Goal: Task Accomplishment & Management: Manage account settings

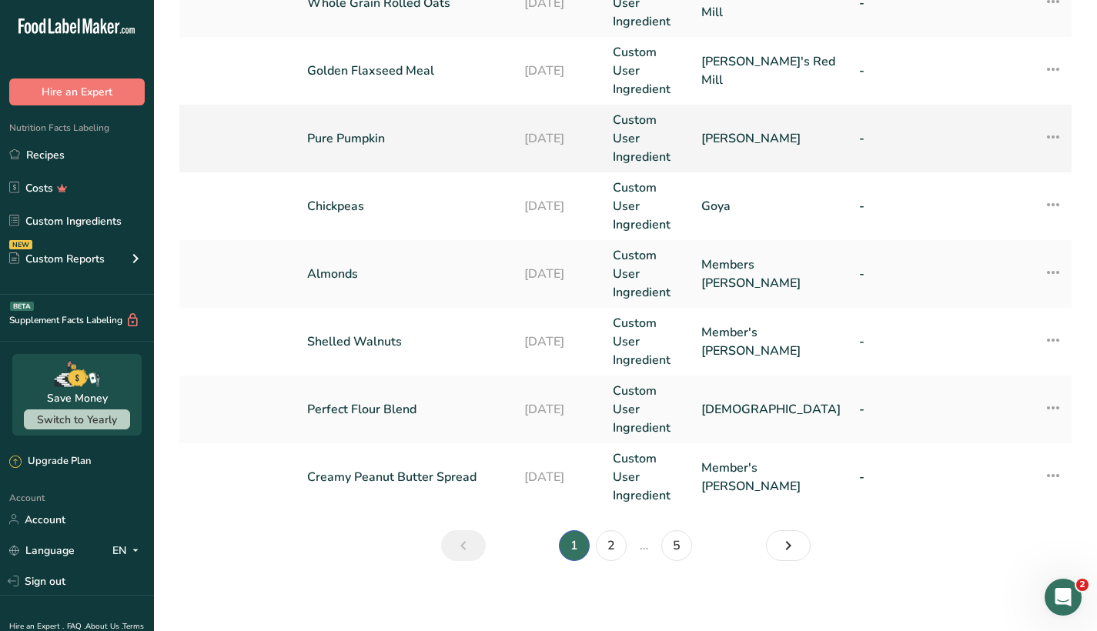
scroll to position [647, 0]
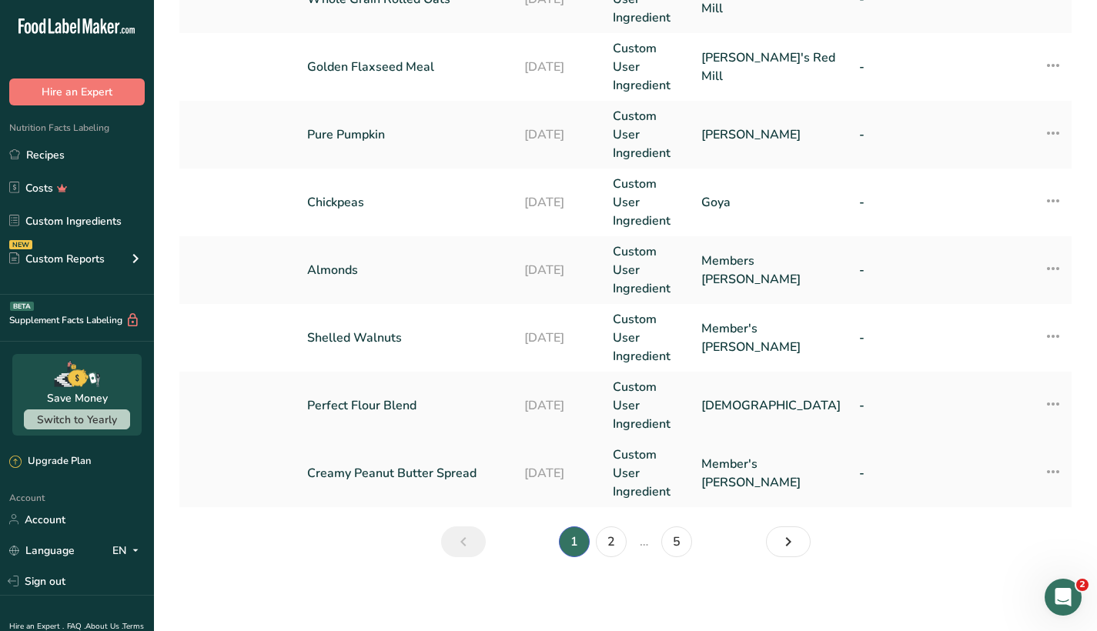
click at [391, 467] on link "Creamy Peanut Butter Spread" at bounding box center [406, 473] width 199 height 18
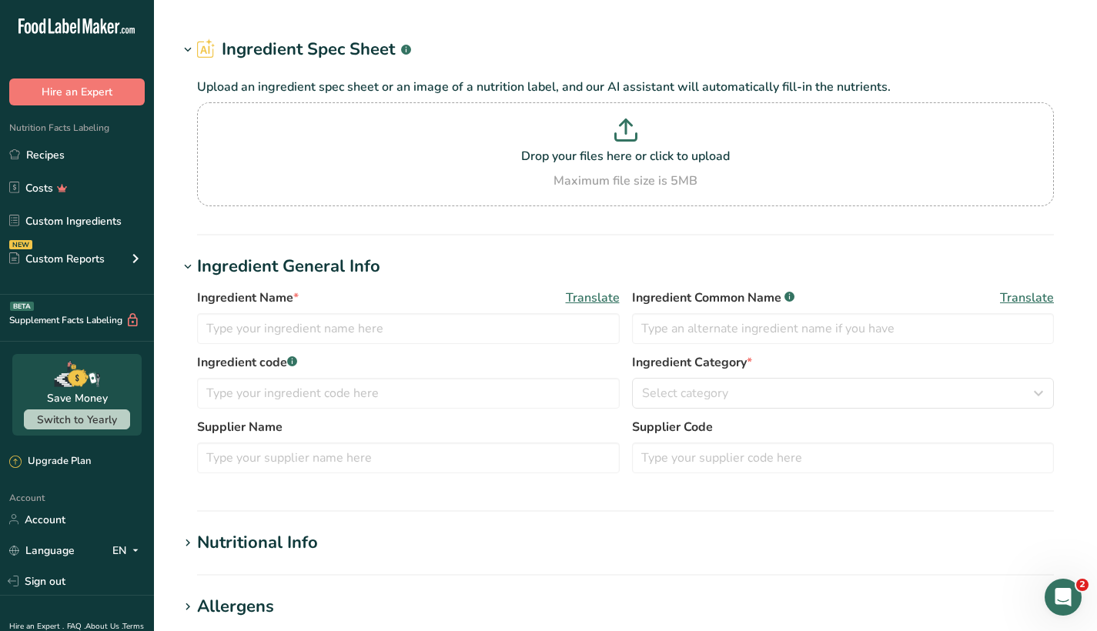
type input "Creamy Peanut Butter Spread"
type input "Member's [PERSON_NAME]"
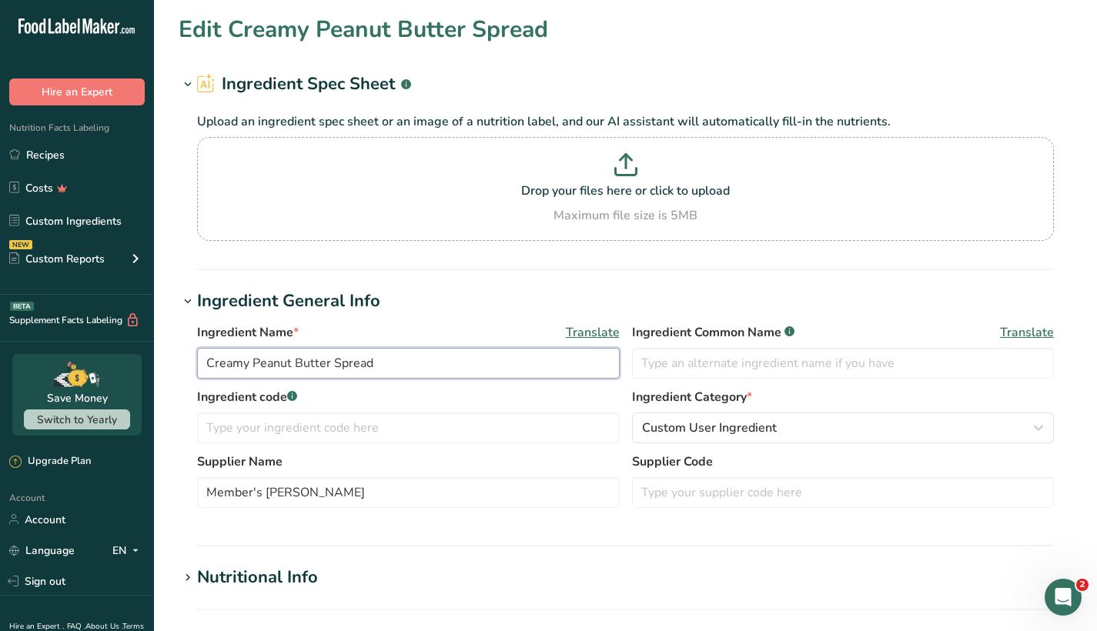
drag, startPoint x: 253, startPoint y: 360, endPoint x: 183, endPoint y: 366, distance: 70.3
click at [183, 366] on div "Ingredient Name * Translate Creamy Peanut Butter Spread Ingredient Common Name …" at bounding box center [625, 420] width 893 height 212
drag, startPoint x: 332, startPoint y: 359, endPoint x: 283, endPoint y: 357, distance: 49.3
click at [283, 357] on input "Peanut Butter Spread" at bounding box center [408, 363] width 422 height 31
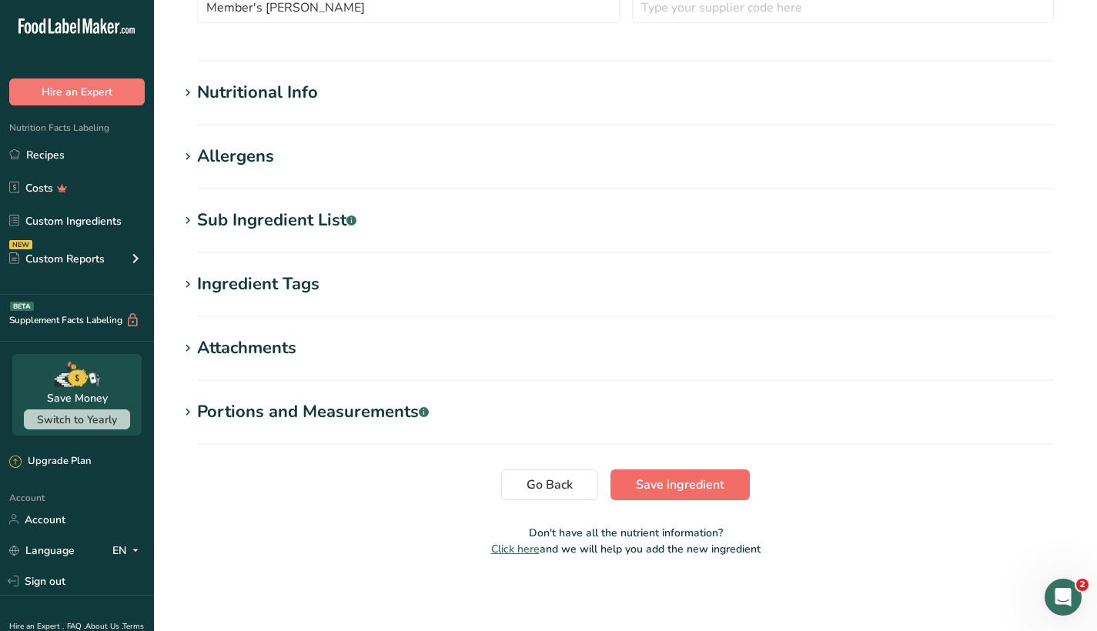
type input "Peanut Butter"
click at [699, 486] on span "Save ingredient" at bounding box center [680, 485] width 88 height 18
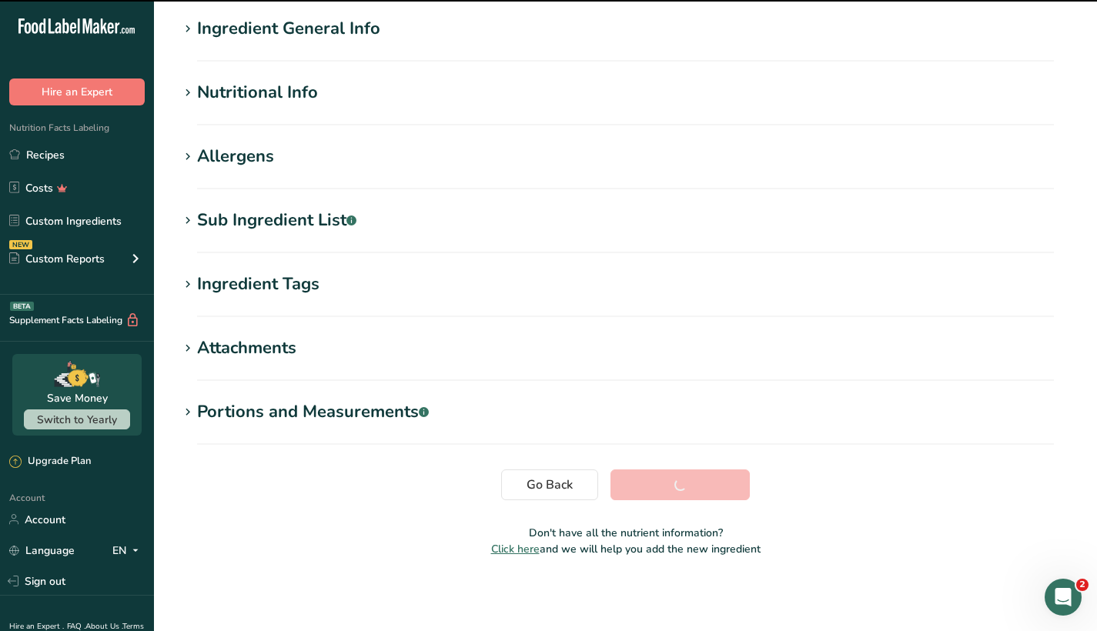
scroll to position [119, 0]
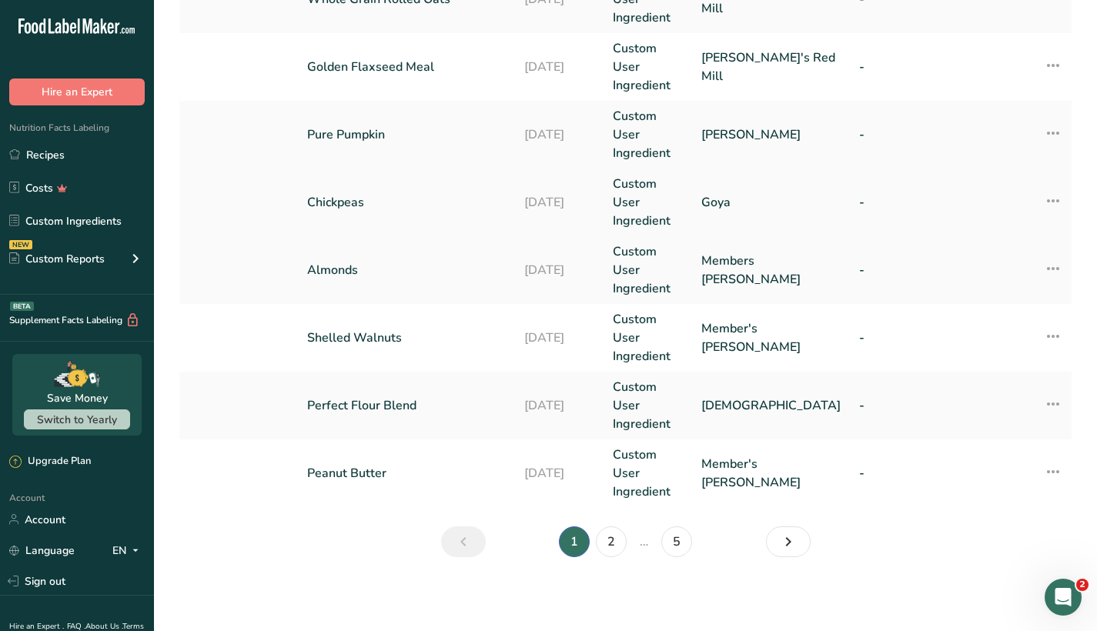
scroll to position [647, 0]
click at [604, 549] on link "2" at bounding box center [611, 541] width 31 height 31
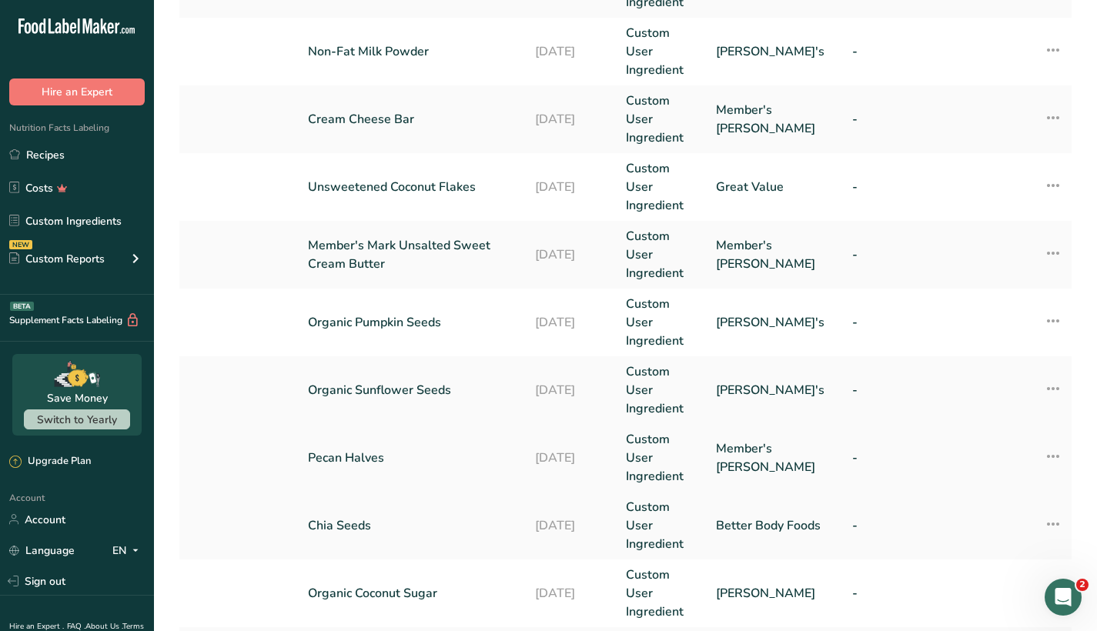
scroll to position [259, 0]
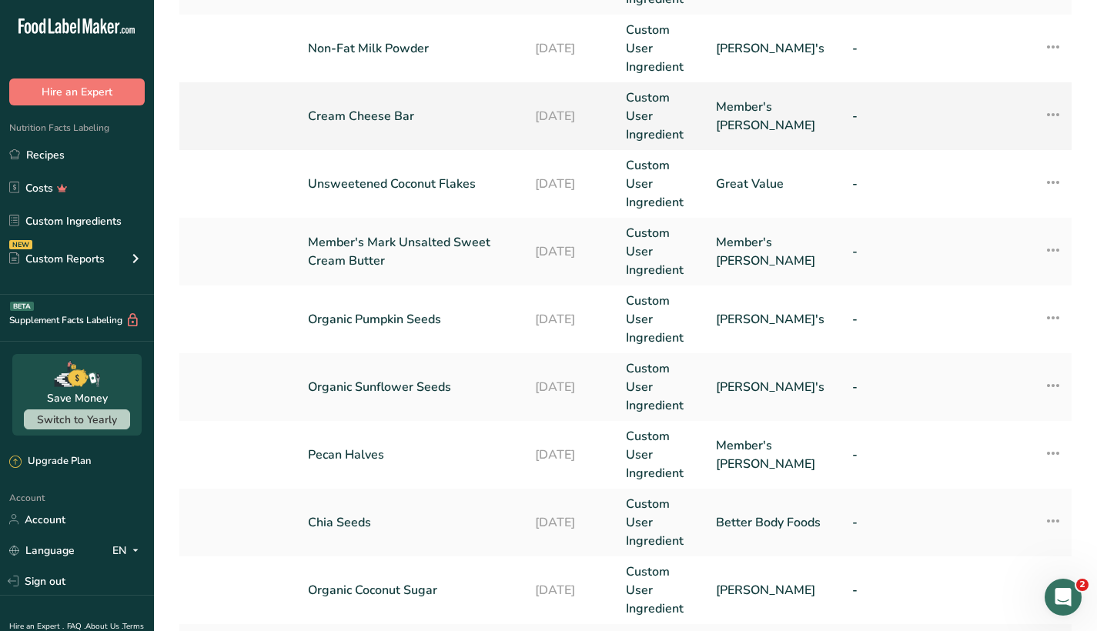
click at [380, 125] on link "Cream Cheese Bar" at bounding box center [412, 116] width 209 height 18
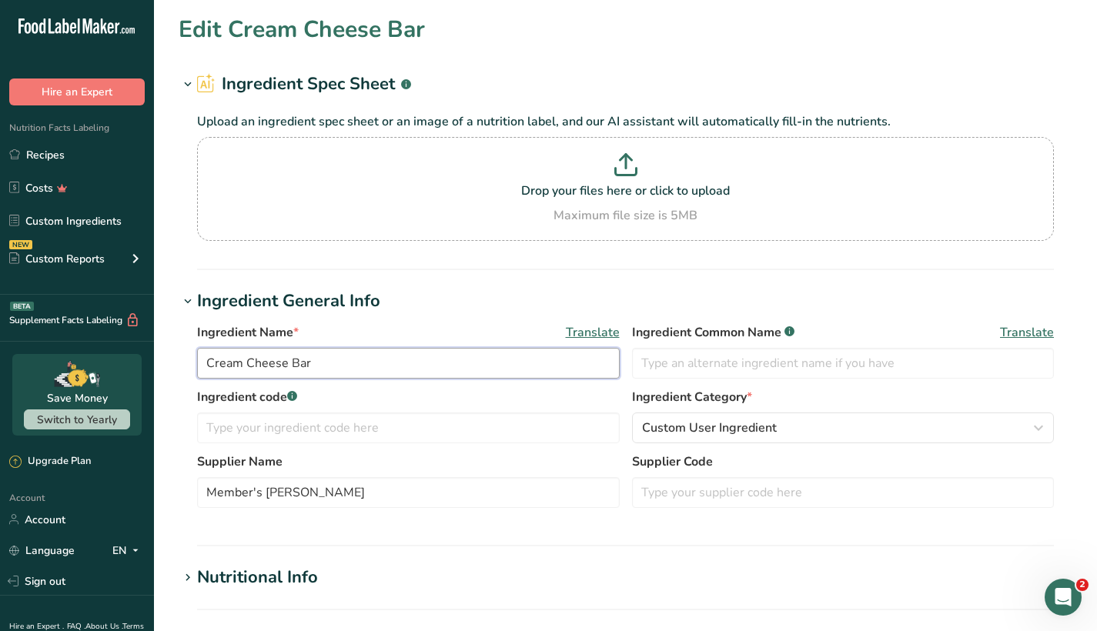
click at [351, 365] on input "Cream Cheese Bar" at bounding box center [408, 363] width 422 height 31
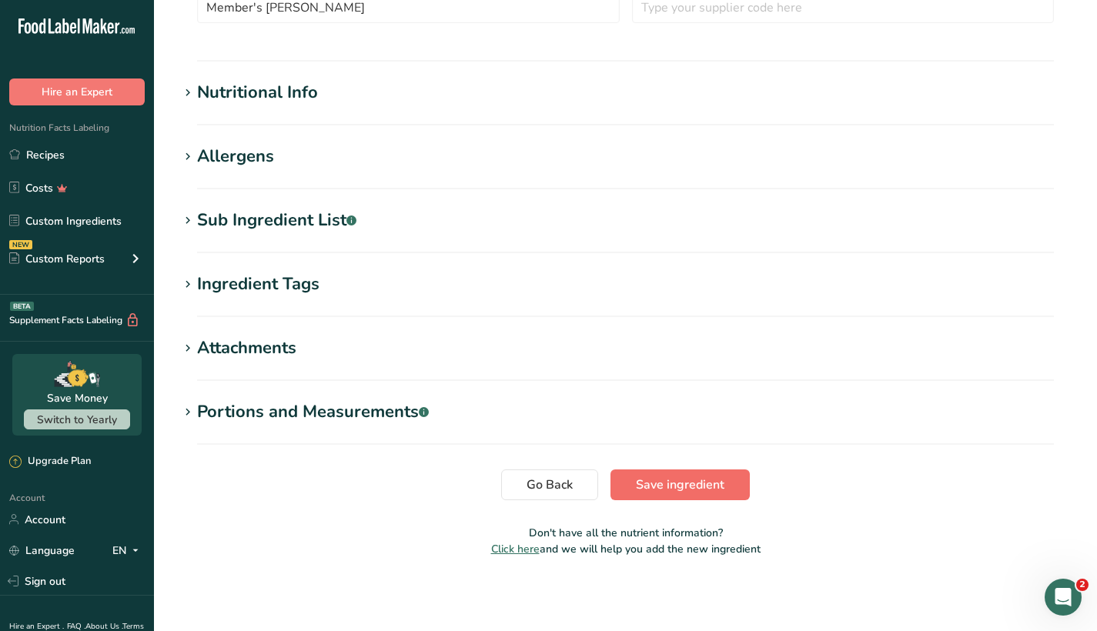
type input "Cream Cheese"
click at [707, 487] on span "Save ingredient" at bounding box center [680, 485] width 88 height 18
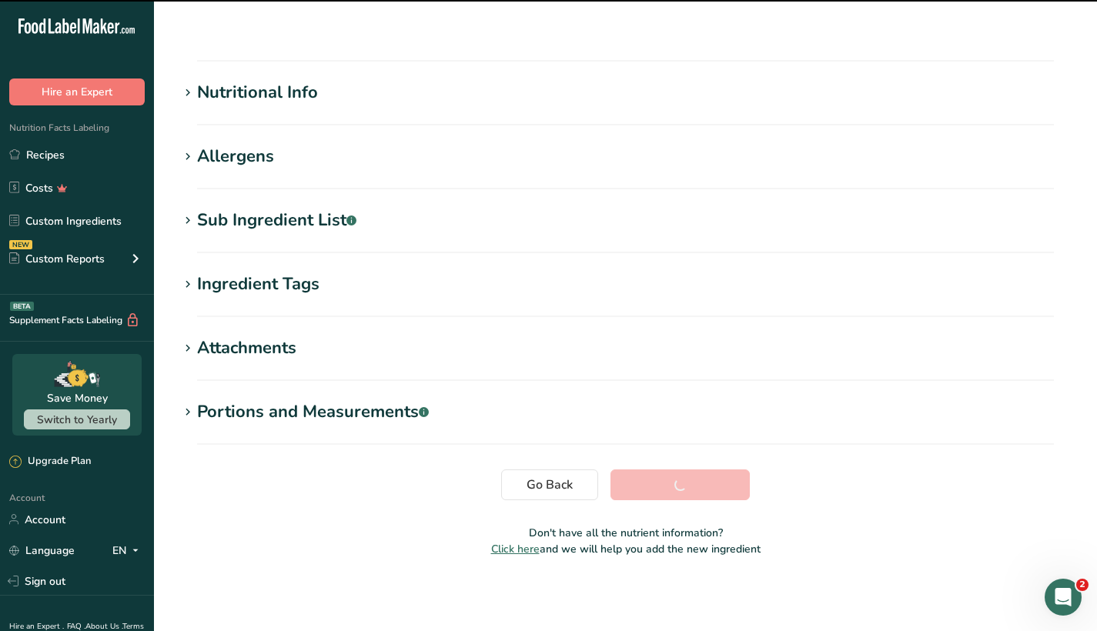
scroll to position [119, 0]
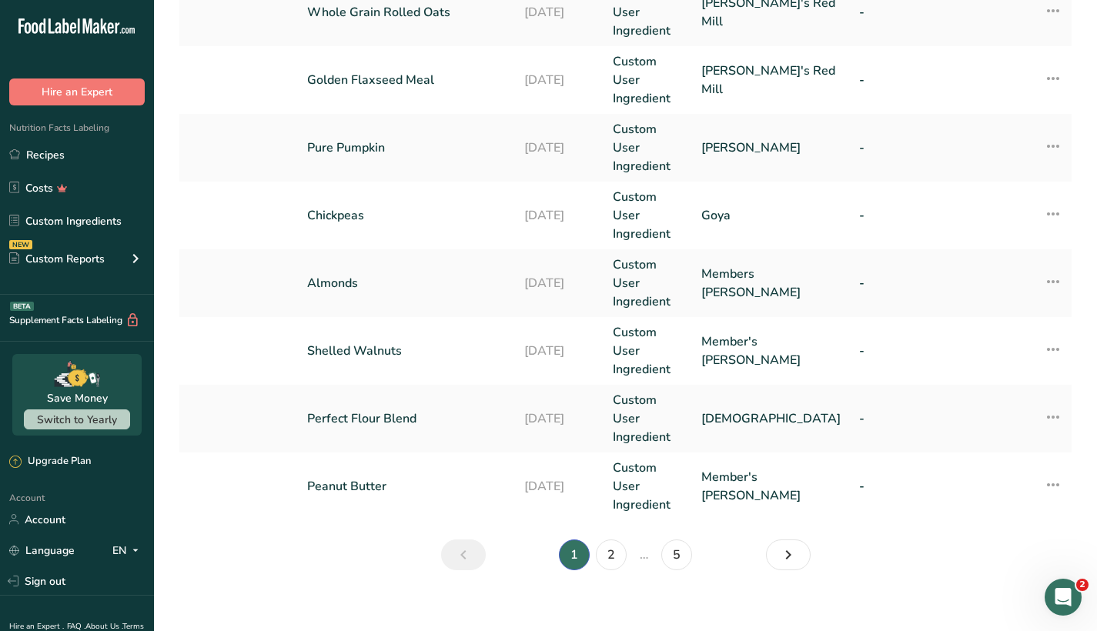
scroll to position [637, 0]
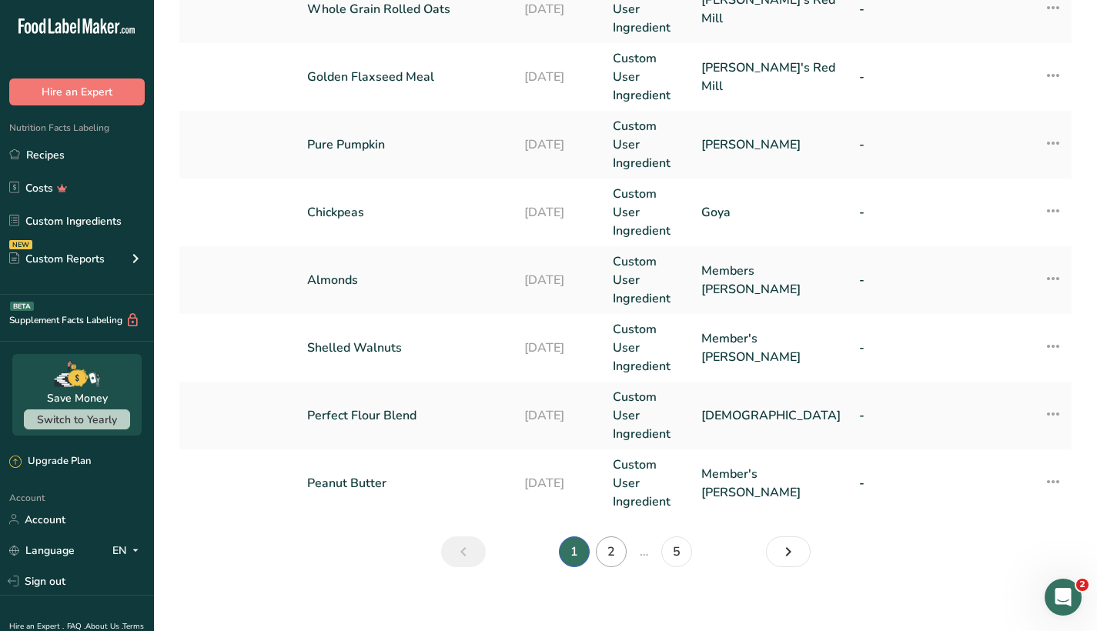
click at [608, 550] on link "2" at bounding box center [611, 551] width 31 height 31
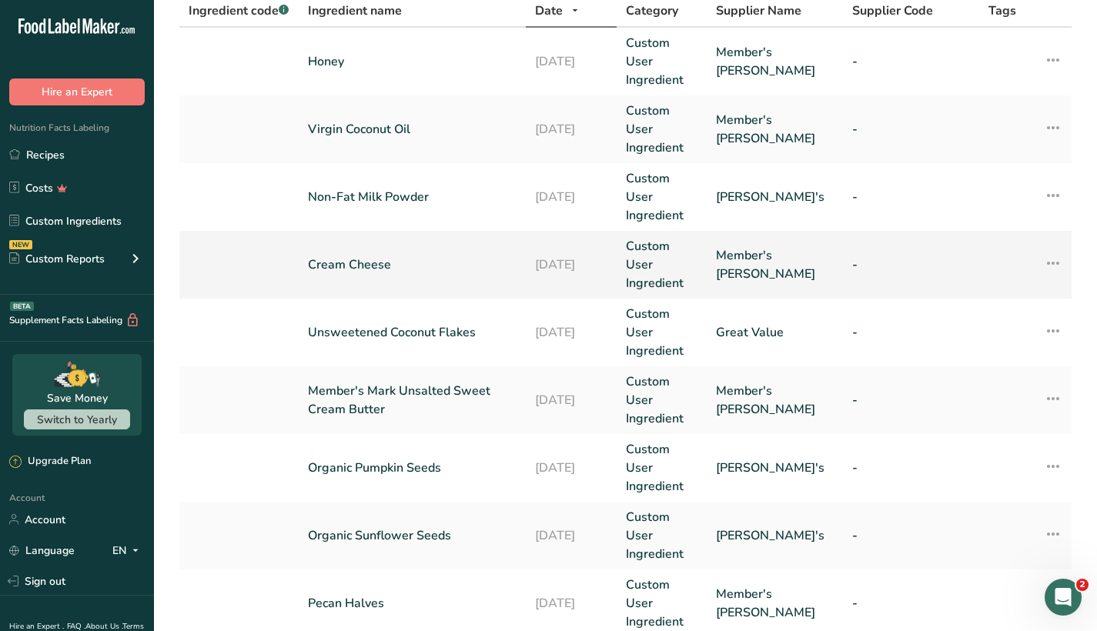
scroll to position [98, 0]
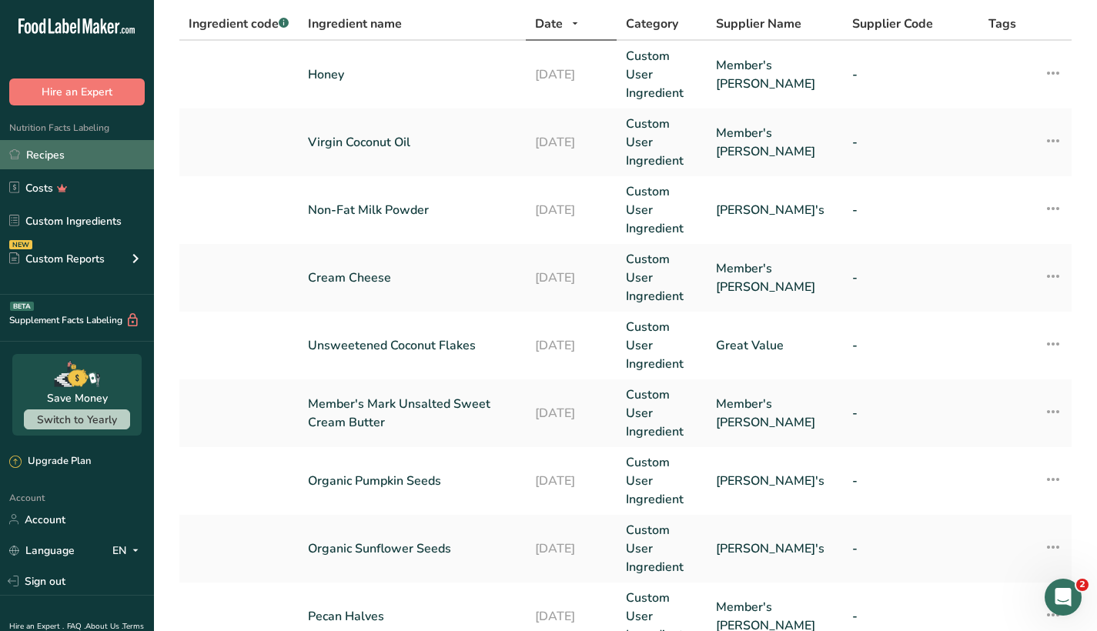
click at [76, 163] on link "Recipes" at bounding box center [77, 154] width 154 height 29
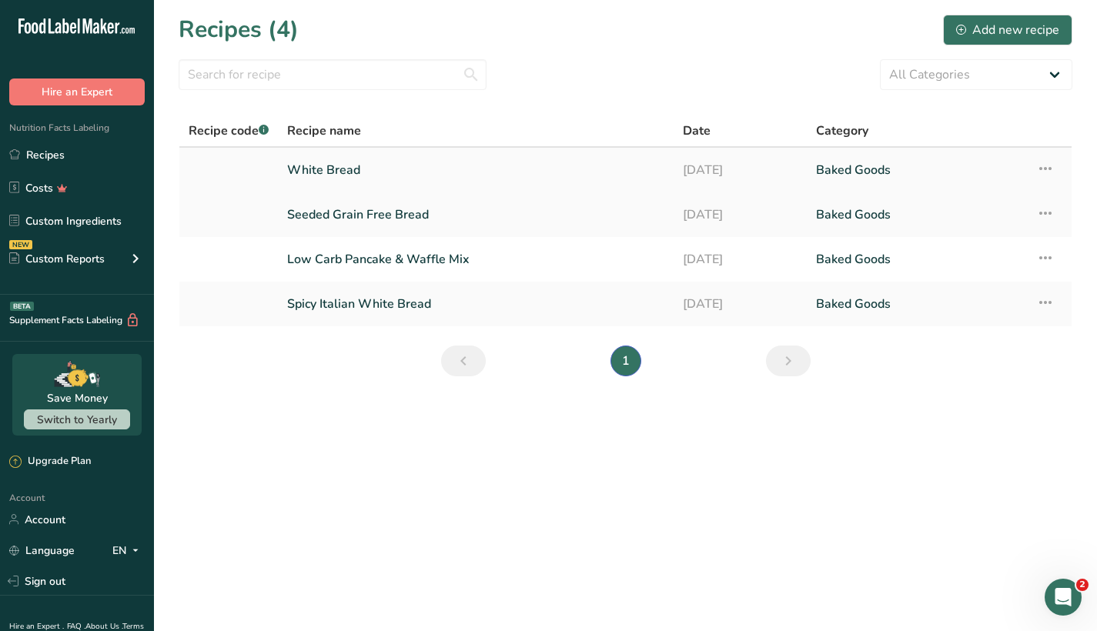
click at [1043, 169] on icon at bounding box center [1045, 169] width 18 height 28
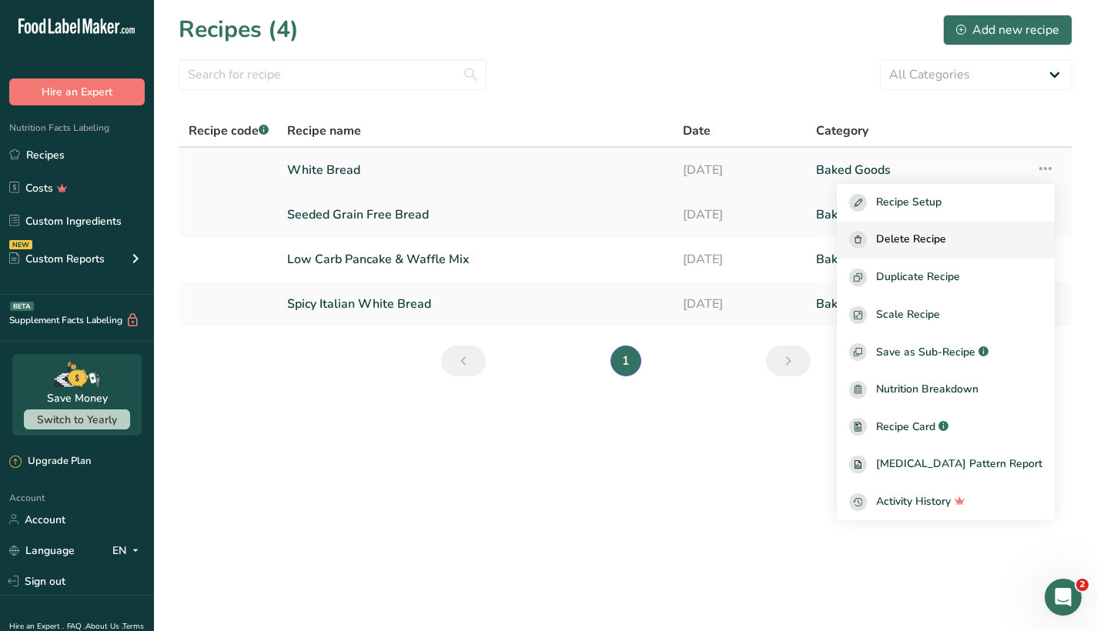
click at [946, 244] on span "Delete Recipe" at bounding box center [911, 240] width 70 height 18
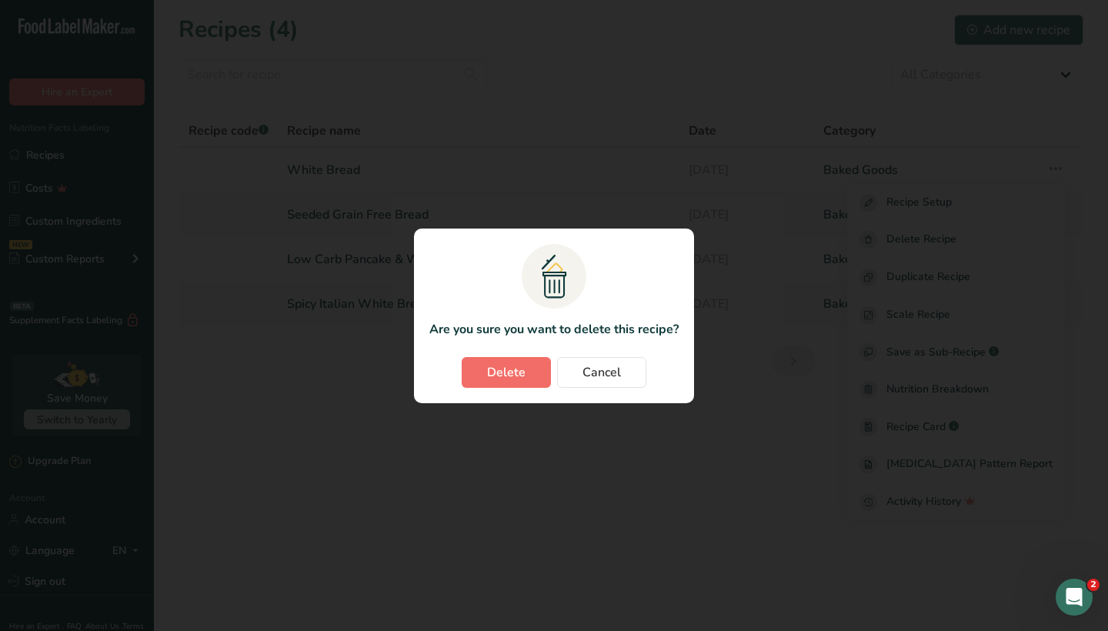
click at [509, 382] on button "Delete" at bounding box center [506, 372] width 89 height 31
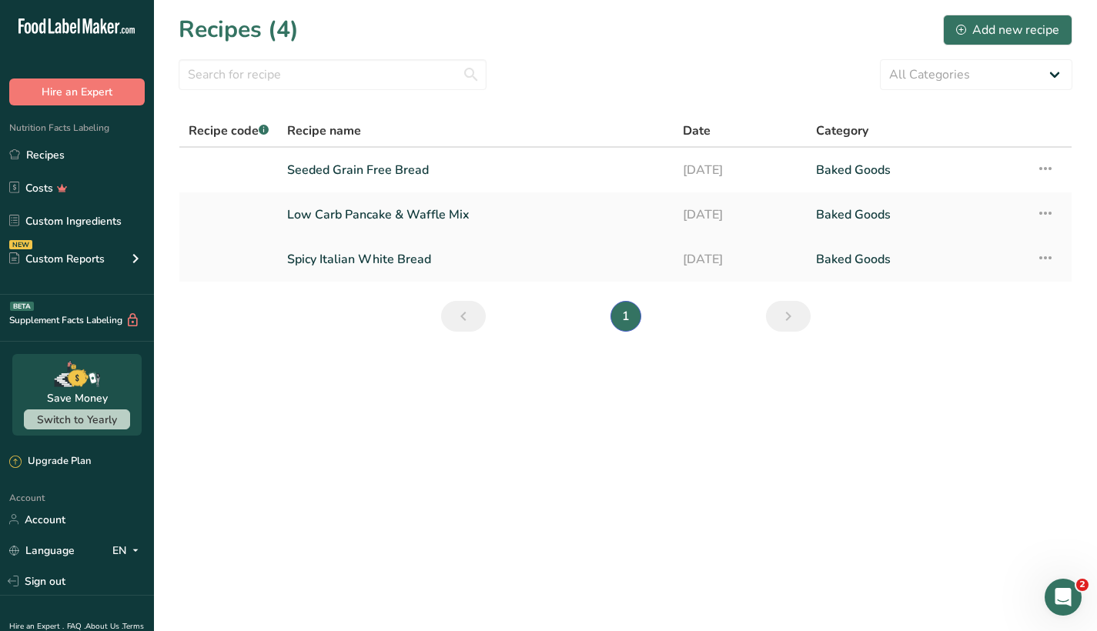
click at [1045, 253] on icon at bounding box center [1045, 258] width 18 height 28
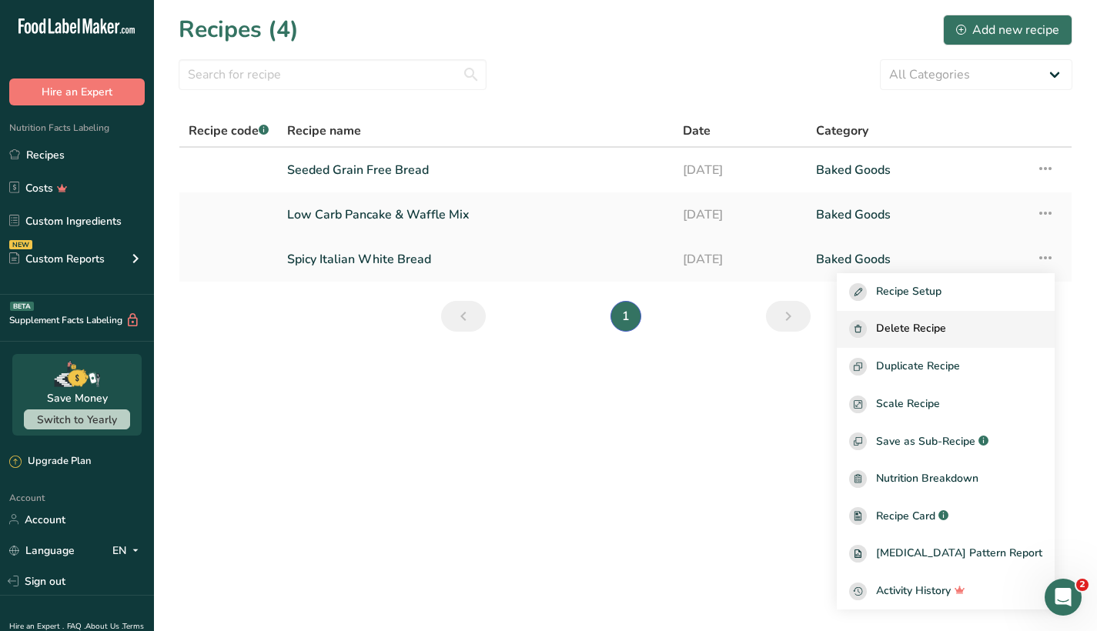
click at [946, 327] on span "Delete Recipe" at bounding box center [911, 329] width 70 height 18
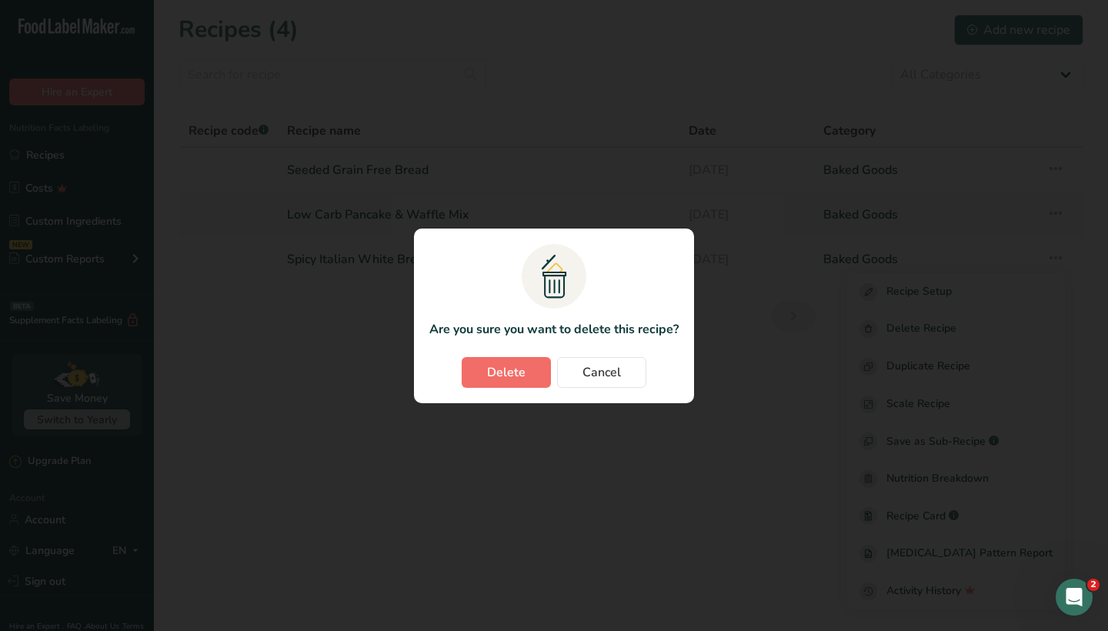
click at [499, 376] on span "Delete" at bounding box center [506, 372] width 38 height 18
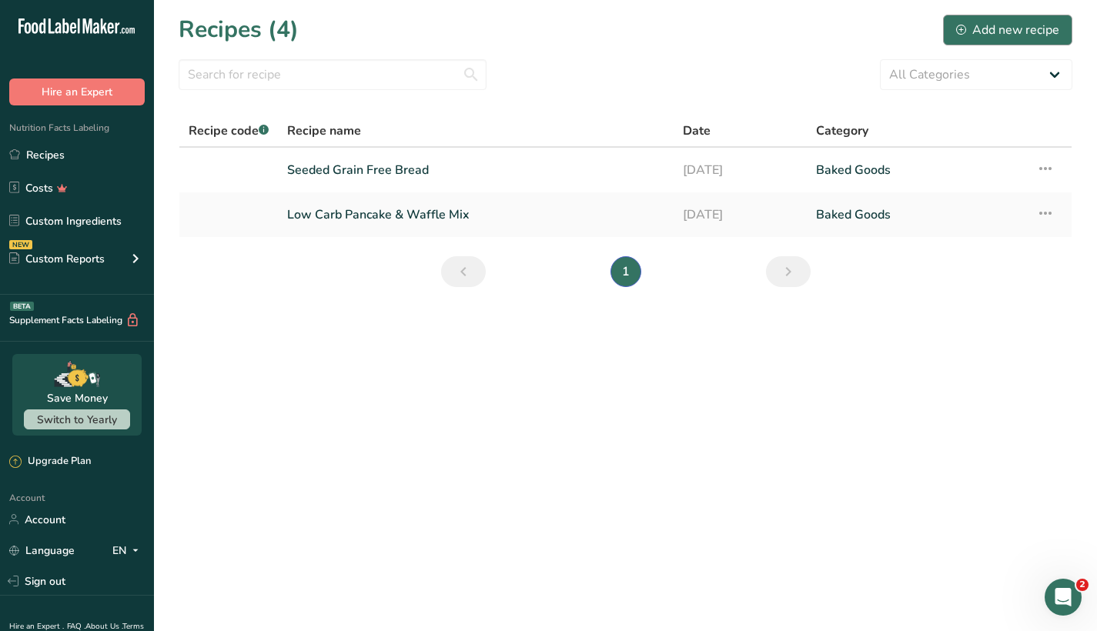
click at [1036, 24] on div "Add new recipe" at bounding box center [1007, 30] width 103 height 18
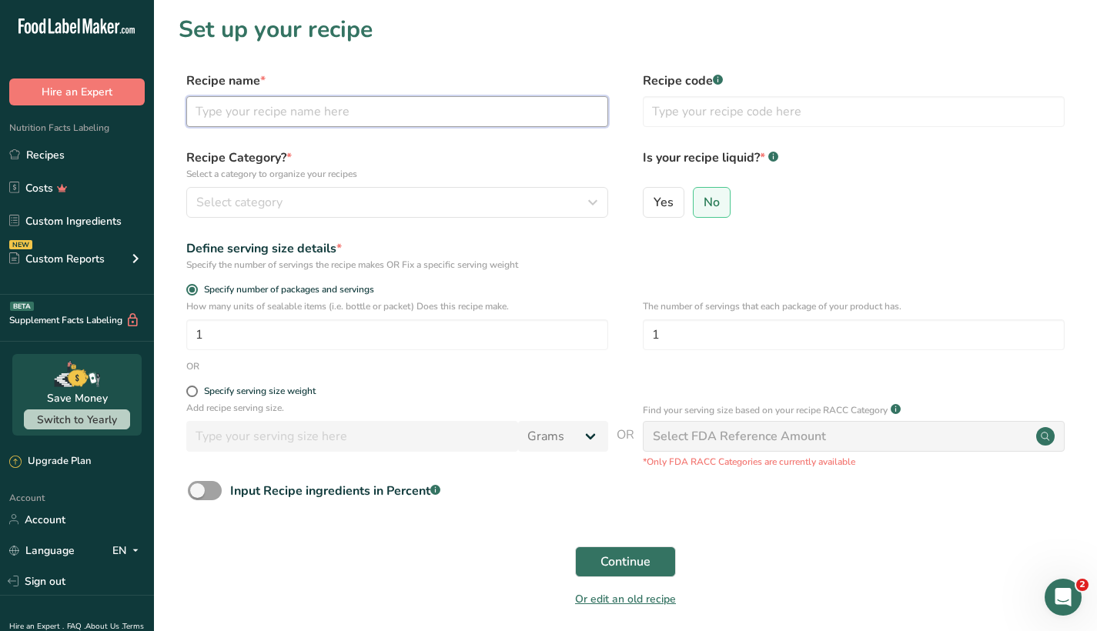
click at [335, 108] on input "text" at bounding box center [397, 111] width 422 height 31
type input "Artisan White Bread"
click at [342, 198] on div "Select category" at bounding box center [392, 202] width 392 height 18
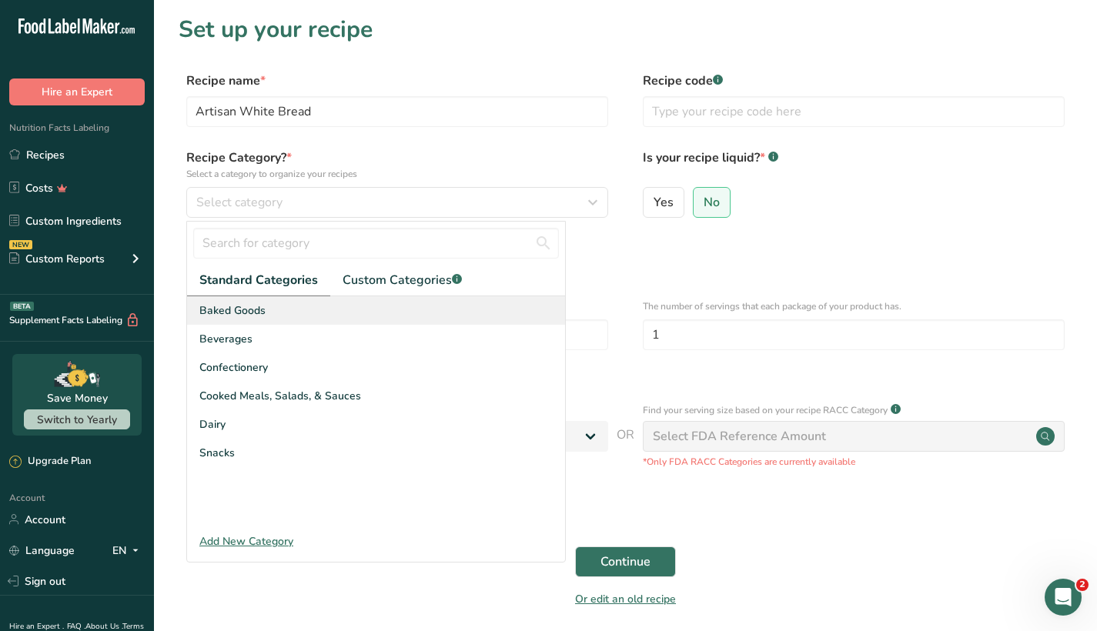
click at [270, 309] on div "Baked Goods" at bounding box center [376, 310] width 378 height 28
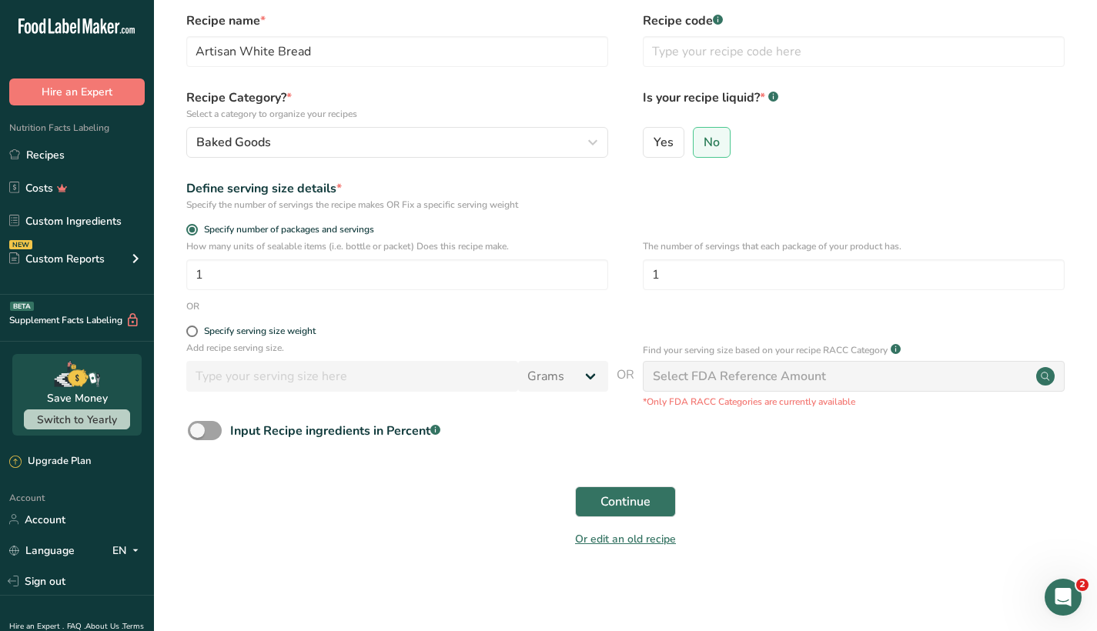
scroll to position [59, 0]
drag, startPoint x: 302, startPoint y: 279, endPoint x: 162, endPoint y: 264, distance: 141.6
click at [162, 264] on section "Set up your recipe Recipe name * Artisan White Bread Recipe code .a-a{fill:#347…" at bounding box center [625, 262] width 943 height 642
drag, startPoint x: 357, startPoint y: 274, endPoint x: 181, endPoint y: 275, distance: 176.2
click at [181, 275] on div "How many units of sealable items (i.e. bottle or packet) Does this recipe make.…" at bounding box center [625, 270] width 893 height 60
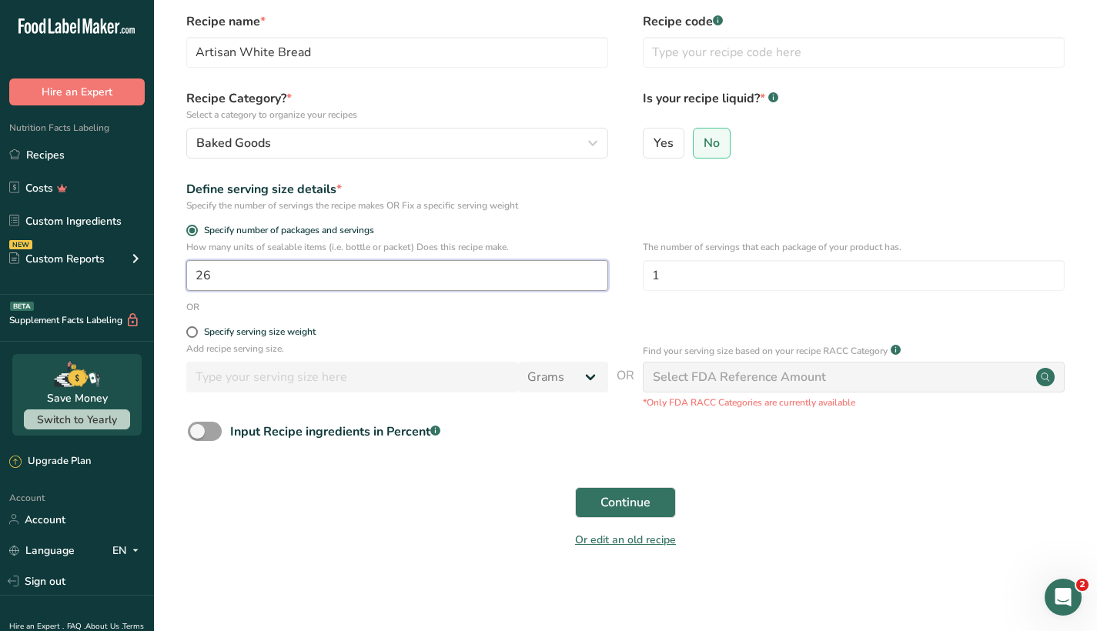
type input "1"
drag, startPoint x: 676, startPoint y: 275, endPoint x: 623, endPoint y: 275, distance: 53.1
click at [623, 275] on div "How many units of sealable items (i.e. bottle or packet) Does this recipe make.…" at bounding box center [625, 270] width 893 height 60
type input "26"
drag, startPoint x: 238, startPoint y: 269, endPoint x: 188, endPoint y: 268, distance: 50.0
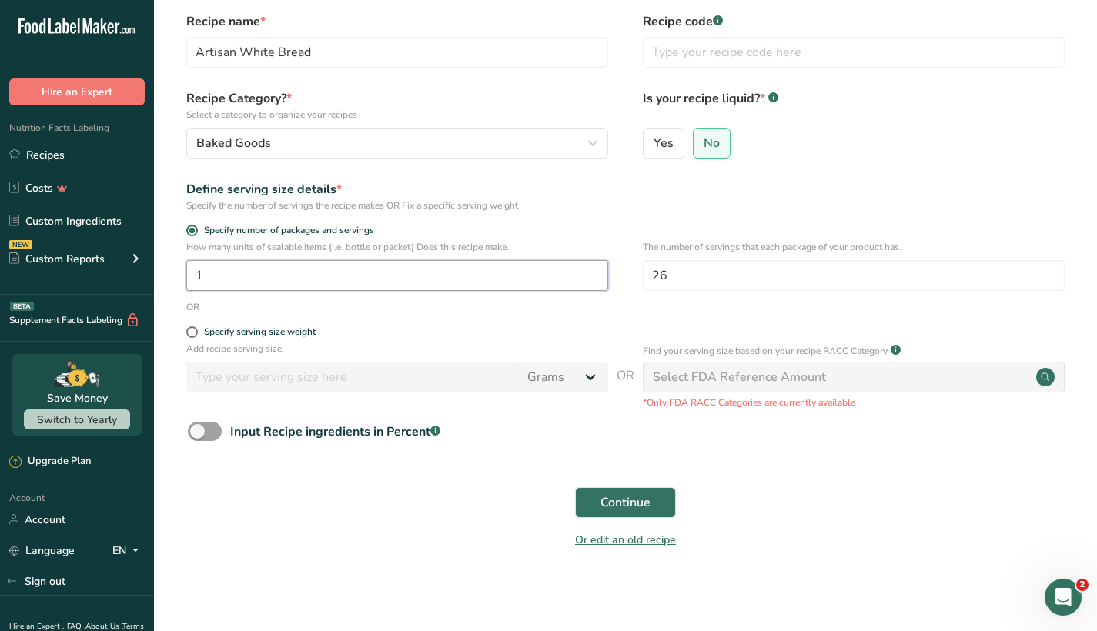
click at [188, 268] on input "1" at bounding box center [397, 275] width 422 height 31
type input "2"
drag, startPoint x: 748, startPoint y: 275, endPoint x: 613, endPoint y: 273, distance: 134.7
click at [613, 273] on div "How many units of sealable items (i.e. bottle or packet) Does this recipe make.…" at bounding box center [625, 270] width 893 height 60
type input "13"
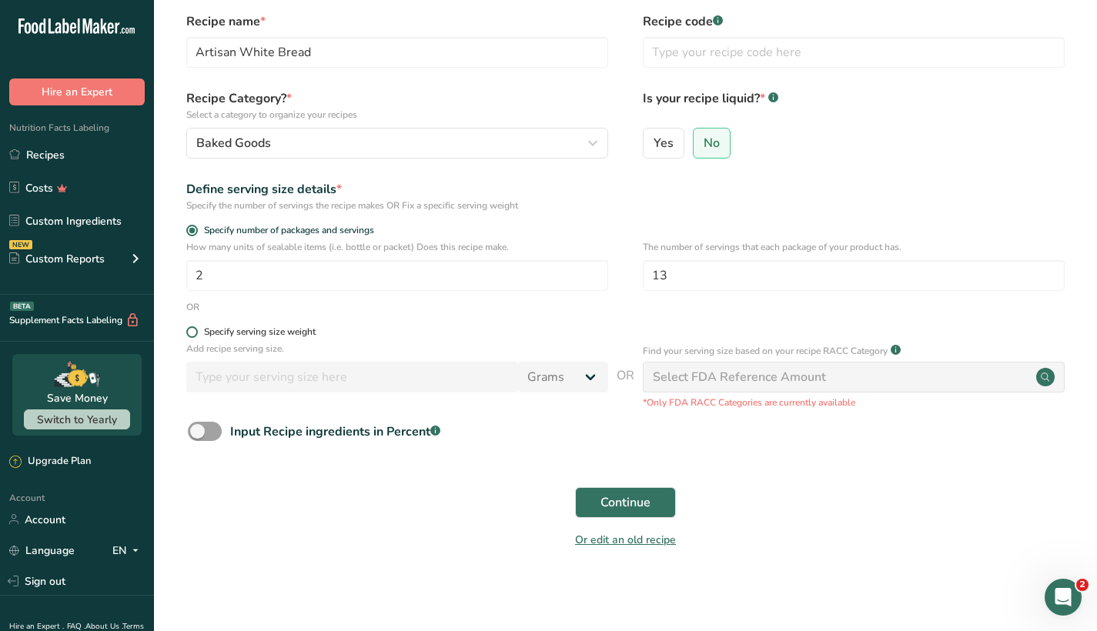
click at [190, 332] on span at bounding box center [192, 332] width 12 height 12
click at [190, 332] on input "Specify serving size weight" at bounding box center [191, 332] width 10 height 10
radio input "true"
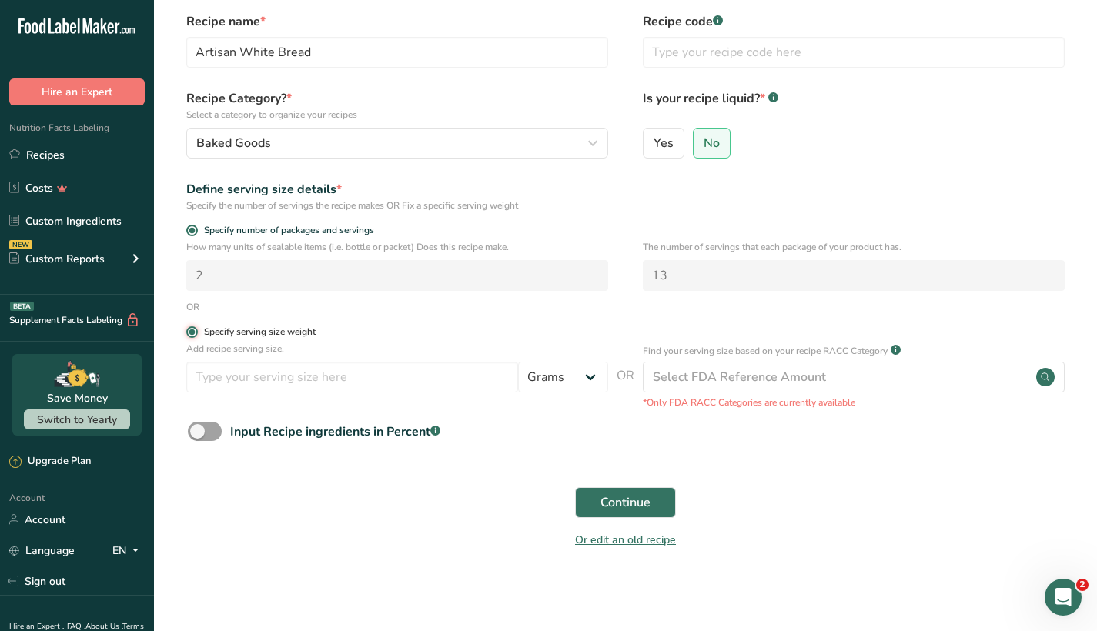
radio input "false"
click at [192, 230] on span at bounding box center [192, 231] width 12 height 12
click at [192, 230] on input "Specify number of packages and servings" at bounding box center [191, 230] width 10 height 10
radio input "true"
radio input "false"
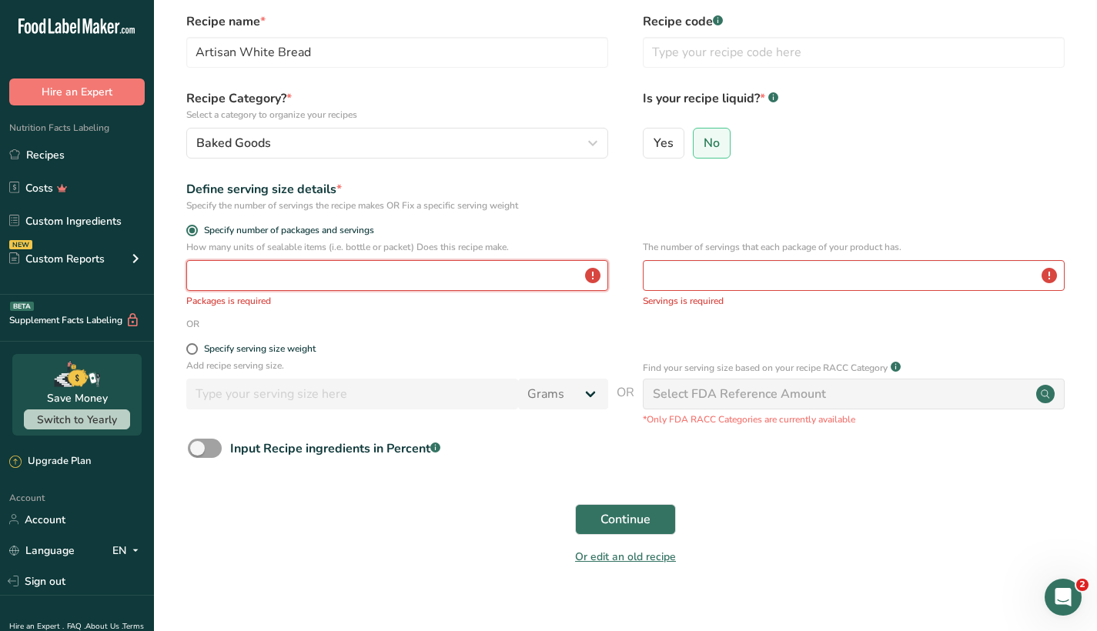
click at [220, 271] on input "number" at bounding box center [397, 275] width 422 height 31
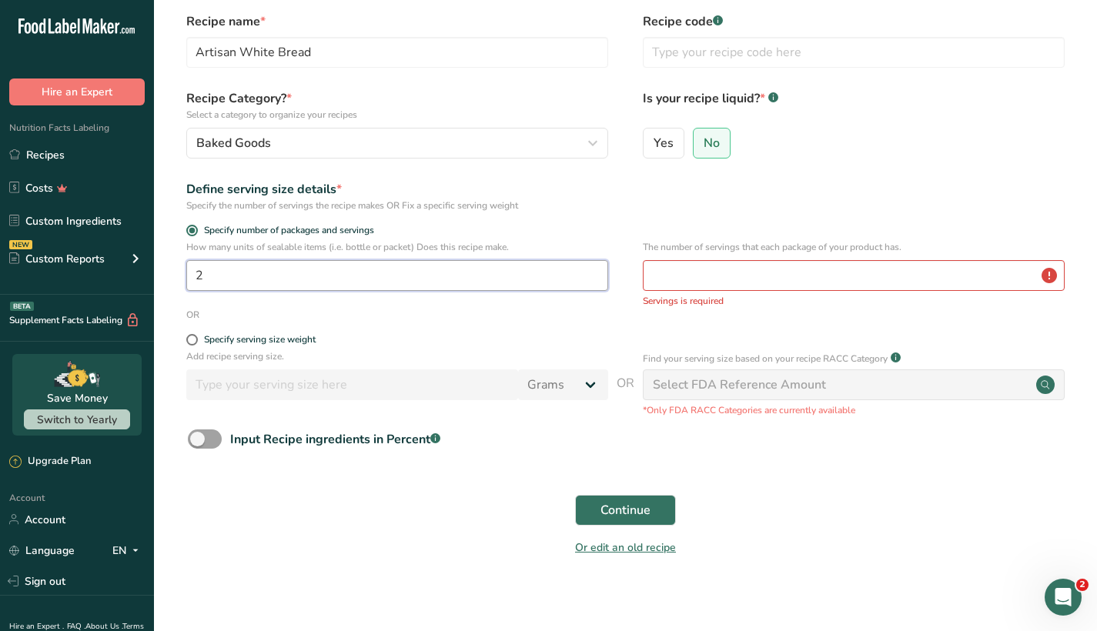
type input "2"
click at [728, 277] on input "number" at bounding box center [854, 275] width 422 height 31
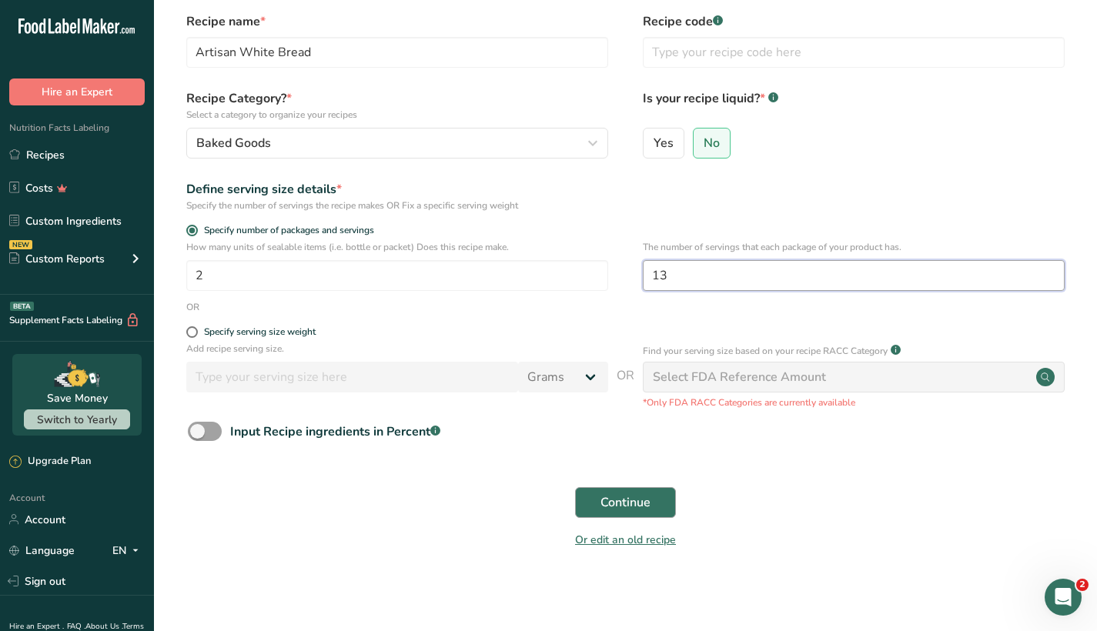
type input "13"
click at [630, 499] on span "Continue" at bounding box center [625, 502] width 50 height 18
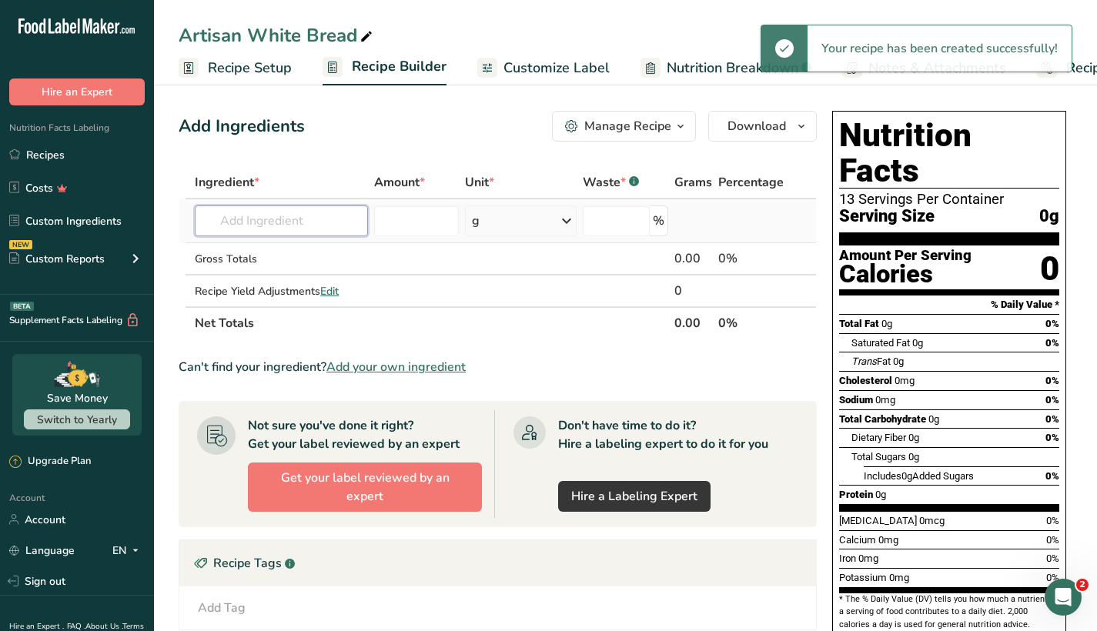
click at [312, 217] on input "text" at bounding box center [281, 220] width 173 height 31
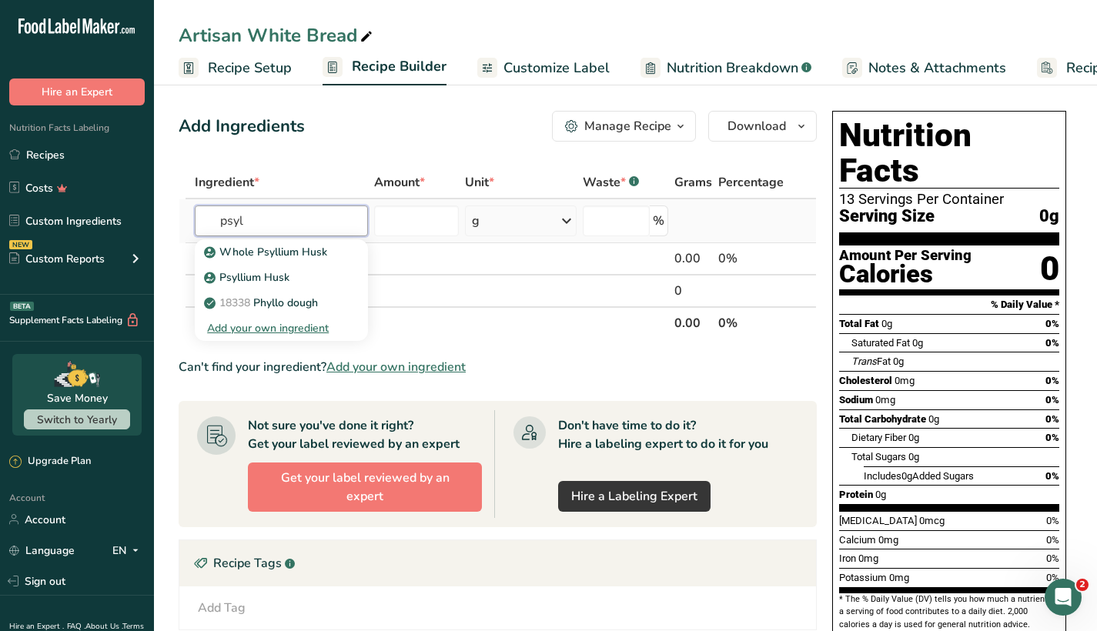
type input "psyllium"
click at [305, 219] on input "psyllium" at bounding box center [281, 220] width 173 height 31
drag, startPoint x: 305, startPoint y: 219, endPoint x: 185, endPoint y: 219, distance: 120.0
click at [185, 219] on tr "psyllium Whole Psyllium Husk Psyllium Husk Add your own ingredient g Weight Uni…" at bounding box center [497, 221] width 636 height 44
type input "ps"
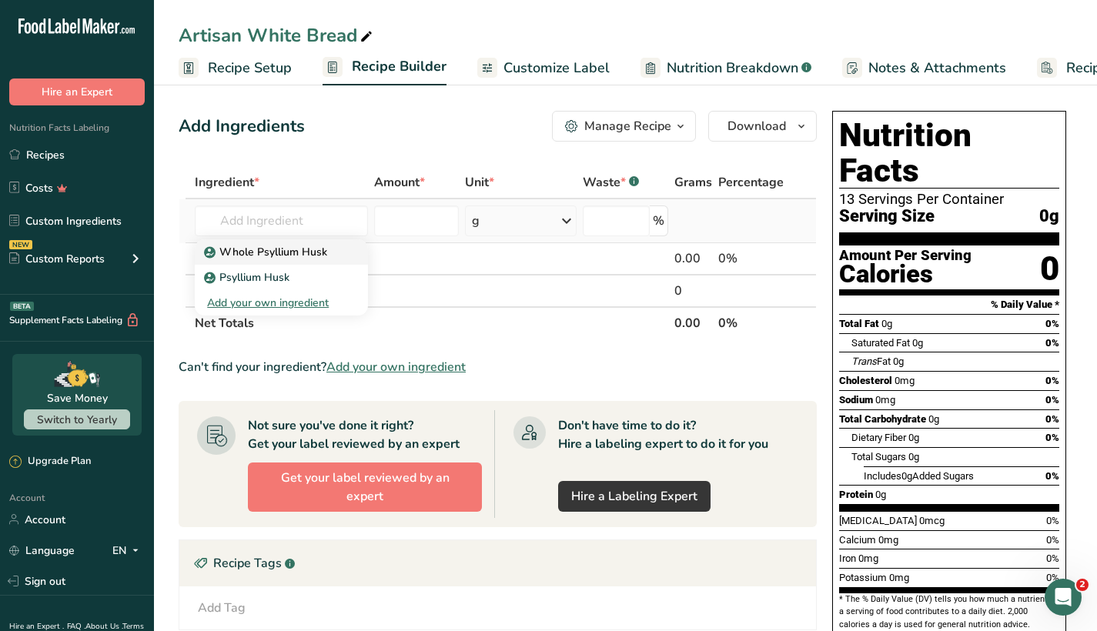
click at [280, 253] on p "Whole Psyllium Husk" at bounding box center [267, 252] width 120 height 16
type input "Whole Psyllium Husk"
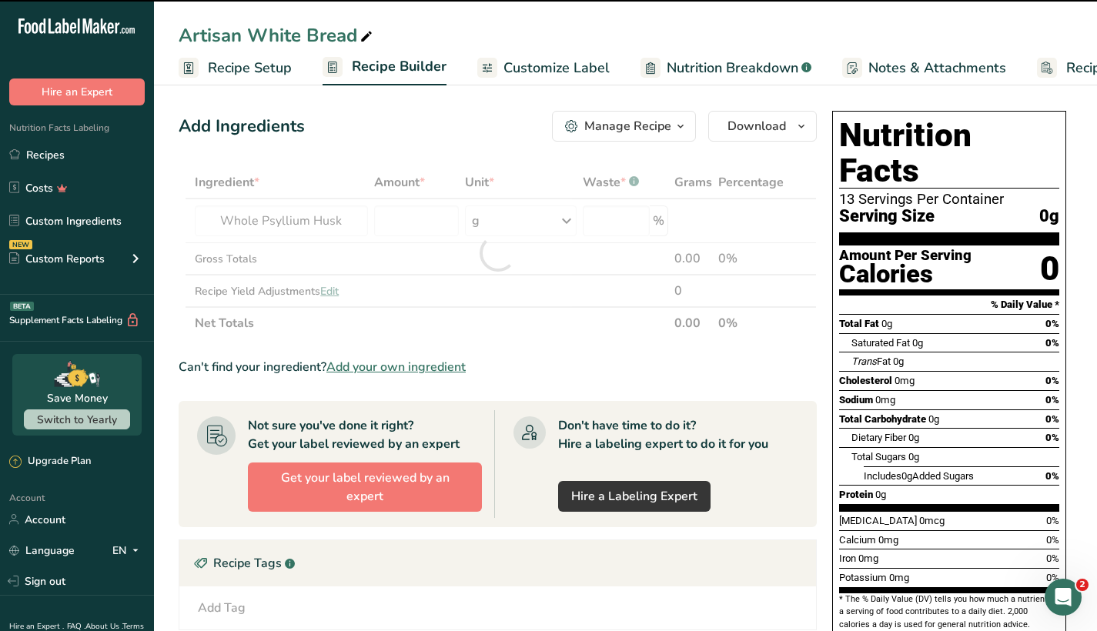
type input "0"
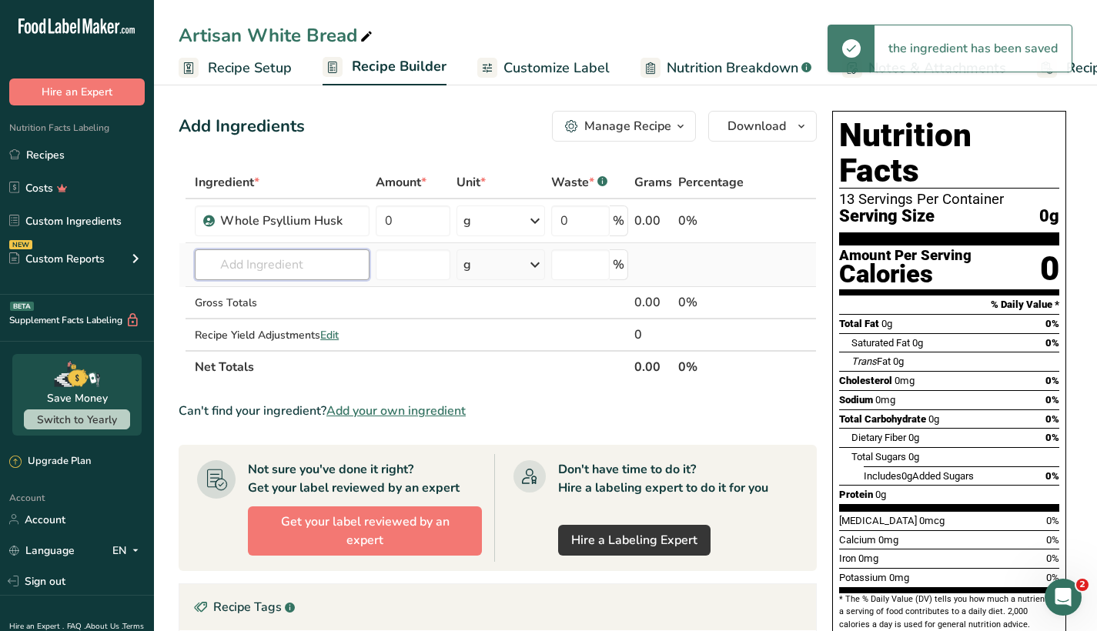
click at [300, 263] on input "text" at bounding box center [282, 264] width 175 height 31
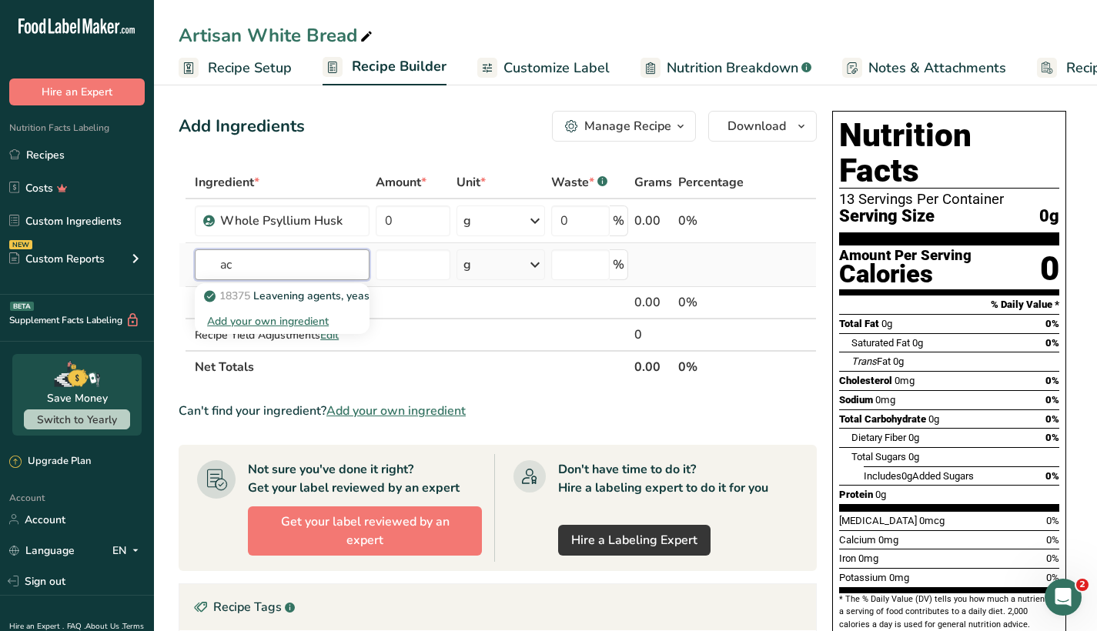
type input "a"
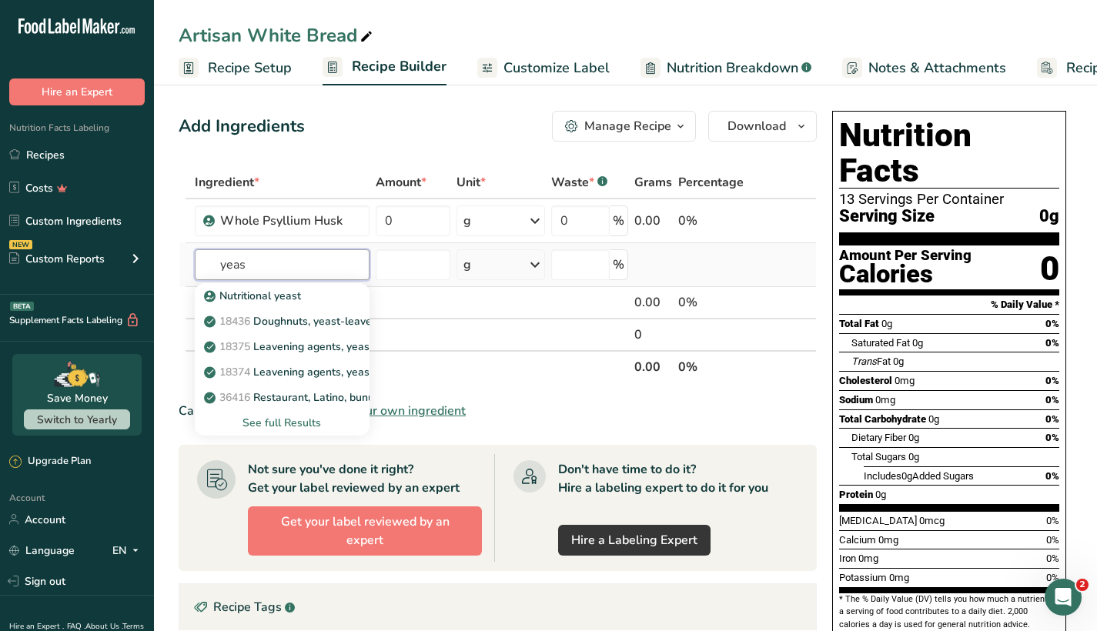
type input "yeas"
click at [277, 429] on div "See full Results" at bounding box center [282, 423] width 150 height 16
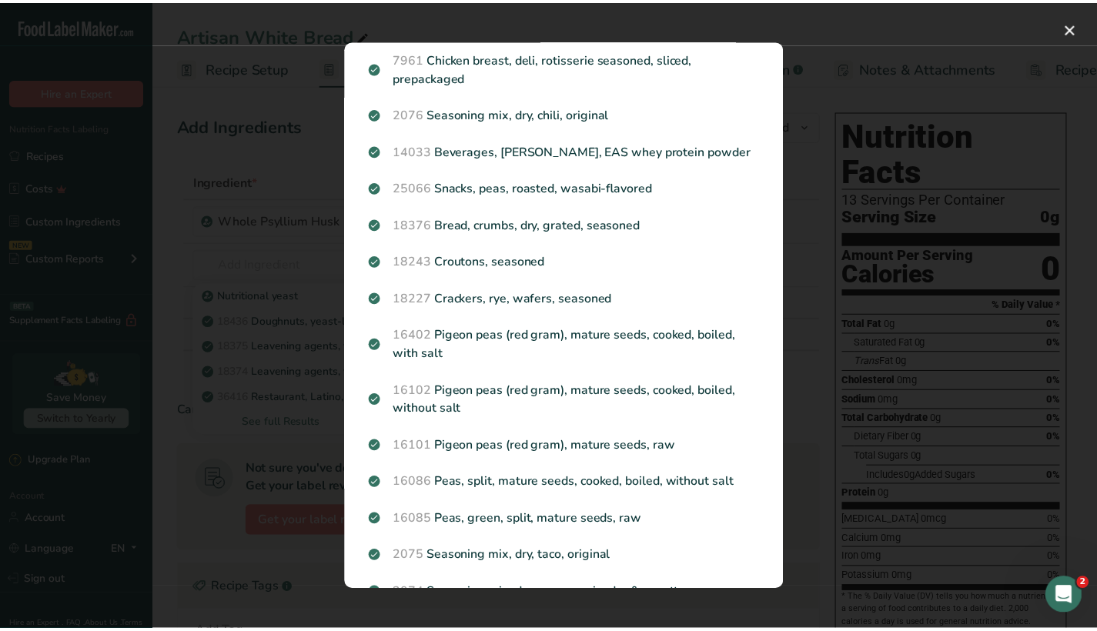
scroll to position [933, 0]
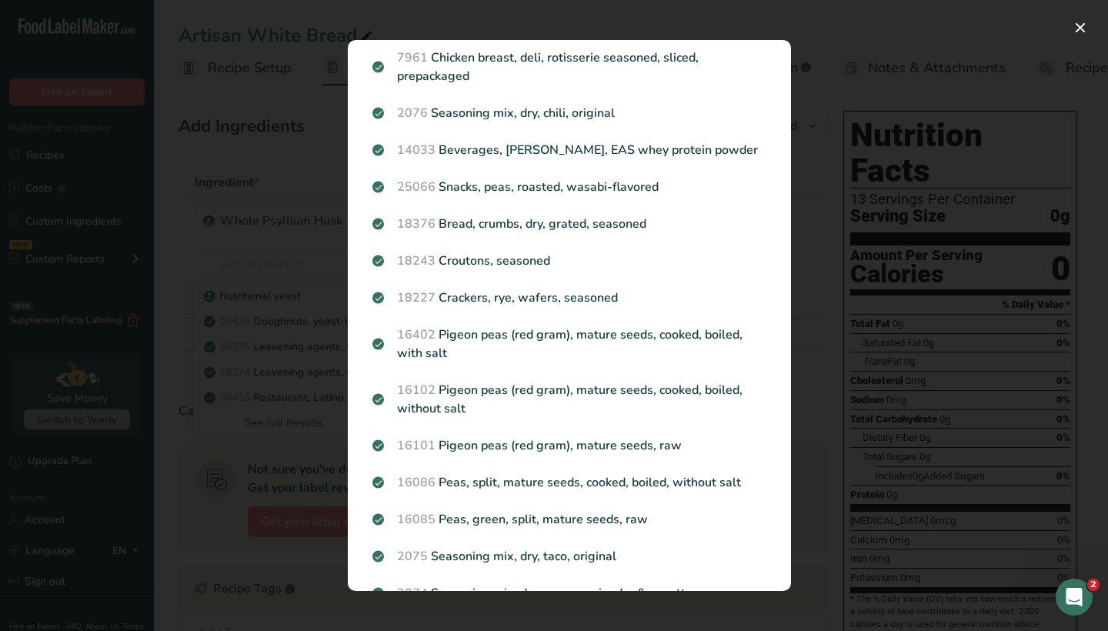
click at [285, 451] on div "Search results modal" at bounding box center [554, 315] width 1108 height 631
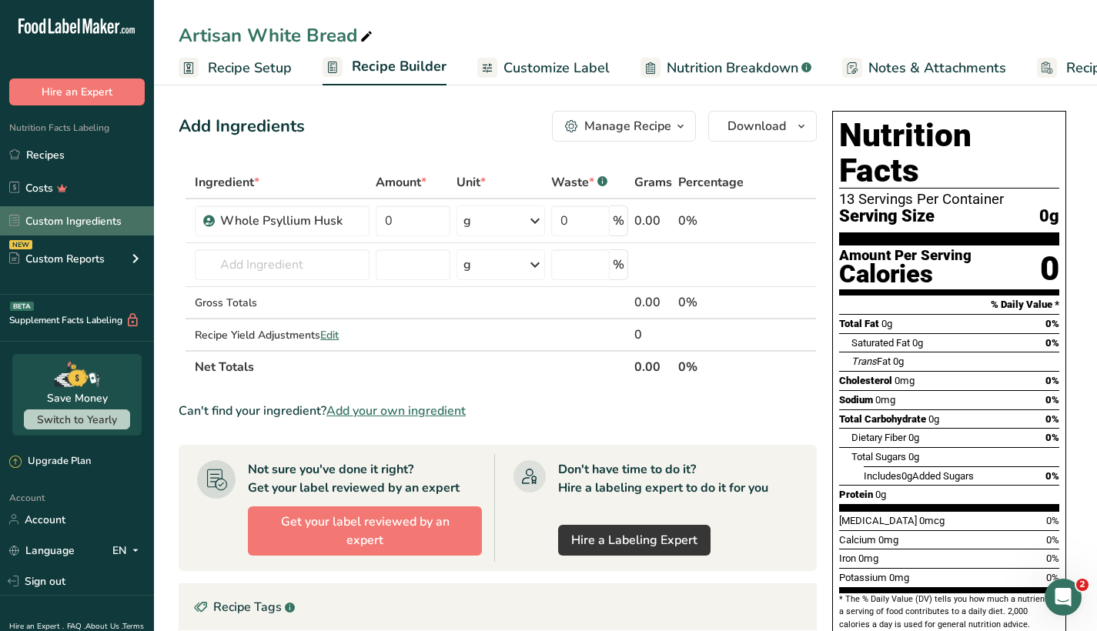
click at [77, 226] on link "Custom Ingredients" at bounding box center [77, 220] width 154 height 29
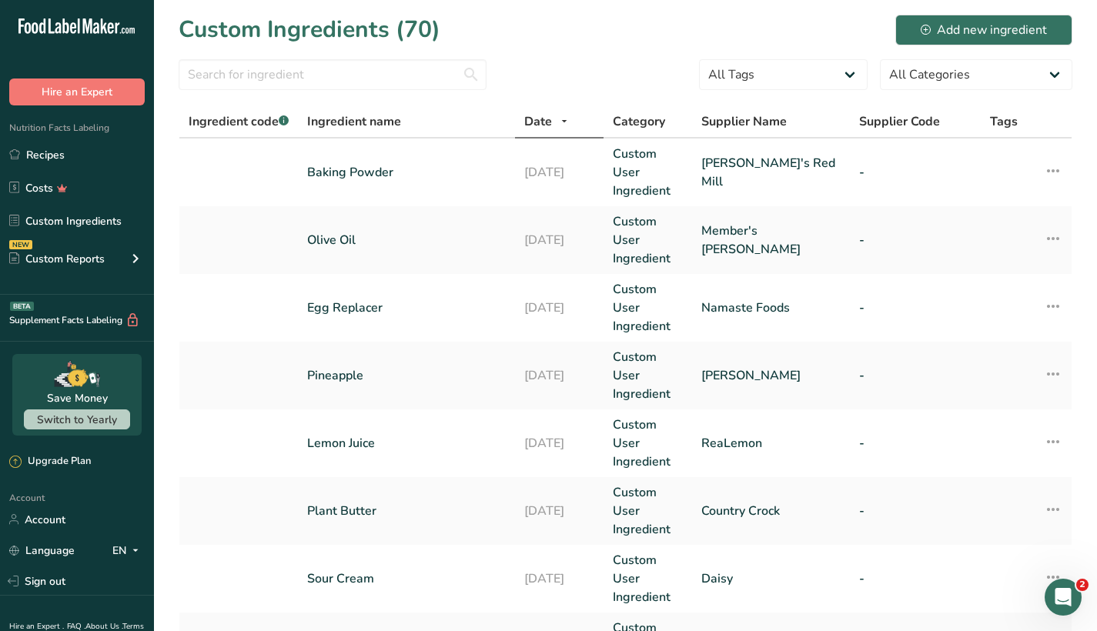
scroll to position [18, 0]
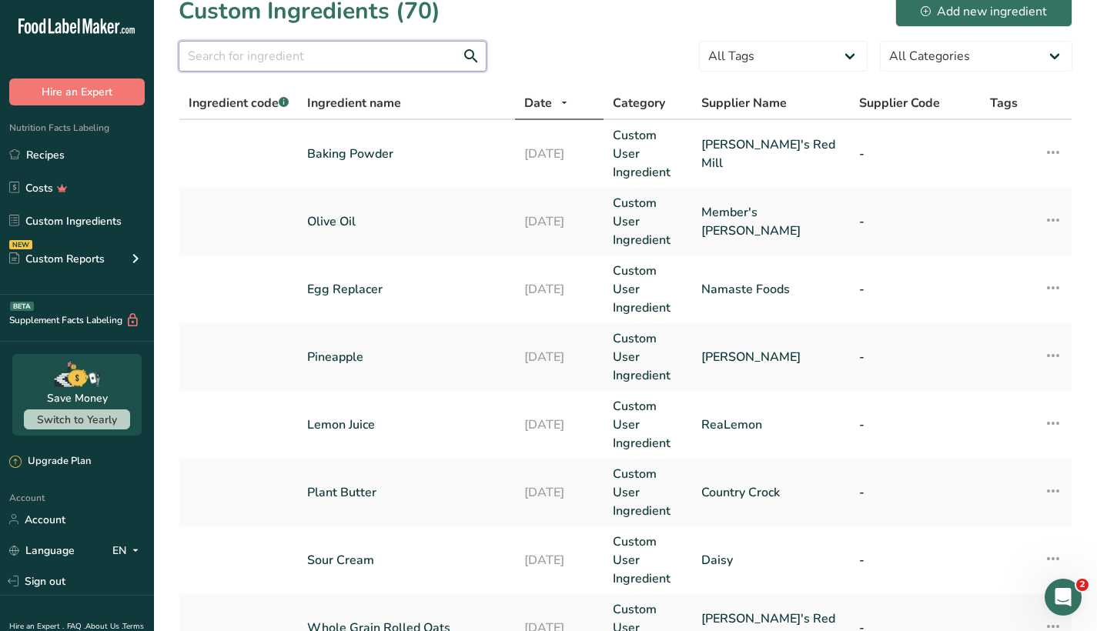
click at [350, 60] on input "text" at bounding box center [333, 56] width 308 height 31
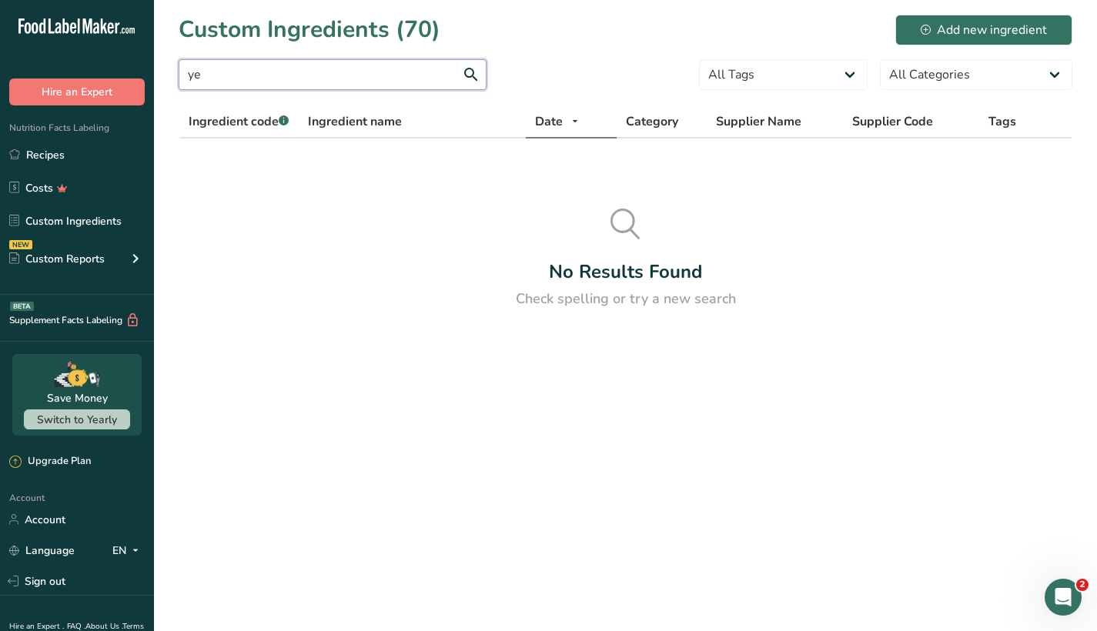
type input "y"
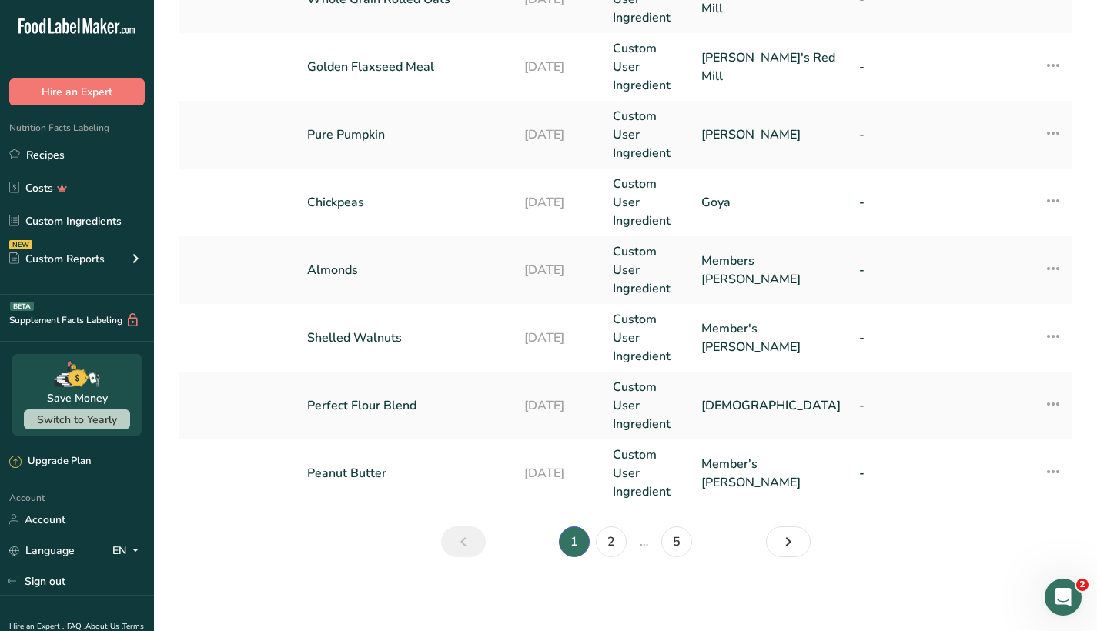
scroll to position [647, 0]
click at [614, 536] on link "2" at bounding box center [611, 541] width 31 height 31
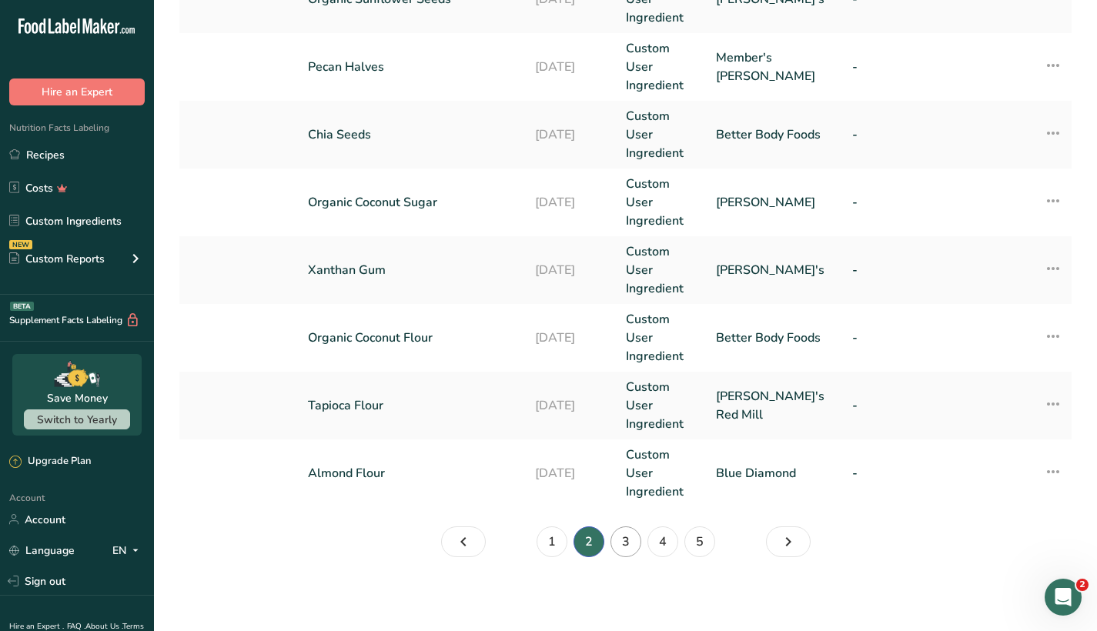
click at [631, 539] on link "3" at bounding box center [625, 541] width 31 height 31
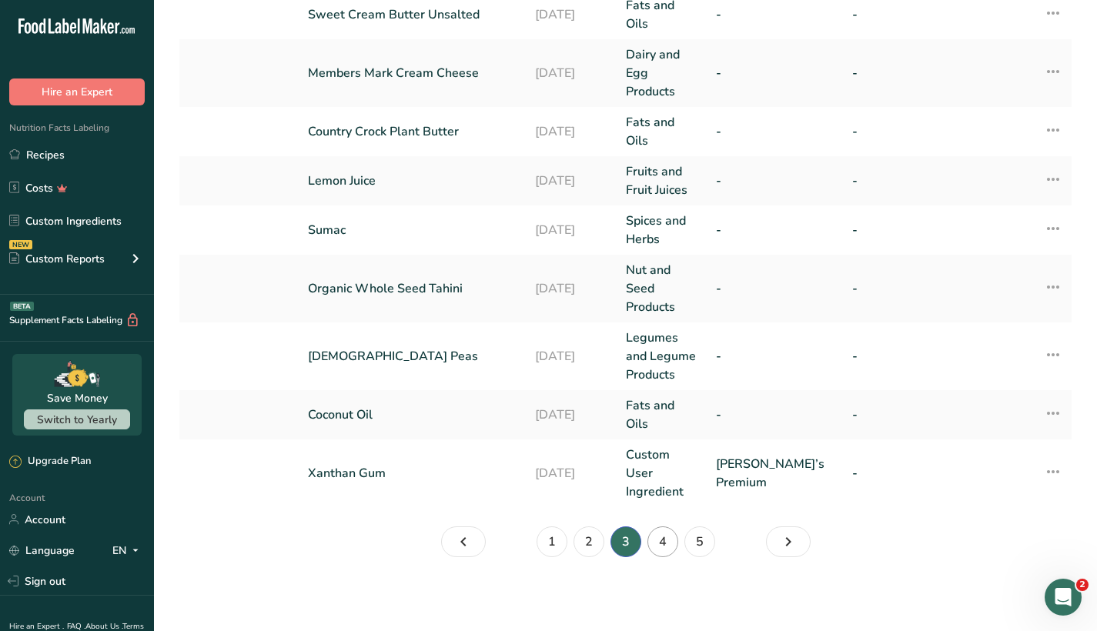
scroll to position [518, 0]
click at [666, 542] on link "4" at bounding box center [662, 541] width 31 height 31
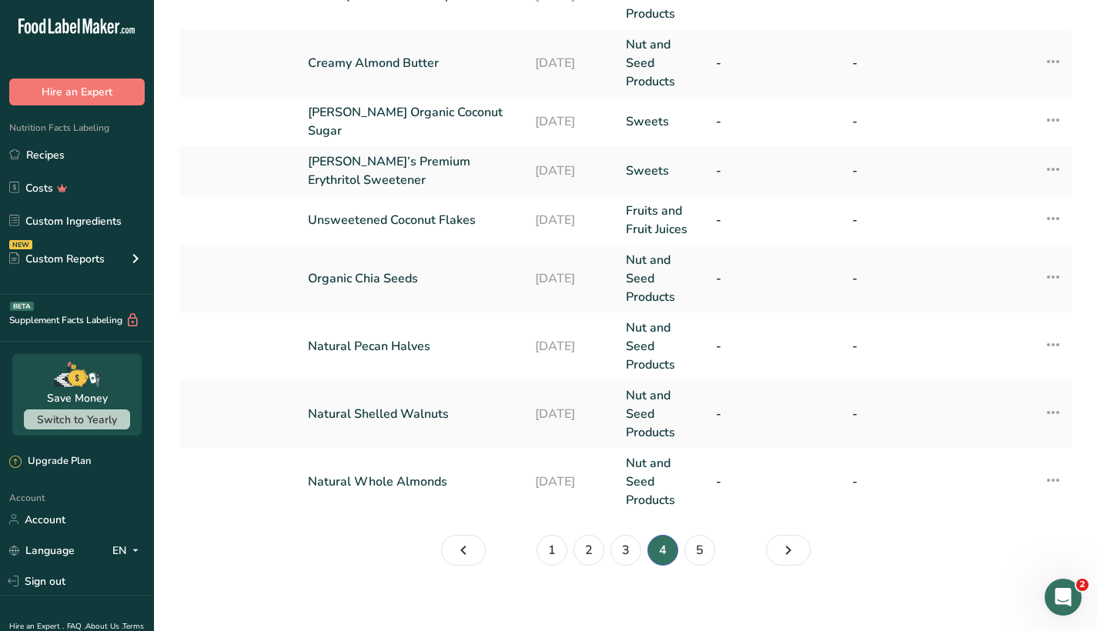
scroll to position [546, 0]
click at [699, 542] on link "5" at bounding box center [699, 551] width 31 height 31
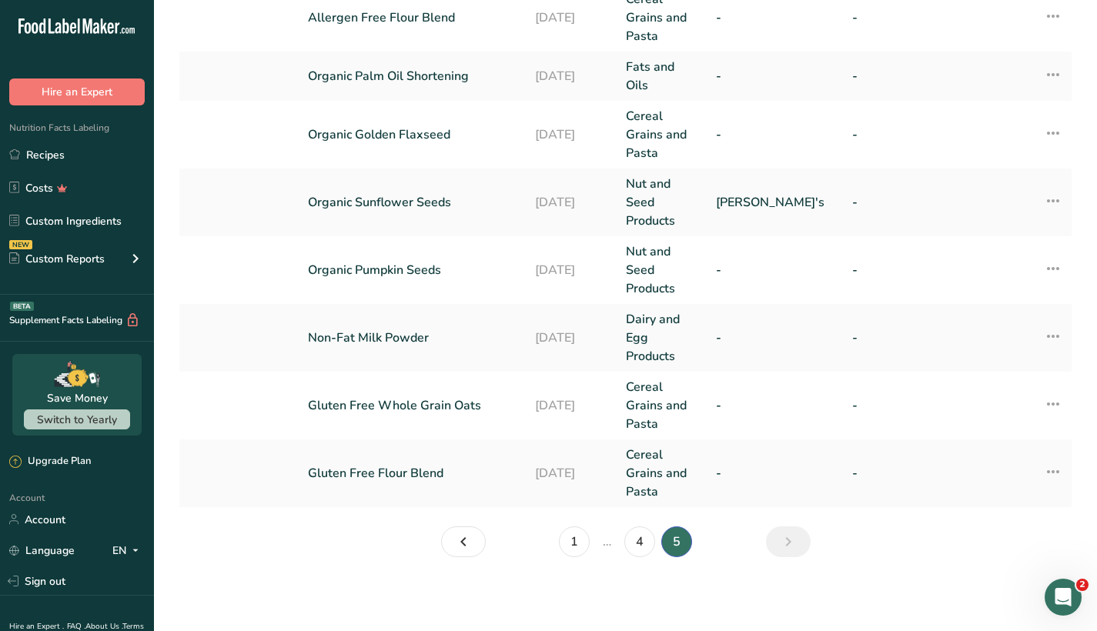
scroll to position [309, 0]
click at [643, 542] on link "4" at bounding box center [639, 541] width 31 height 31
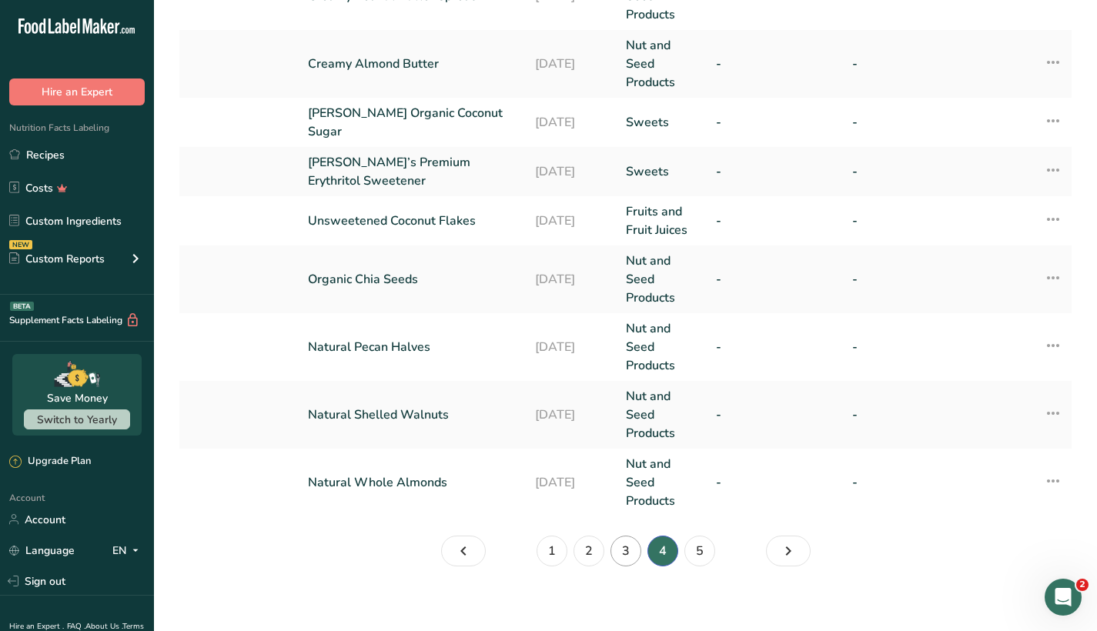
click at [619, 540] on link "3" at bounding box center [625, 551] width 31 height 31
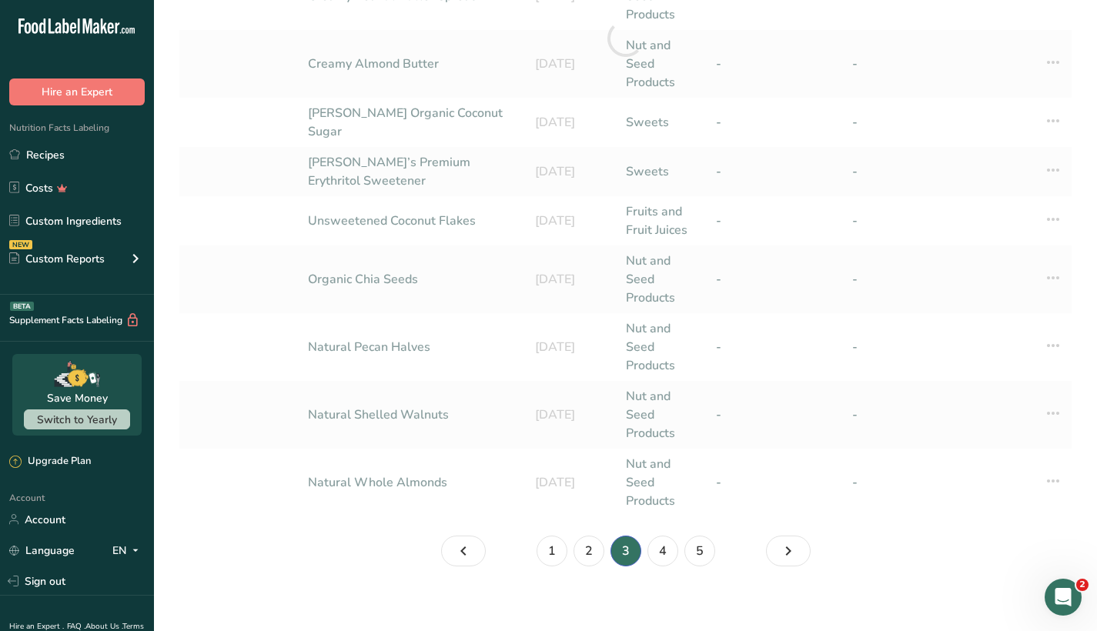
scroll to position [518, 0]
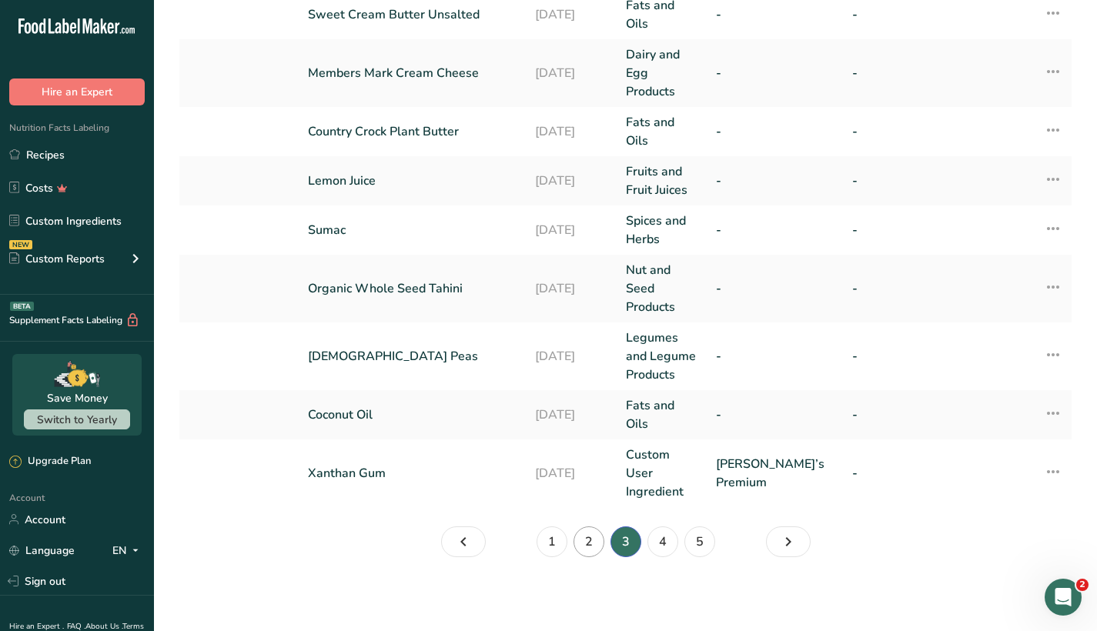
click at [586, 539] on link "2" at bounding box center [588, 541] width 31 height 31
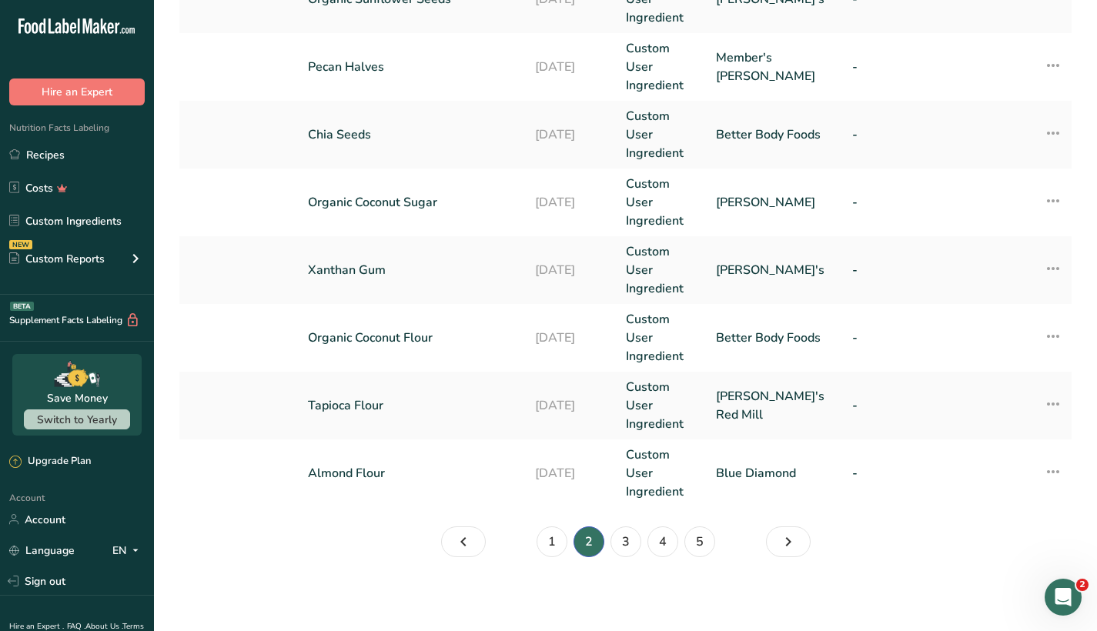
scroll to position [647, 0]
click at [624, 542] on link "3" at bounding box center [625, 541] width 31 height 31
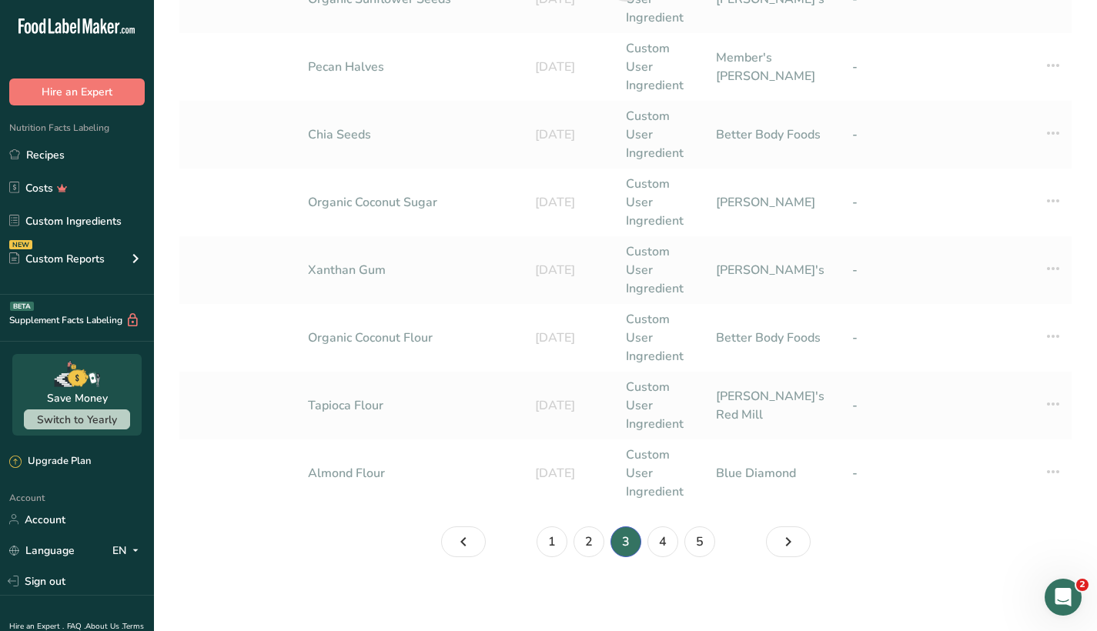
scroll to position [518, 0]
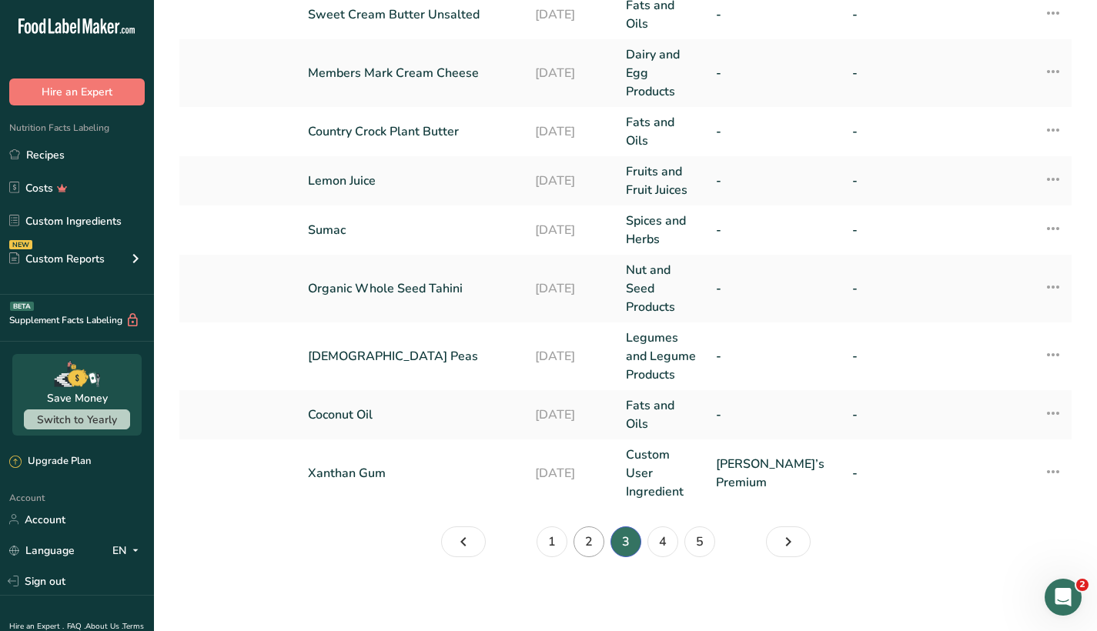
click at [587, 537] on link "2" at bounding box center [588, 541] width 31 height 31
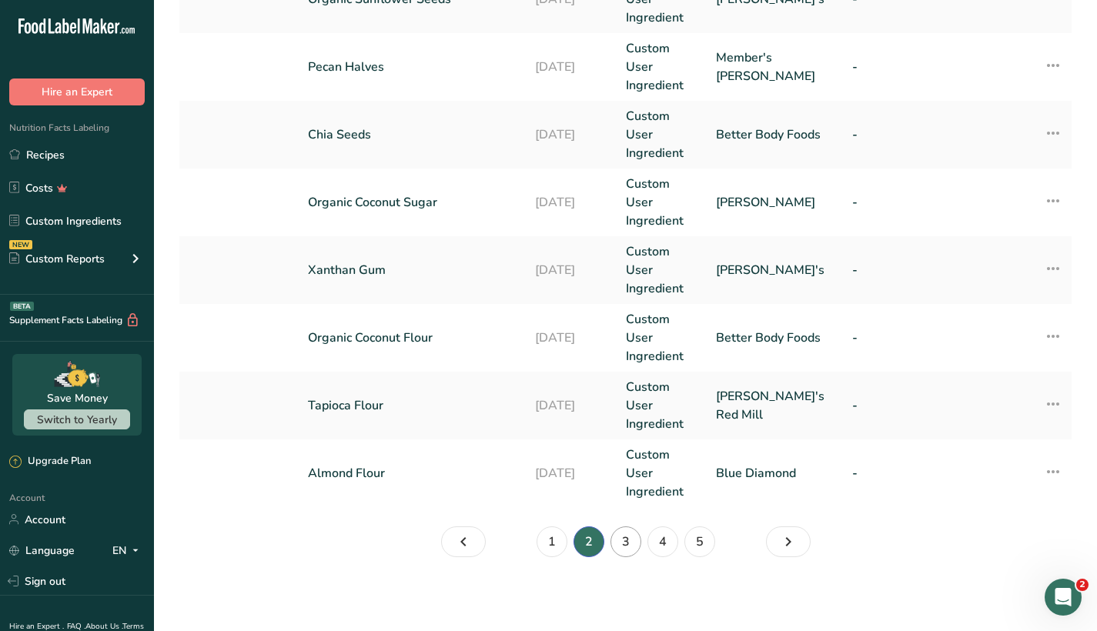
click at [623, 536] on link "3" at bounding box center [625, 541] width 31 height 31
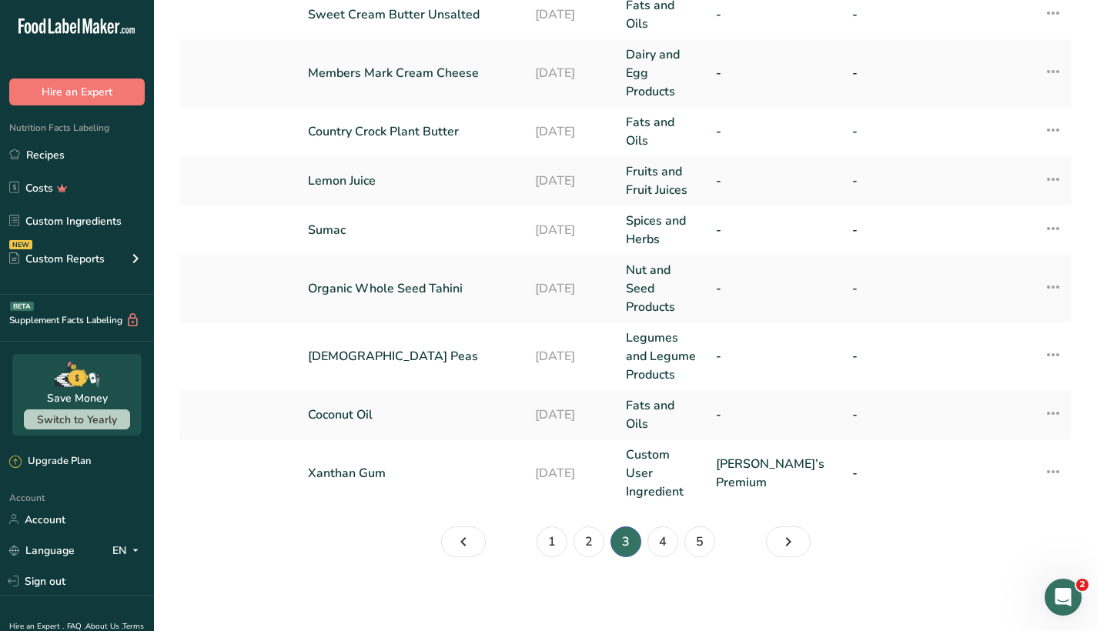
scroll to position [518, 0]
click at [550, 533] on link "1" at bounding box center [551, 541] width 31 height 31
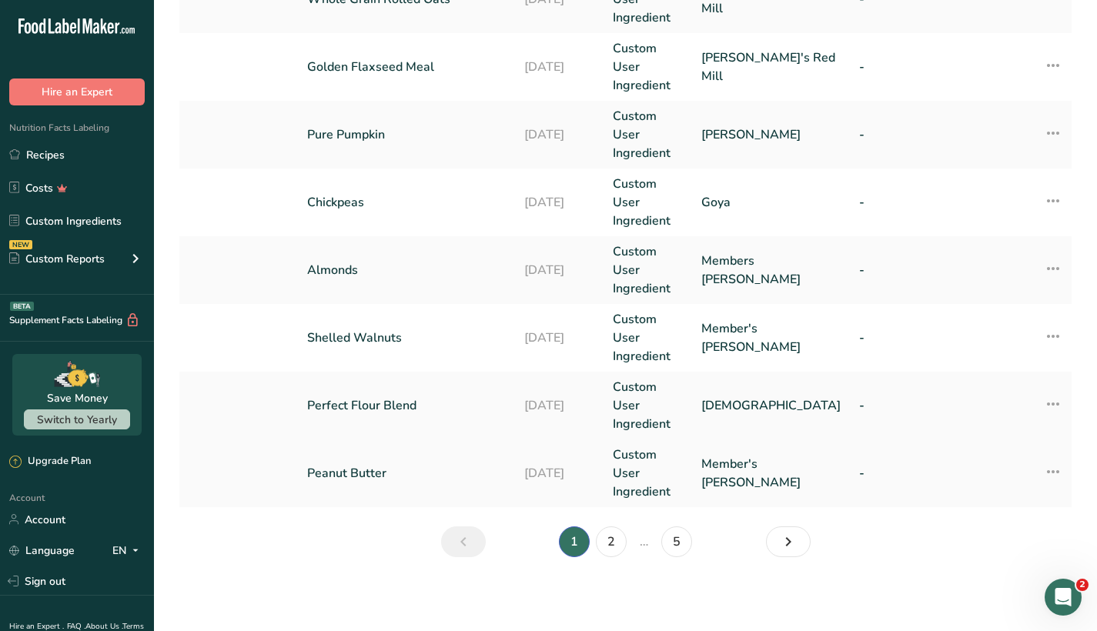
scroll to position [647, 0]
click at [608, 537] on link "2" at bounding box center [611, 541] width 31 height 31
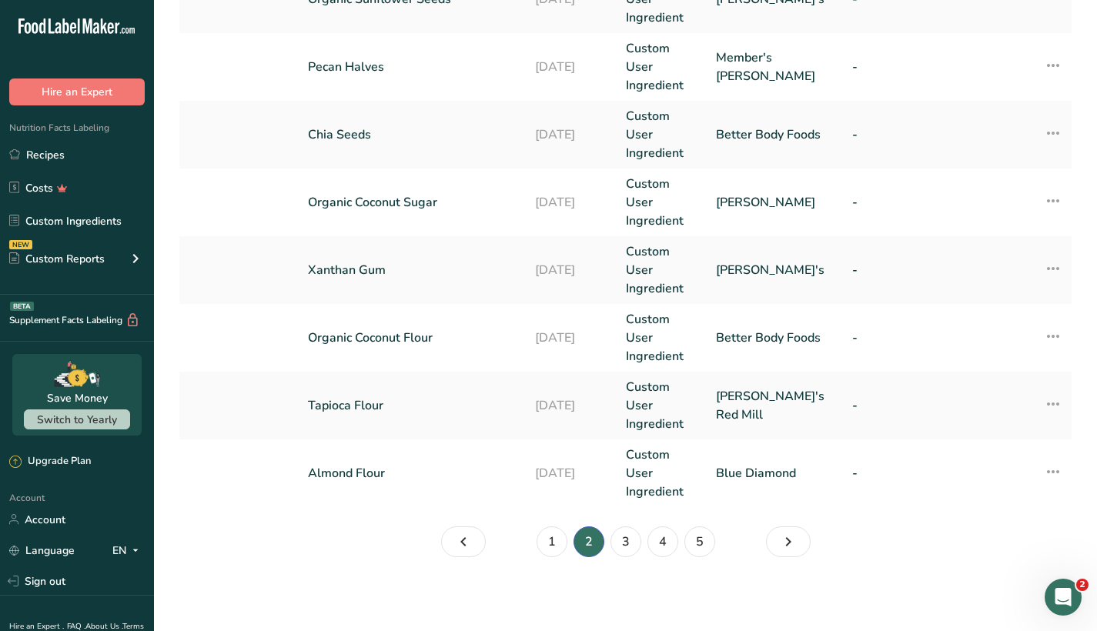
scroll to position [647, 0]
click at [618, 533] on link "3" at bounding box center [625, 541] width 31 height 31
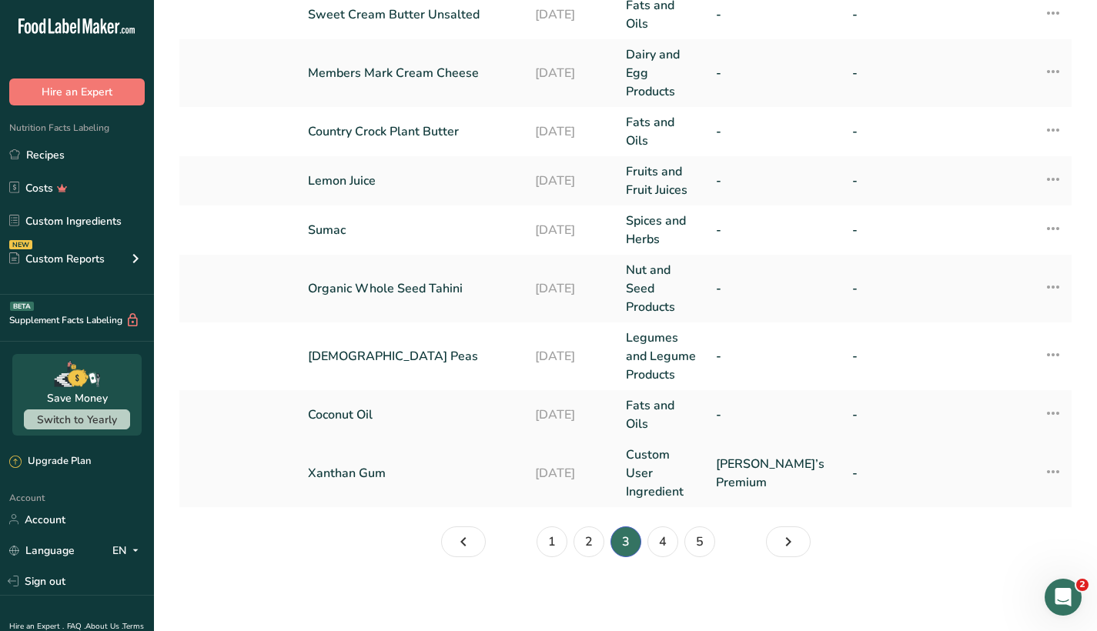
scroll to position [518, 0]
click at [668, 550] on link "4" at bounding box center [662, 541] width 31 height 31
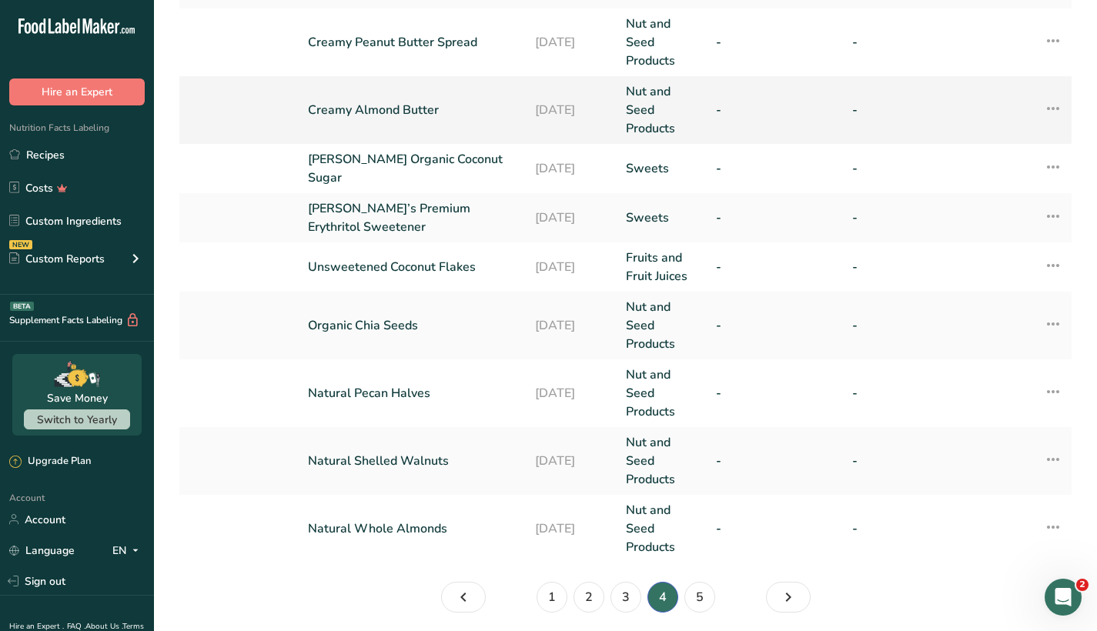
scroll to position [535, 0]
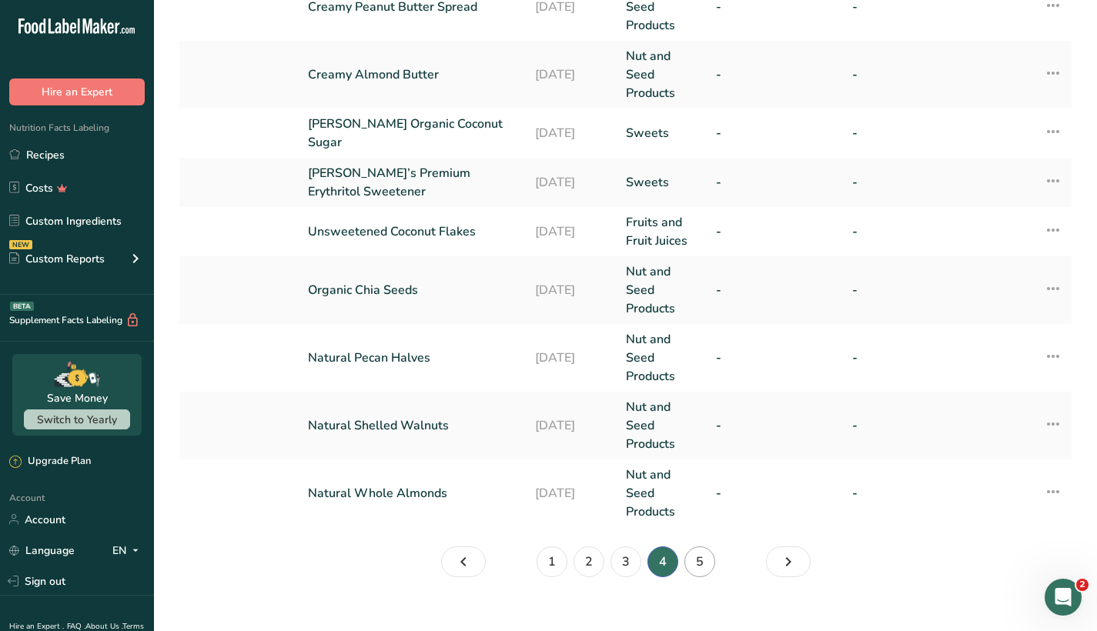
click at [692, 547] on link "5" at bounding box center [699, 561] width 31 height 31
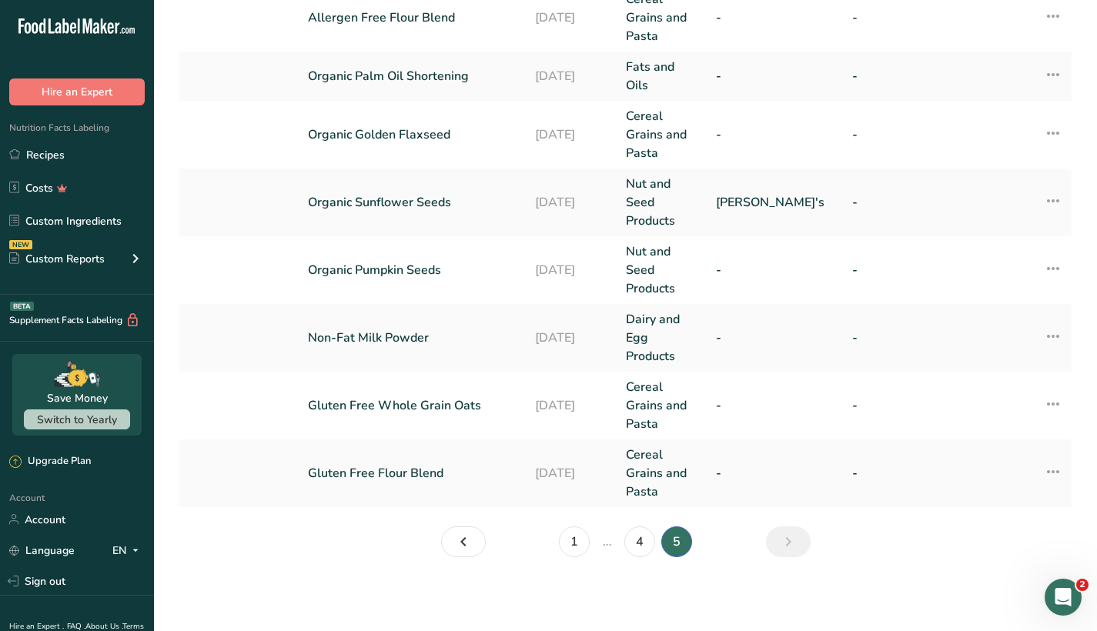
scroll to position [309, 0]
click at [573, 537] on link "1" at bounding box center [574, 541] width 31 height 31
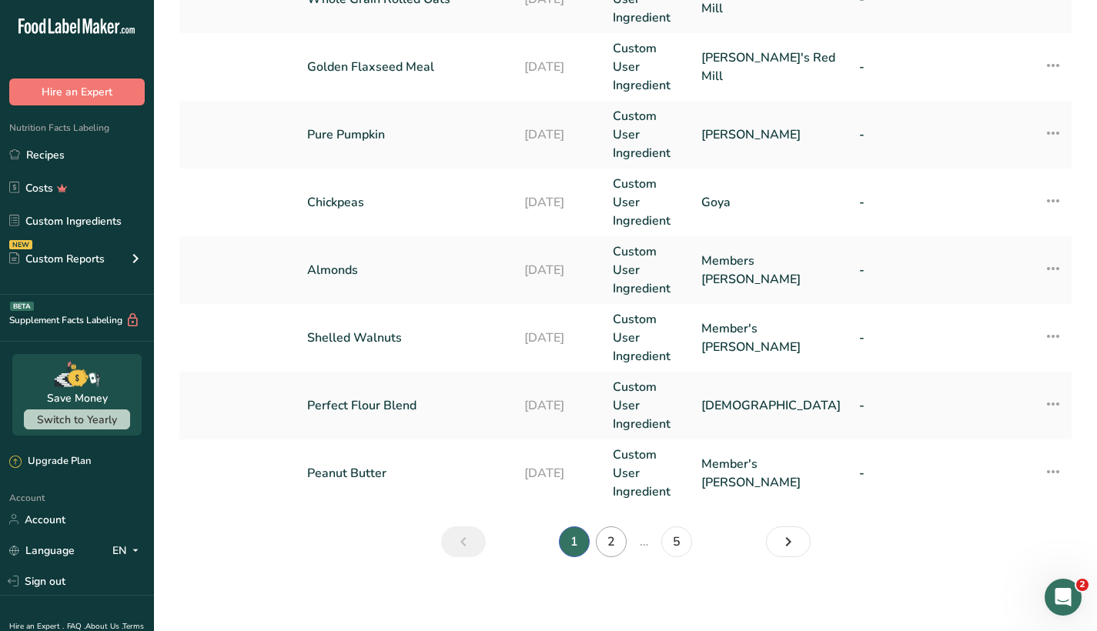
scroll to position [647, 0]
click at [611, 545] on link "2" at bounding box center [611, 541] width 31 height 31
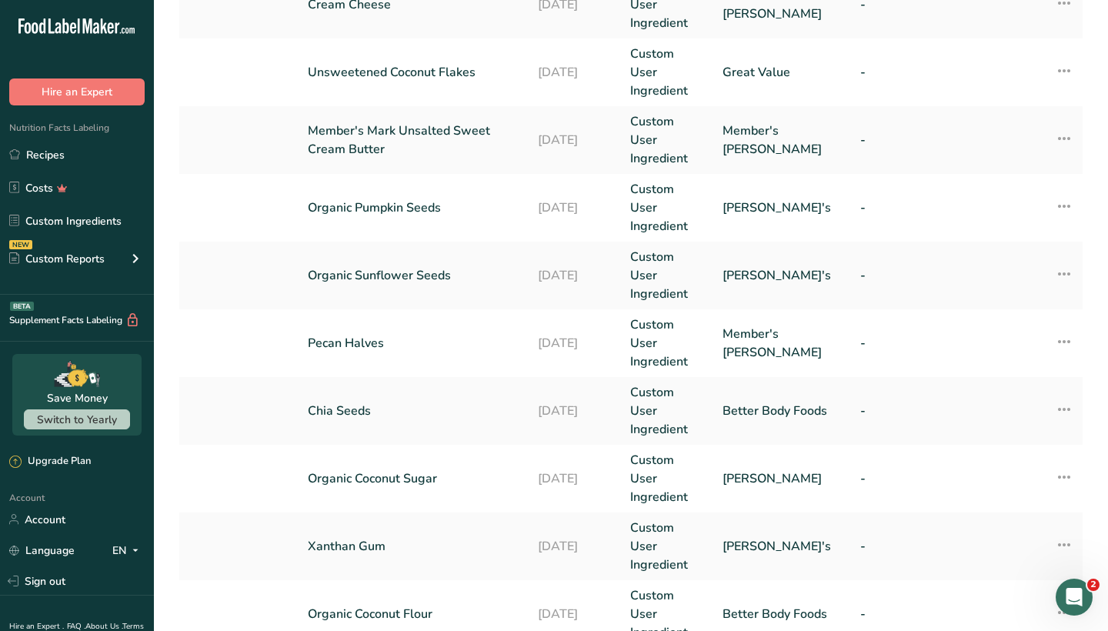
scroll to position [370, 0]
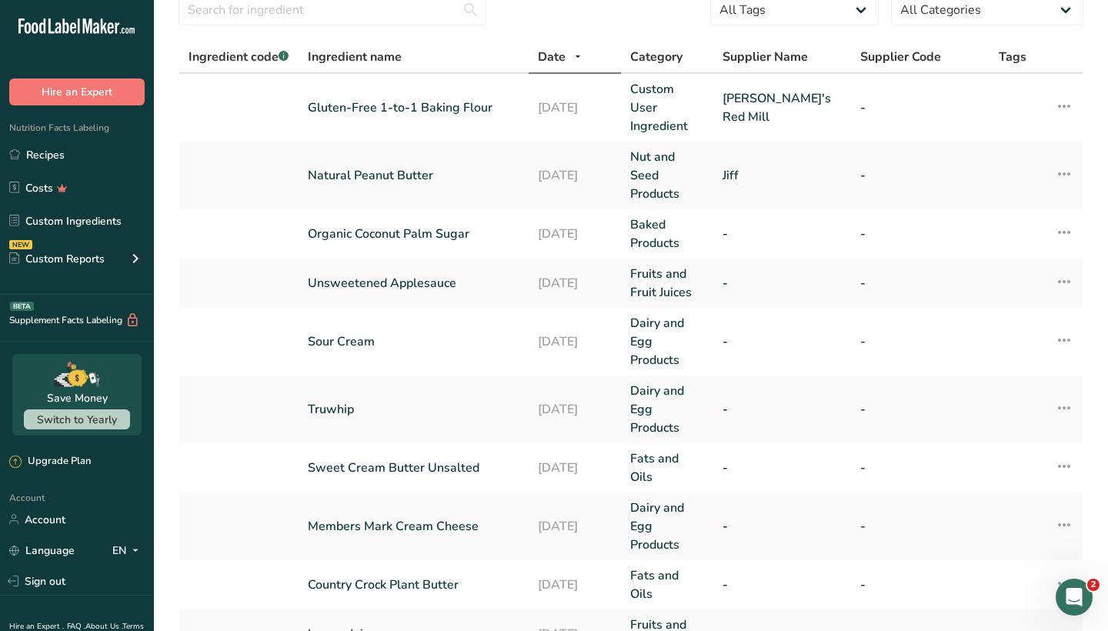
scroll to position [63, 0]
click at [1067, 220] on icon at bounding box center [1064, 234] width 18 height 28
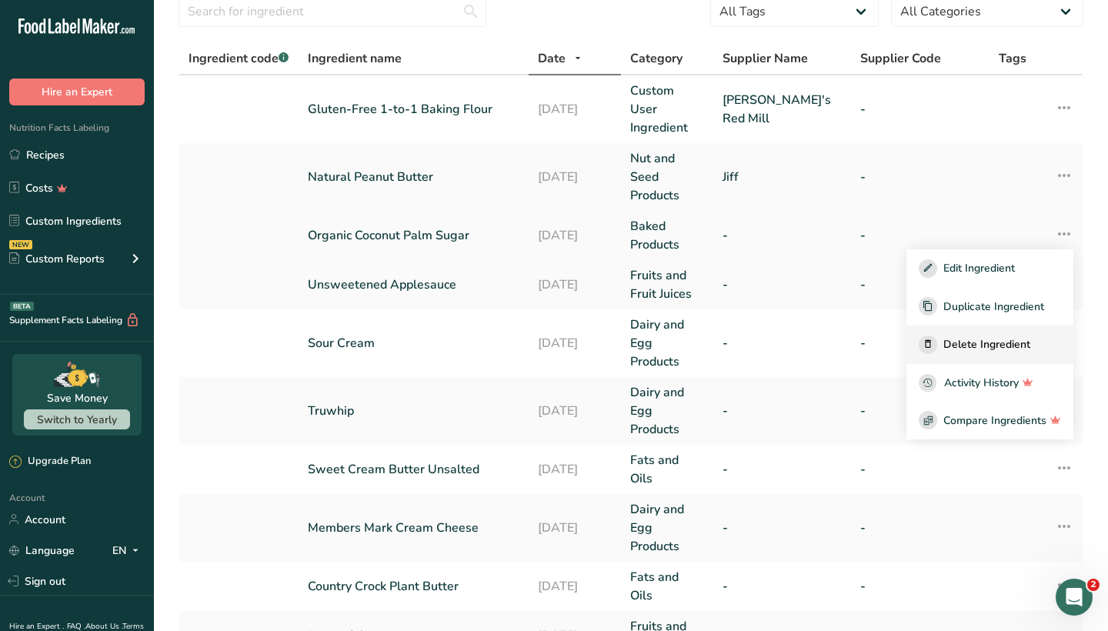
click at [1006, 336] on span "Delete Ingredient" at bounding box center [986, 344] width 87 height 16
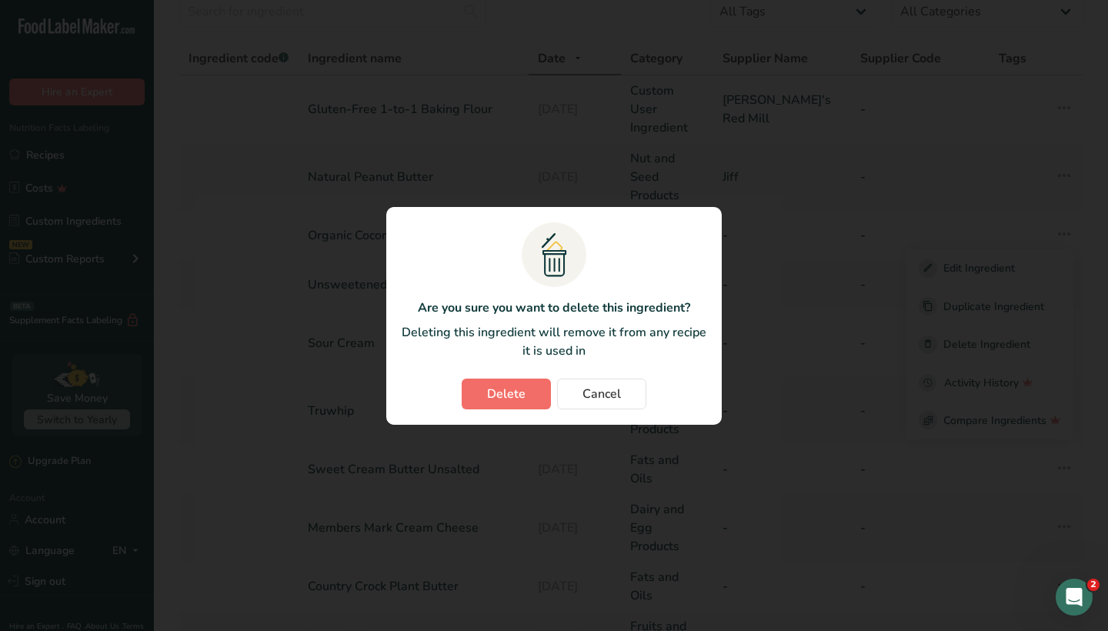
click at [530, 392] on button "Delete" at bounding box center [506, 394] width 89 height 31
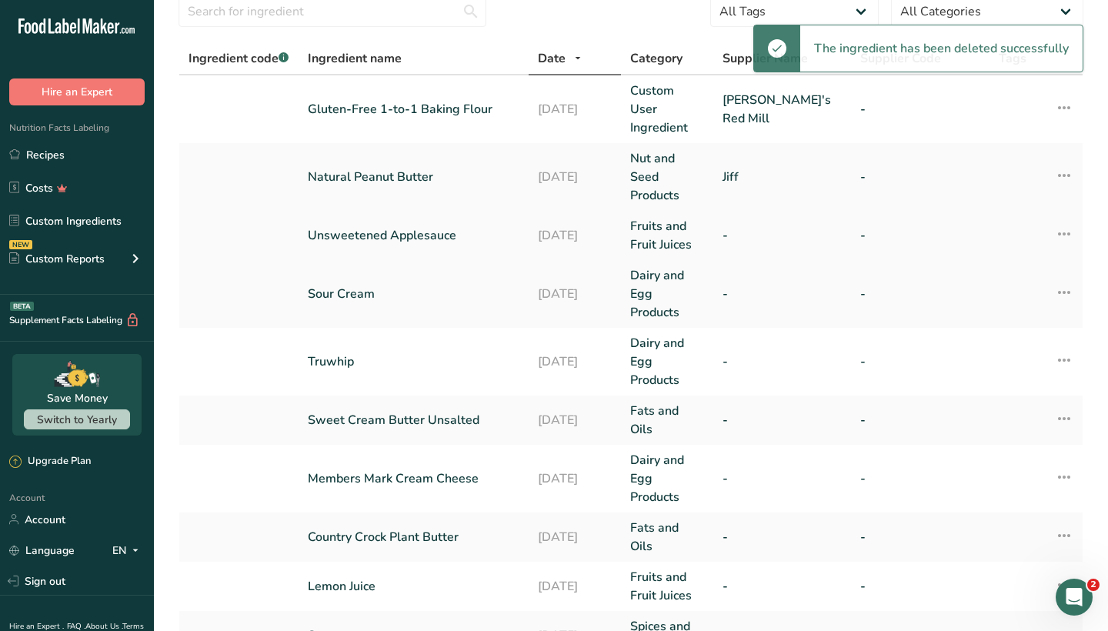
click at [1069, 220] on icon at bounding box center [1064, 234] width 18 height 28
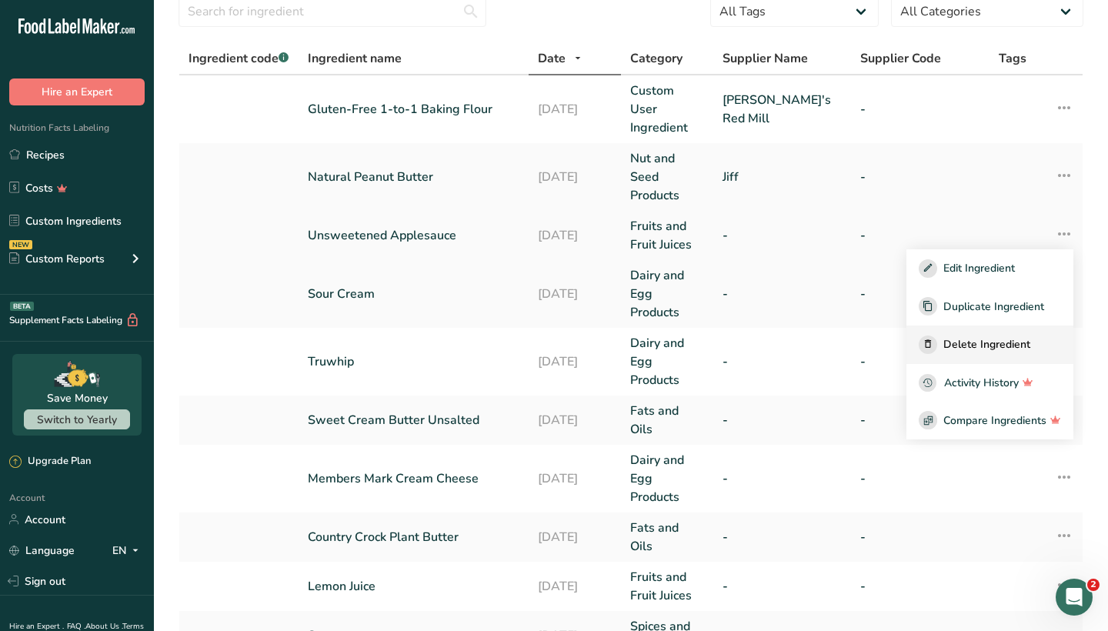
click at [976, 336] on div "Delete Ingredient" at bounding box center [990, 345] width 142 height 18
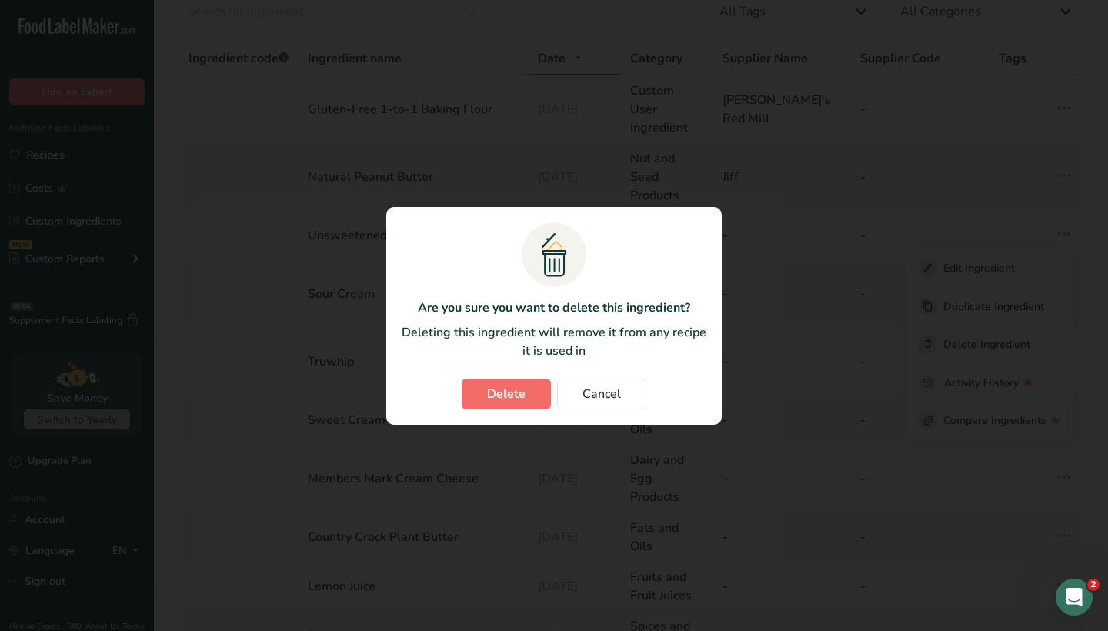
click at [509, 394] on span "Delete" at bounding box center [506, 394] width 38 height 18
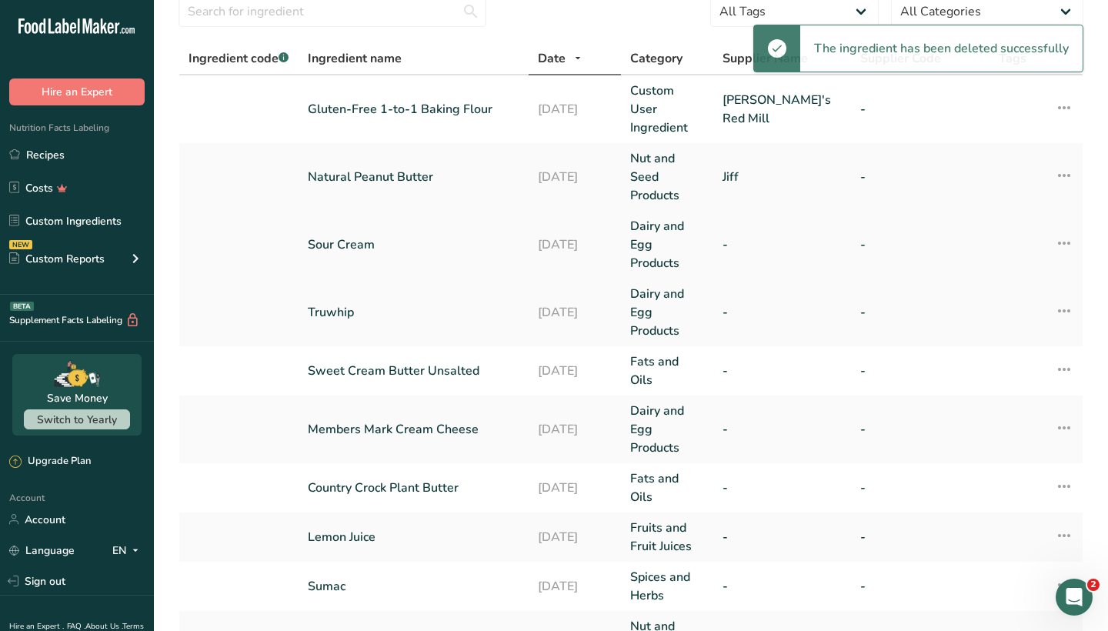
click at [1067, 229] on icon at bounding box center [1064, 243] width 18 height 28
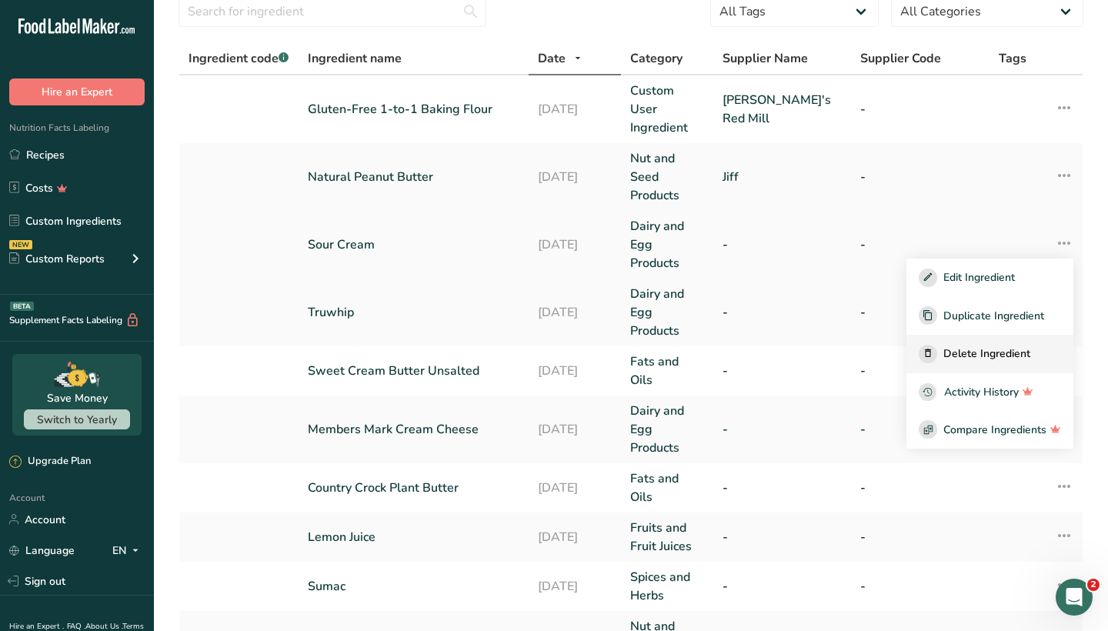
click at [1015, 346] on span "Delete Ingredient" at bounding box center [986, 354] width 87 height 16
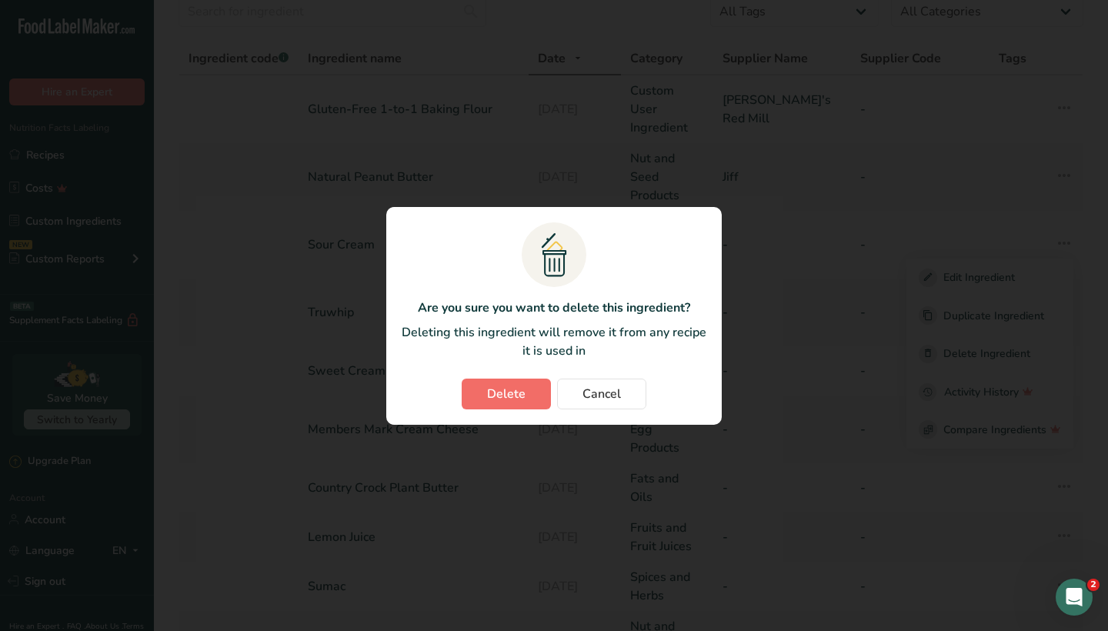
click at [527, 395] on button "Delete" at bounding box center [506, 394] width 89 height 31
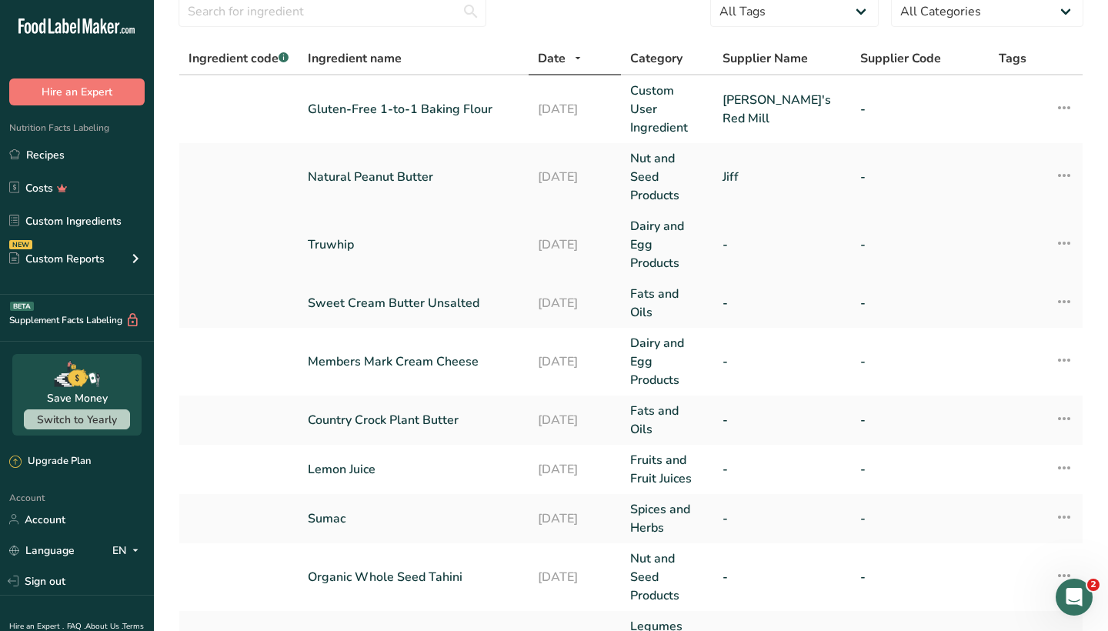
click at [1067, 229] on icon at bounding box center [1064, 243] width 18 height 28
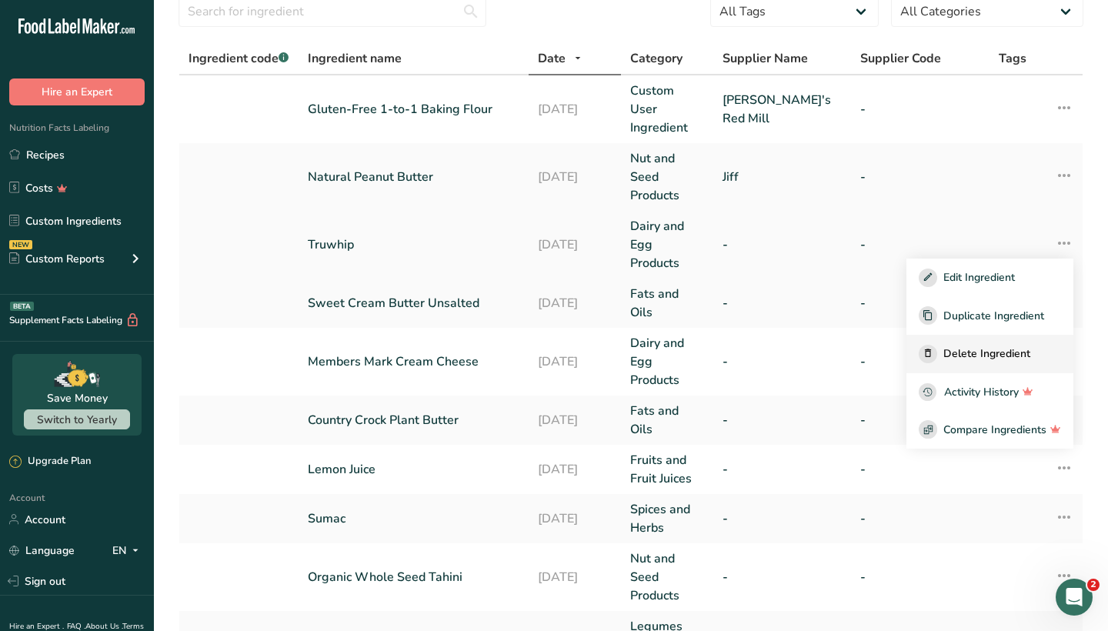
click at [988, 346] on span "Delete Ingredient" at bounding box center [986, 354] width 87 height 16
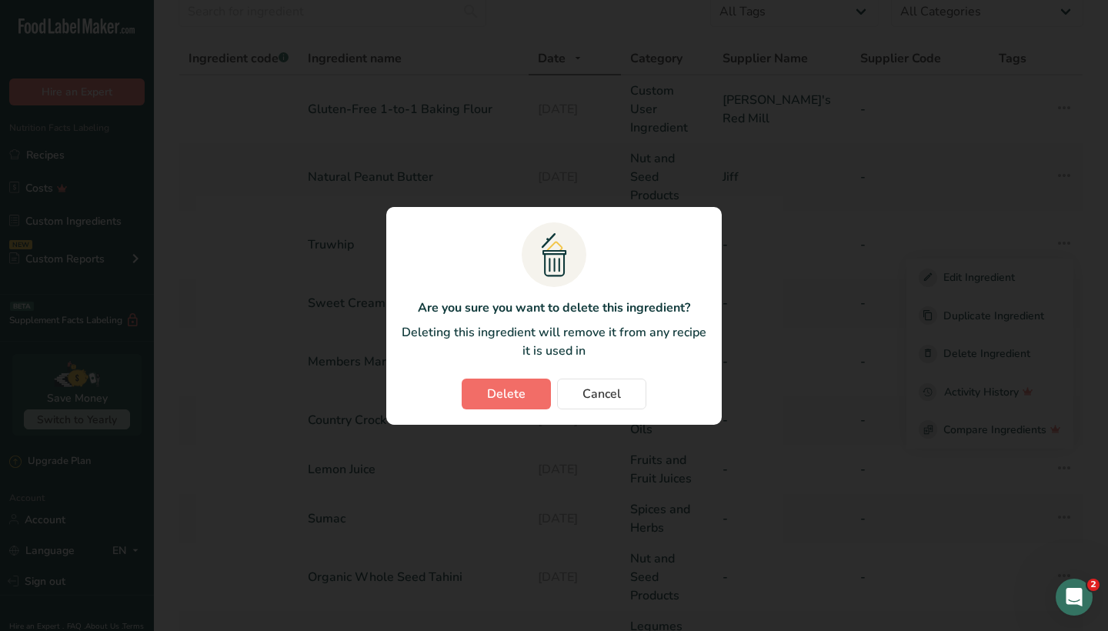
click at [529, 395] on button "Delete" at bounding box center [506, 394] width 89 height 31
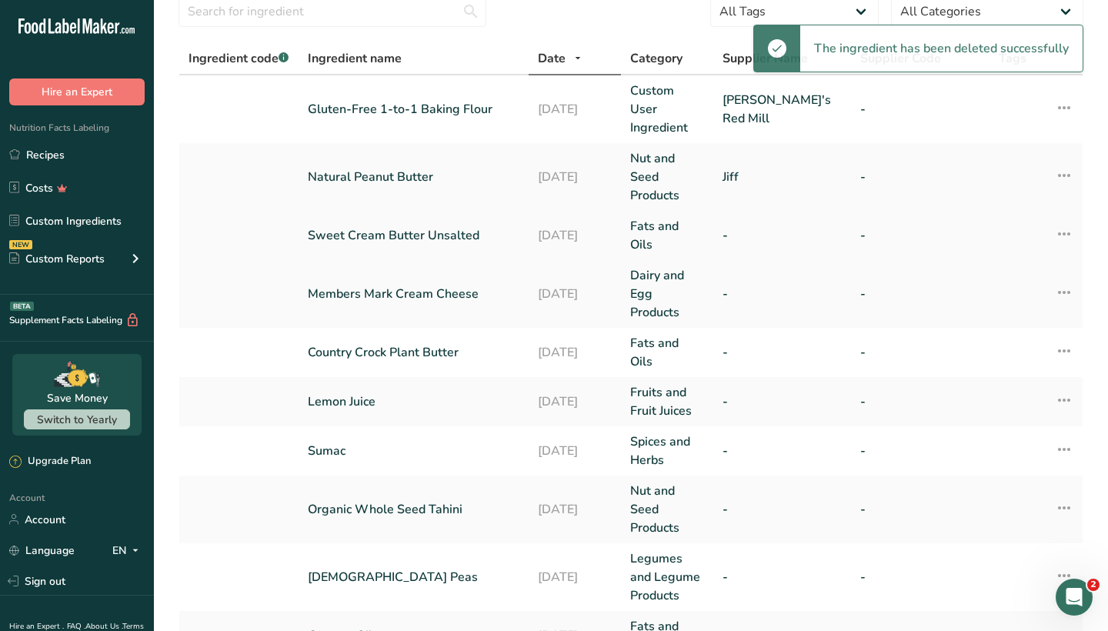
click at [1070, 220] on icon at bounding box center [1064, 234] width 18 height 28
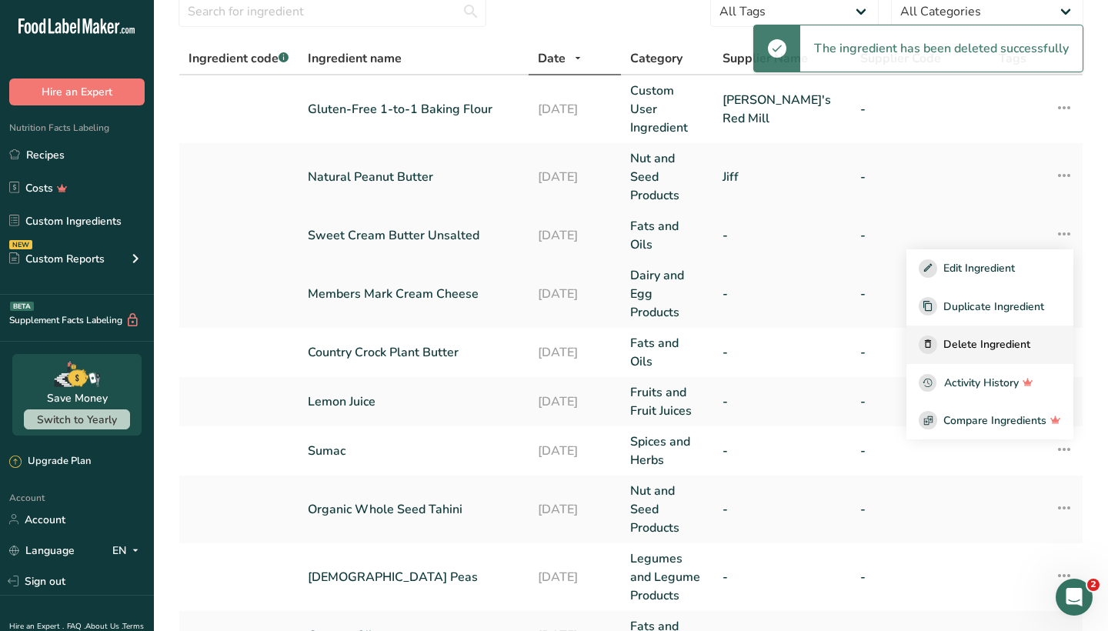
click at [981, 336] on span "Delete Ingredient" at bounding box center [986, 344] width 87 height 16
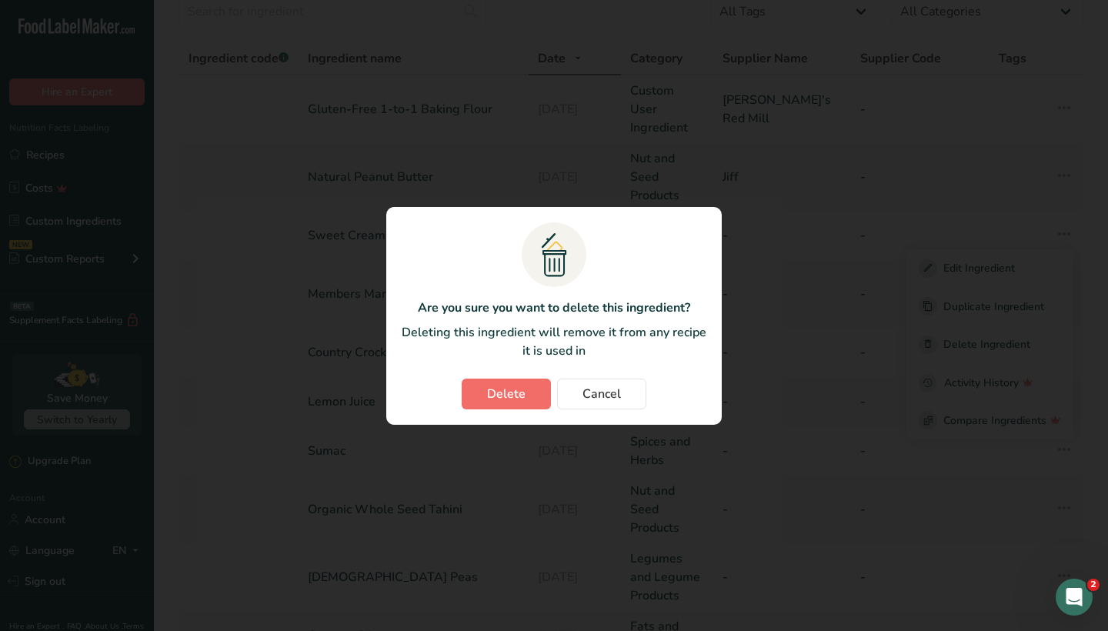
click at [511, 379] on button "Delete" at bounding box center [506, 394] width 89 height 31
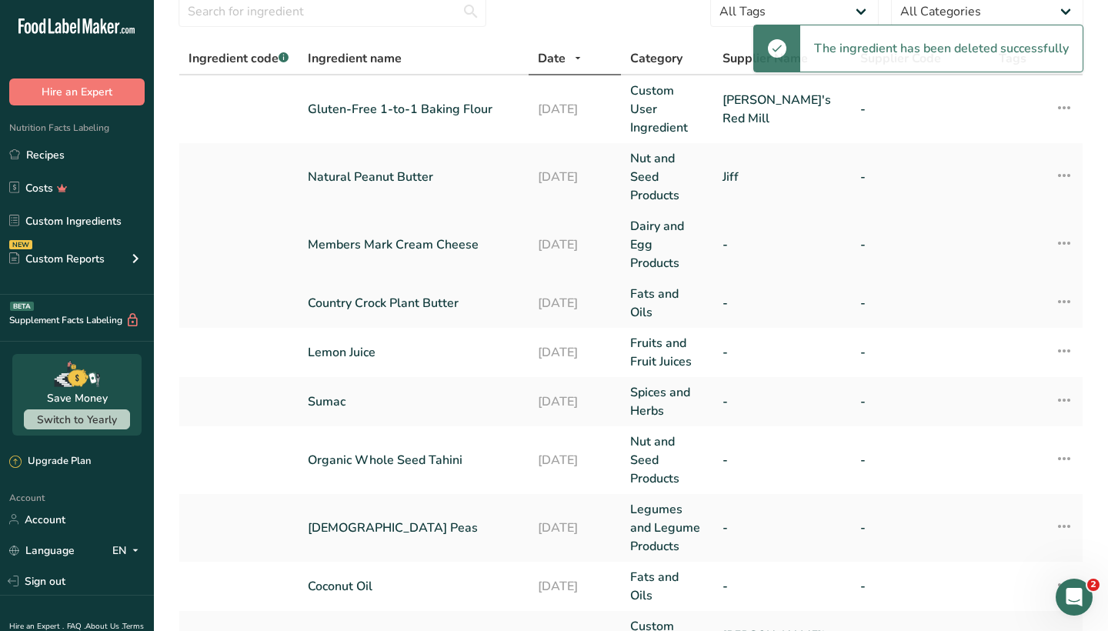
click at [1064, 229] on icon at bounding box center [1064, 243] width 18 height 28
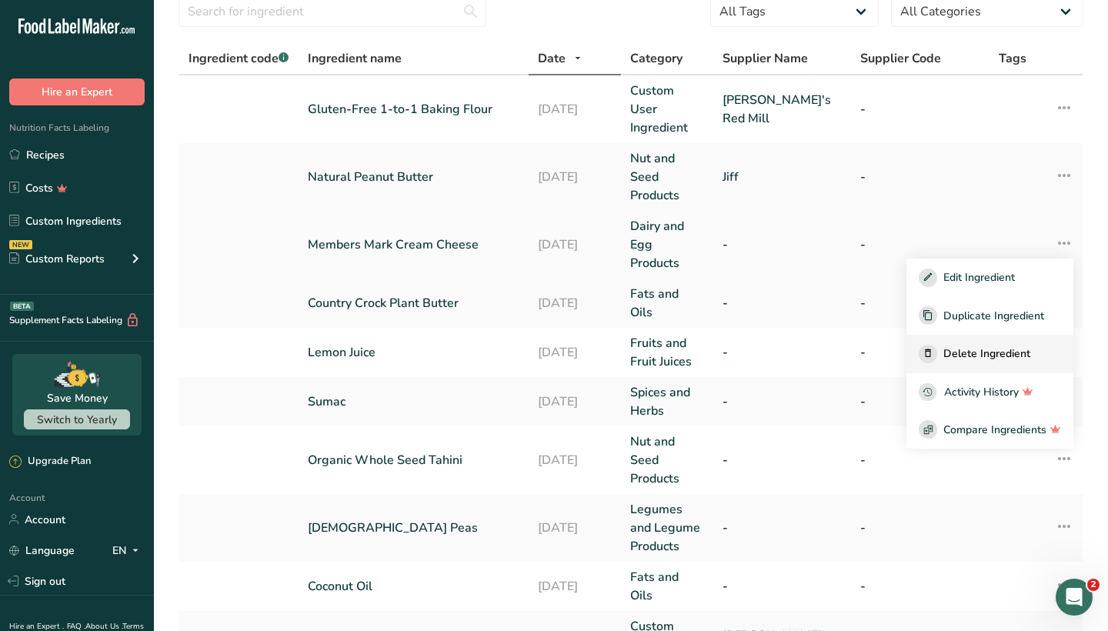
click at [988, 346] on span "Delete Ingredient" at bounding box center [986, 354] width 87 height 16
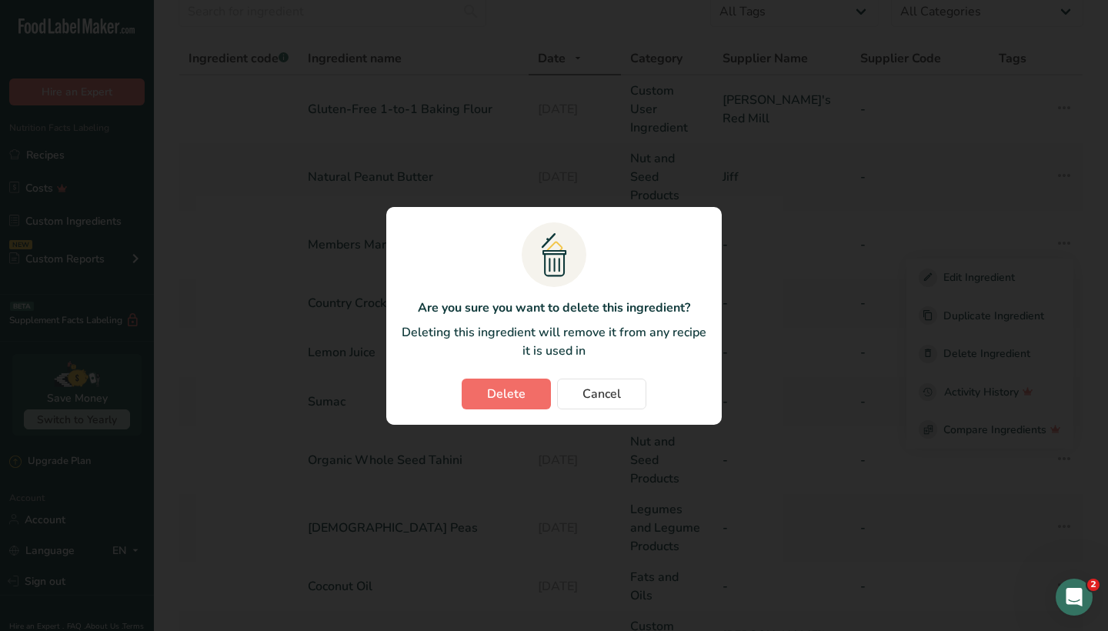
click at [497, 404] on button "Delete" at bounding box center [506, 394] width 89 height 31
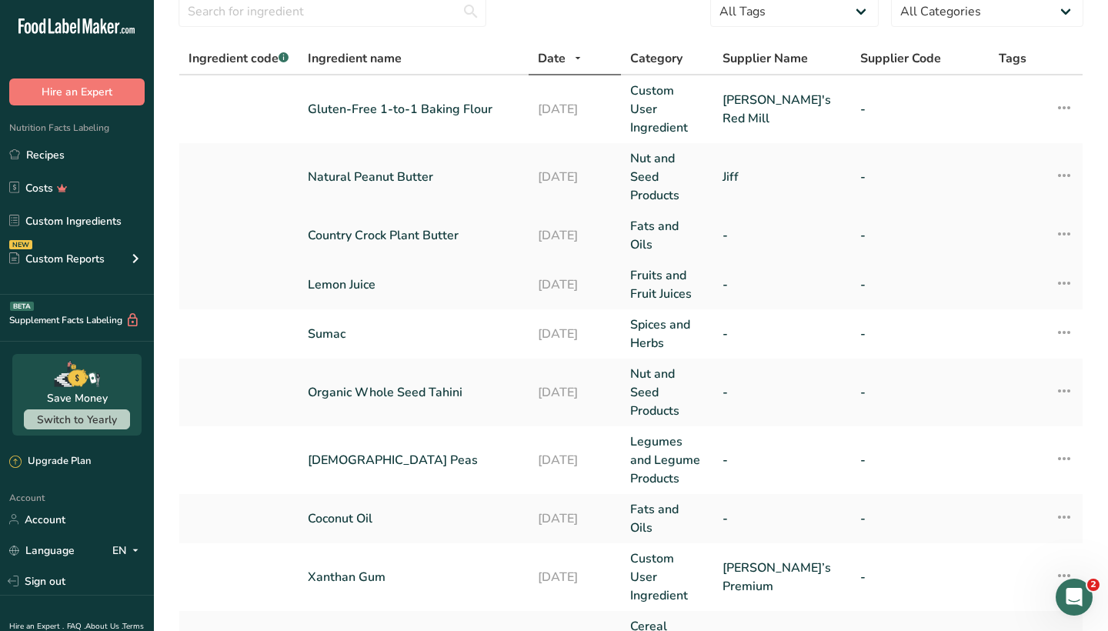
click at [1065, 220] on icon at bounding box center [1064, 234] width 18 height 28
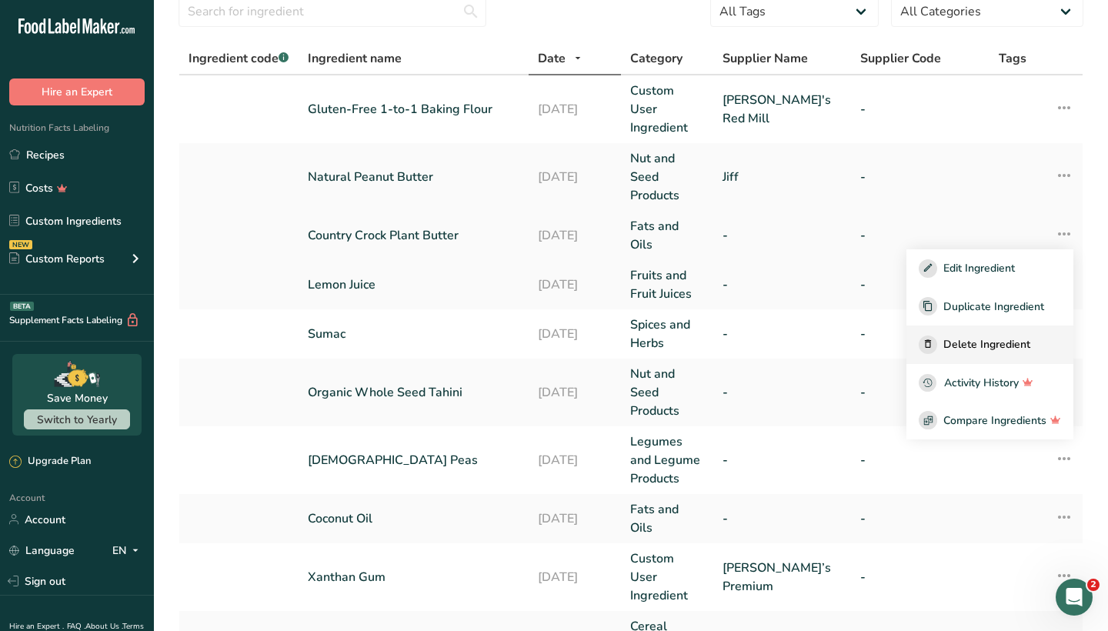
click at [1005, 336] on span "Delete Ingredient" at bounding box center [986, 344] width 87 height 16
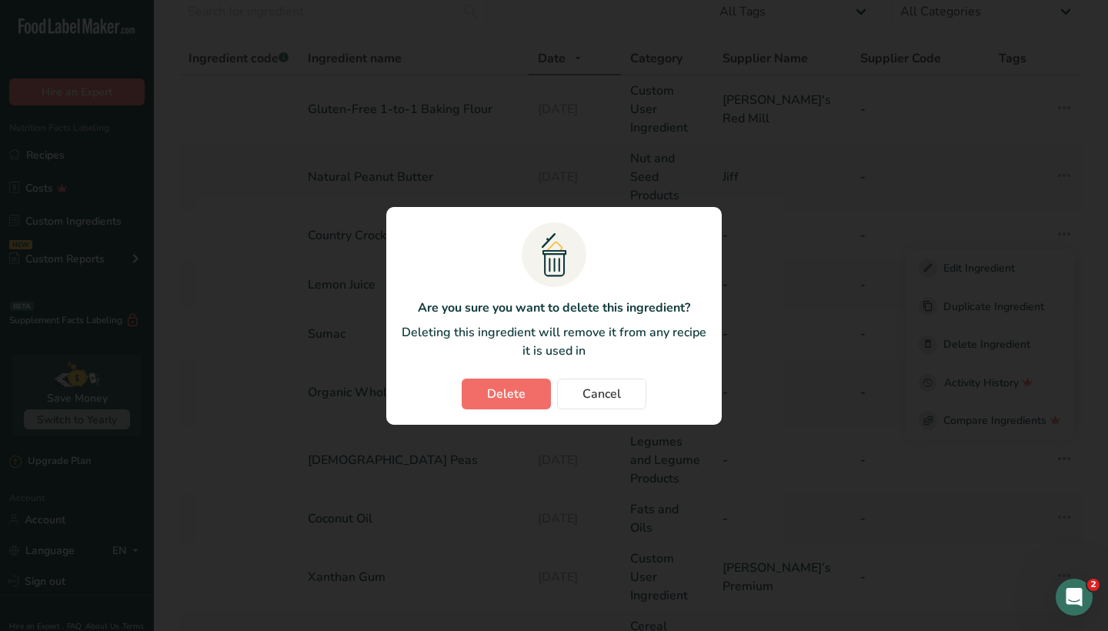
click at [502, 397] on span "Delete" at bounding box center [506, 394] width 38 height 18
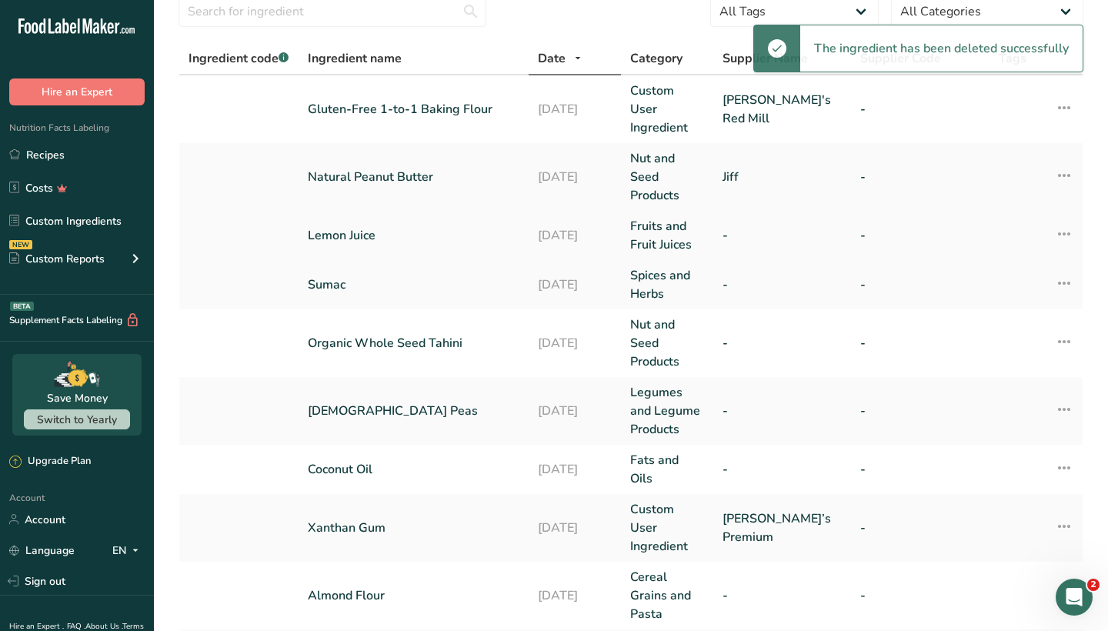
click at [1066, 220] on icon at bounding box center [1064, 234] width 18 height 28
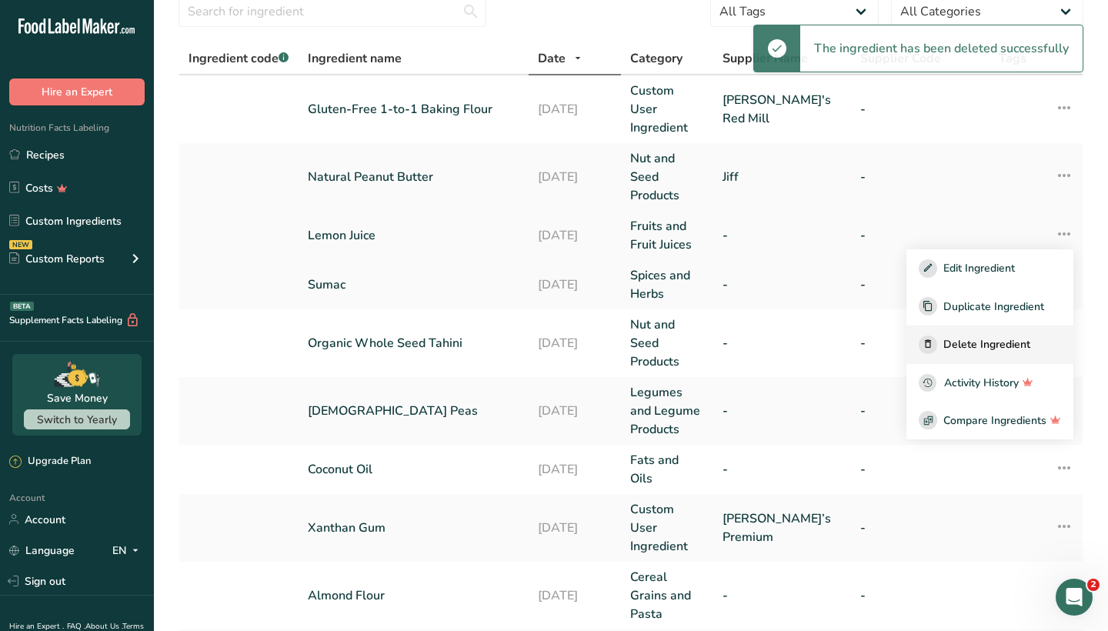
click at [990, 336] on span "Delete Ingredient" at bounding box center [986, 344] width 87 height 16
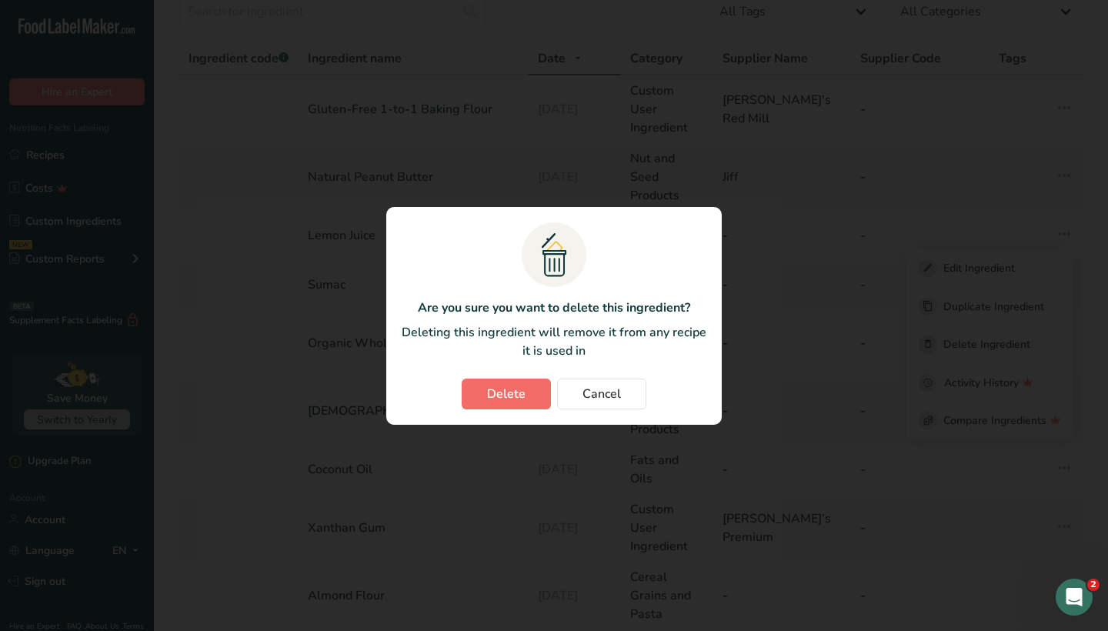
click at [519, 396] on span "Delete" at bounding box center [506, 394] width 38 height 18
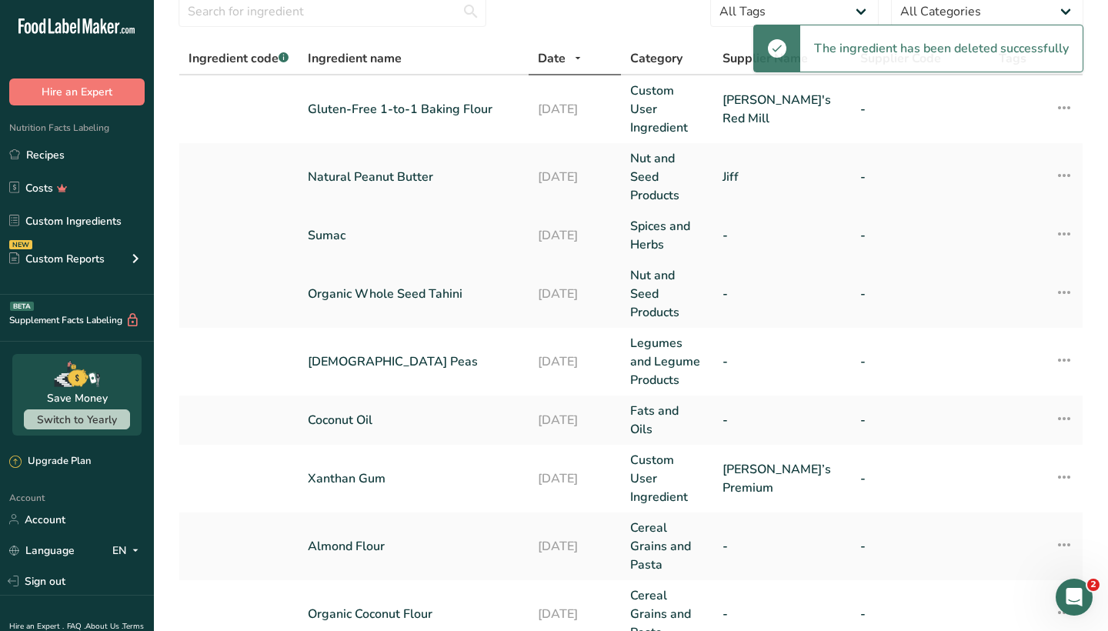
click at [1066, 220] on icon at bounding box center [1064, 234] width 18 height 28
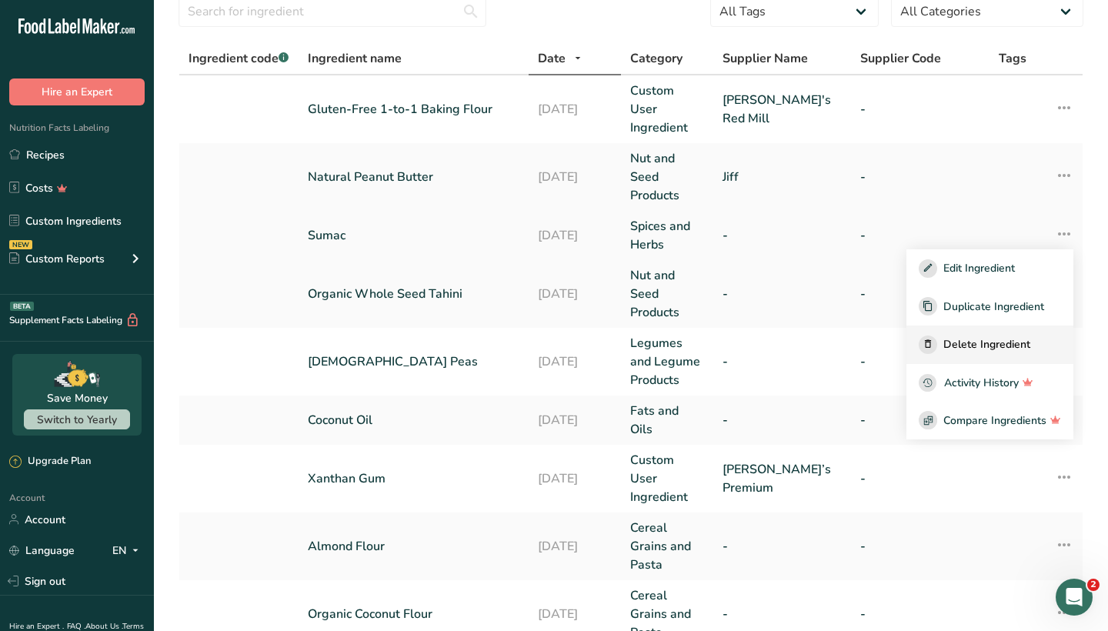
click at [977, 336] on span "Delete Ingredient" at bounding box center [986, 344] width 87 height 16
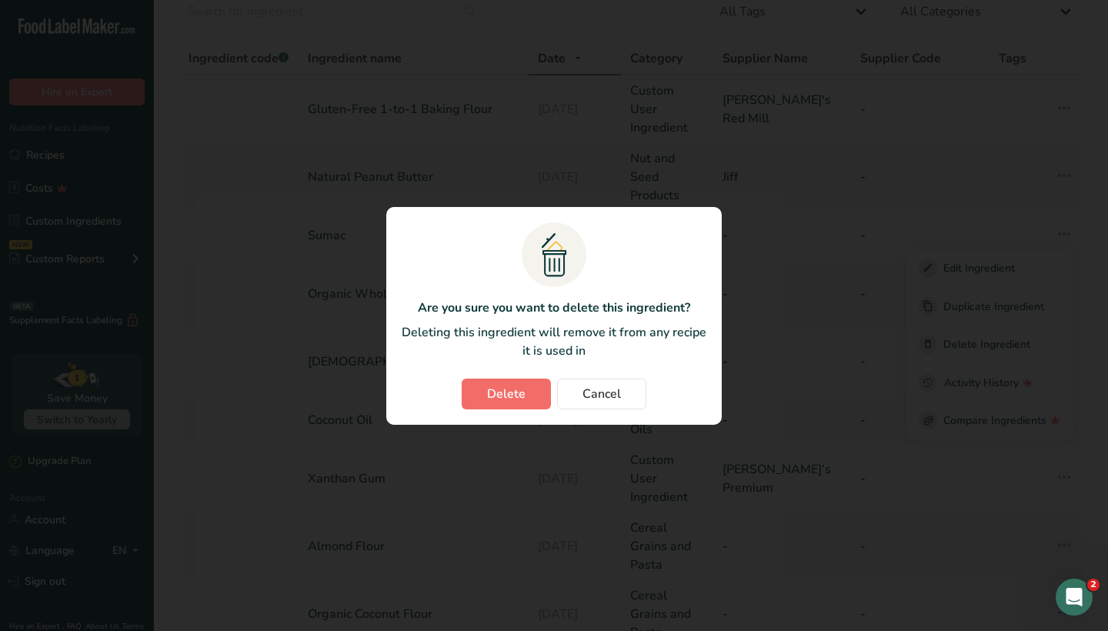
click at [506, 394] on span "Delete" at bounding box center [506, 394] width 38 height 18
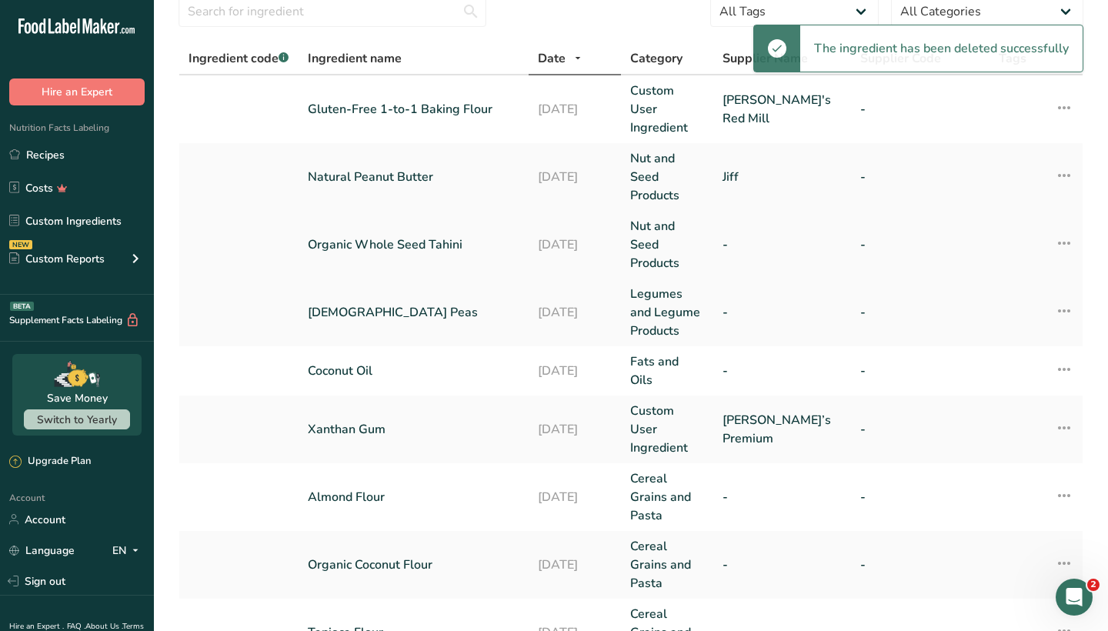
click at [1063, 229] on icon at bounding box center [1064, 243] width 18 height 28
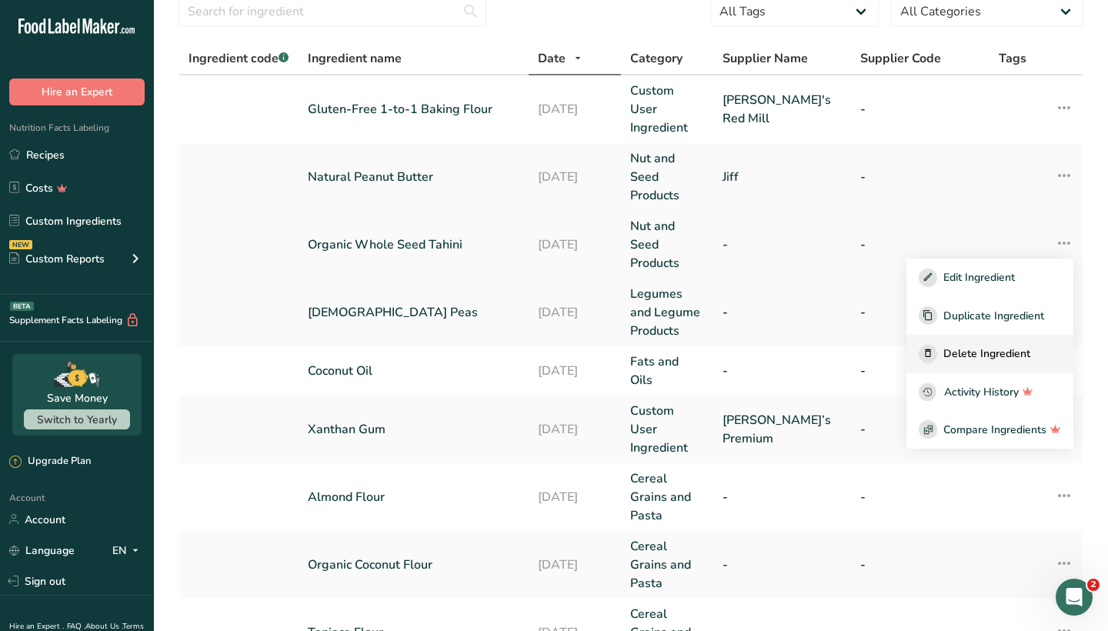
click at [993, 346] on span "Delete Ingredient" at bounding box center [986, 354] width 87 height 16
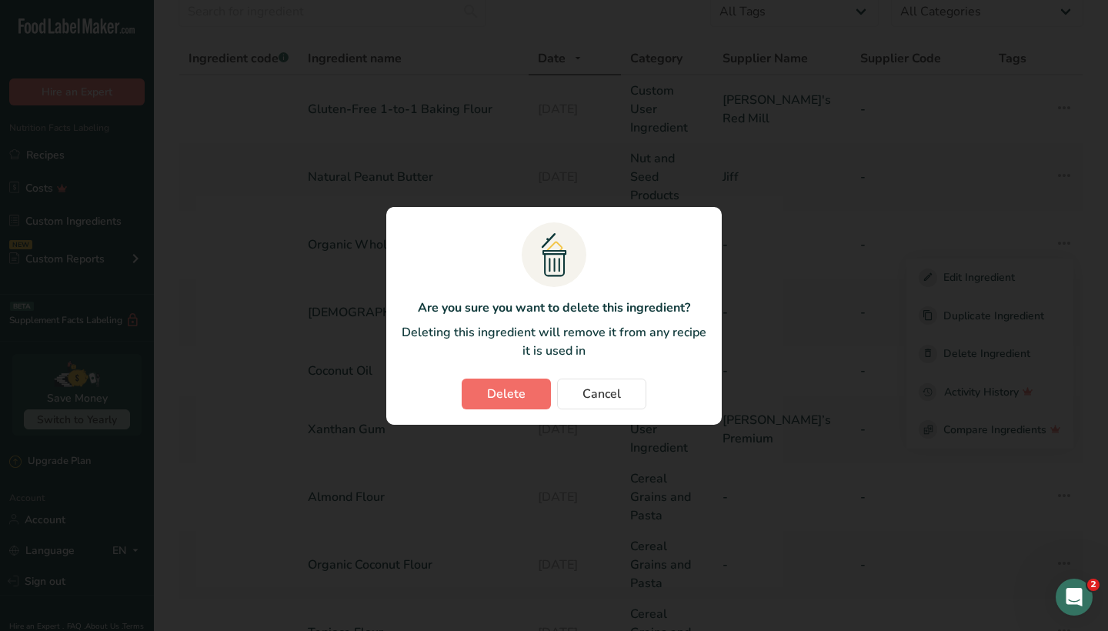
click at [508, 394] on span "Delete" at bounding box center [506, 394] width 38 height 18
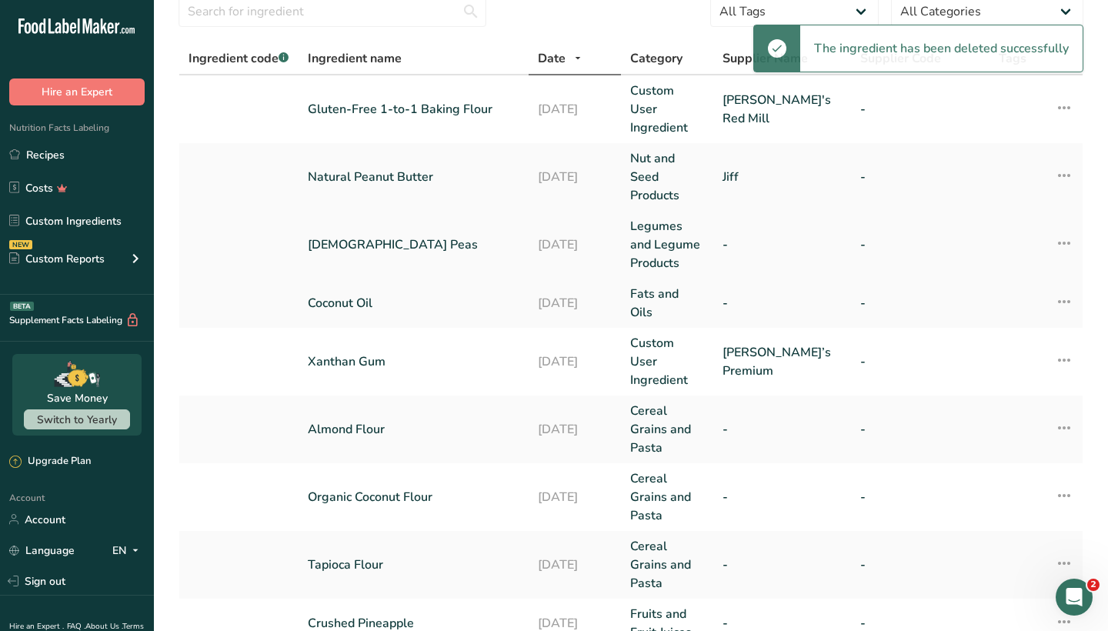
click at [1067, 230] on icon at bounding box center [1064, 243] width 18 height 28
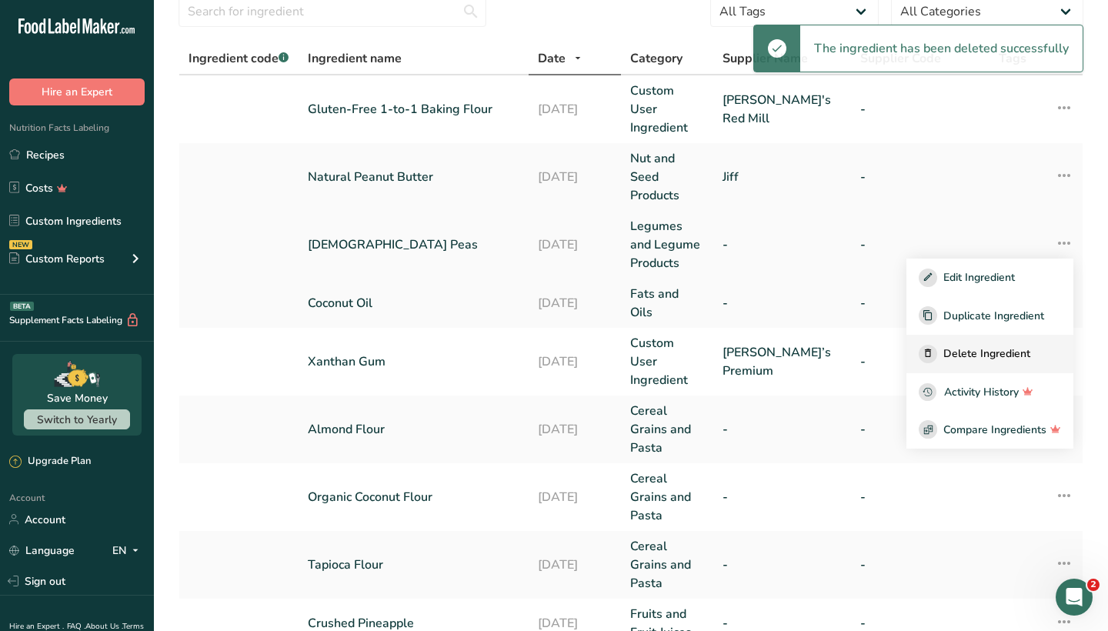
click at [971, 346] on span "Delete Ingredient" at bounding box center [986, 354] width 87 height 16
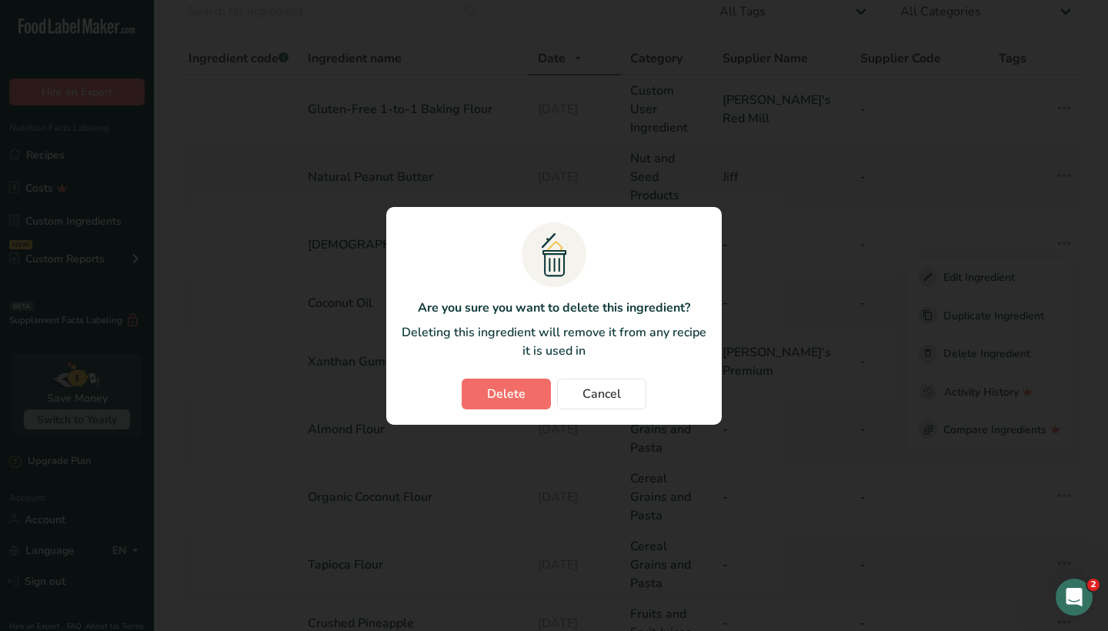
click at [501, 386] on span "Delete" at bounding box center [506, 394] width 38 height 18
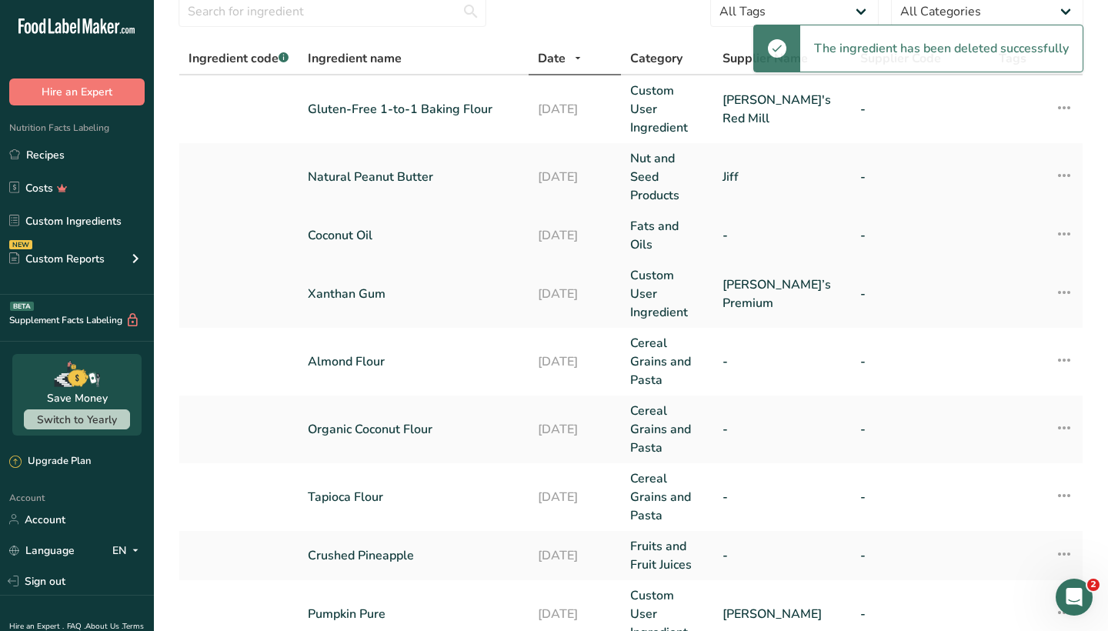
click at [1065, 220] on icon at bounding box center [1064, 234] width 18 height 28
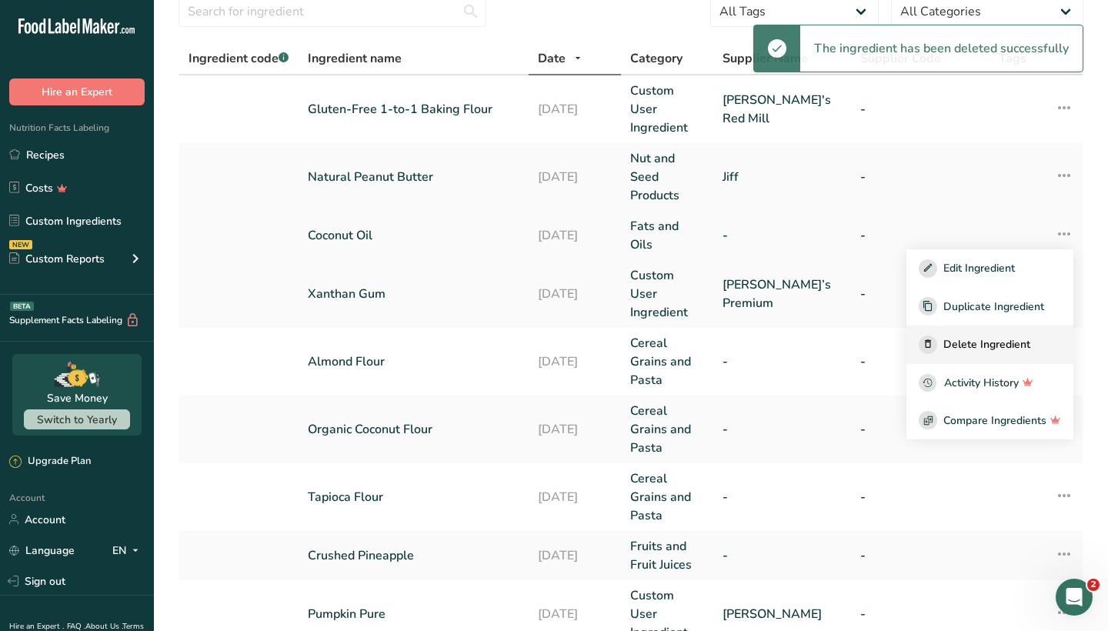
click at [984, 336] on span "Delete Ingredient" at bounding box center [986, 344] width 87 height 16
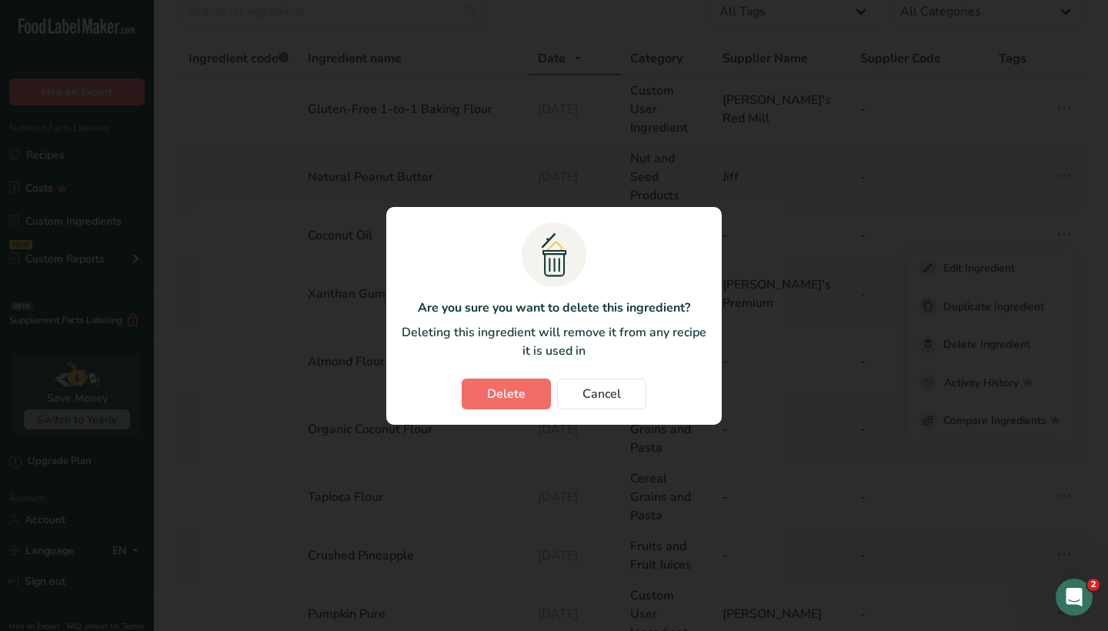
click at [504, 389] on span "Delete" at bounding box center [506, 394] width 38 height 18
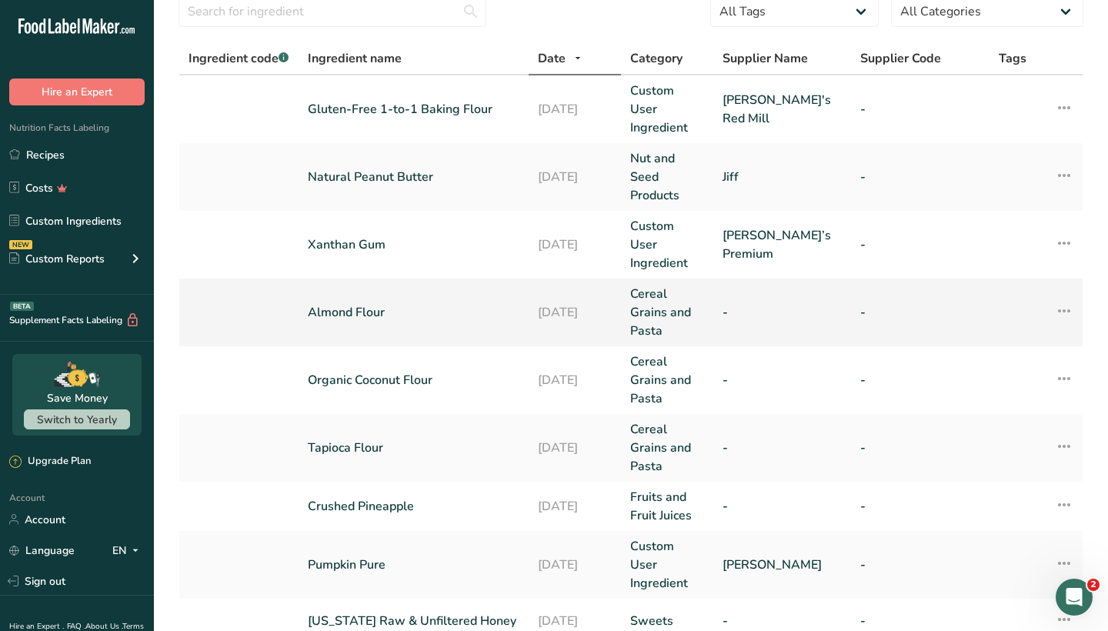
click at [1066, 297] on icon at bounding box center [1064, 311] width 18 height 28
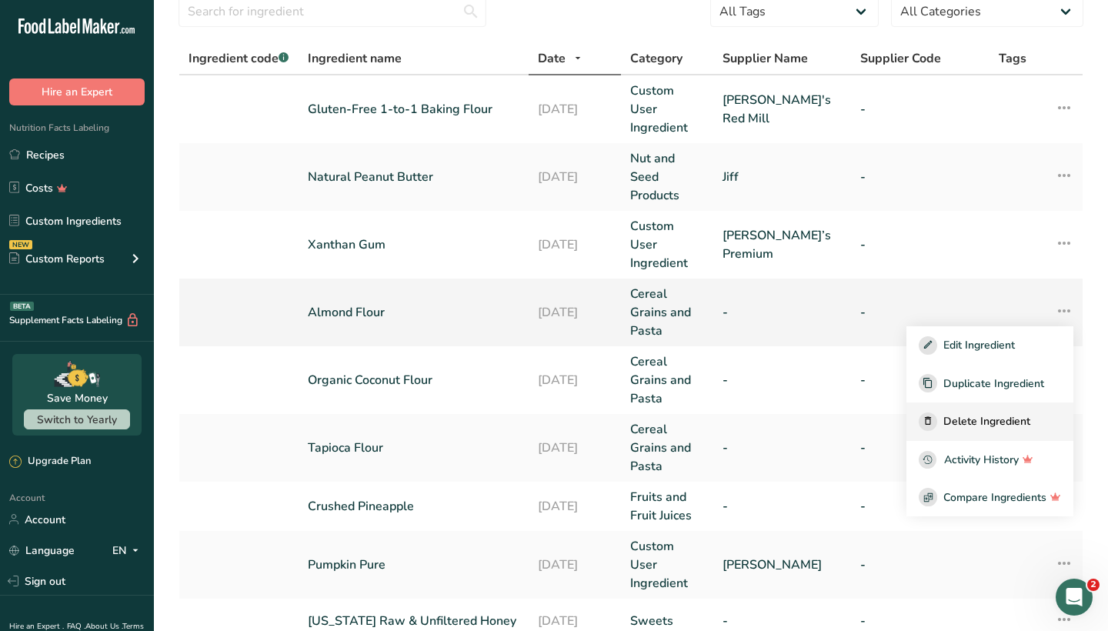
click at [978, 413] on span "Delete Ingredient" at bounding box center [986, 421] width 87 height 16
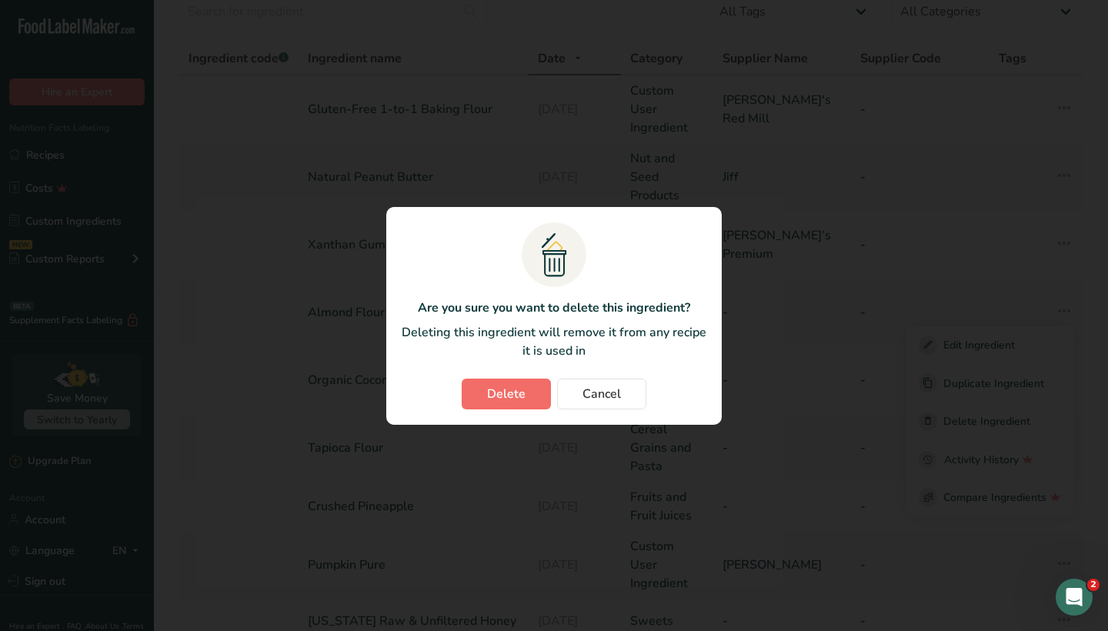
click at [494, 390] on span "Delete" at bounding box center [506, 394] width 38 height 18
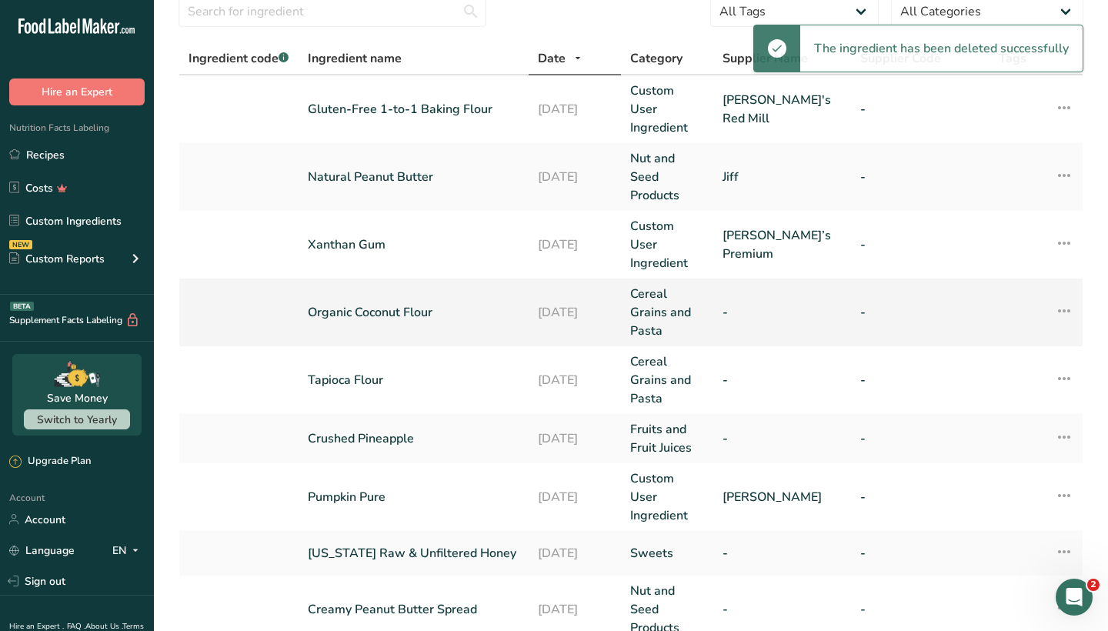
click at [1060, 297] on icon at bounding box center [1064, 311] width 18 height 28
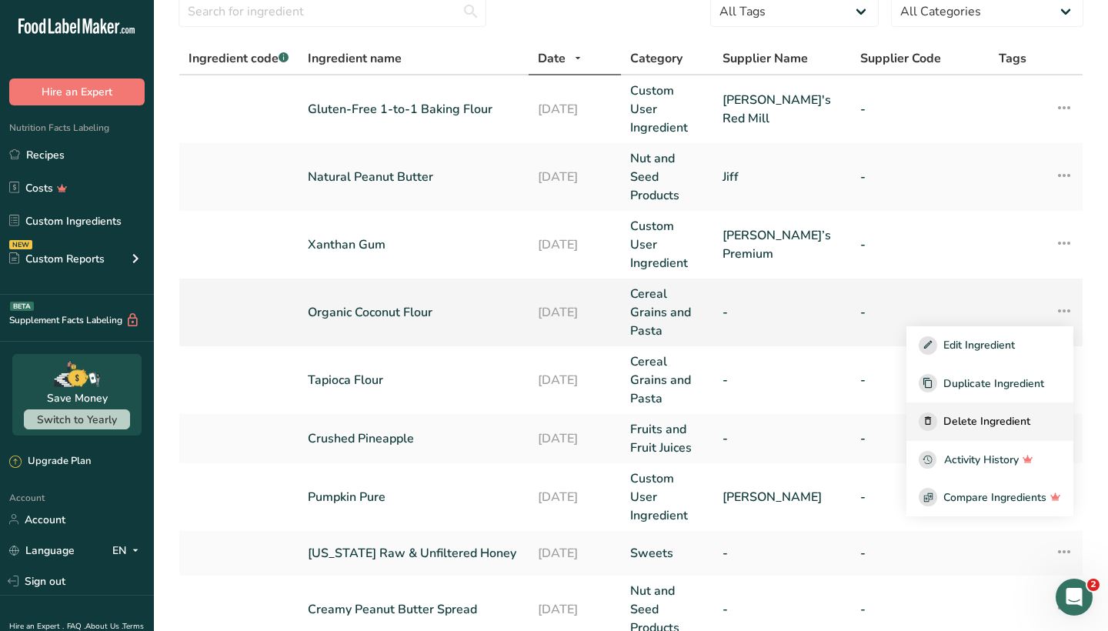
click at [959, 413] on span "Delete Ingredient" at bounding box center [986, 421] width 87 height 16
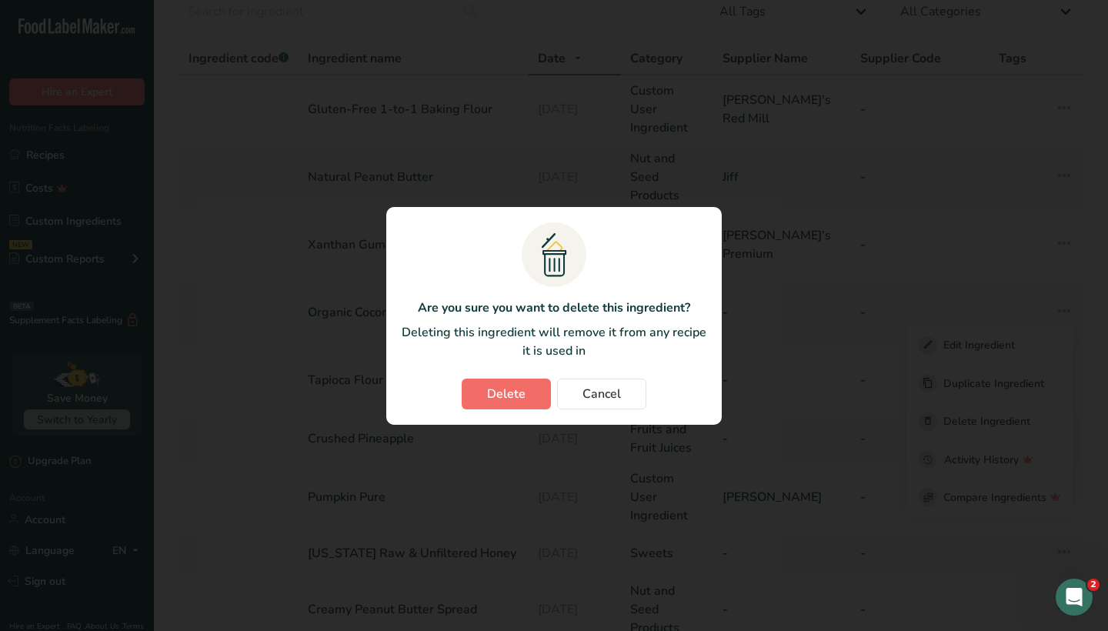
click at [509, 394] on span "Delete" at bounding box center [506, 394] width 38 height 18
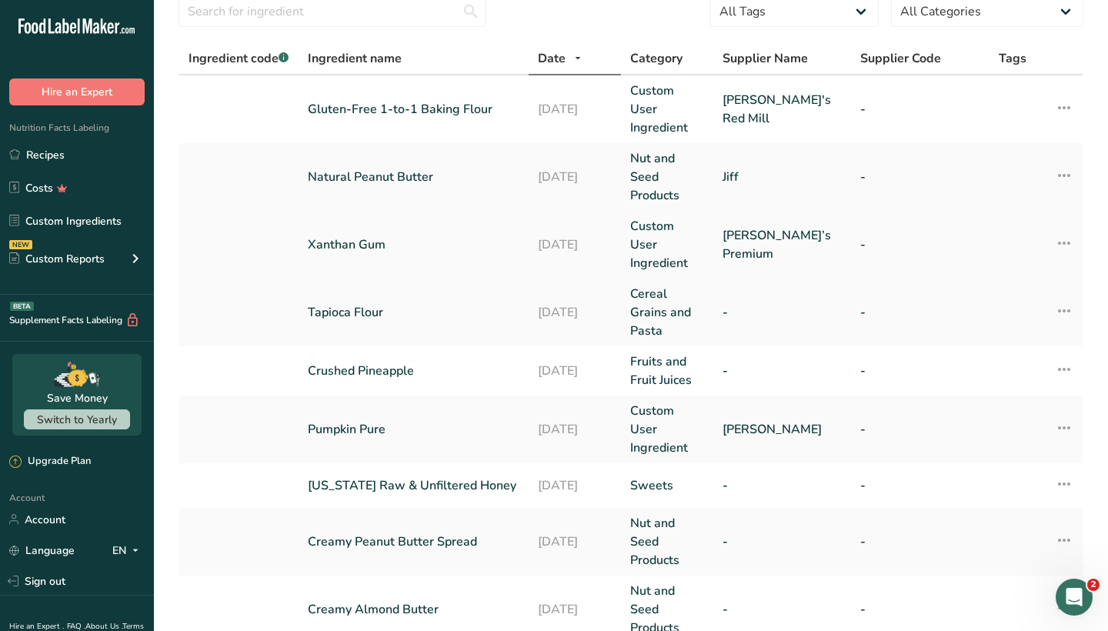
click at [1064, 229] on icon at bounding box center [1064, 243] width 18 height 28
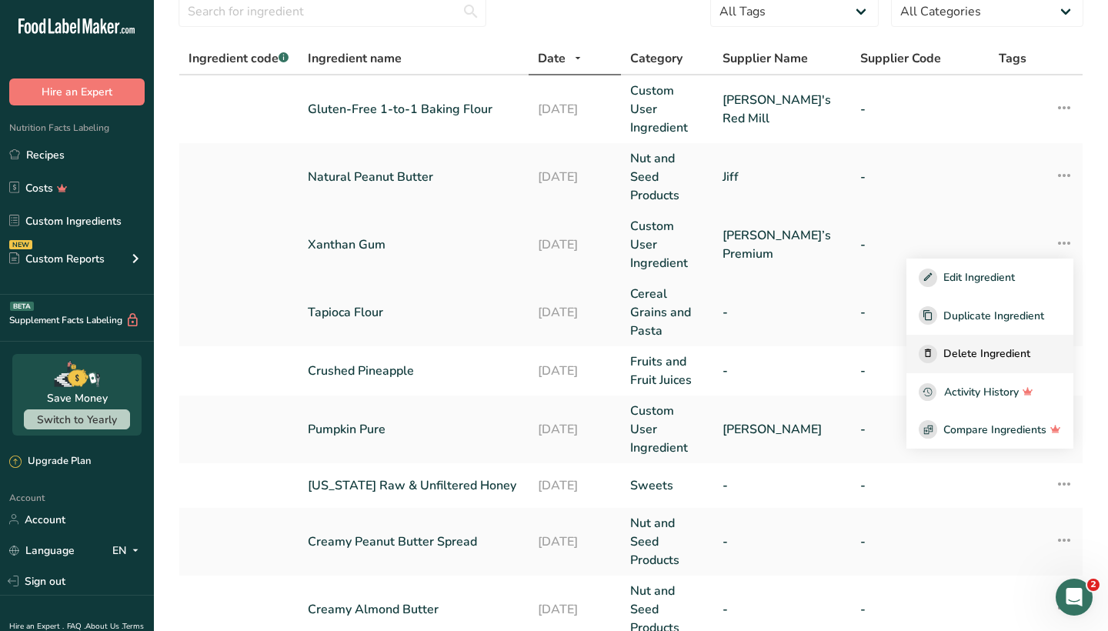
click at [971, 346] on span "Delete Ingredient" at bounding box center [986, 354] width 87 height 16
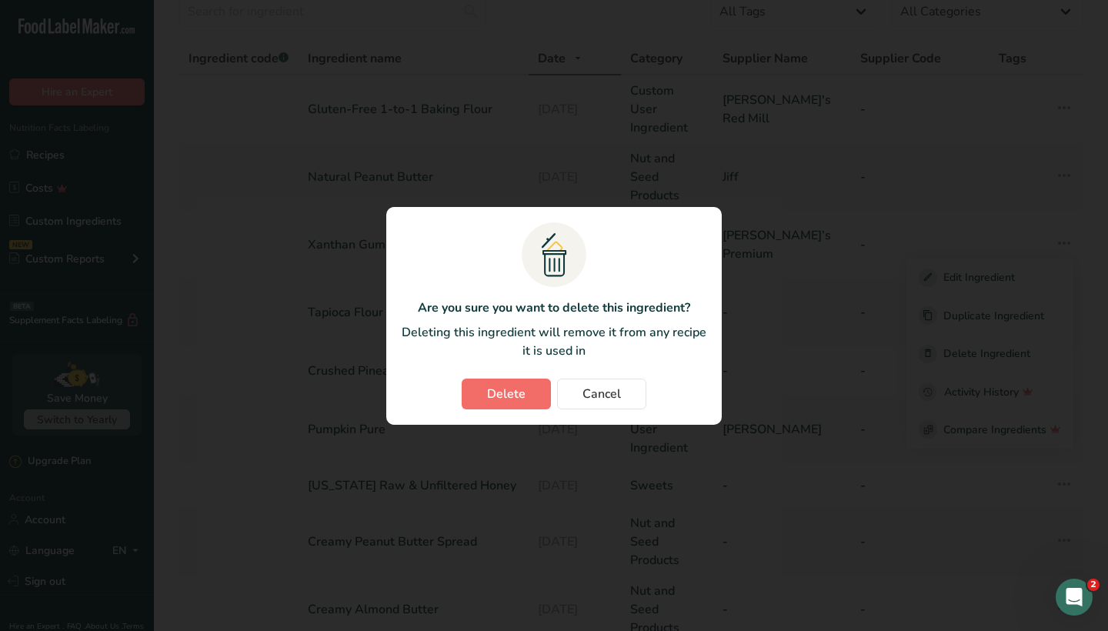
click at [499, 393] on span "Delete" at bounding box center [506, 394] width 38 height 18
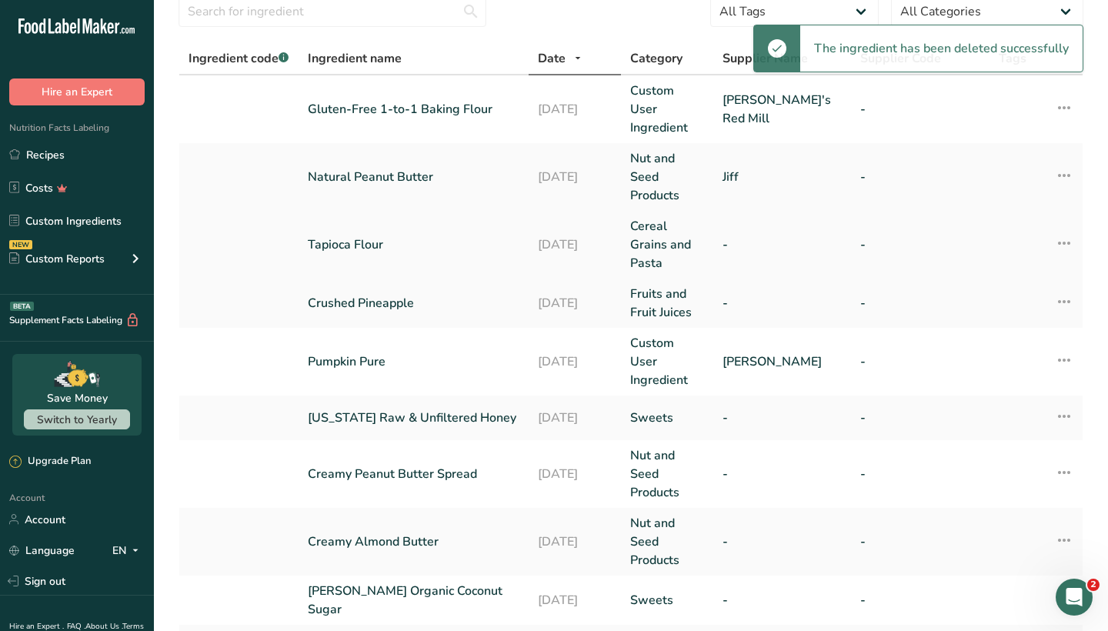
click at [1067, 229] on icon at bounding box center [1064, 243] width 18 height 28
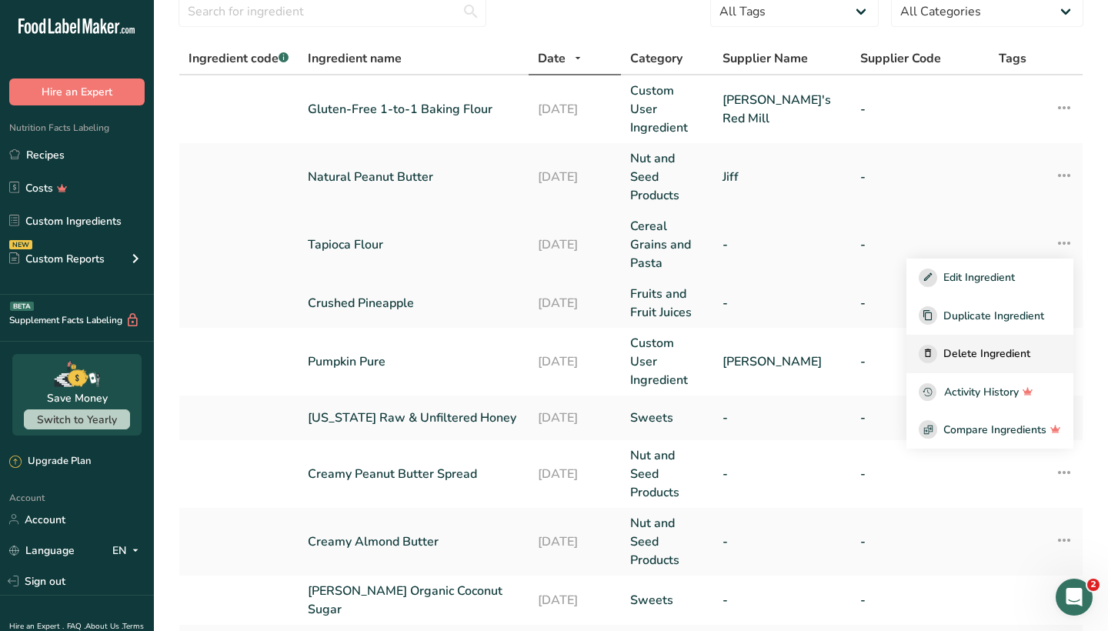
click at [984, 346] on span "Delete Ingredient" at bounding box center [986, 354] width 87 height 16
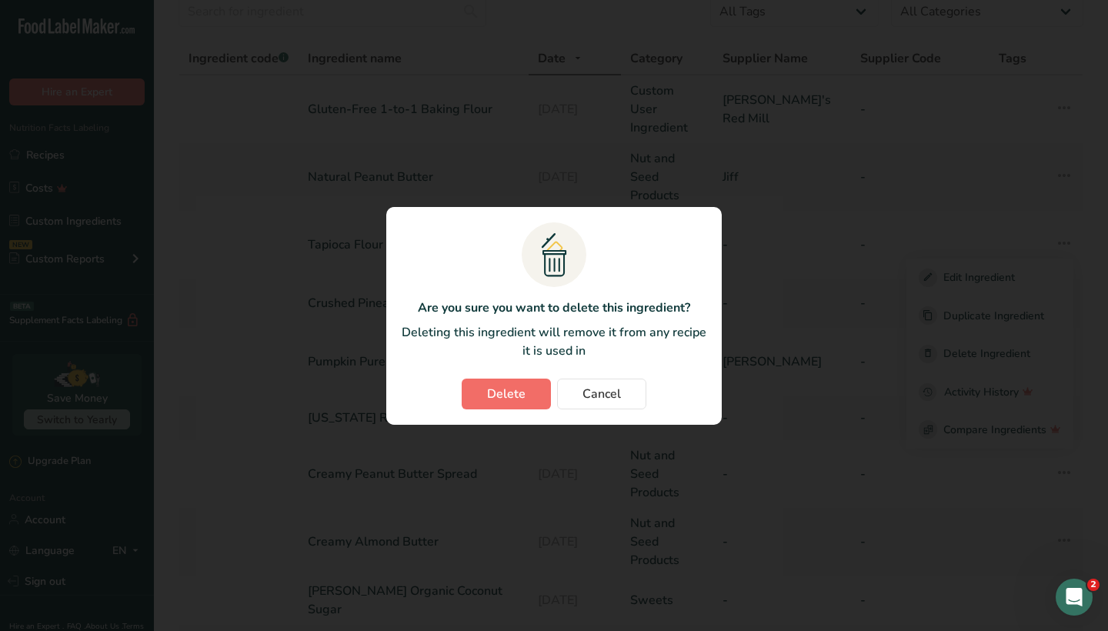
click at [495, 389] on span "Delete" at bounding box center [506, 394] width 38 height 18
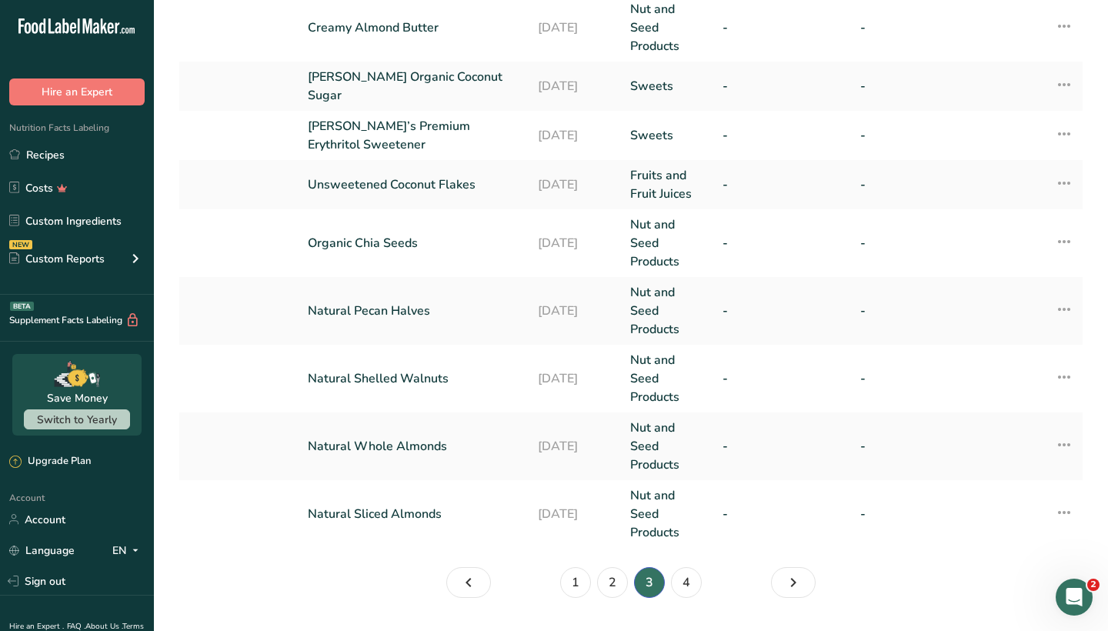
scroll to position [509, 0]
click at [574, 568] on link "1" at bounding box center [575, 583] width 31 height 31
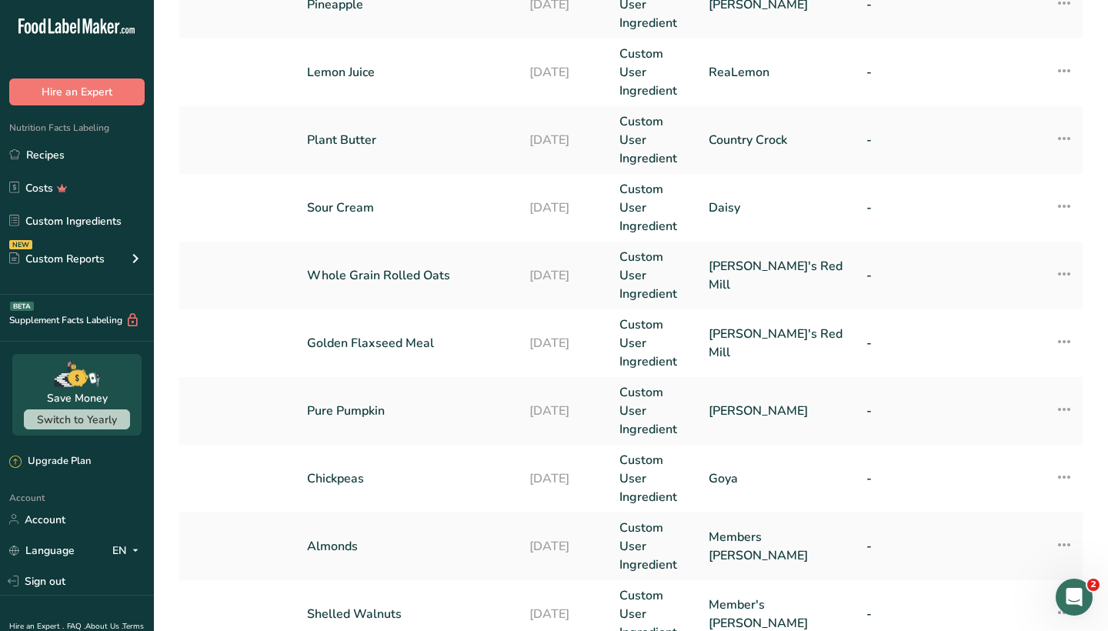
scroll to position [370, 0]
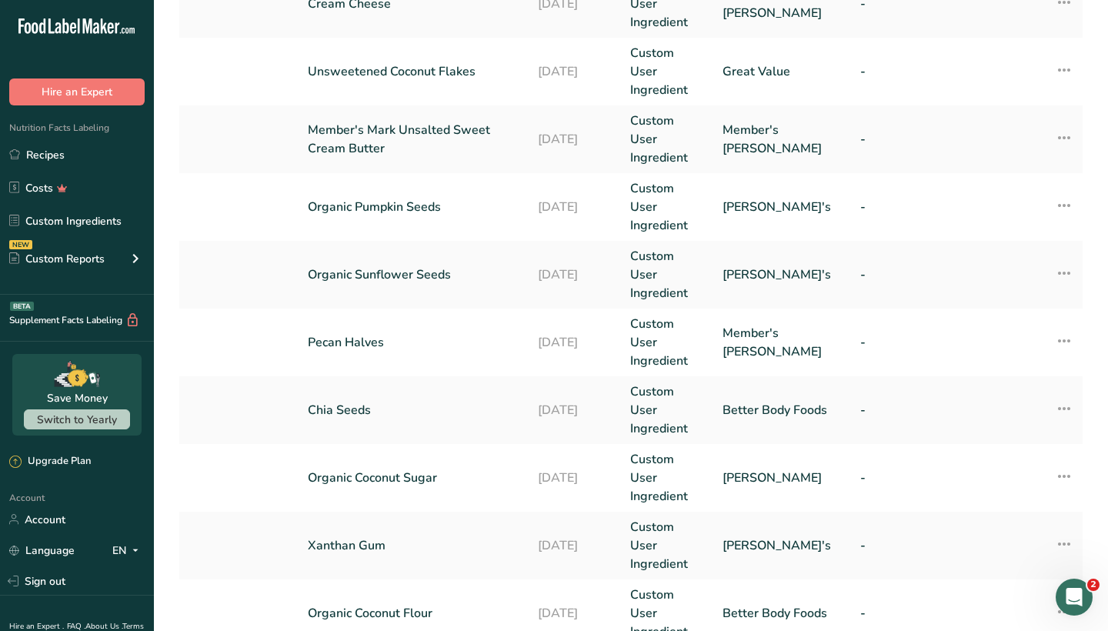
scroll to position [370, 0]
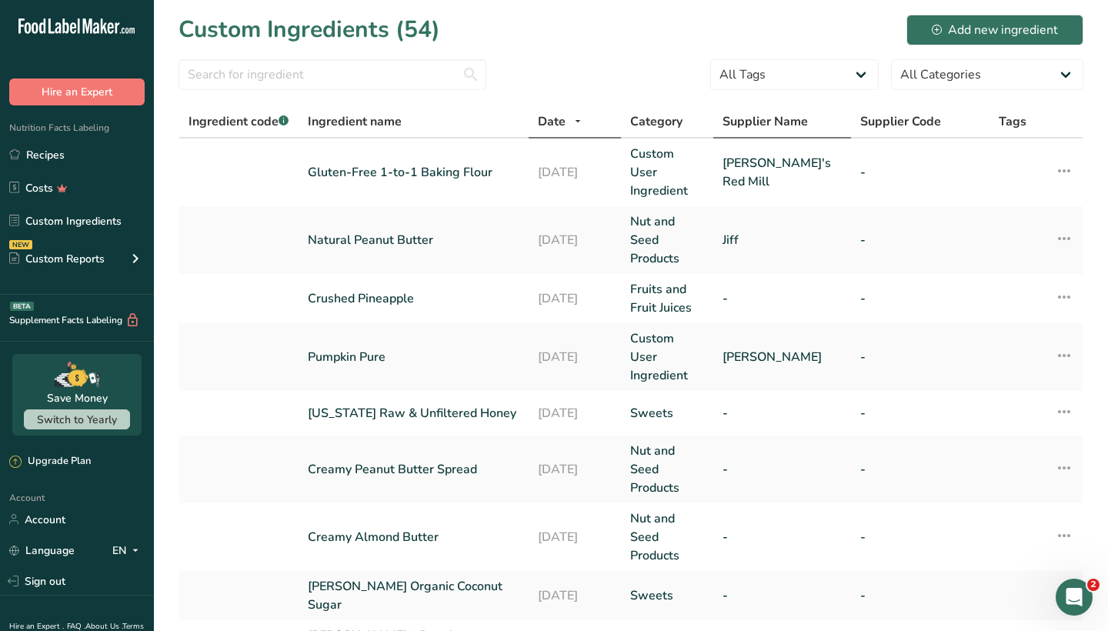
click at [794, 125] on span "Supplier Name" at bounding box center [765, 121] width 85 height 18
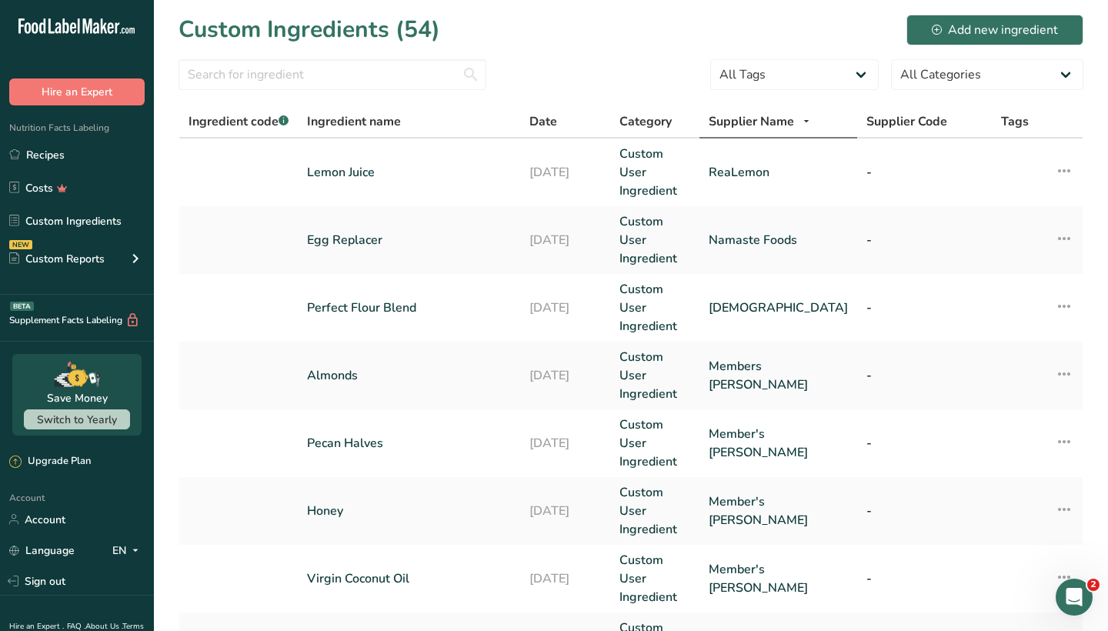
click at [794, 125] on span "Supplier Name" at bounding box center [751, 121] width 85 height 18
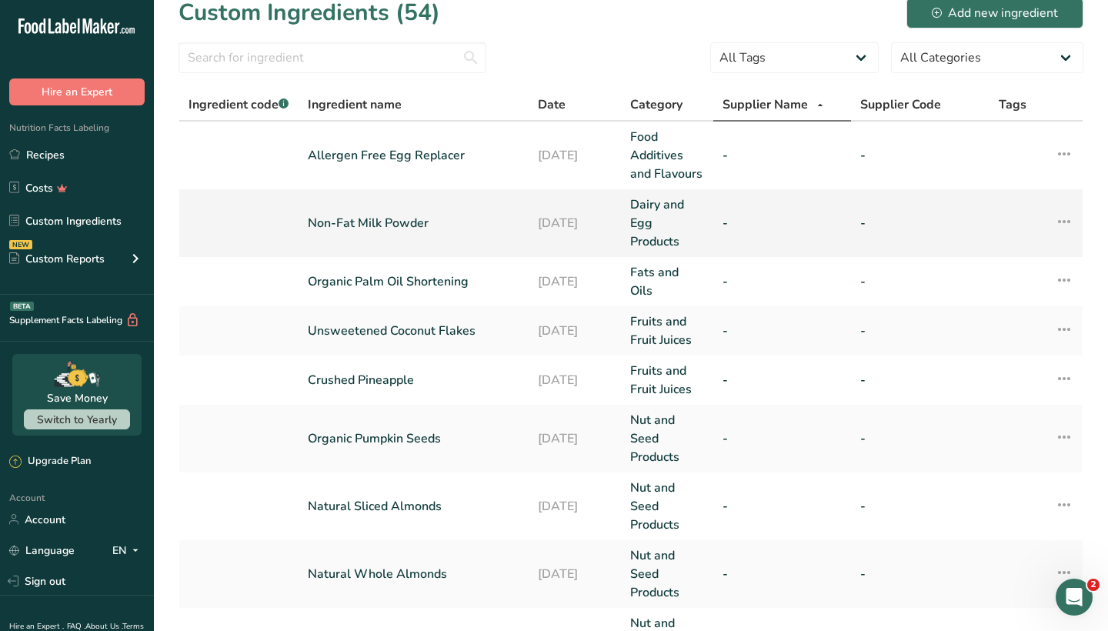
scroll to position [18, 0]
click at [1067, 151] on icon at bounding box center [1064, 153] width 18 height 28
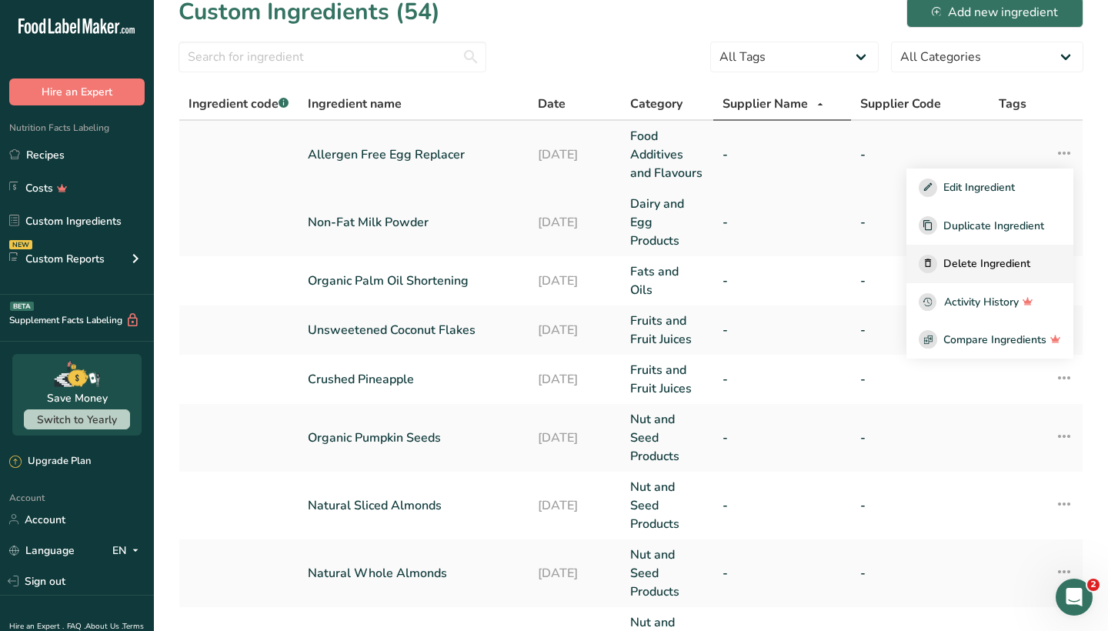
click at [997, 259] on span "Delete Ingredient" at bounding box center [986, 263] width 87 height 16
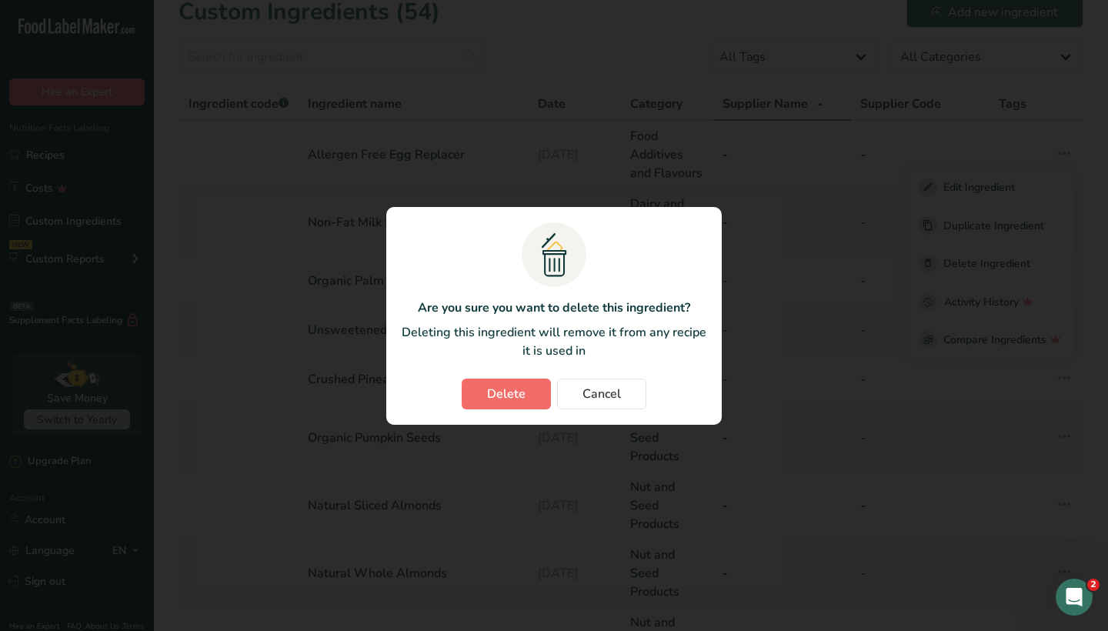
click at [487, 381] on button "Delete" at bounding box center [506, 394] width 89 height 31
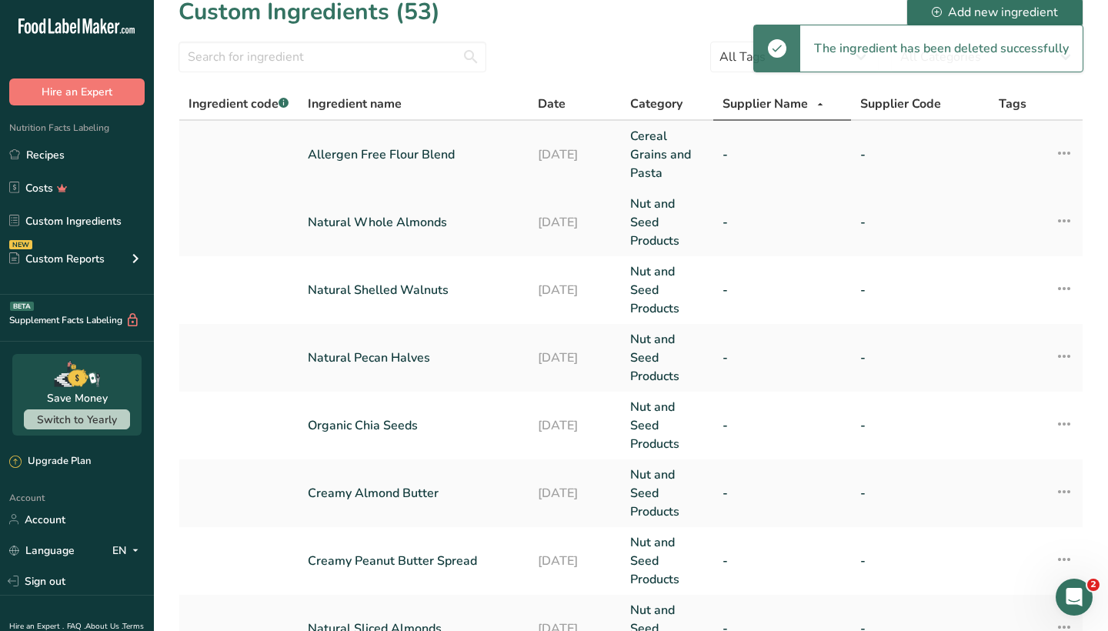
click at [1067, 152] on icon at bounding box center [1064, 153] width 18 height 28
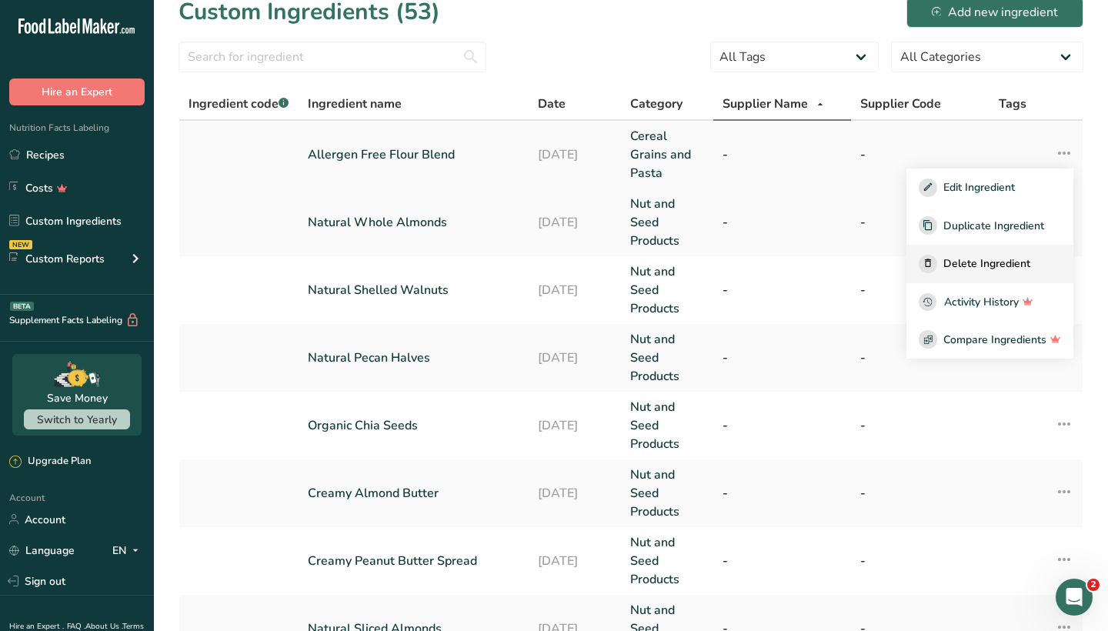
click at [983, 263] on span "Delete Ingredient" at bounding box center [986, 263] width 87 height 16
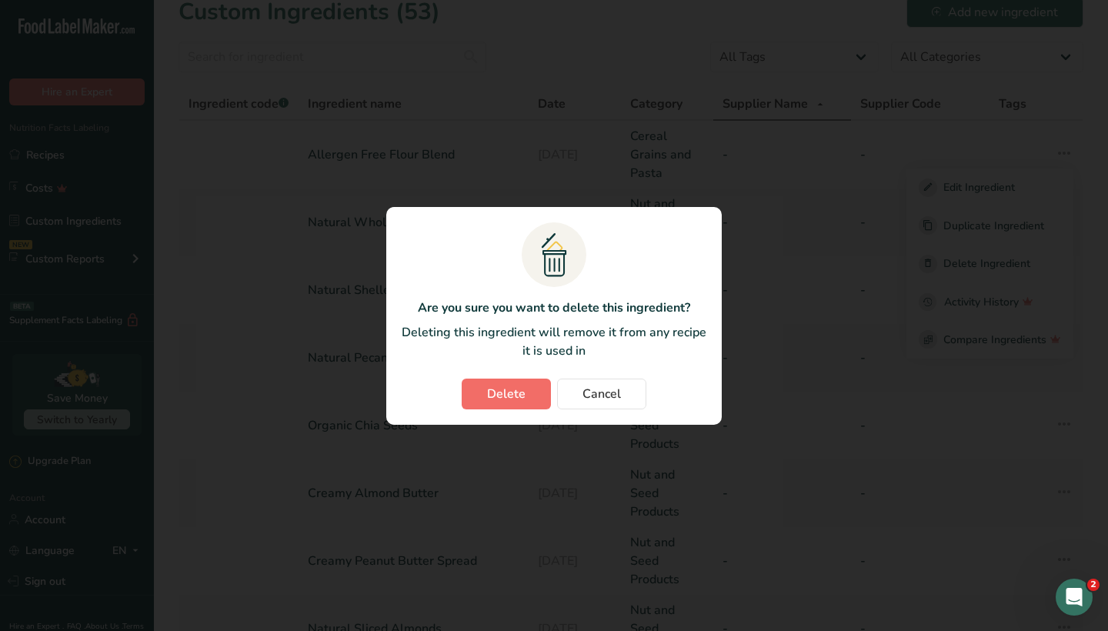
click at [499, 396] on span "Delete" at bounding box center [506, 394] width 38 height 18
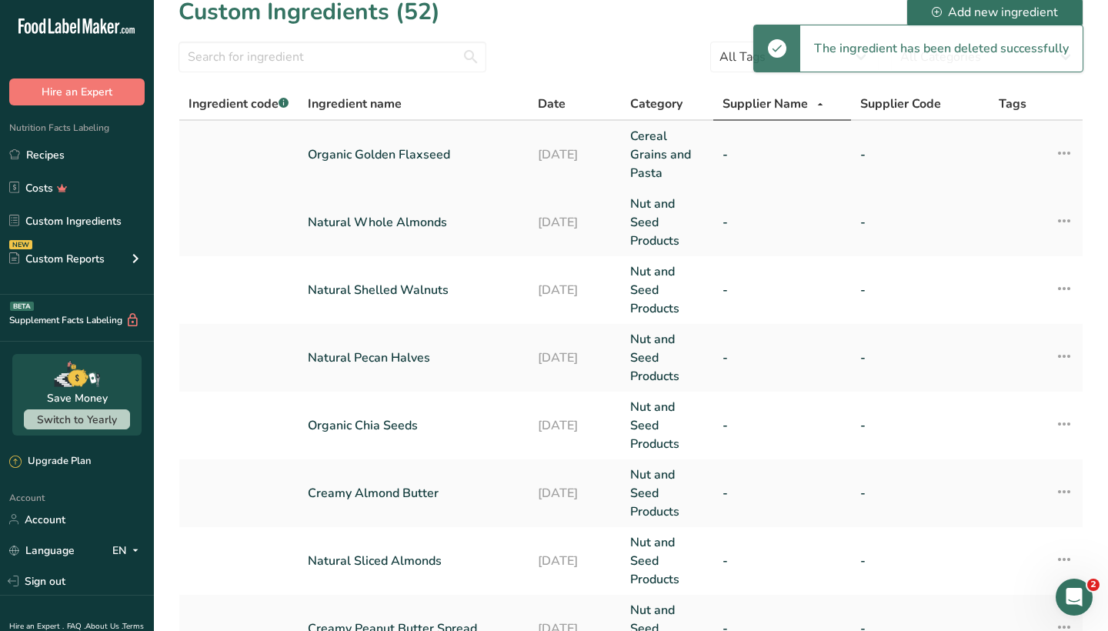
click at [1064, 154] on icon at bounding box center [1064, 153] width 18 height 28
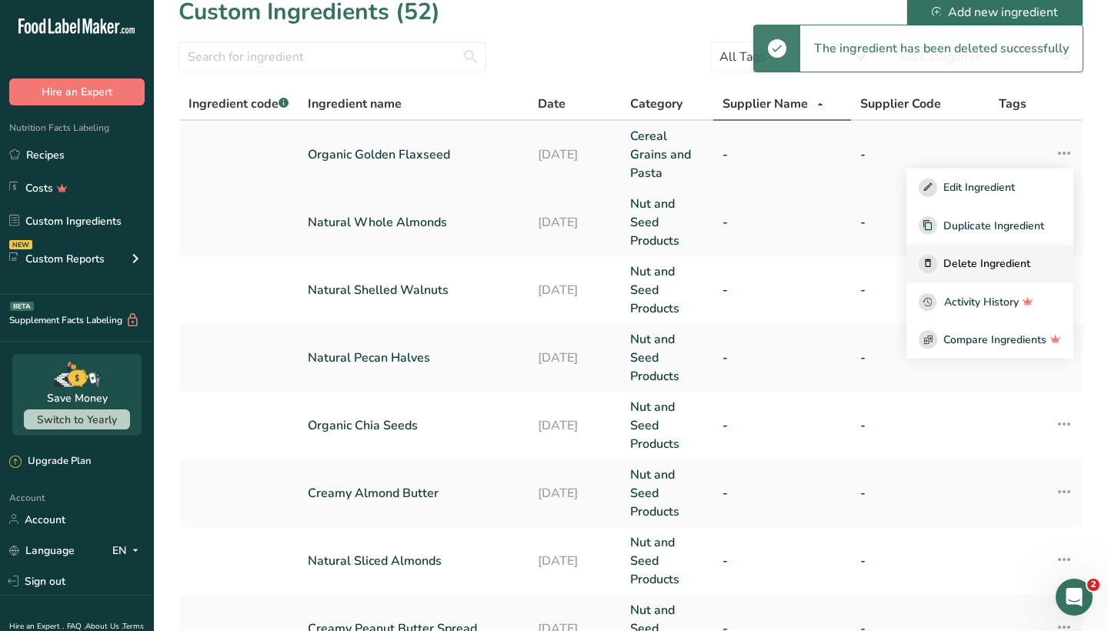
click at [966, 269] on span "Delete Ingredient" at bounding box center [986, 263] width 87 height 16
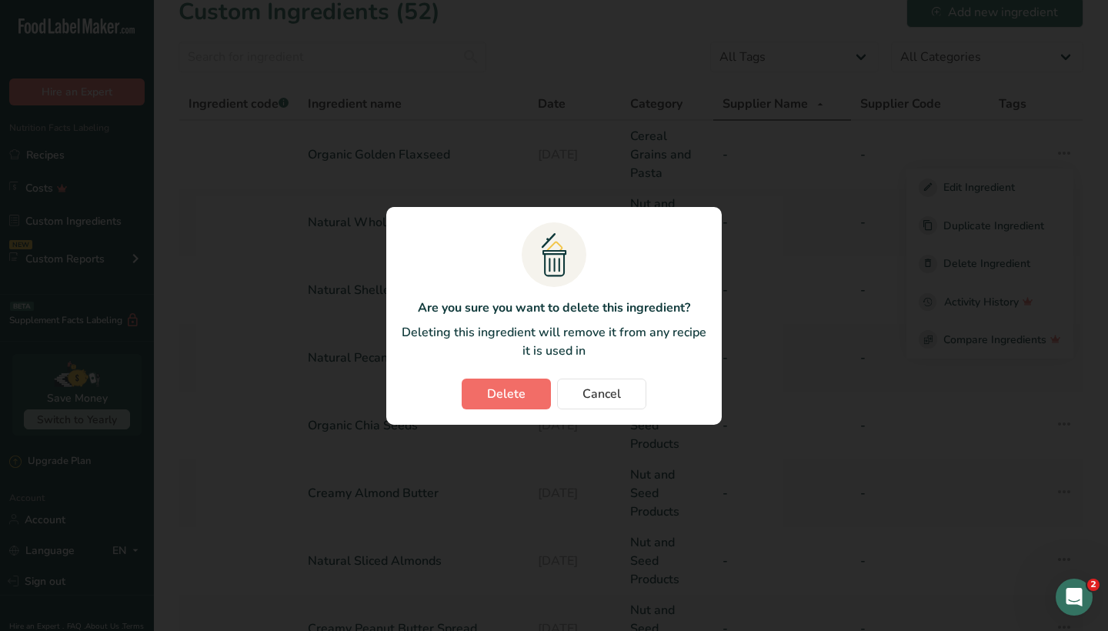
click at [516, 385] on span "Delete" at bounding box center [506, 394] width 38 height 18
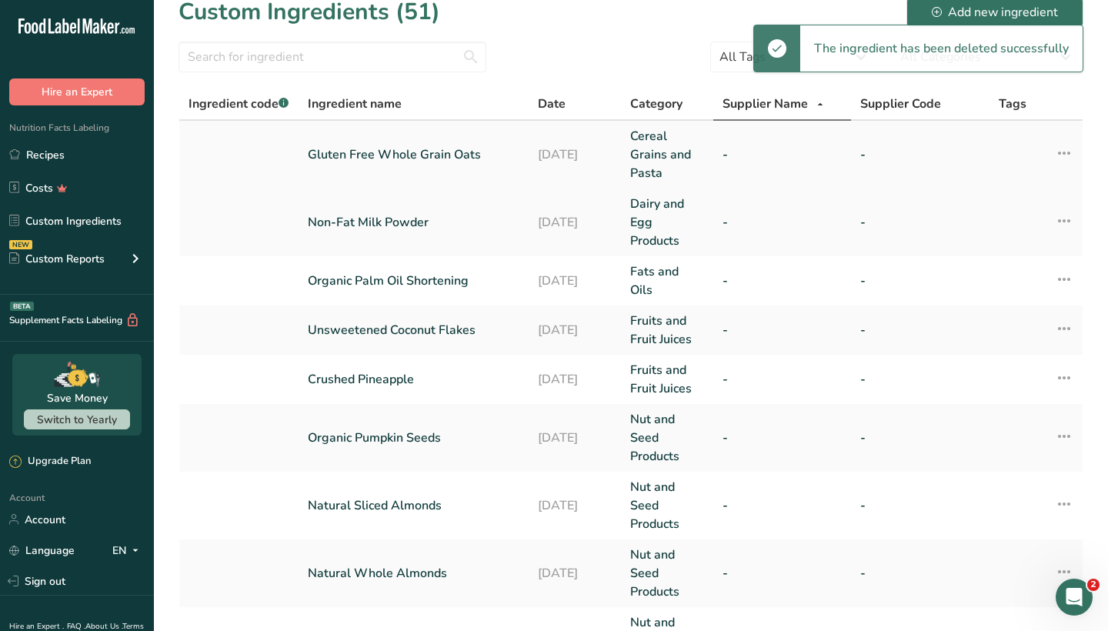
click at [1061, 153] on icon at bounding box center [1064, 153] width 18 height 28
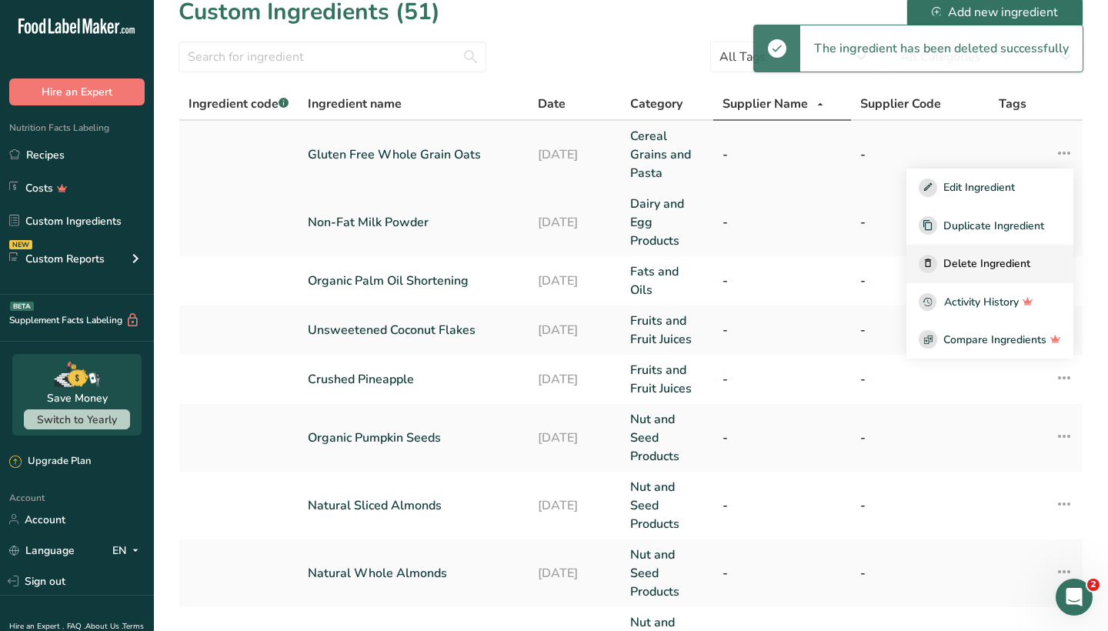
click at [960, 255] on div "Delete Ingredient" at bounding box center [990, 264] width 142 height 18
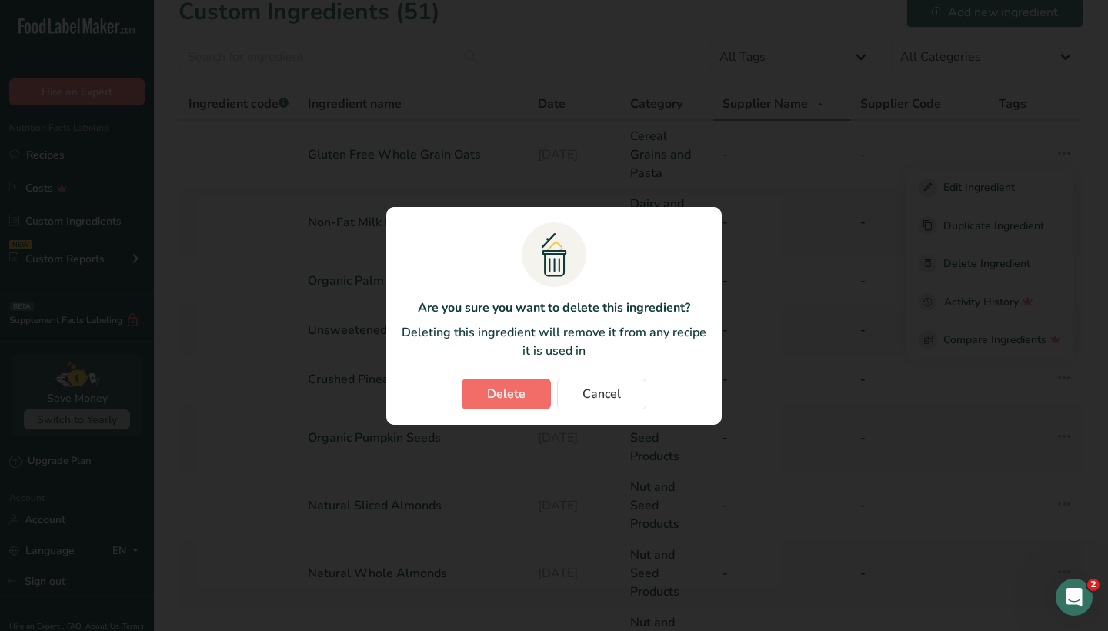
click at [522, 395] on span "Delete" at bounding box center [506, 394] width 38 height 18
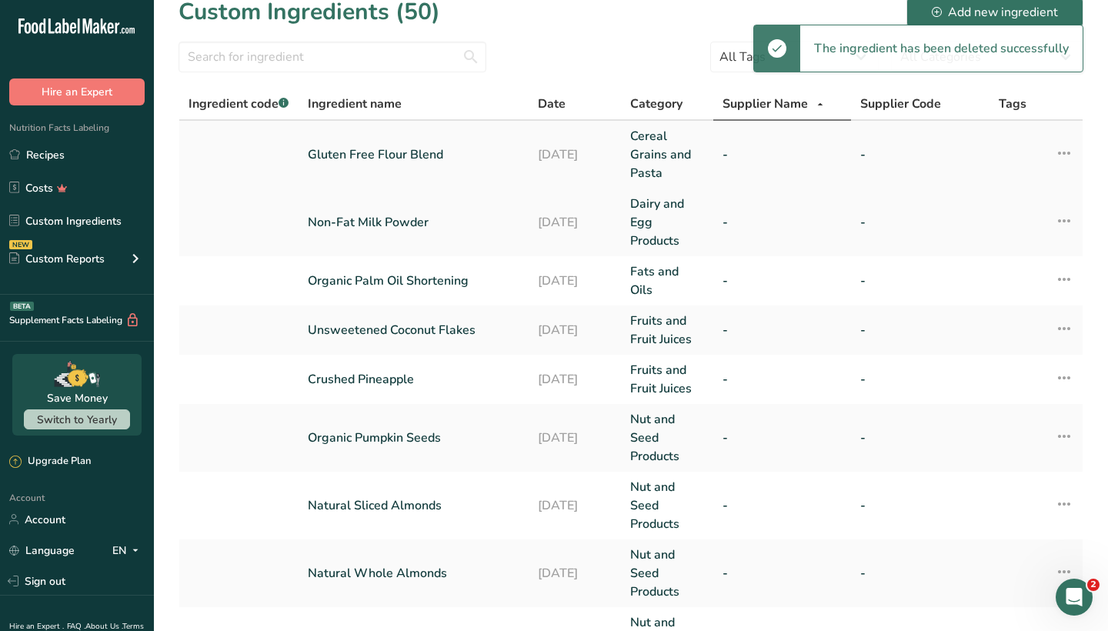
click at [1067, 152] on icon at bounding box center [1064, 153] width 18 height 28
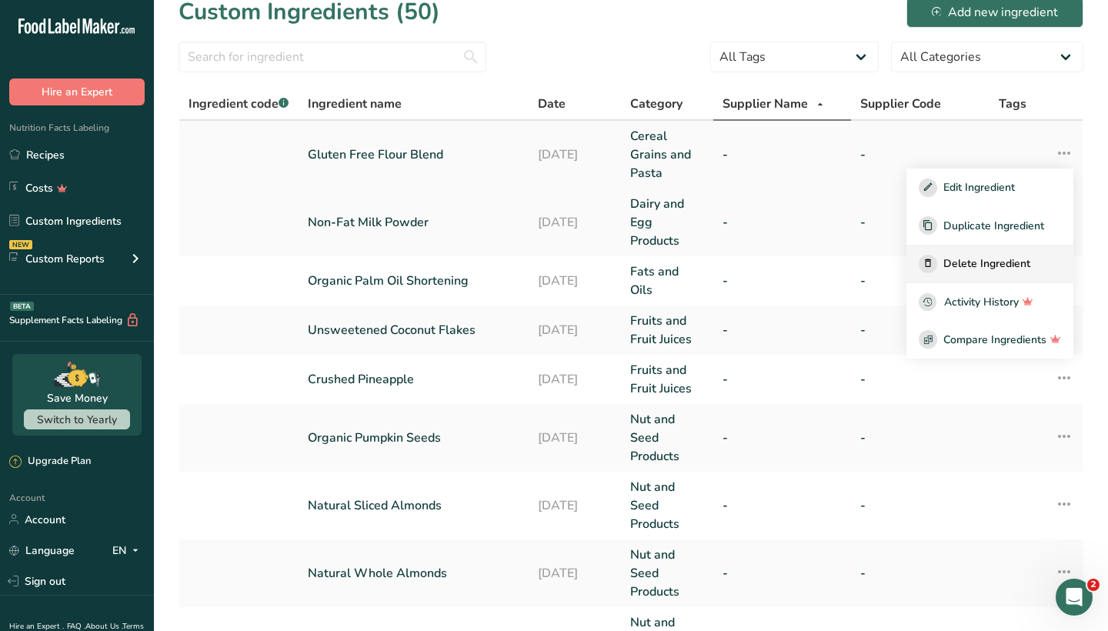
click at [941, 269] on div "Delete Ingredient" at bounding box center [990, 264] width 142 height 18
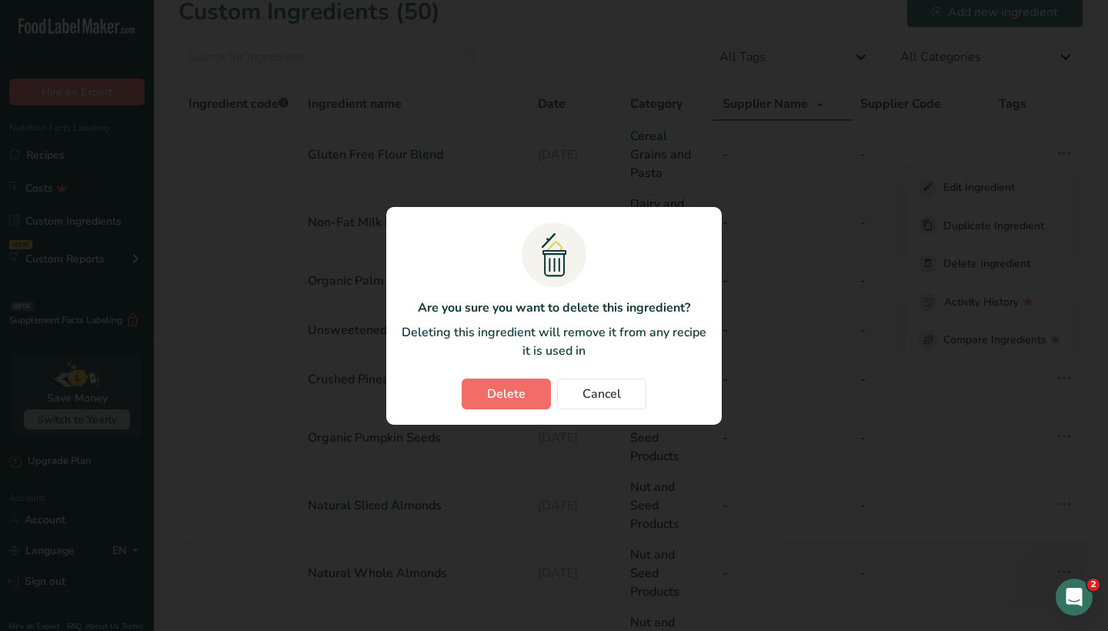
click at [507, 406] on button "Delete" at bounding box center [506, 394] width 89 height 31
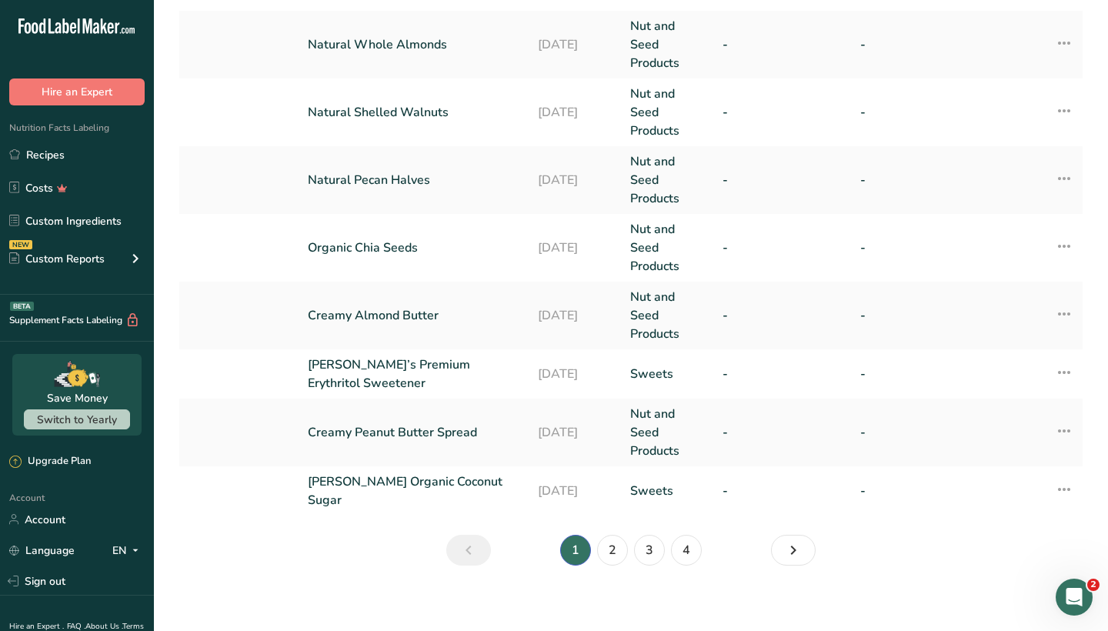
scroll to position [522, 0]
click at [613, 537] on link "2" at bounding box center [612, 551] width 31 height 31
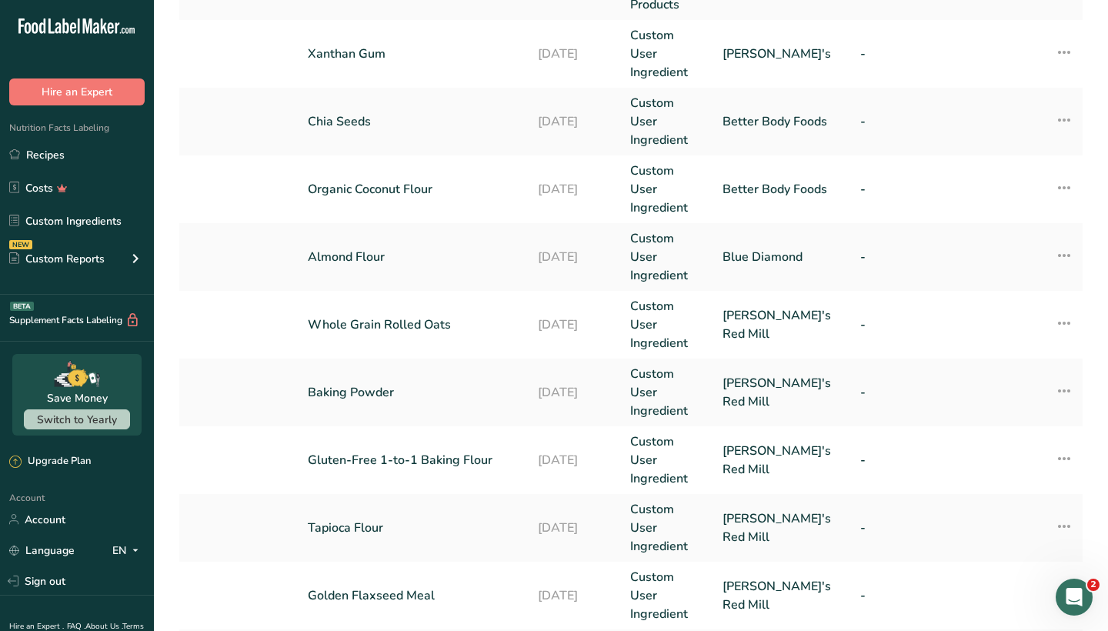
scroll to position [389, 0]
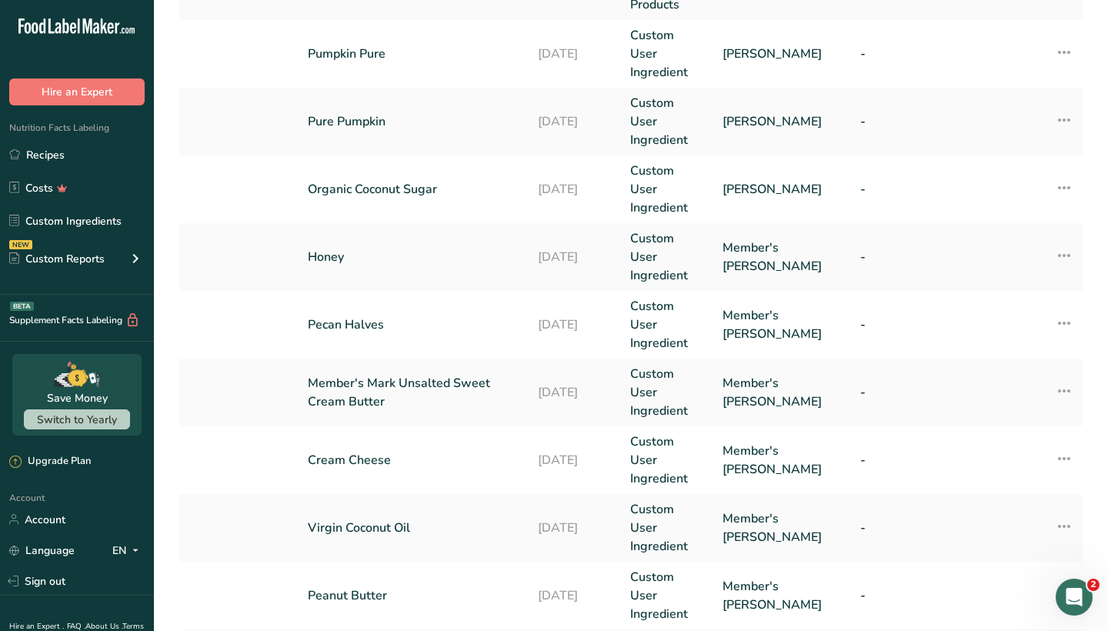
scroll to position [389, 0]
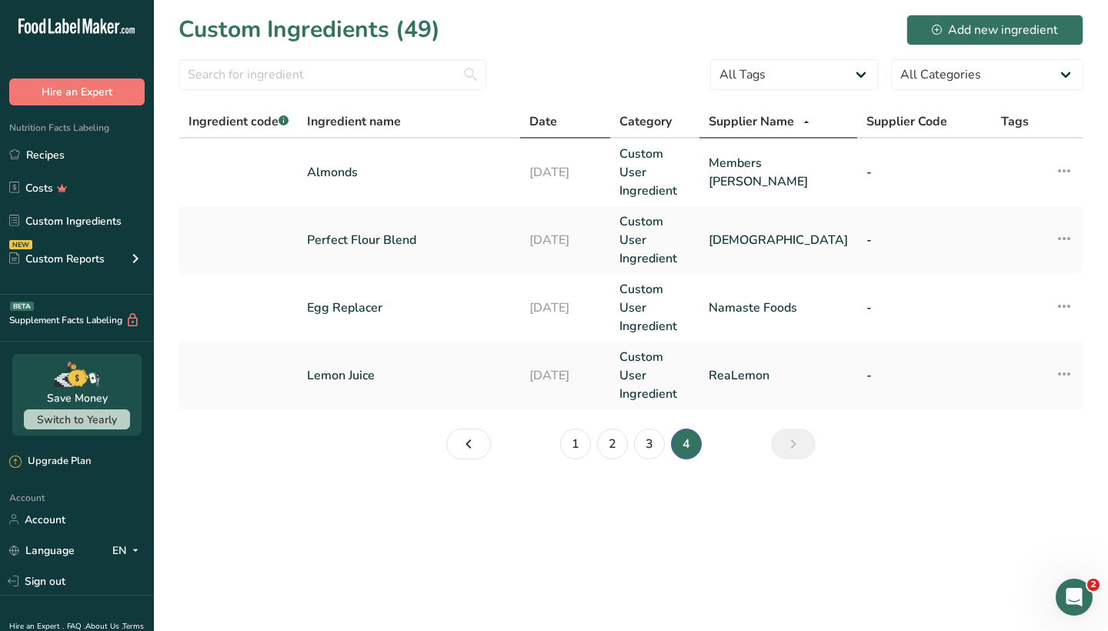
click at [557, 119] on span "Date" at bounding box center [543, 121] width 28 height 18
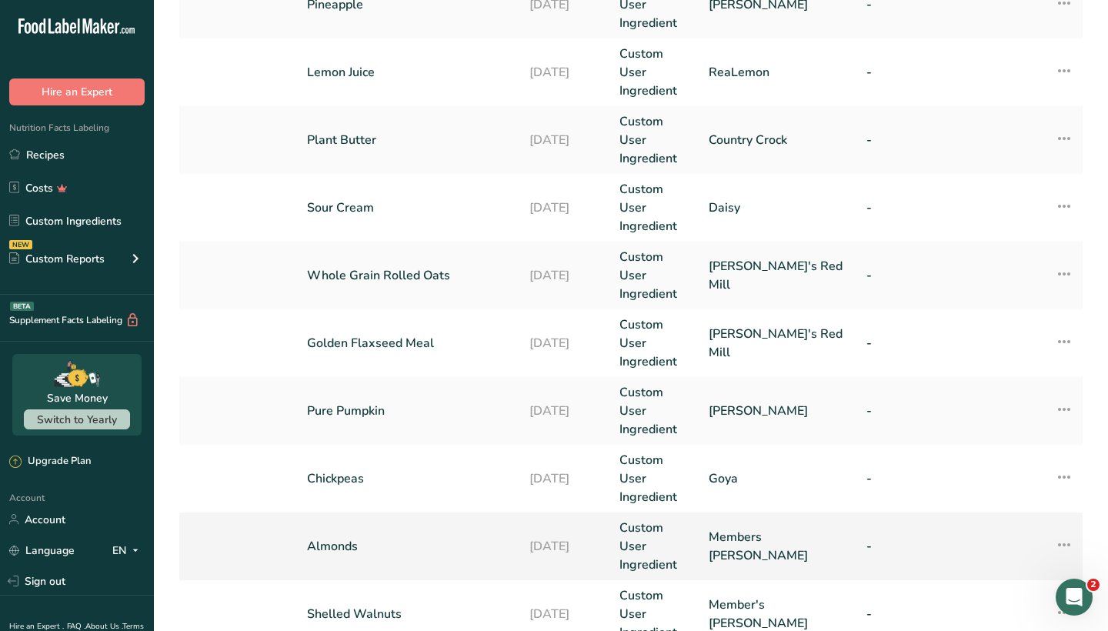
scroll to position [370, 0]
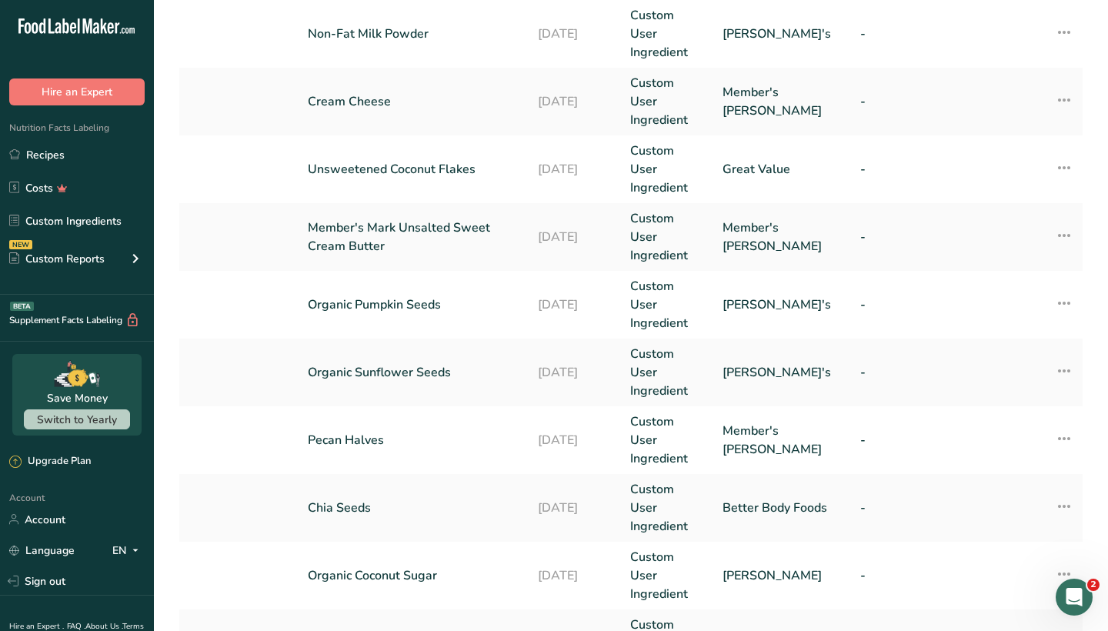
scroll to position [148, 0]
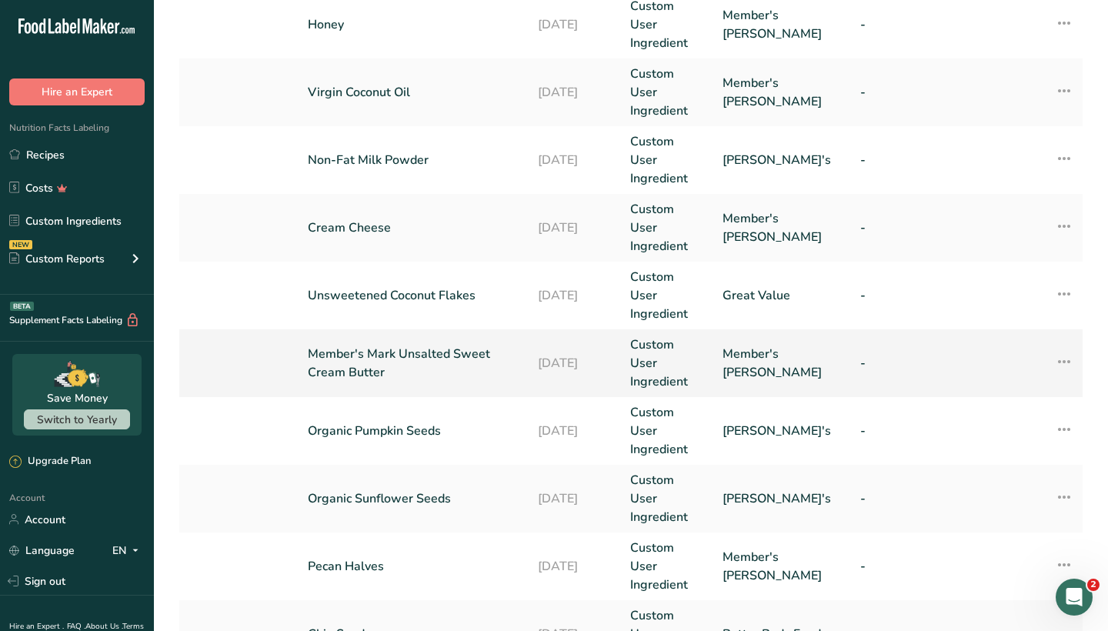
click at [420, 345] on link "Member's Mark Unsalted Sweet Cream Butter" at bounding box center [414, 363] width 212 height 37
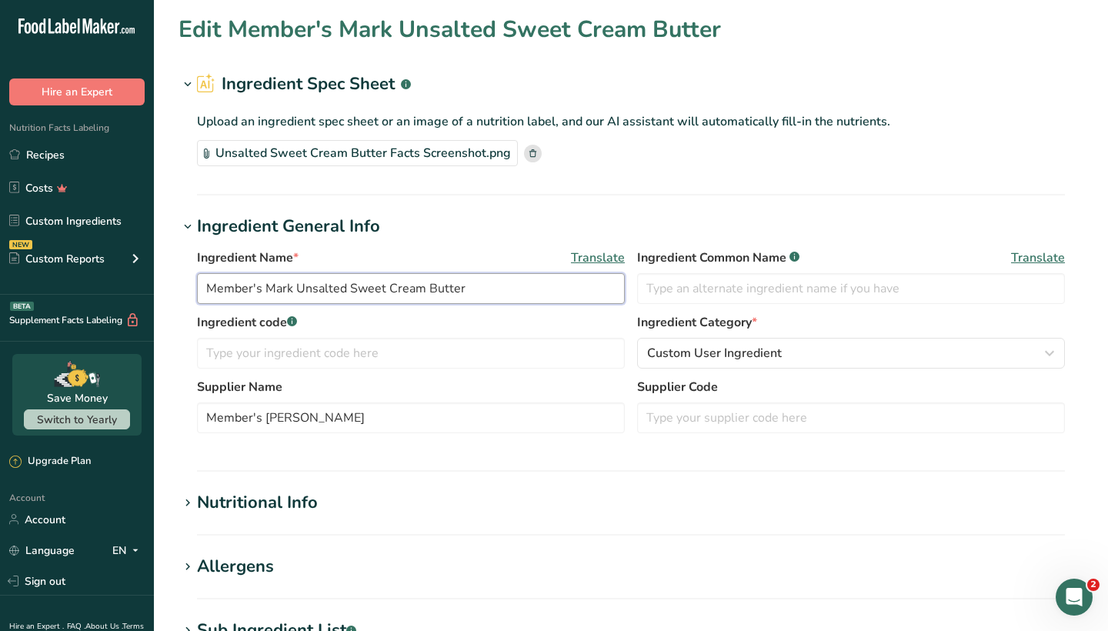
drag, startPoint x: 297, startPoint y: 287, endPoint x: 139, endPoint y: 294, distance: 158.7
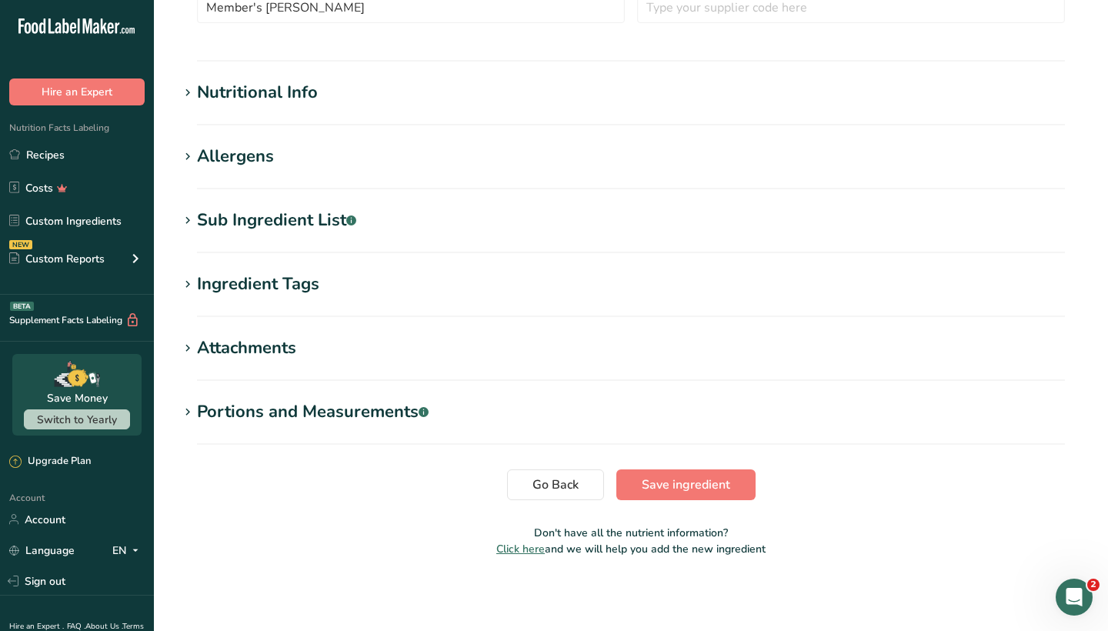
scroll to position [410, 0]
type input "Unsalted Sweet Cream Butter"
click at [662, 491] on span "Save ingredient" at bounding box center [686, 485] width 88 height 18
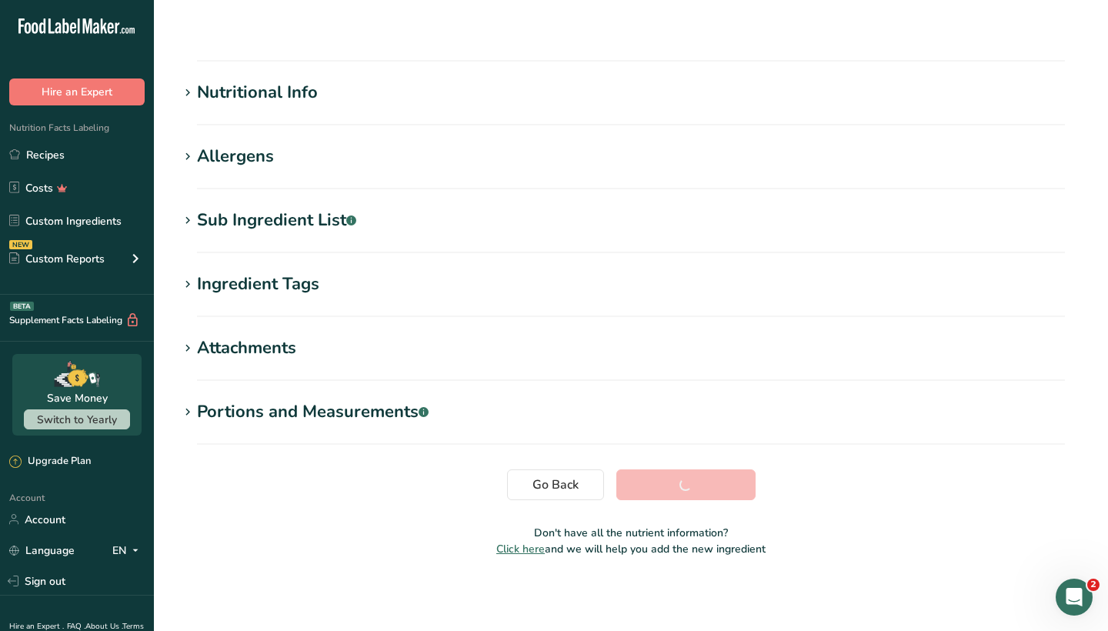
scroll to position [119, 0]
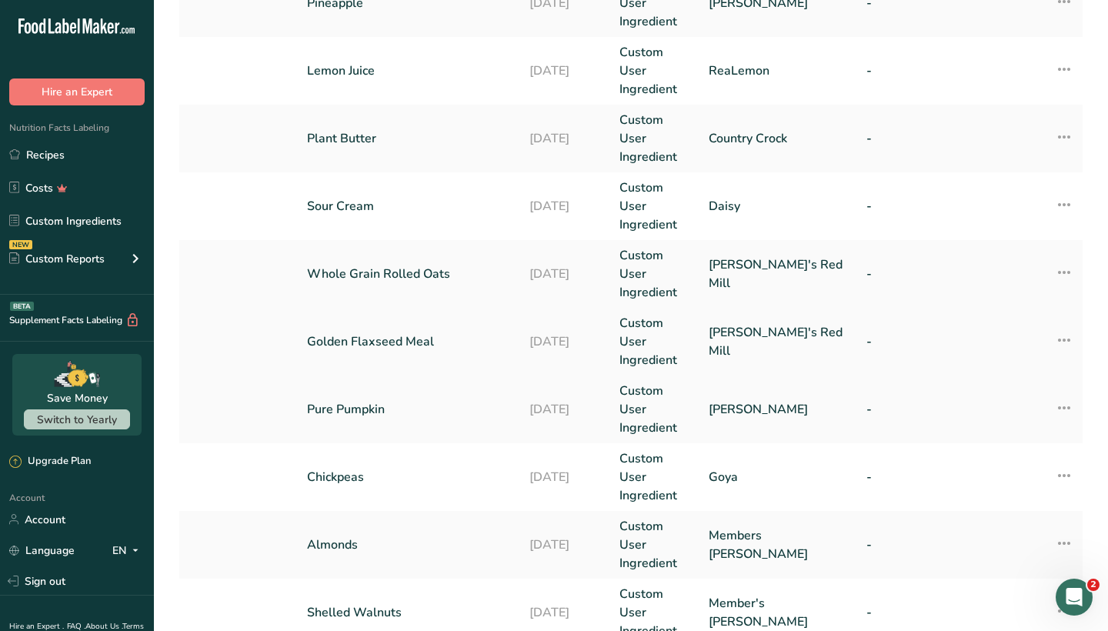
scroll to position [370, 0]
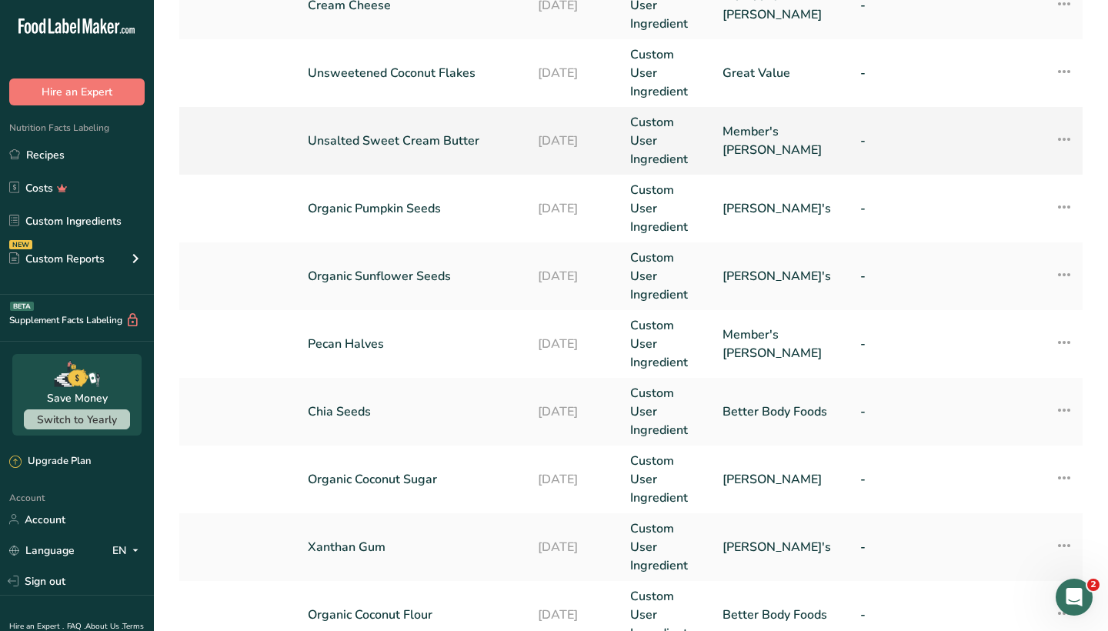
click at [424, 132] on link "Unsalted Sweet Cream Butter" at bounding box center [414, 141] width 212 height 18
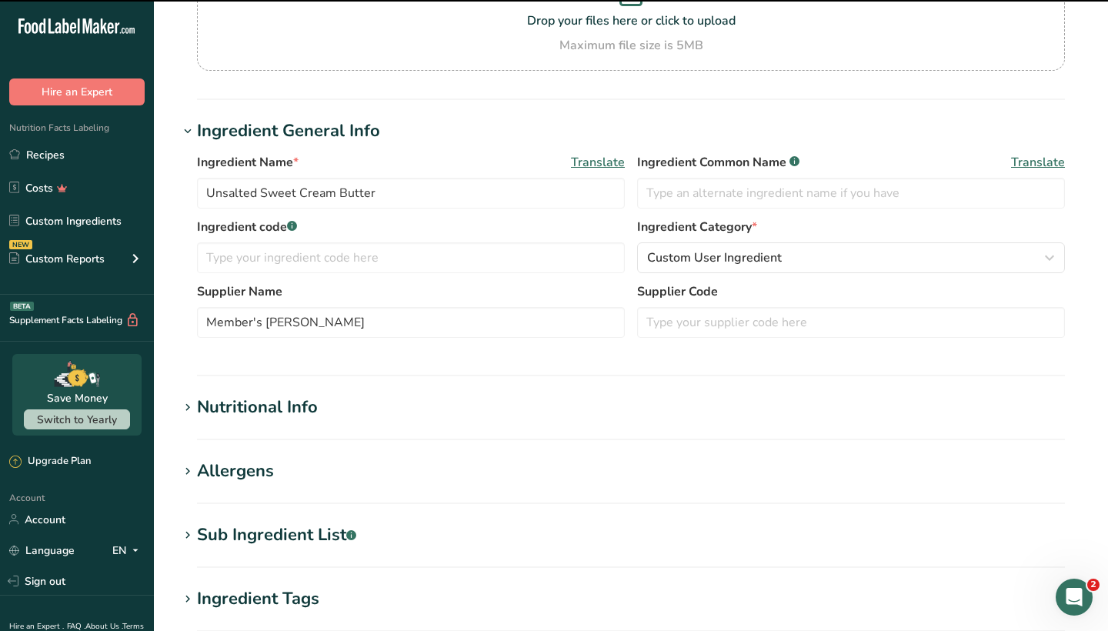
scroll to position [245, 0]
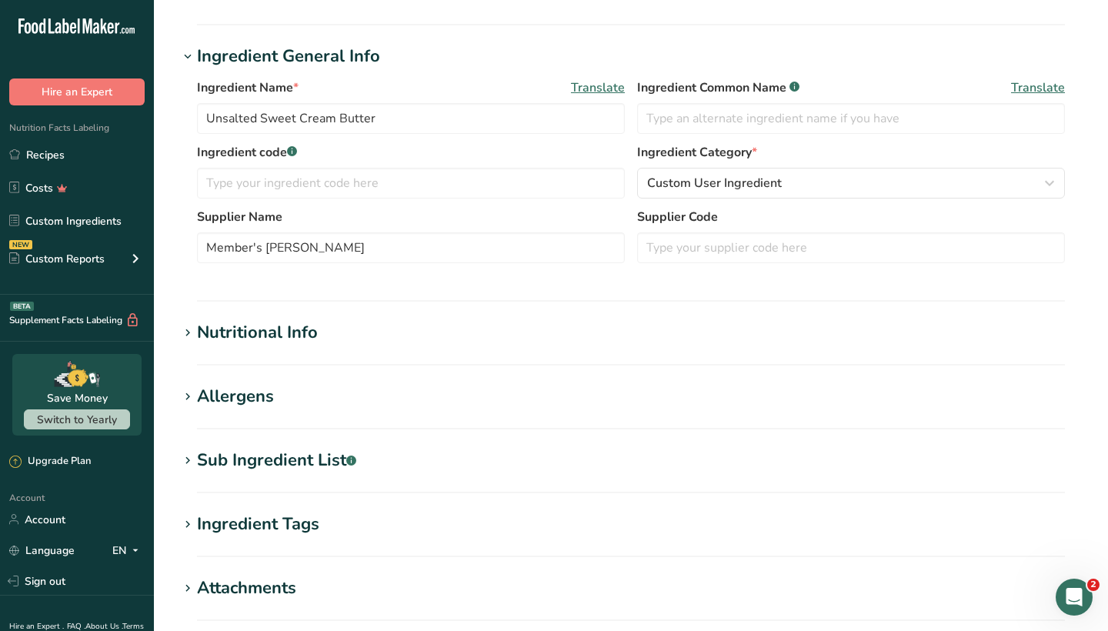
click at [185, 463] on icon at bounding box center [188, 461] width 14 height 22
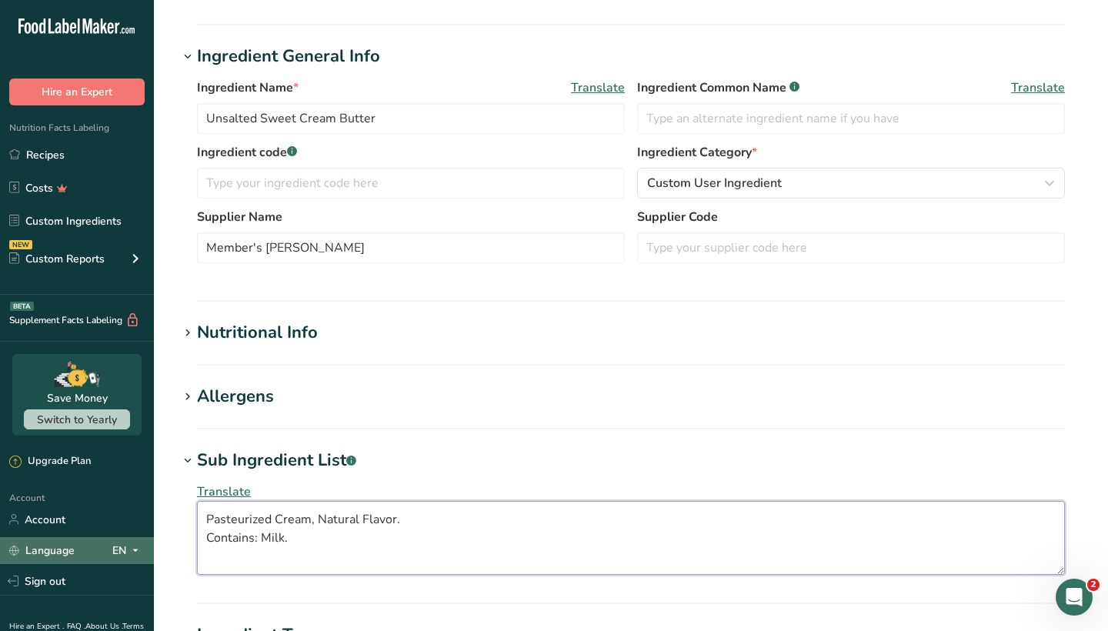
drag, startPoint x: 296, startPoint y: 539, endPoint x: 134, endPoint y: 539, distance: 162.4
click at [134, 539] on div ".a-20{fill:#fff;} Hire an Expert Nutrition Facts Labeling Recipes Costs Custom …" at bounding box center [554, 368] width 1108 height 1227
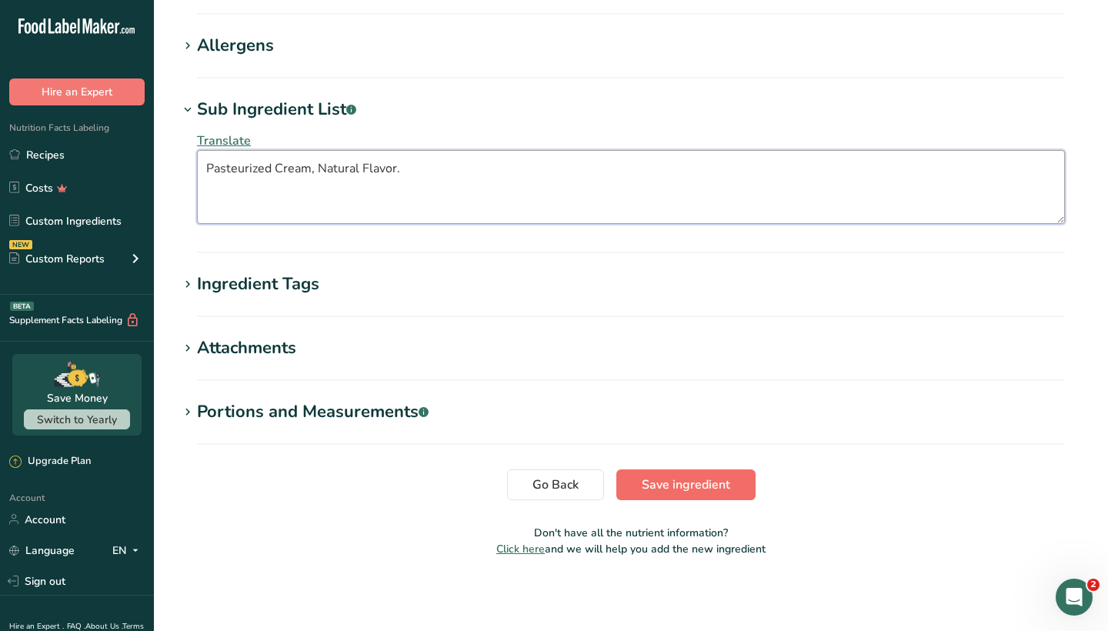
type textarea "Pasteurized Cream, Natural Flavor."
click at [661, 484] on span "Save ingredient" at bounding box center [686, 485] width 88 height 18
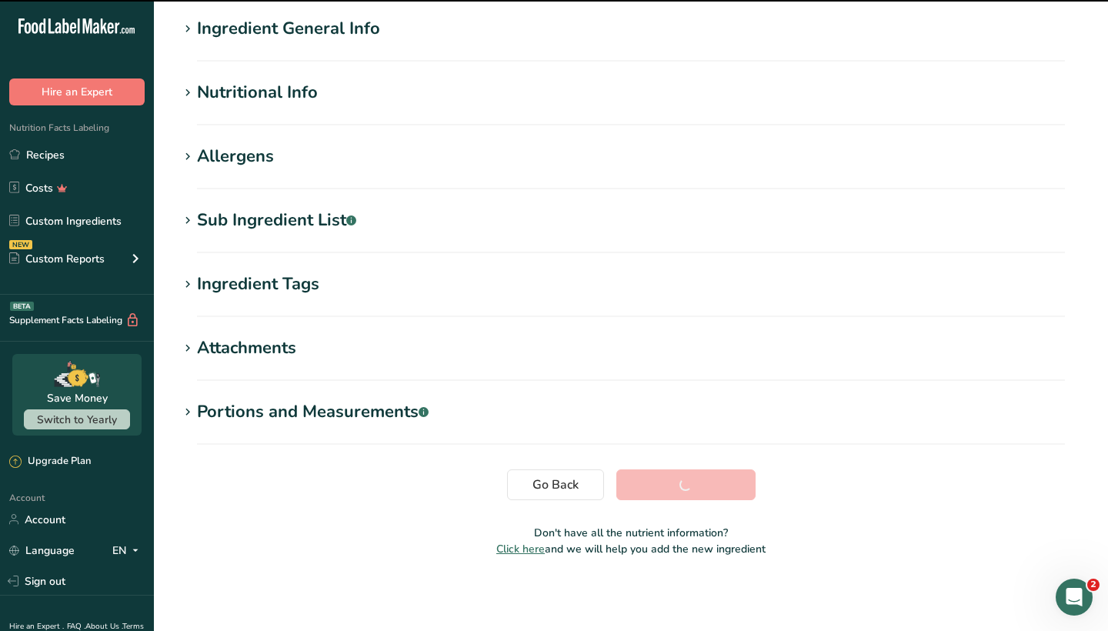
scroll to position [119, 0]
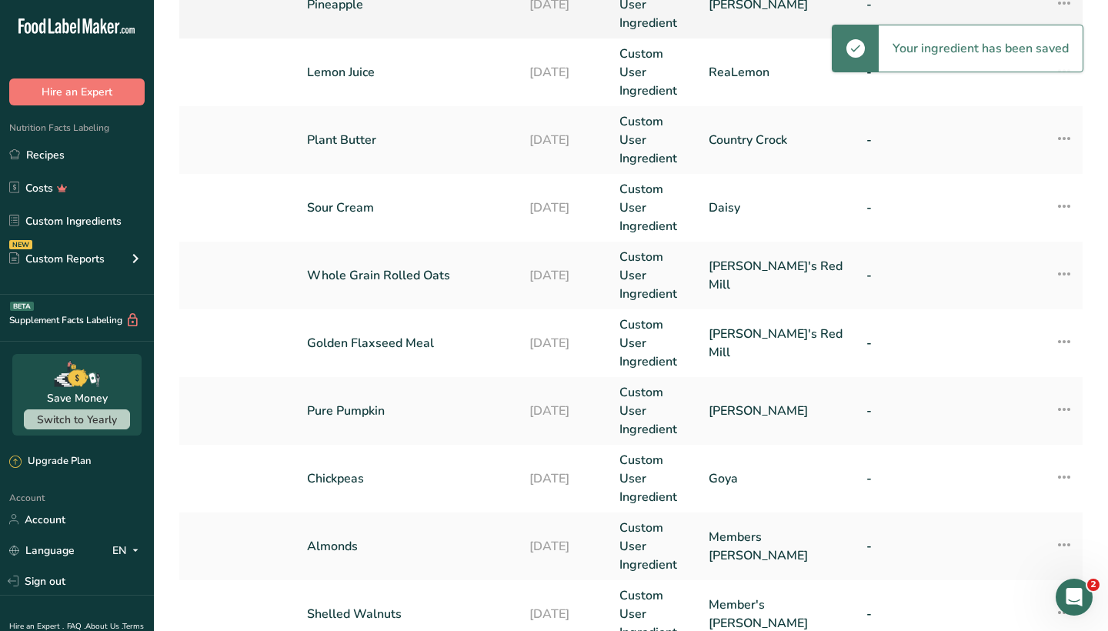
scroll to position [370, 0]
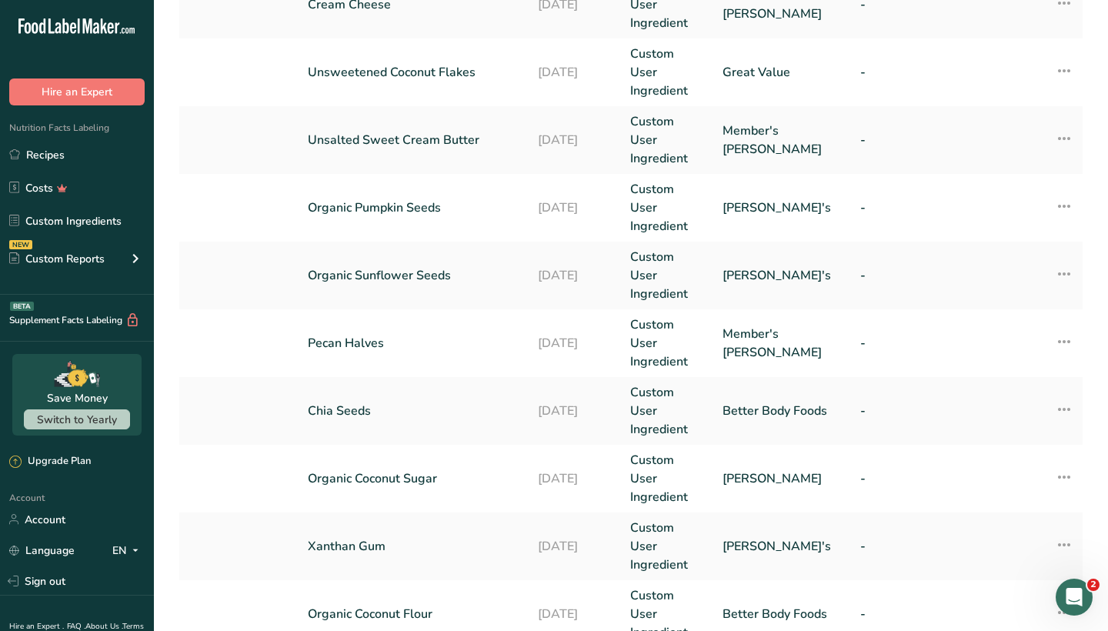
scroll to position [370, 0]
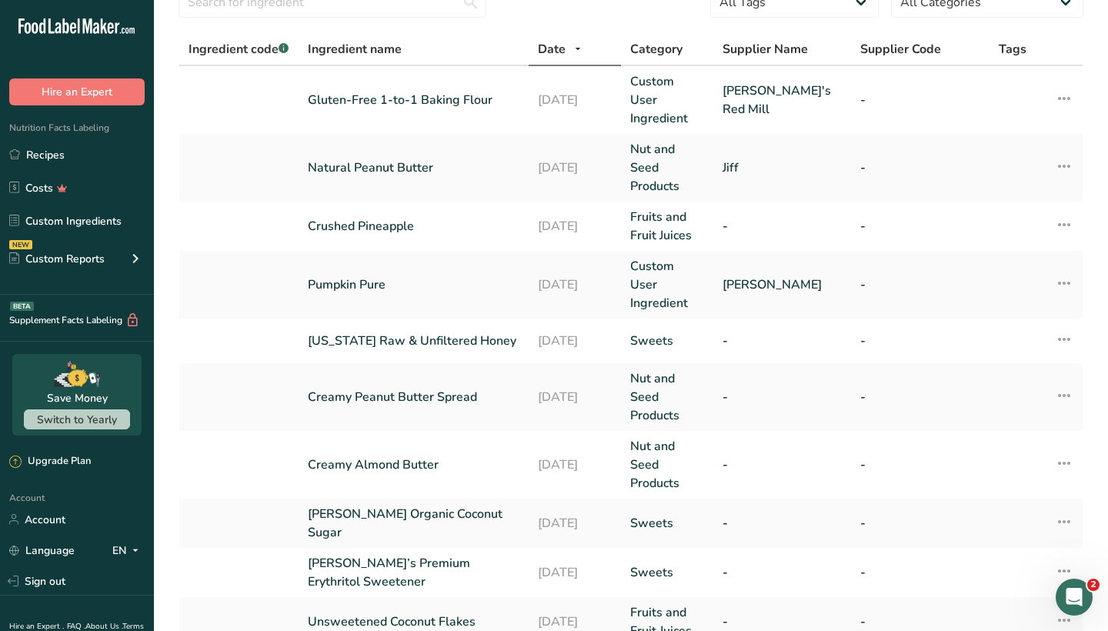
scroll to position [62, 0]
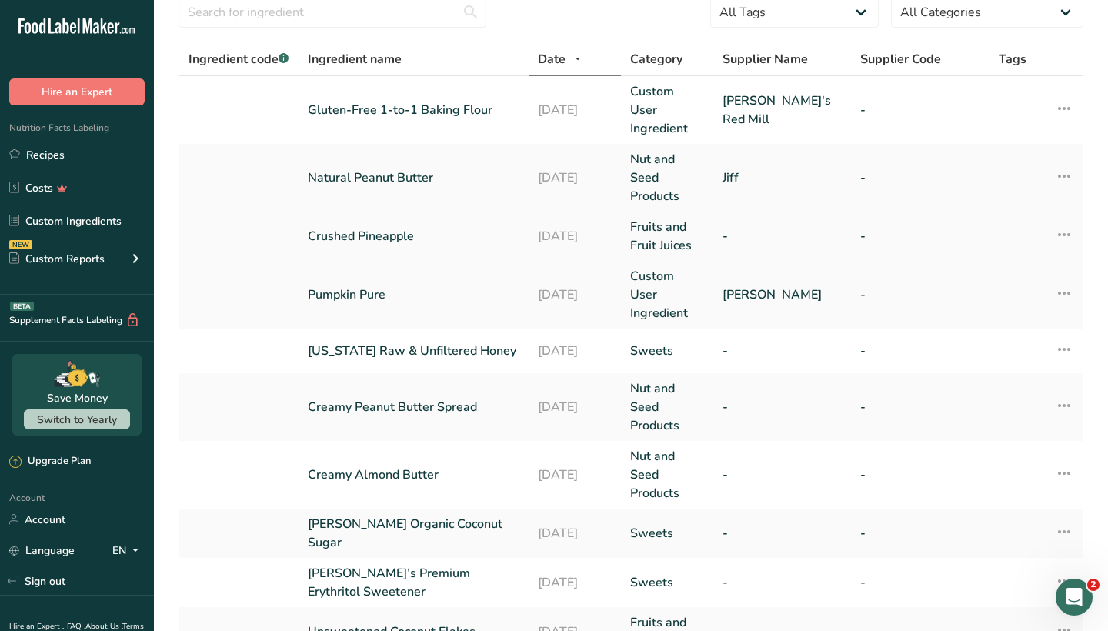
click at [1069, 221] on icon at bounding box center [1064, 235] width 18 height 28
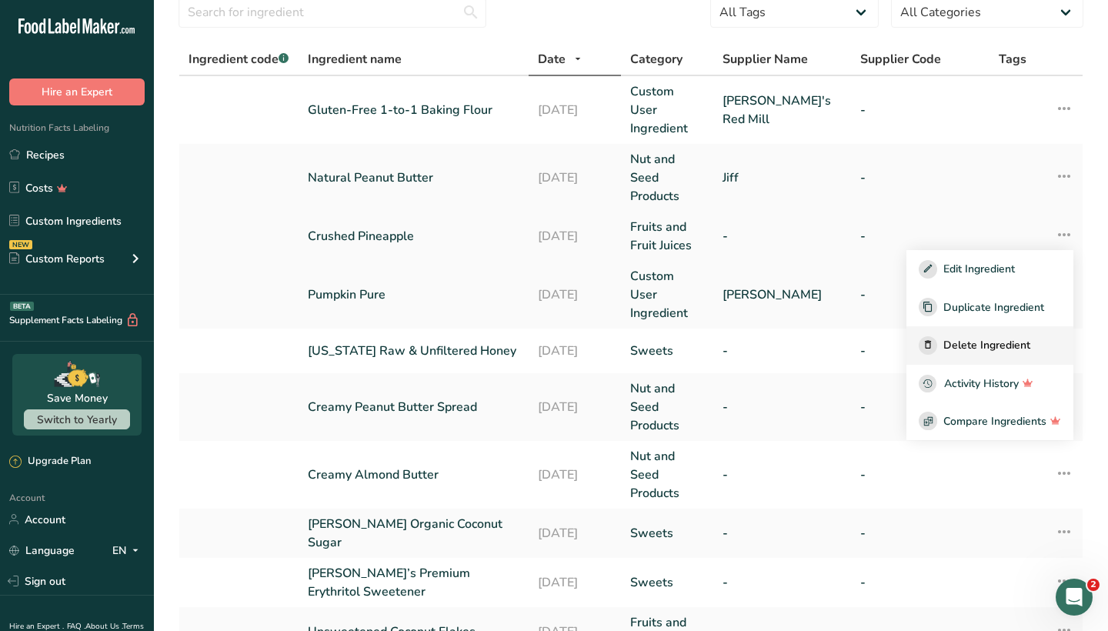
click at [993, 337] on span "Delete Ingredient" at bounding box center [986, 345] width 87 height 16
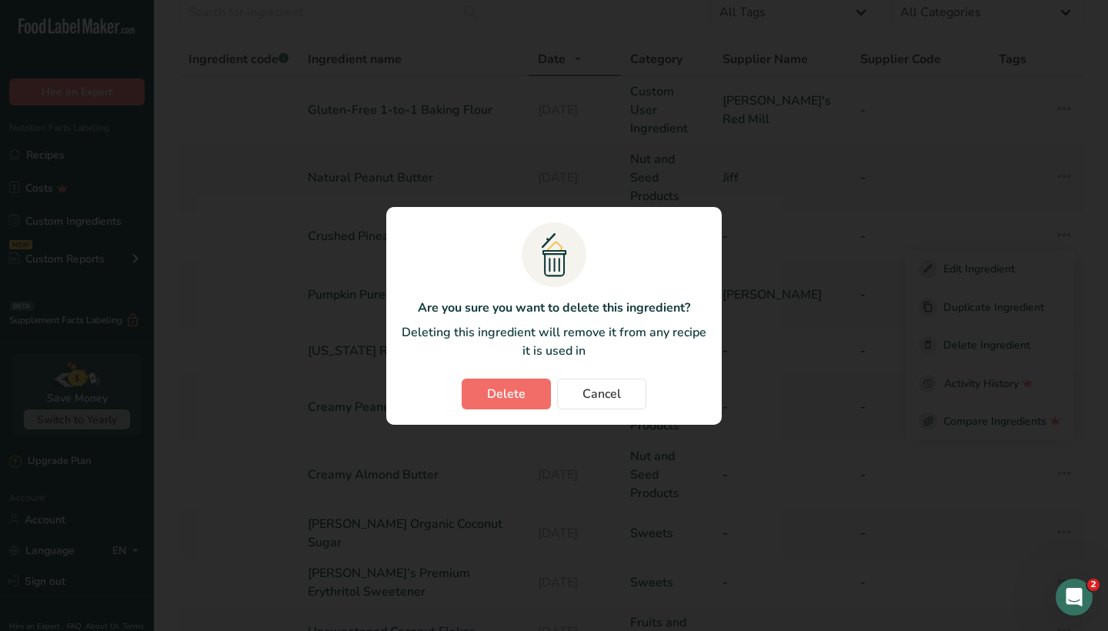
click at [516, 389] on span "Delete" at bounding box center [506, 394] width 38 height 18
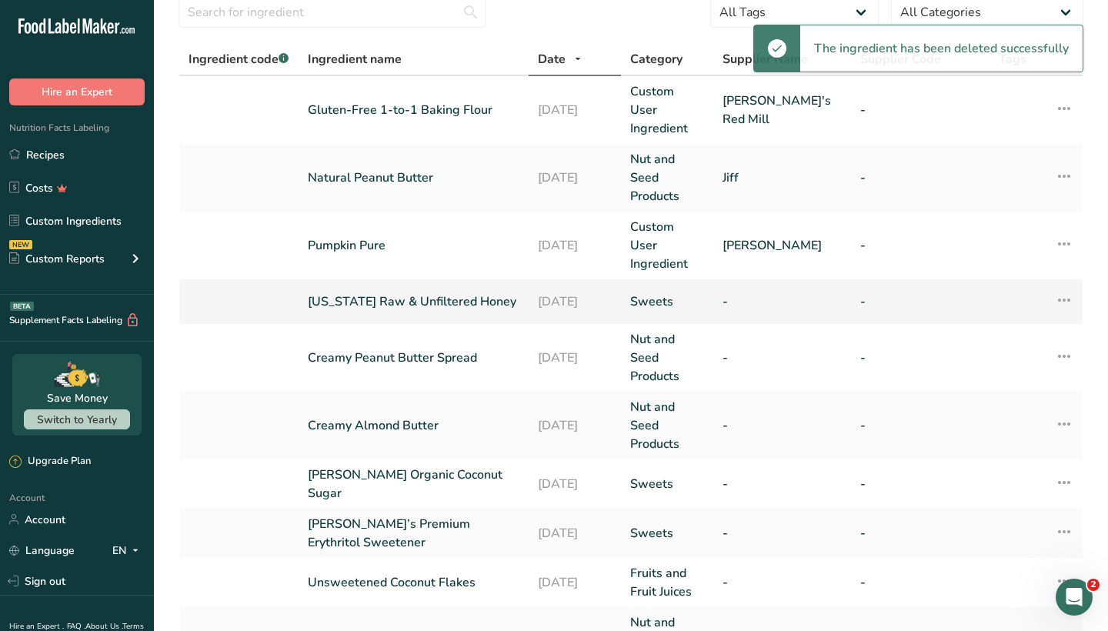
click at [1066, 286] on icon at bounding box center [1064, 300] width 18 height 28
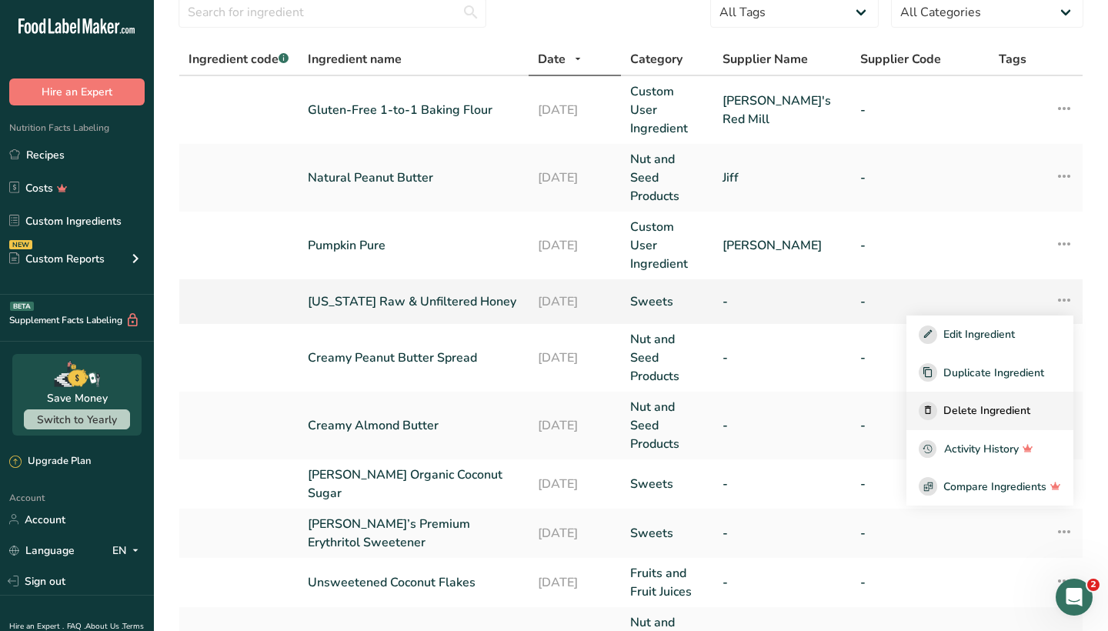
click at [974, 402] on span "Delete Ingredient" at bounding box center [986, 410] width 87 height 16
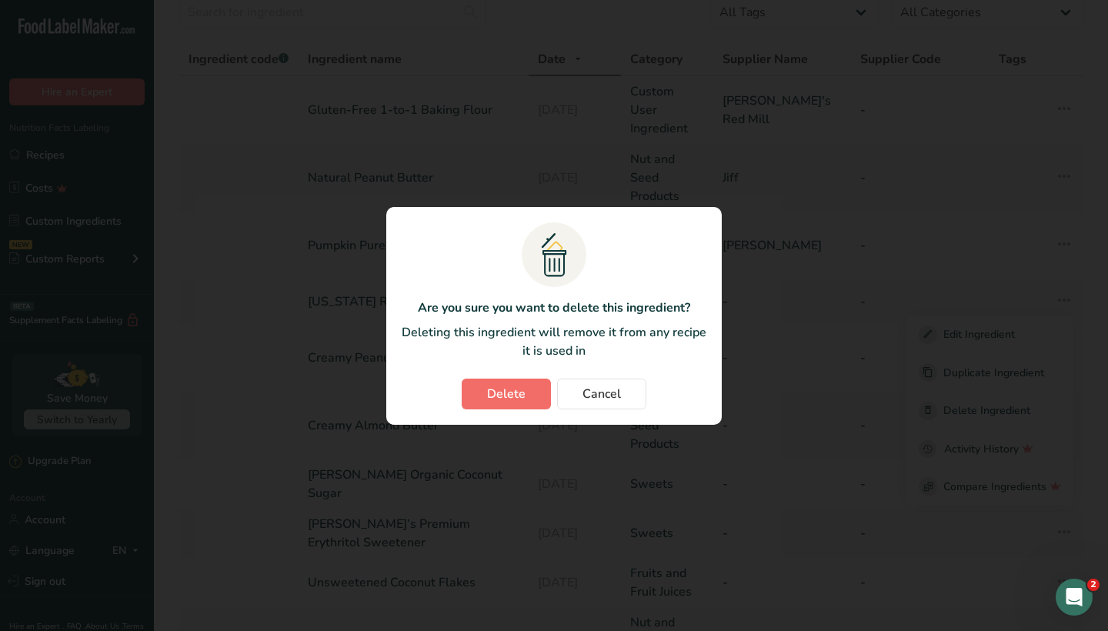
click at [511, 402] on span "Delete" at bounding box center [506, 394] width 38 height 18
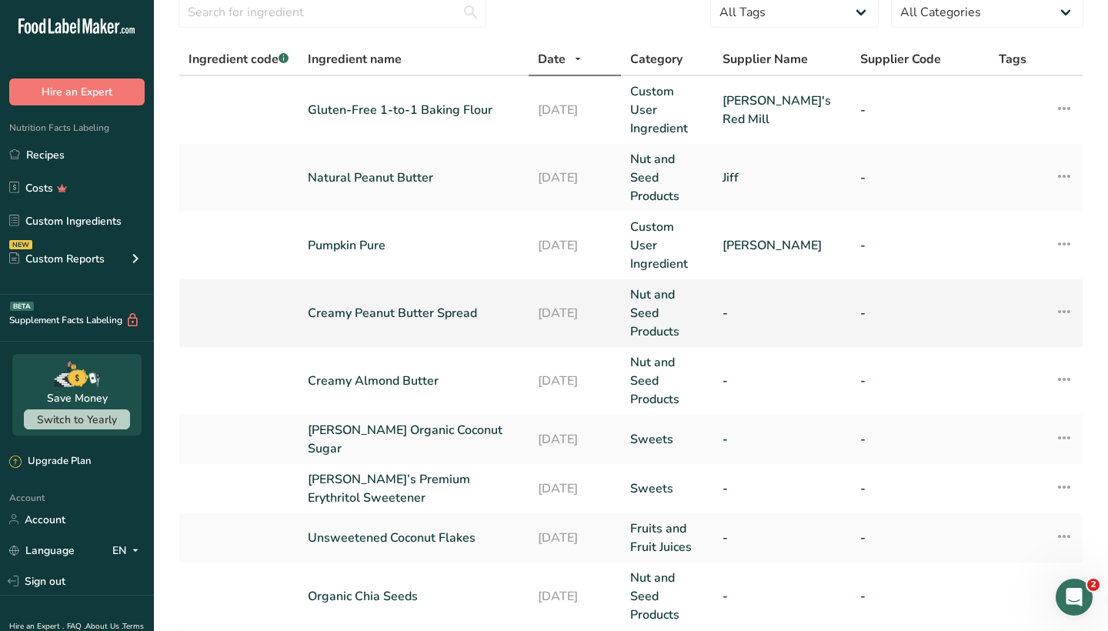
click at [1059, 298] on icon at bounding box center [1064, 312] width 18 height 28
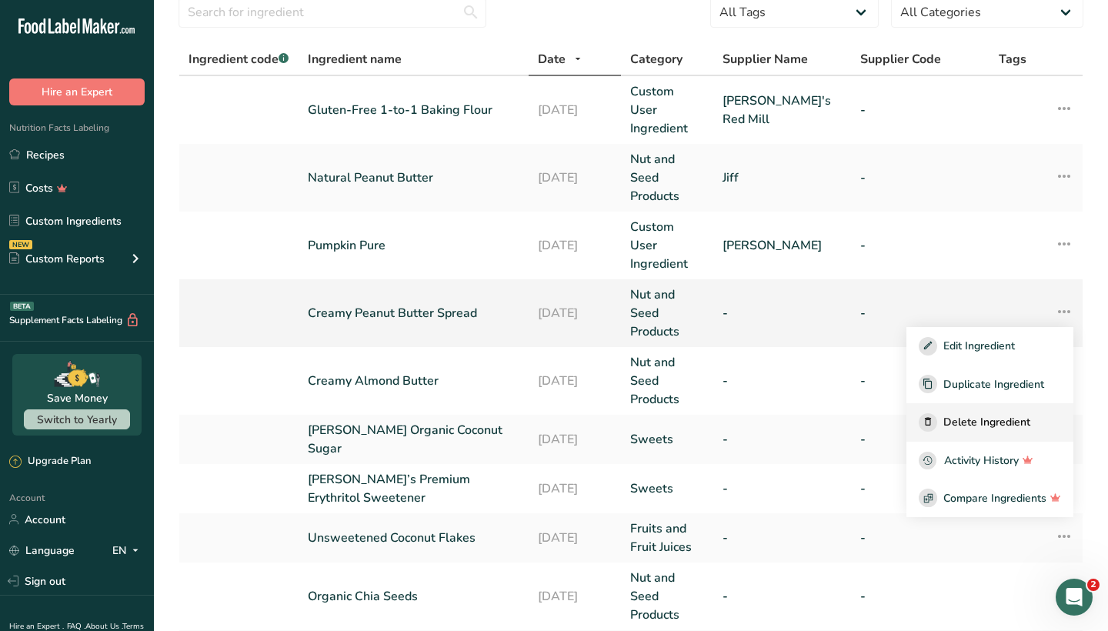
click at [999, 414] on span "Delete Ingredient" at bounding box center [986, 422] width 87 height 16
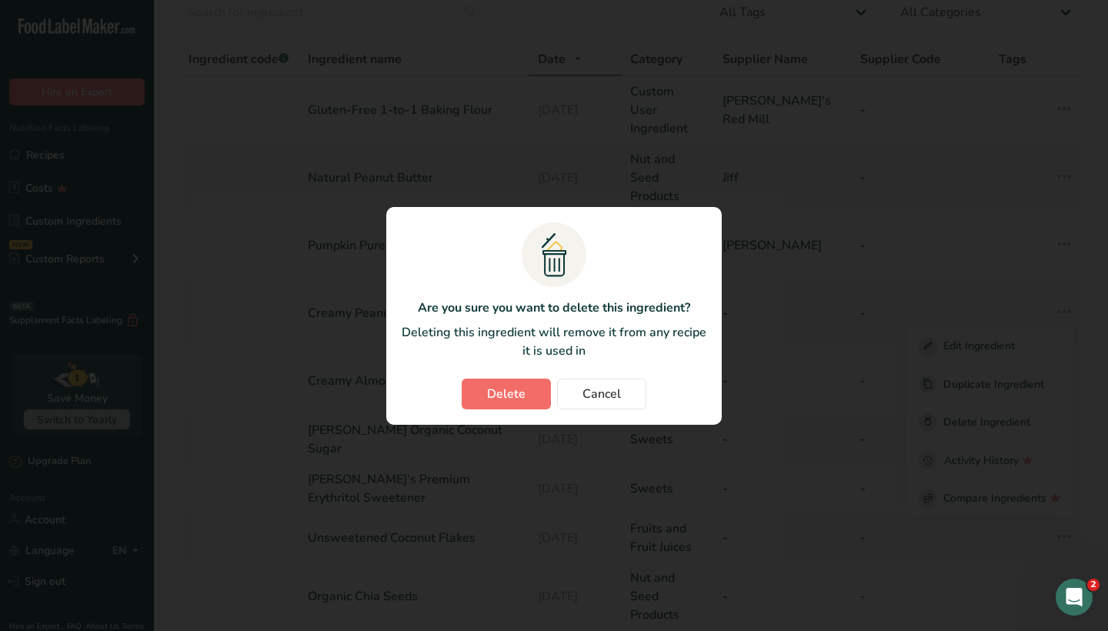
click at [512, 398] on span "Delete" at bounding box center [506, 394] width 38 height 18
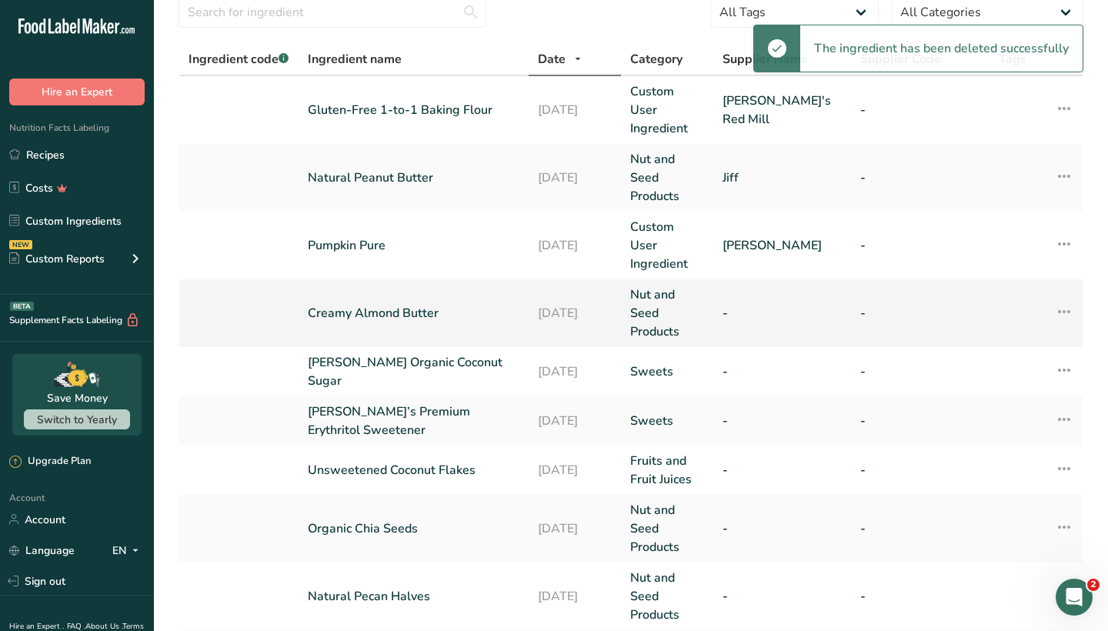
click at [1066, 298] on icon at bounding box center [1064, 312] width 18 height 28
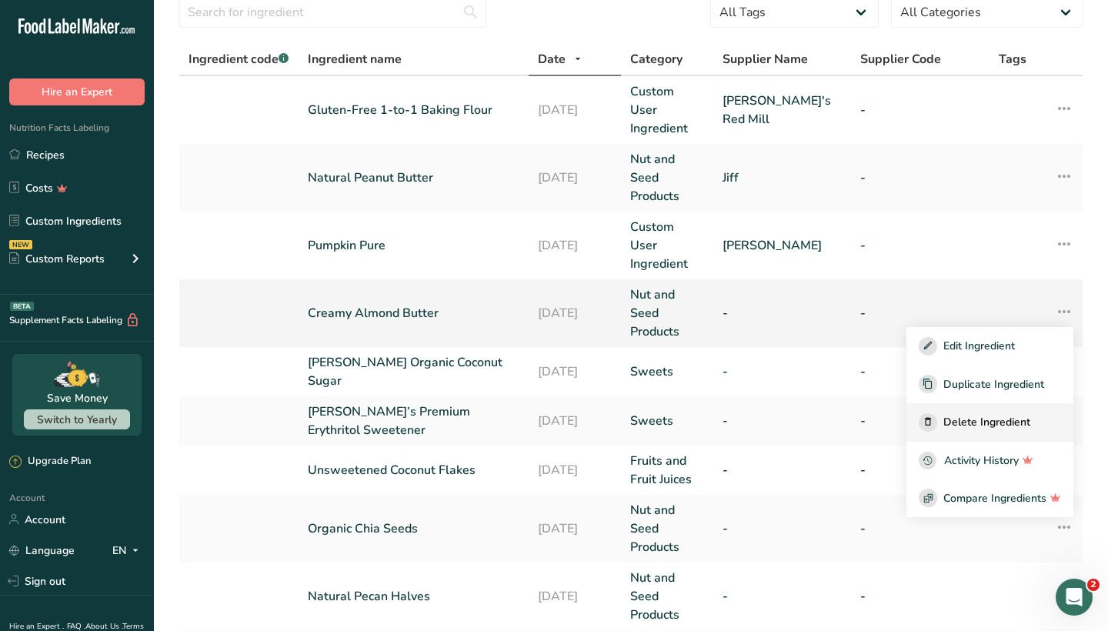
click at [988, 403] on button "Delete Ingredient" at bounding box center [989, 422] width 167 height 38
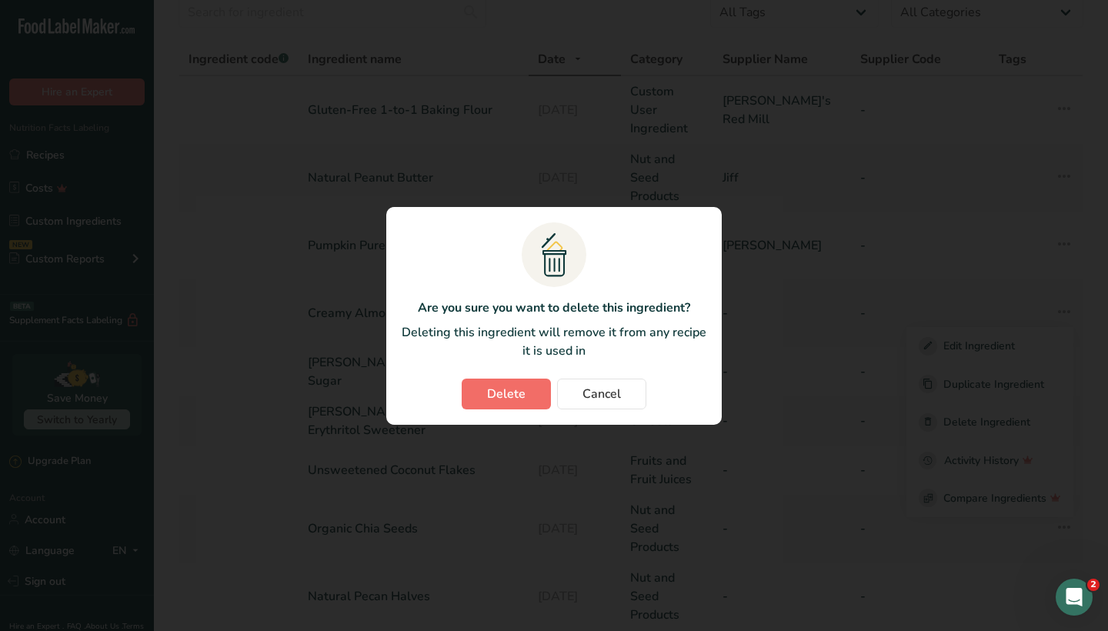
click at [505, 383] on button "Delete" at bounding box center [506, 394] width 89 height 31
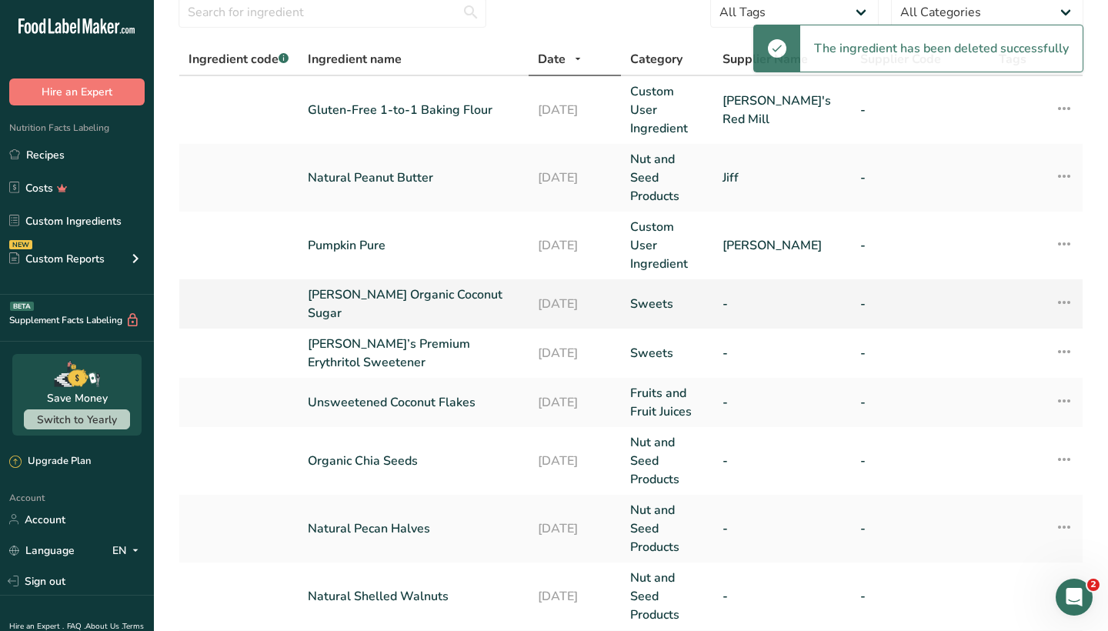
click at [1062, 289] on icon at bounding box center [1064, 303] width 18 height 28
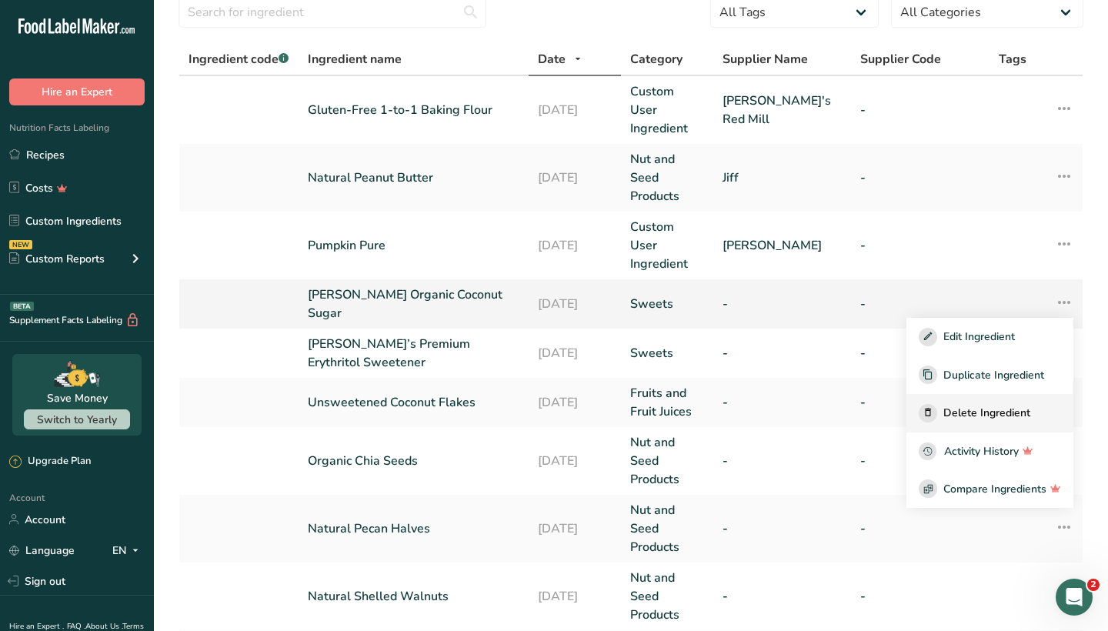
click at [958, 405] on span "Delete Ingredient" at bounding box center [986, 413] width 87 height 16
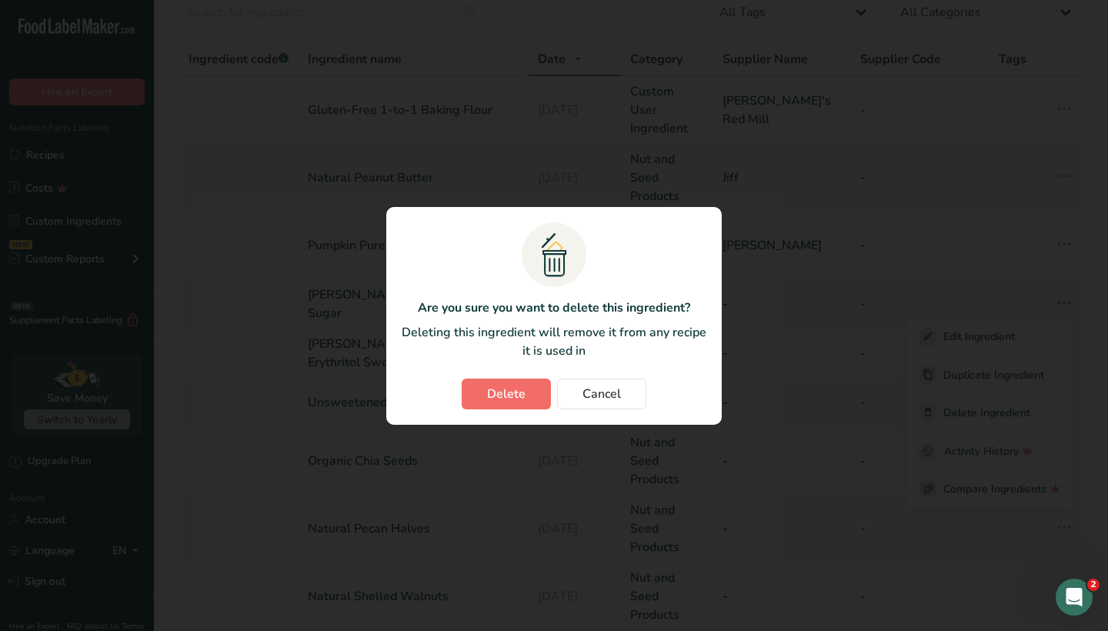
click at [486, 392] on button "Delete" at bounding box center [506, 394] width 89 height 31
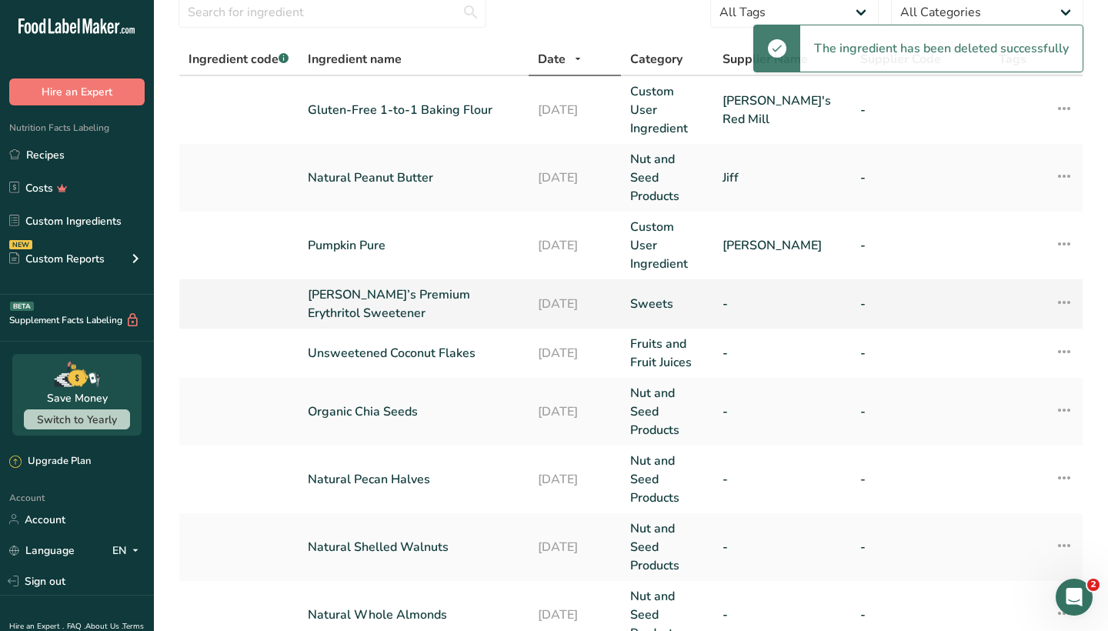
click at [1064, 289] on icon at bounding box center [1064, 303] width 18 height 28
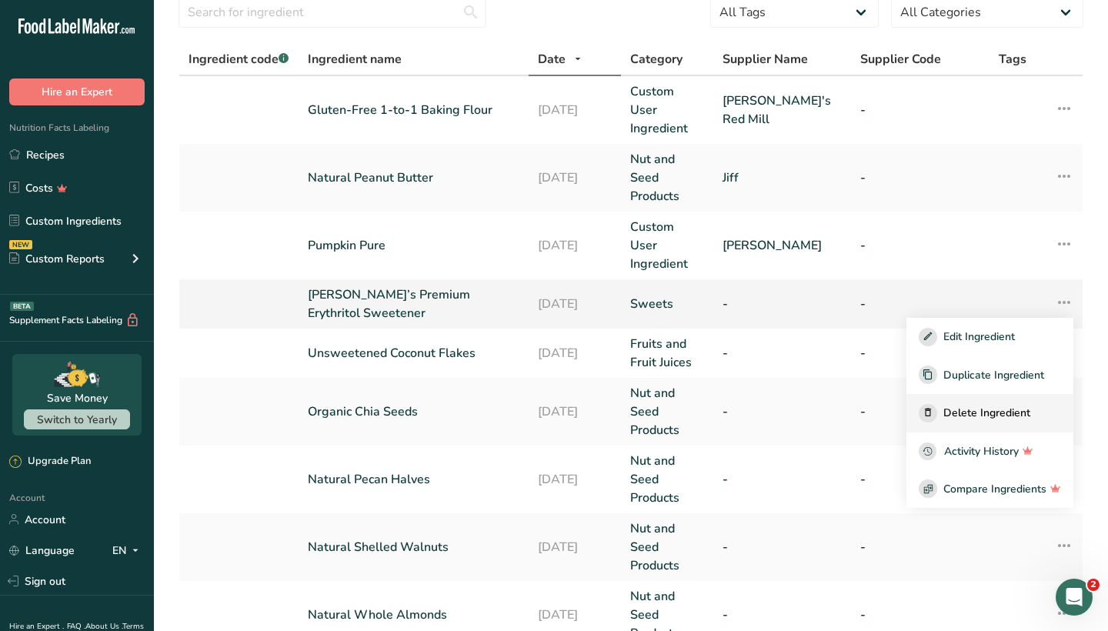
click at [971, 405] on span "Delete Ingredient" at bounding box center [986, 413] width 87 height 16
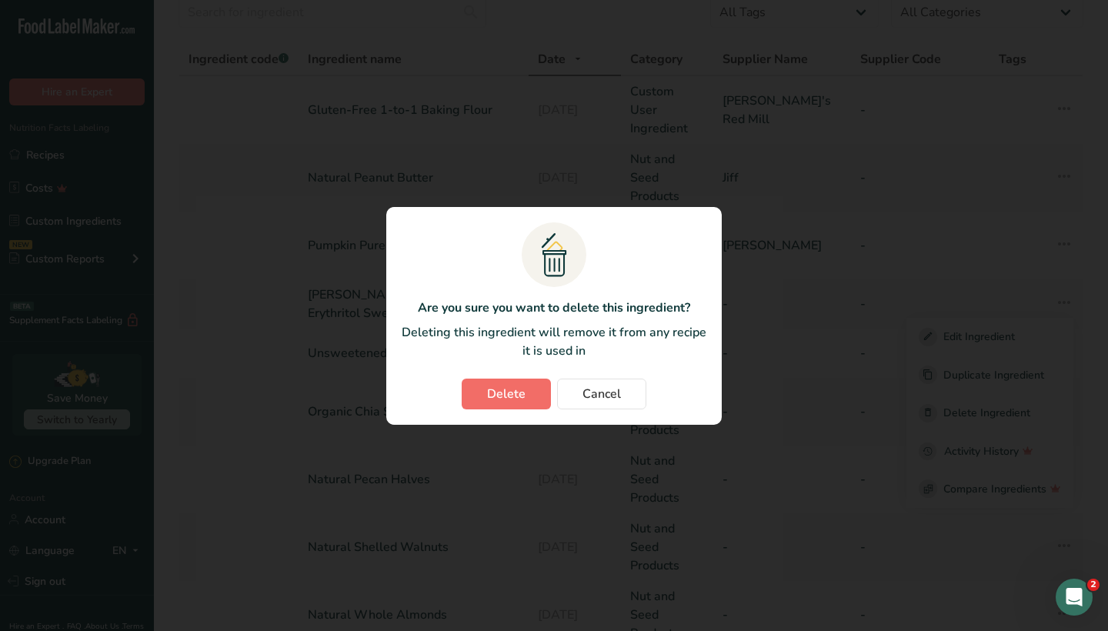
click at [506, 394] on span "Delete" at bounding box center [506, 394] width 38 height 18
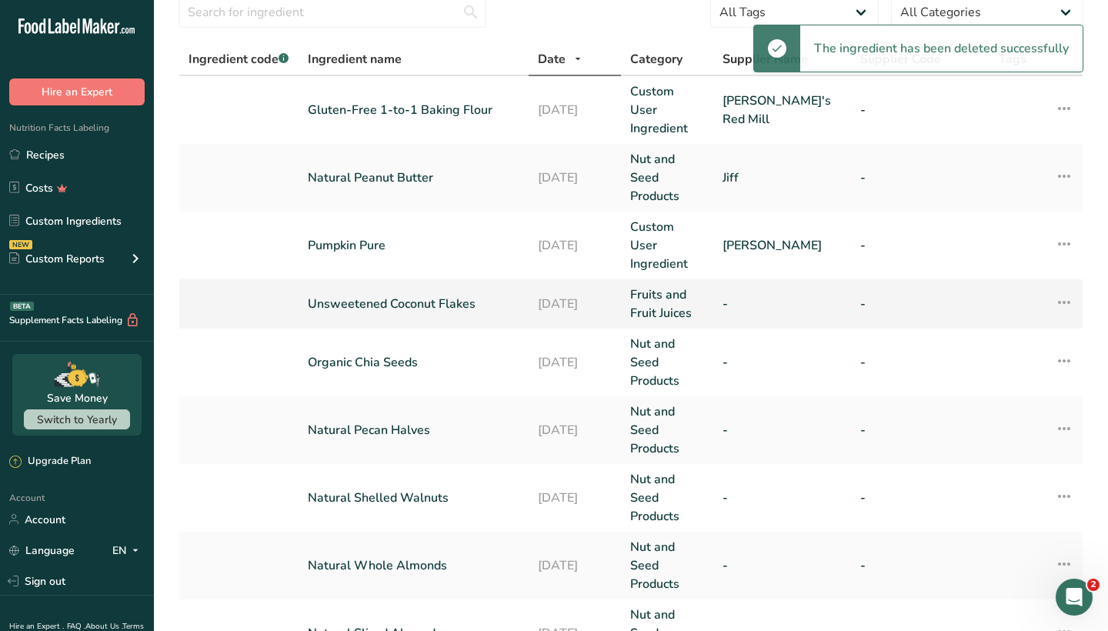
click at [1068, 289] on icon at bounding box center [1064, 303] width 18 height 28
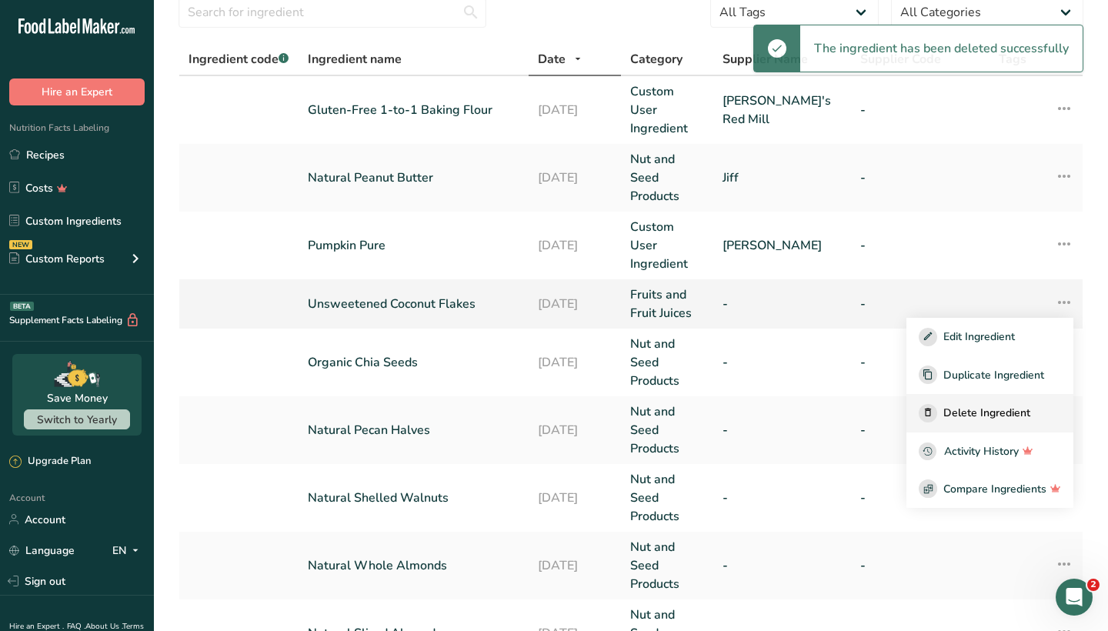
click at [969, 405] on span "Delete Ingredient" at bounding box center [986, 413] width 87 height 16
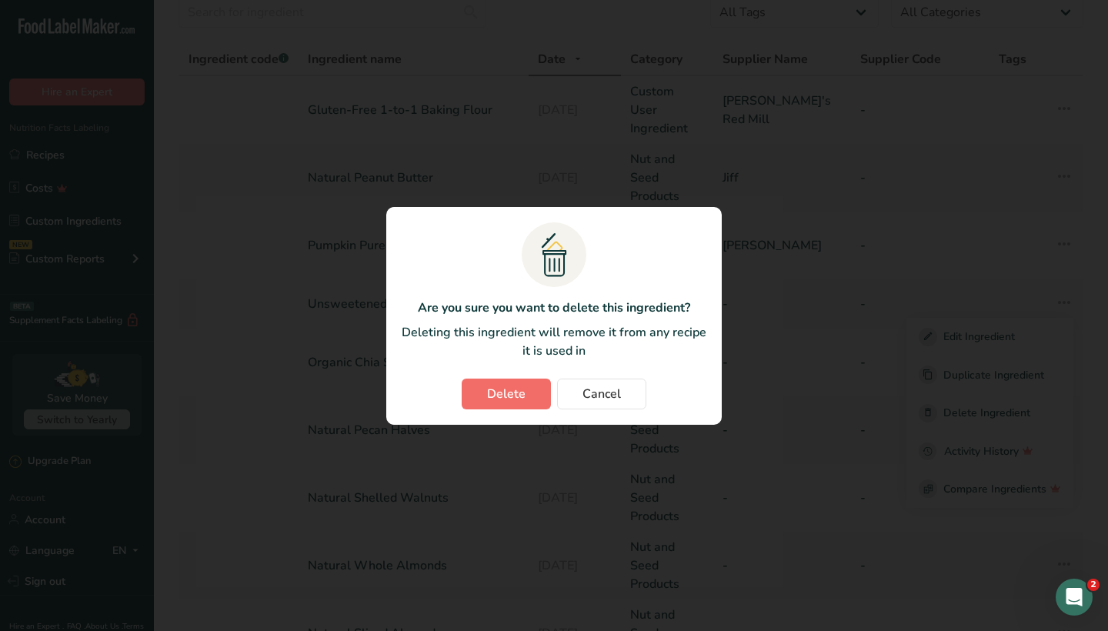
click at [505, 396] on span "Delete" at bounding box center [506, 394] width 38 height 18
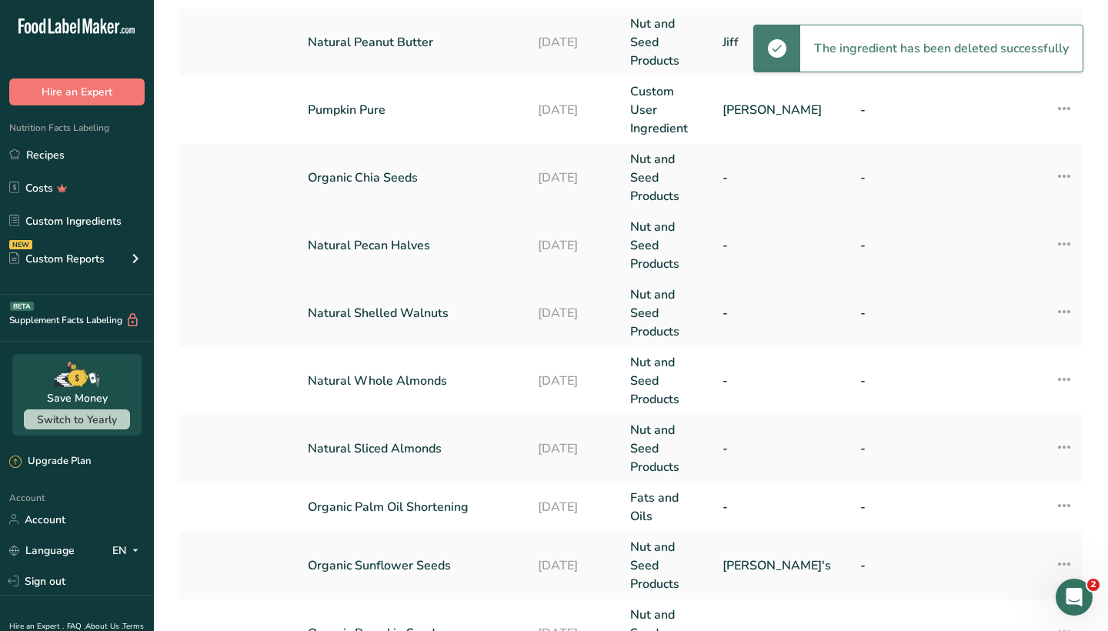
scroll to position [202, 0]
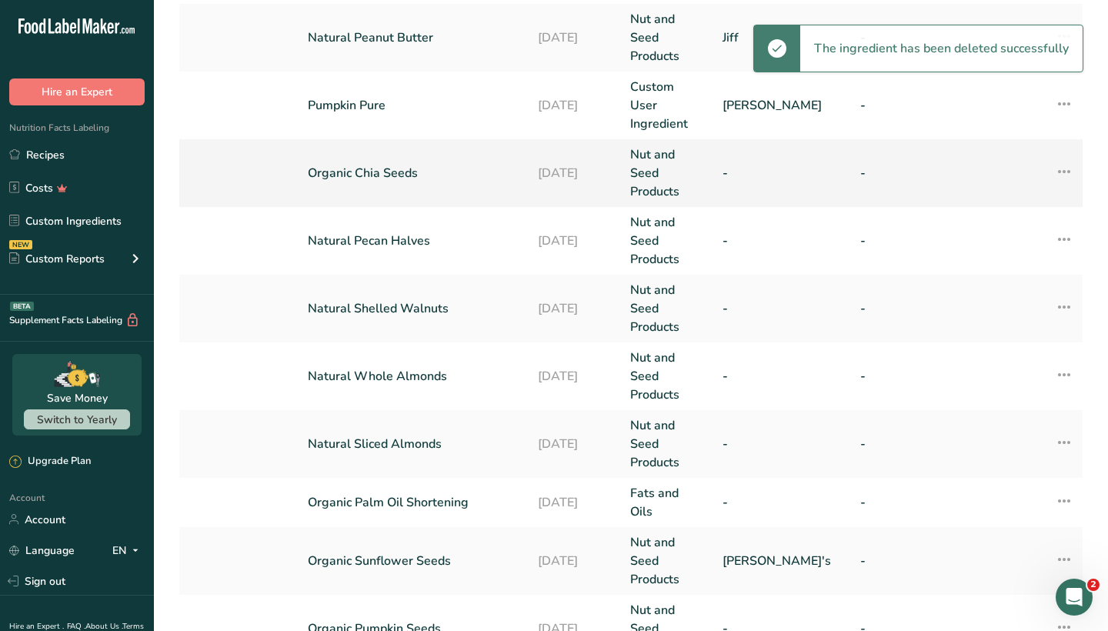
click at [1064, 158] on icon at bounding box center [1064, 172] width 18 height 28
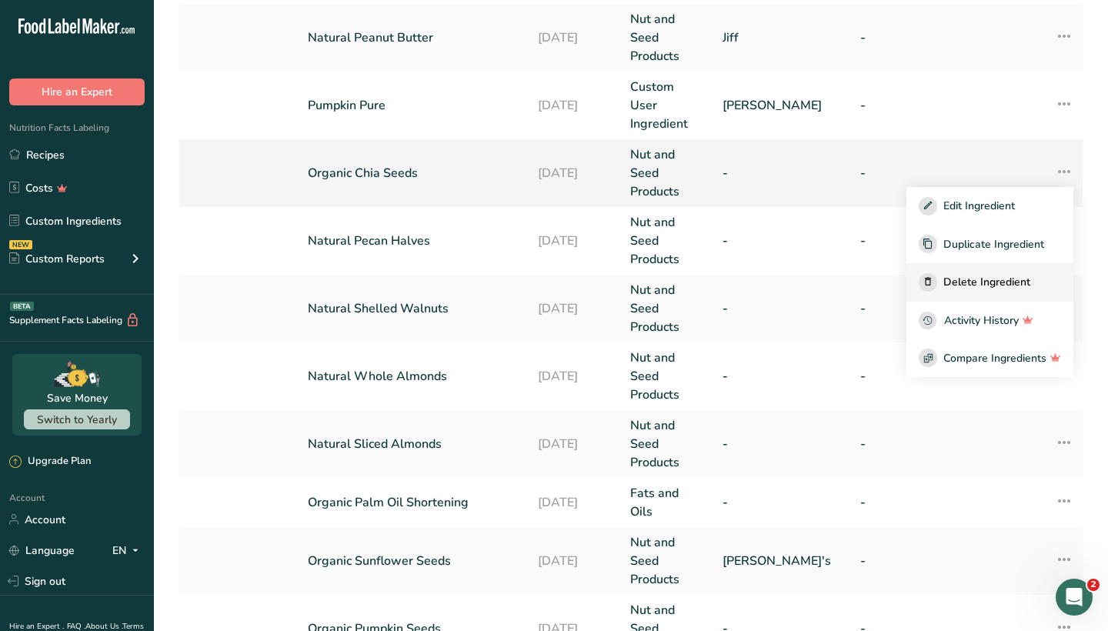
click at [971, 274] on span "Delete Ingredient" at bounding box center [986, 282] width 87 height 16
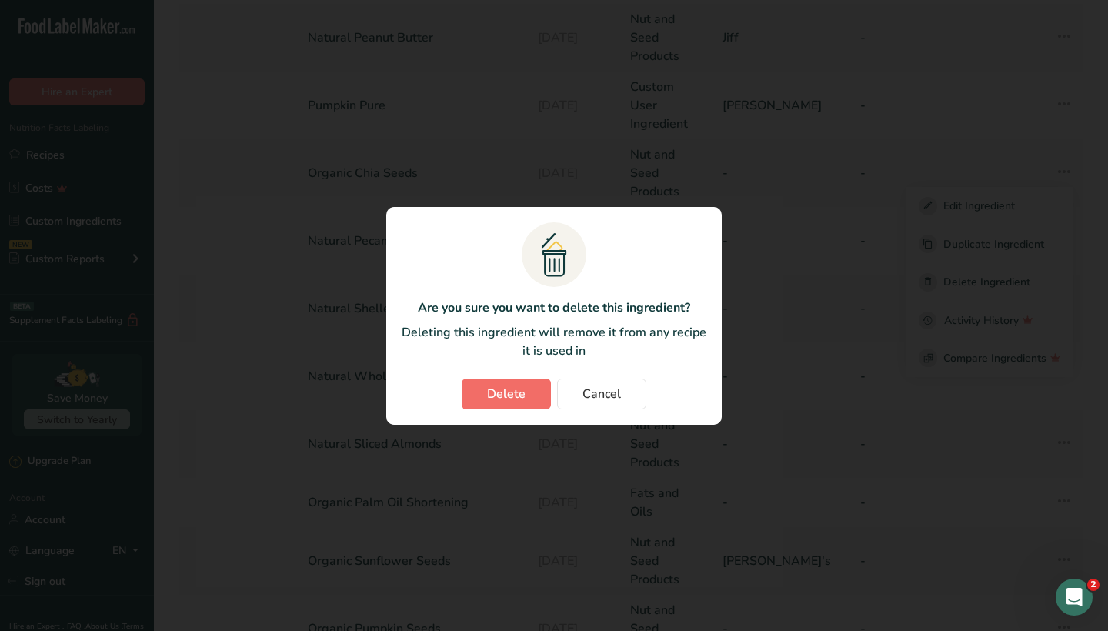
click at [521, 385] on span "Delete" at bounding box center [506, 394] width 38 height 18
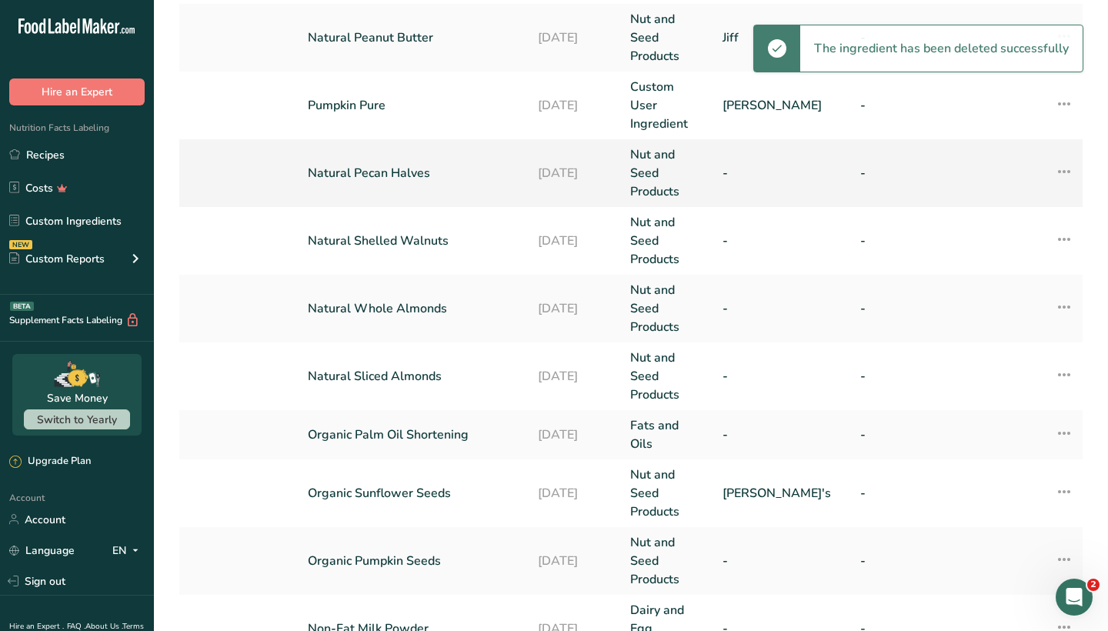
click at [1066, 158] on icon at bounding box center [1064, 172] width 18 height 28
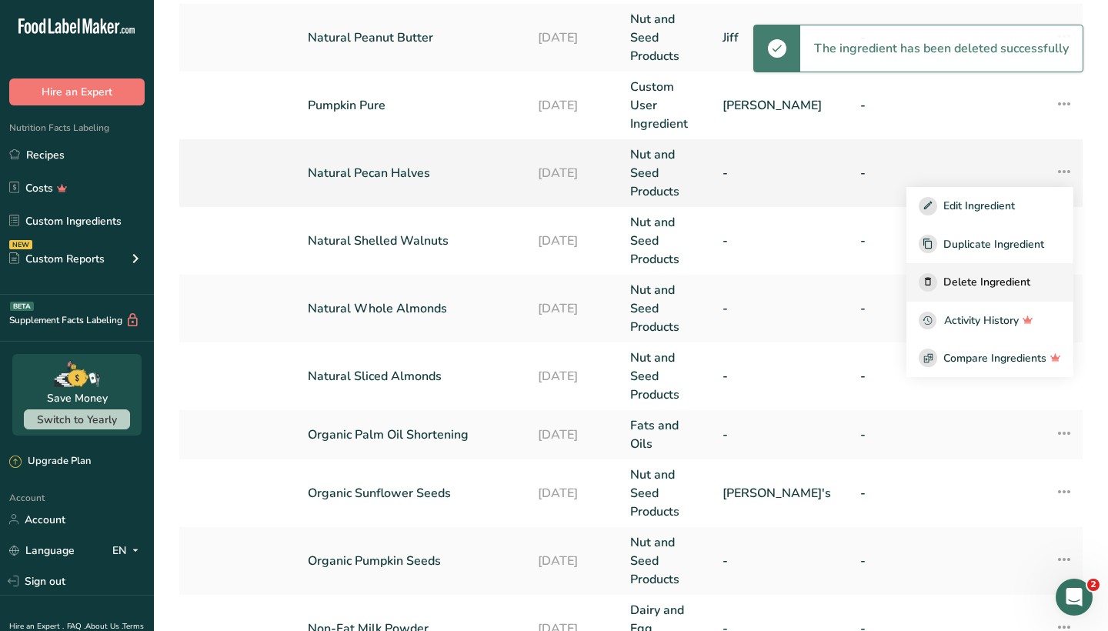
click at [988, 274] on span "Delete Ingredient" at bounding box center [986, 282] width 87 height 16
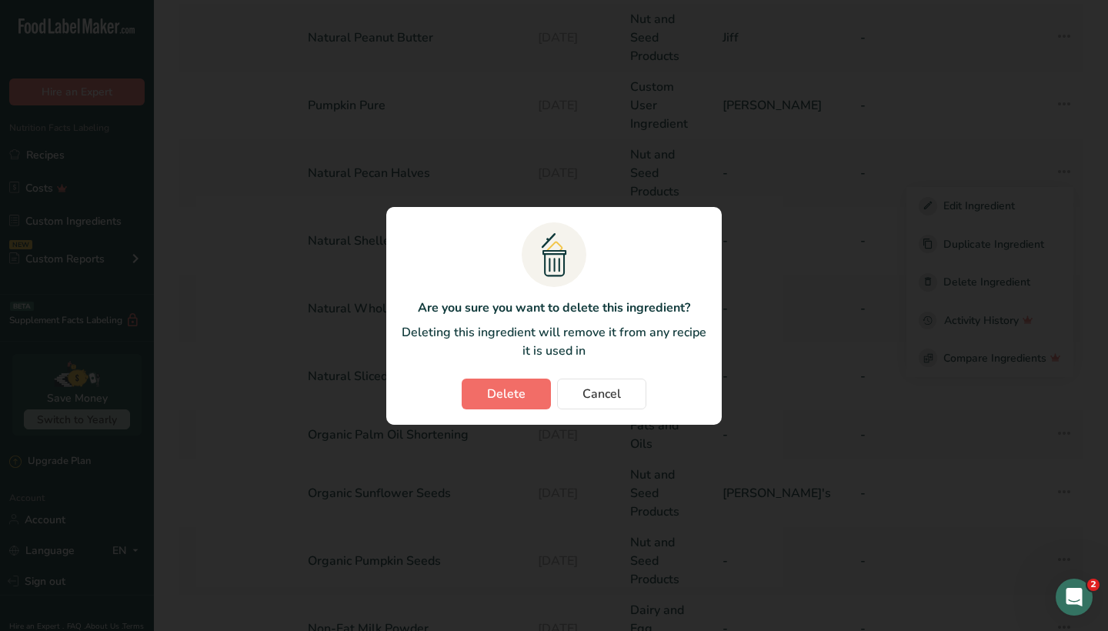
click at [506, 391] on span "Delete" at bounding box center [506, 394] width 38 height 18
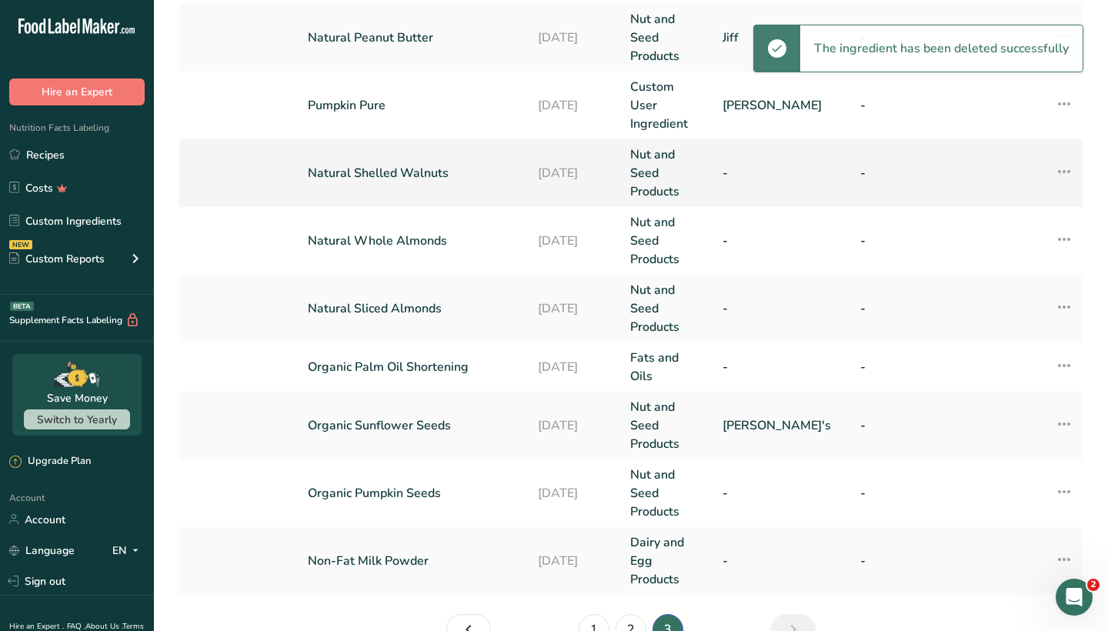
click at [1067, 158] on icon at bounding box center [1064, 172] width 18 height 28
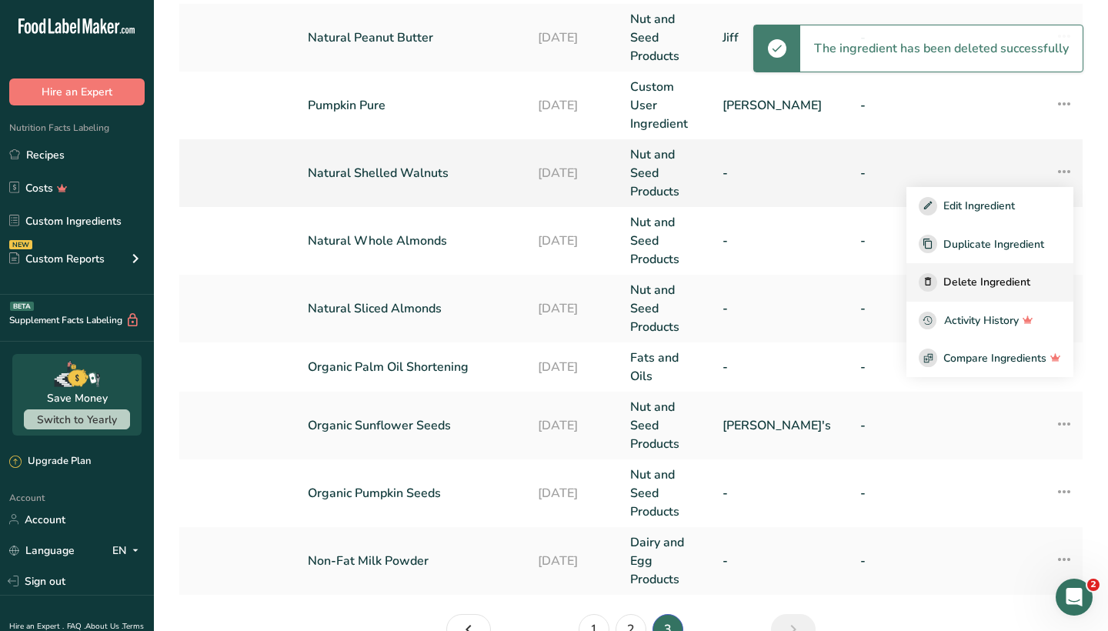
click at [967, 274] on span "Delete Ingredient" at bounding box center [986, 282] width 87 height 16
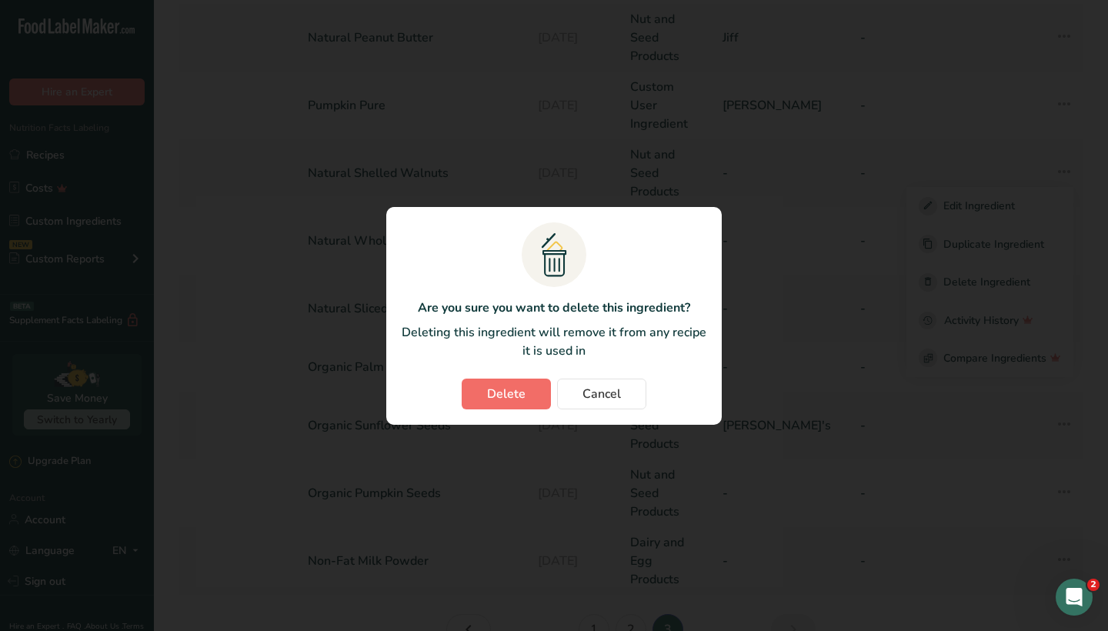
click at [492, 396] on span "Delete" at bounding box center [506, 394] width 38 height 18
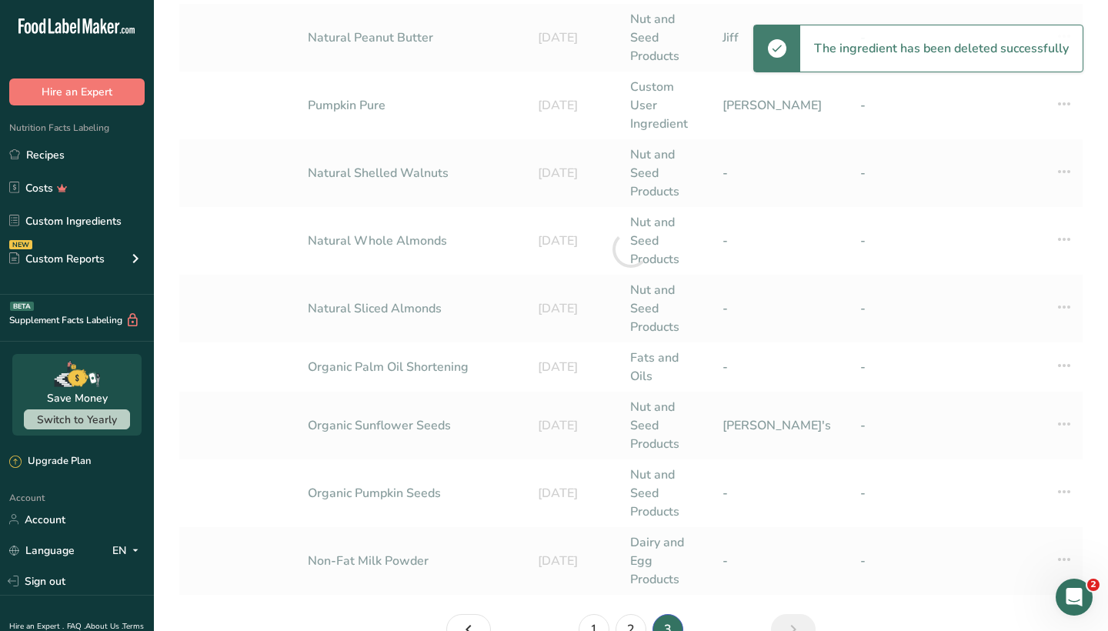
scroll to position [181, 0]
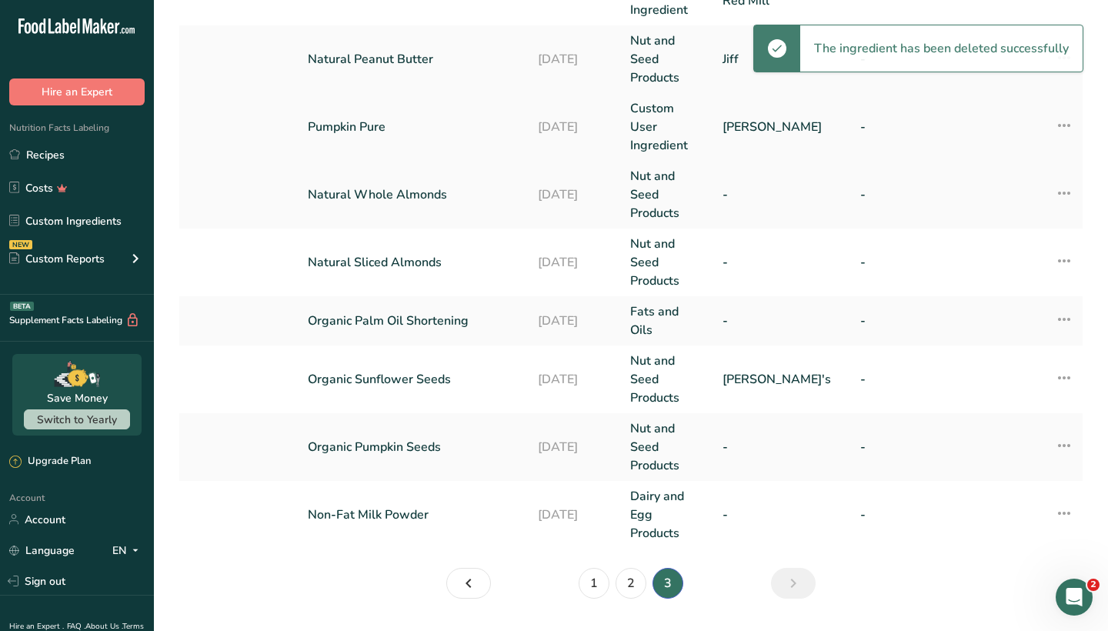
click at [1067, 112] on icon at bounding box center [1064, 126] width 18 height 28
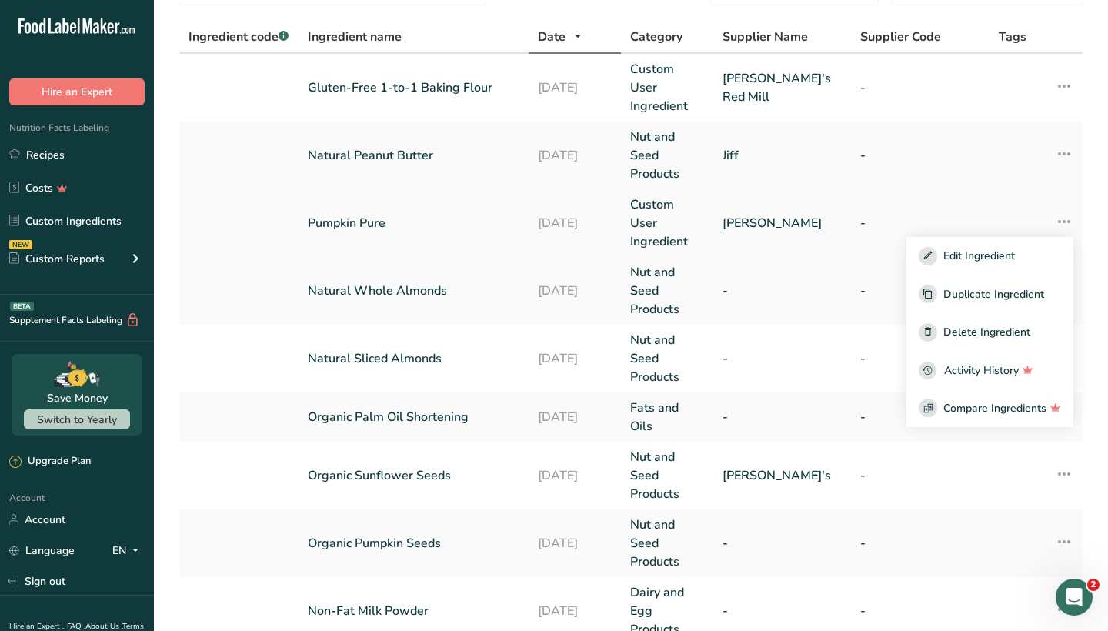
scroll to position [85, 0]
click at [947, 324] on span "Delete Ingredient" at bounding box center [986, 332] width 87 height 16
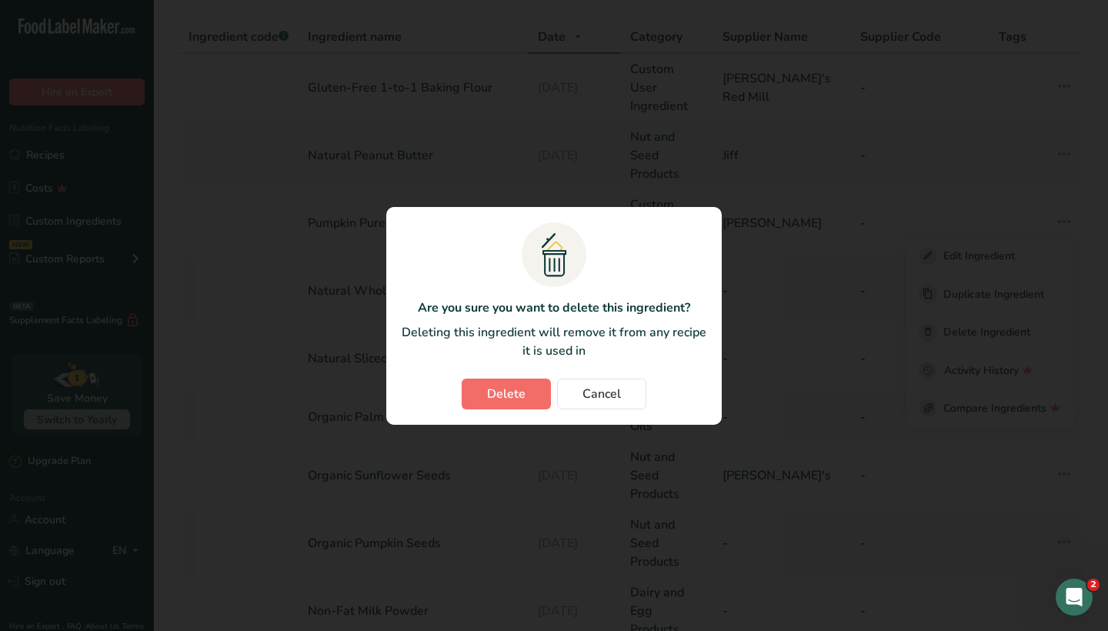
click at [502, 390] on span "Delete" at bounding box center [506, 394] width 38 height 18
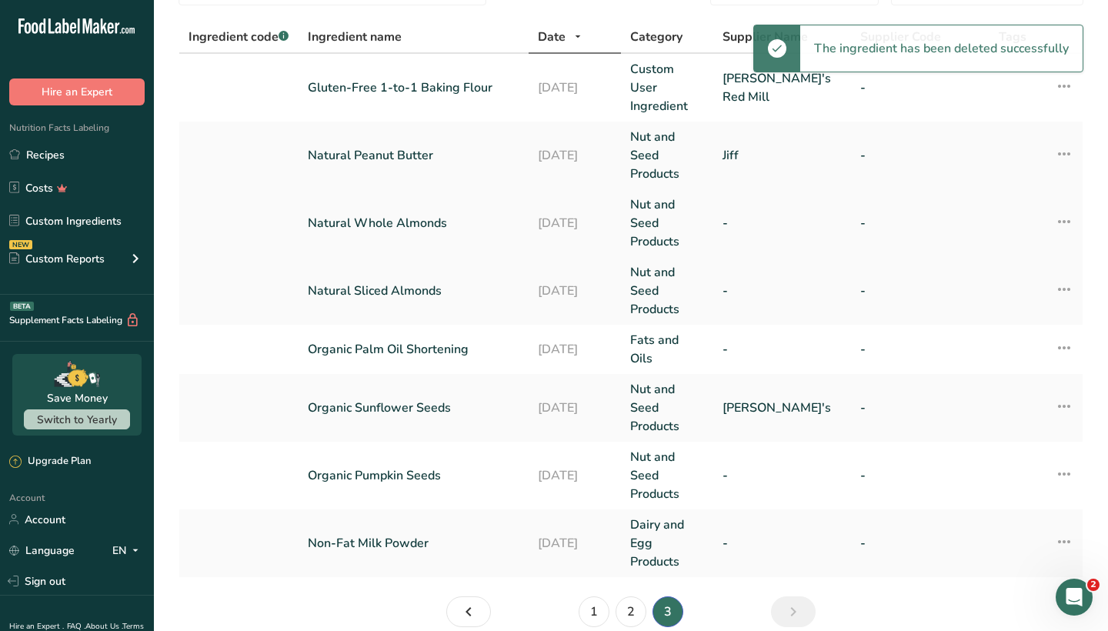
click at [1060, 208] on icon at bounding box center [1064, 222] width 18 height 28
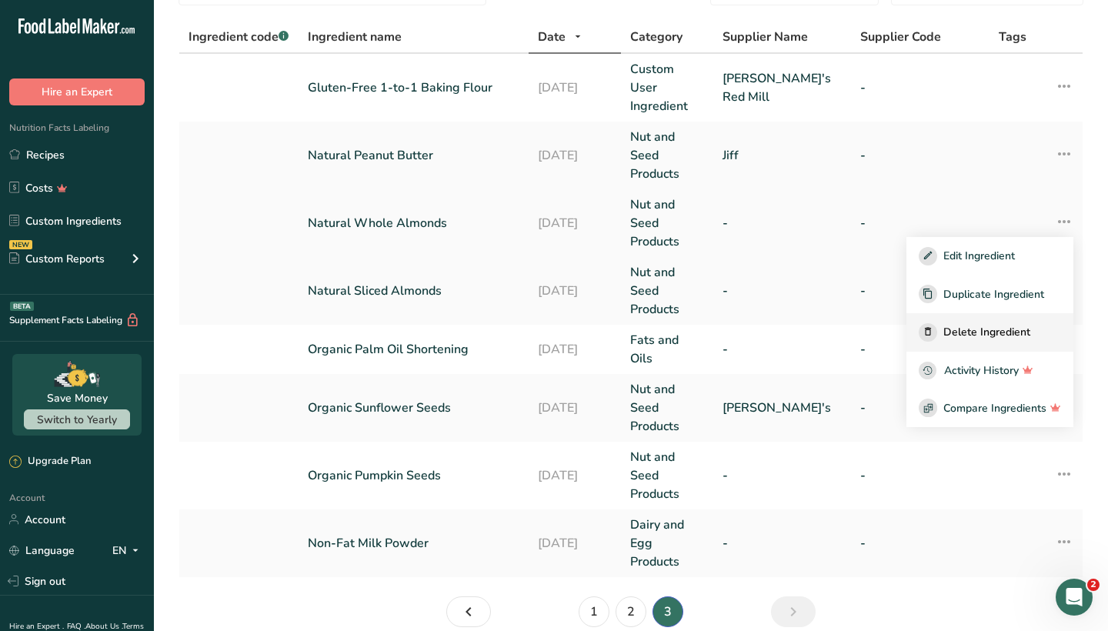
click at [971, 324] on span "Delete Ingredient" at bounding box center [986, 332] width 87 height 16
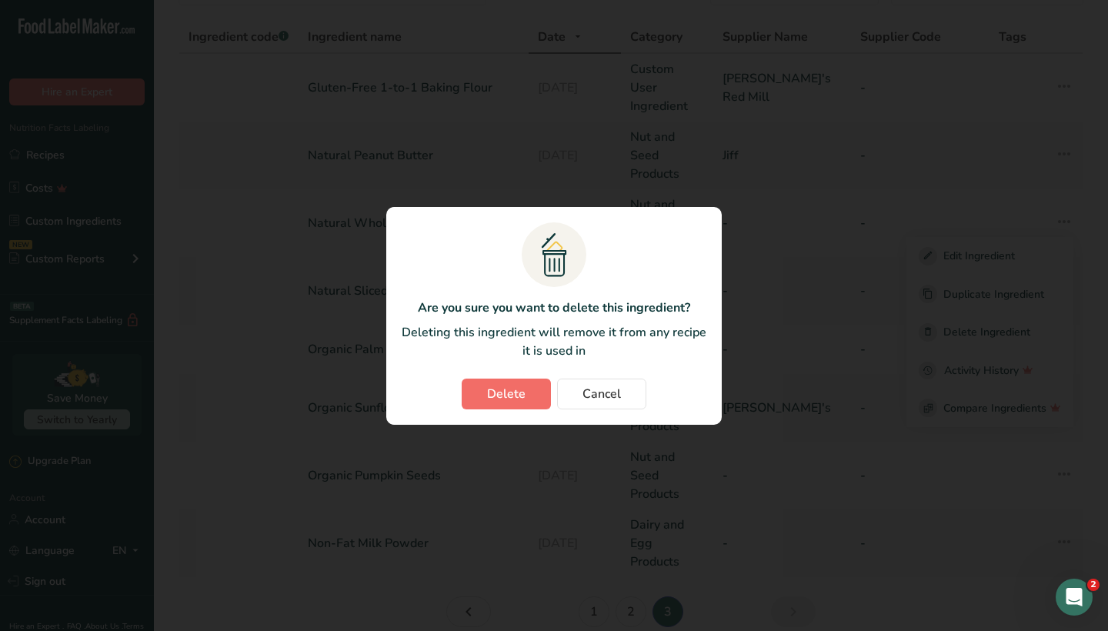
click at [516, 388] on span "Delete" at bounding box center [506, 394] width 38 height 18
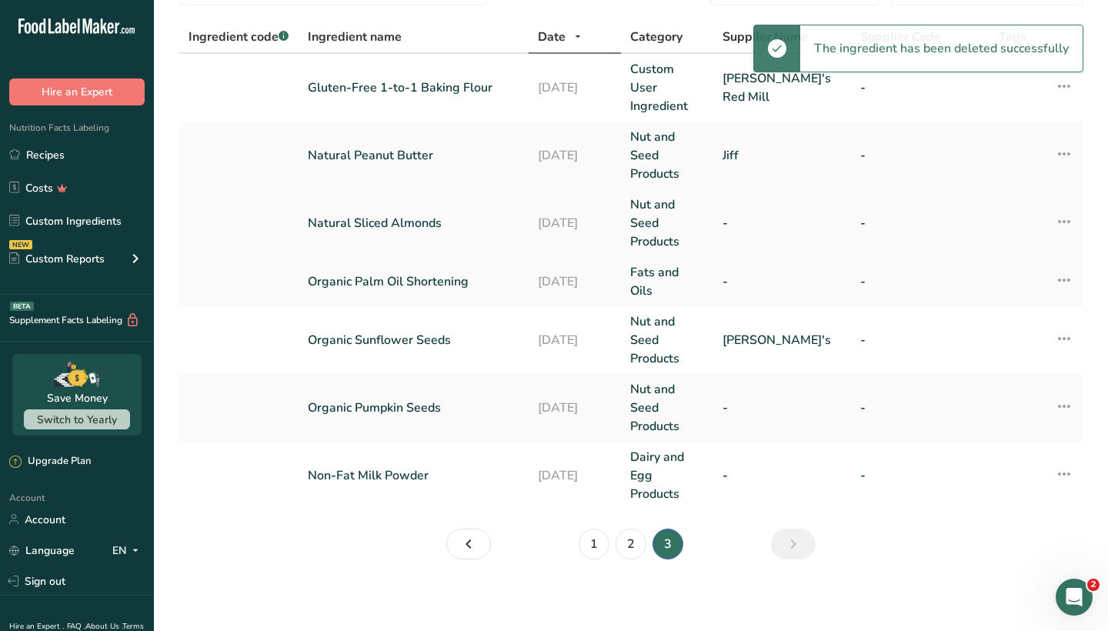
scroll to position [64, 0]
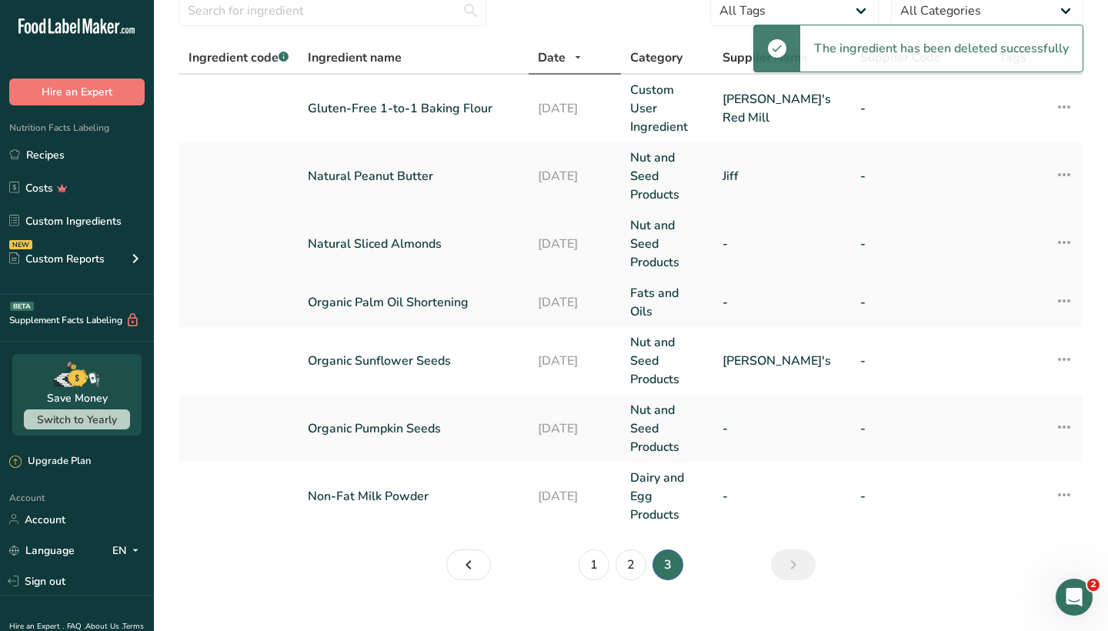
click at [1062, 229] on icon at bounding box center [1064, 243] width 18 height 28
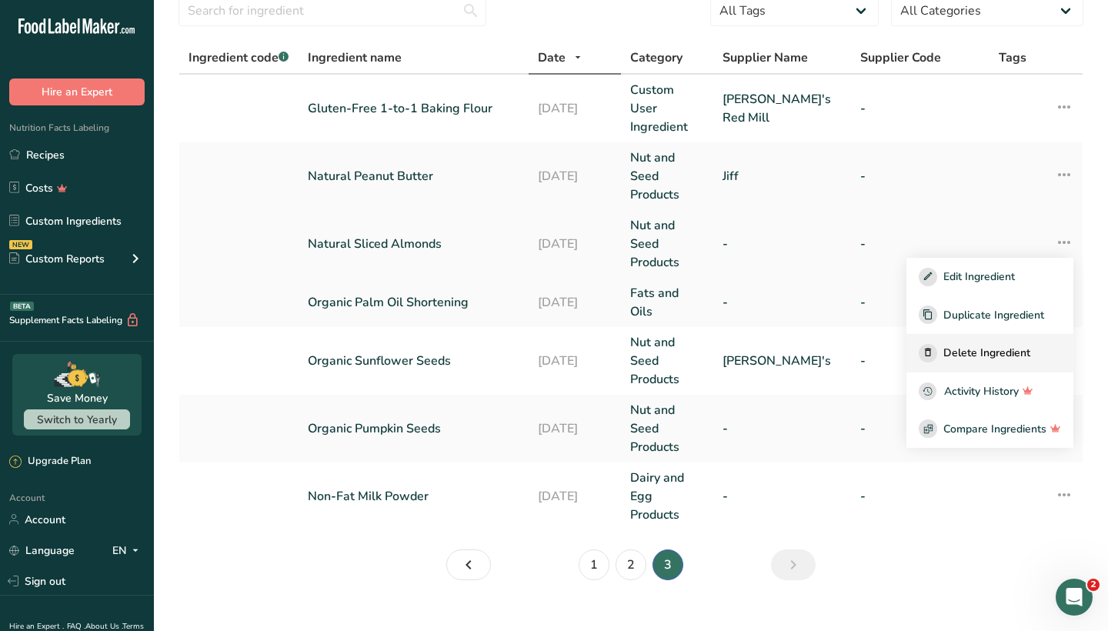
click at [1010, 344] on div "Delete Ingredient" at bounding box center [990, 353] width 142 height 18
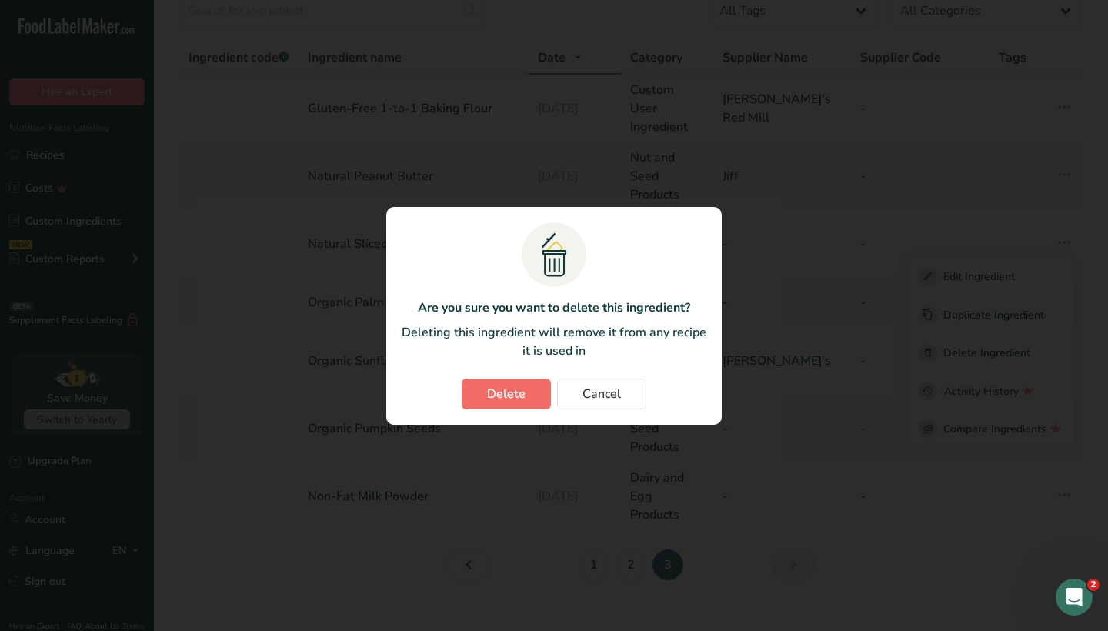
click at [509, 385] on span "Delete" at bounding box center [506, 394] width 38 height 18
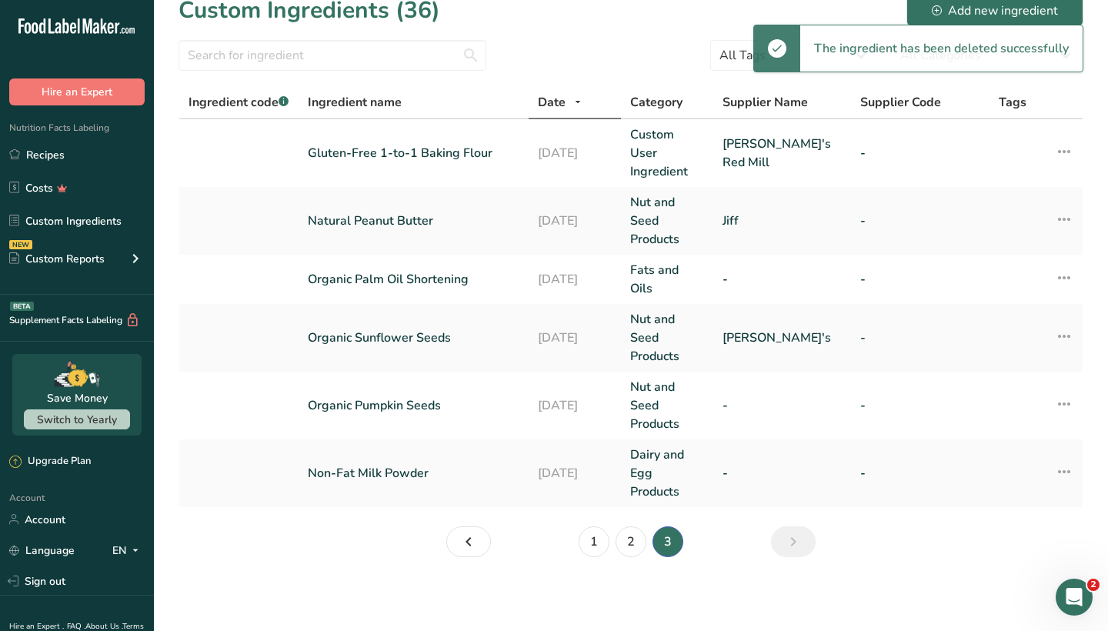
scroll to position [0, 0]
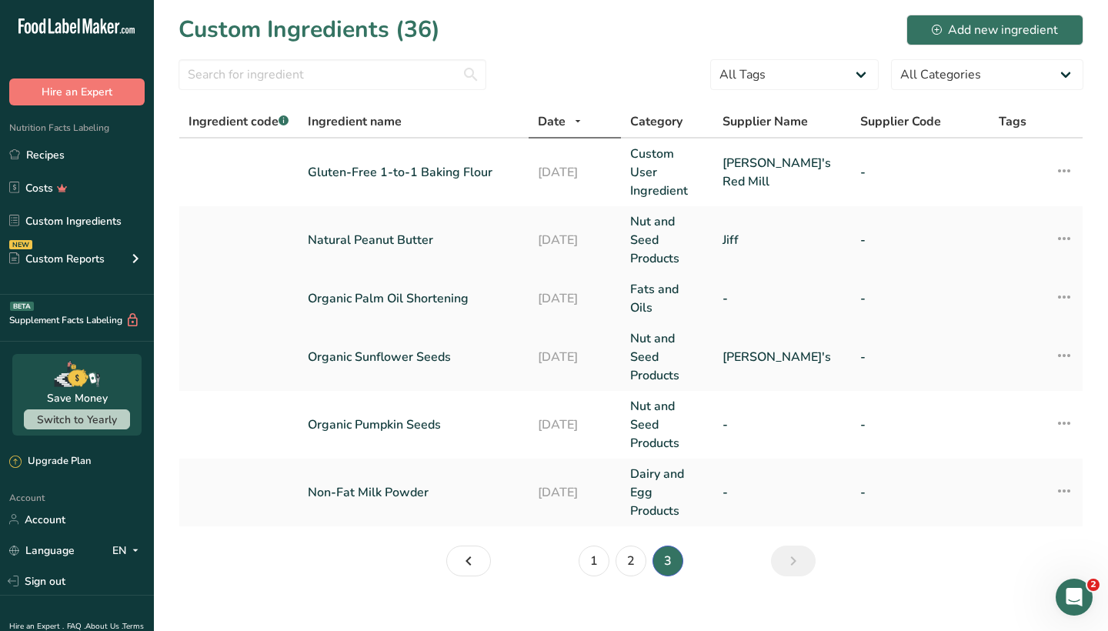
click at [1064, 283] on icon at bounding box center [1064, 297] width 18 height 28
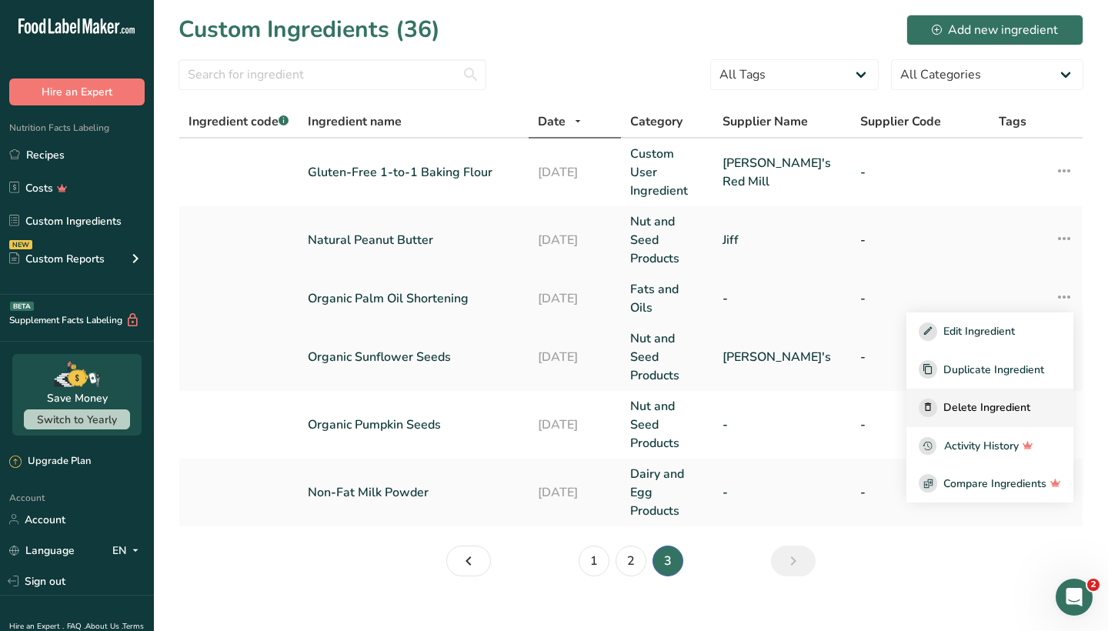
click at [1006, 399] on span "Delete Ingredient" at bounding box center [986, 407] width 87 height 16
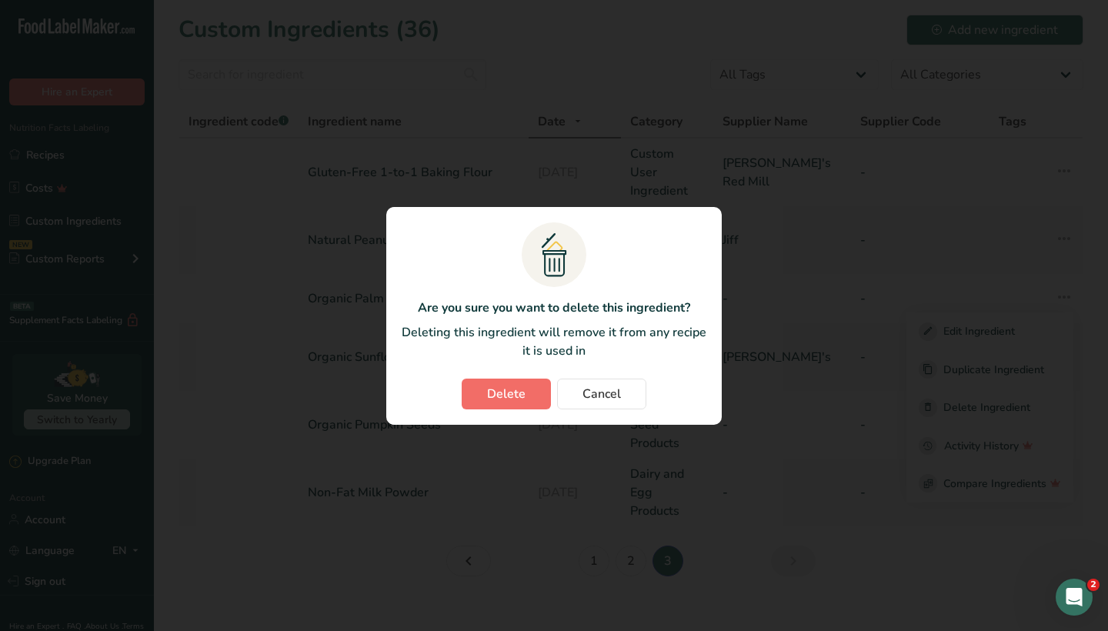
click at [521, 392] on span "Delete" at bounding box center [506, 394] width 38 height 18
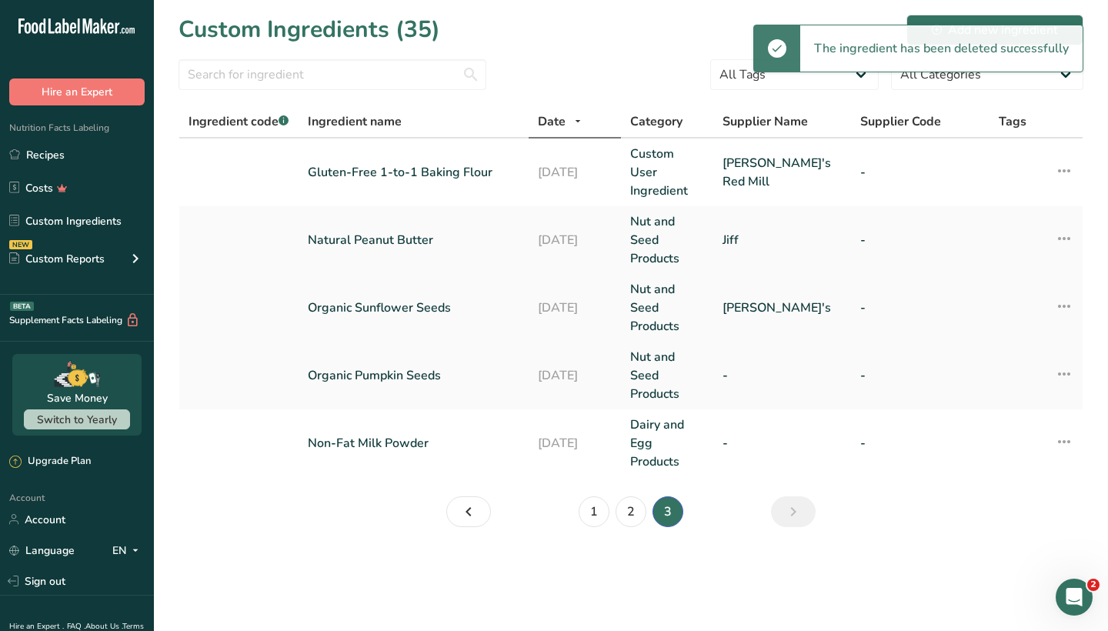
click at [1068, 292] on icon at bounding box center [1064, 306] width 18 height 28
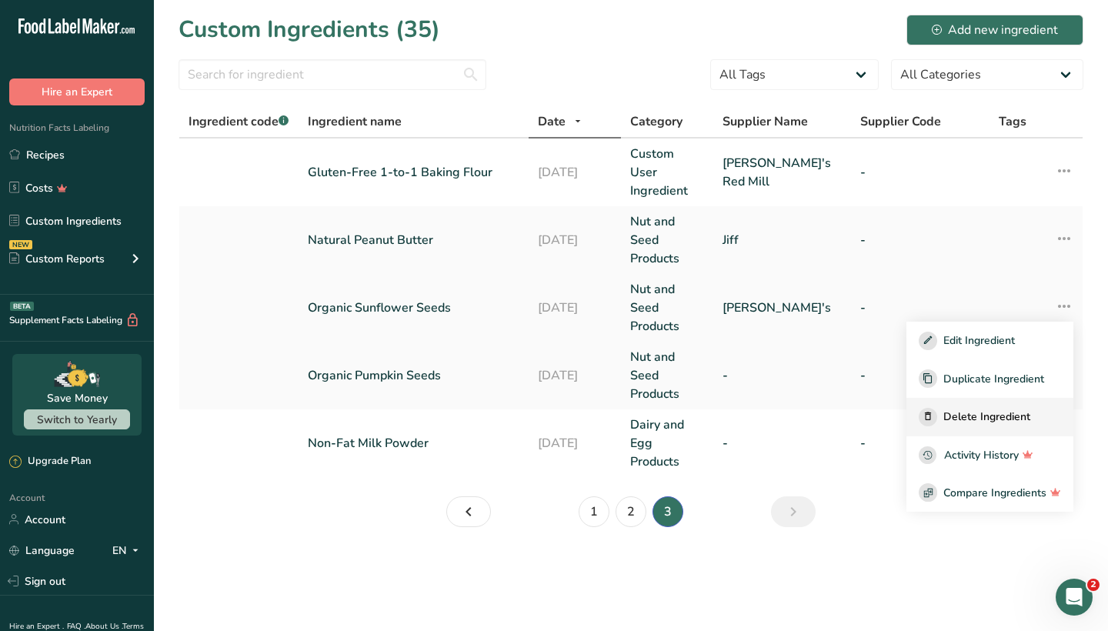
click at [966, 409] on span "Delete Ingredient" at bounding box center [986, 417] width 87 height 16
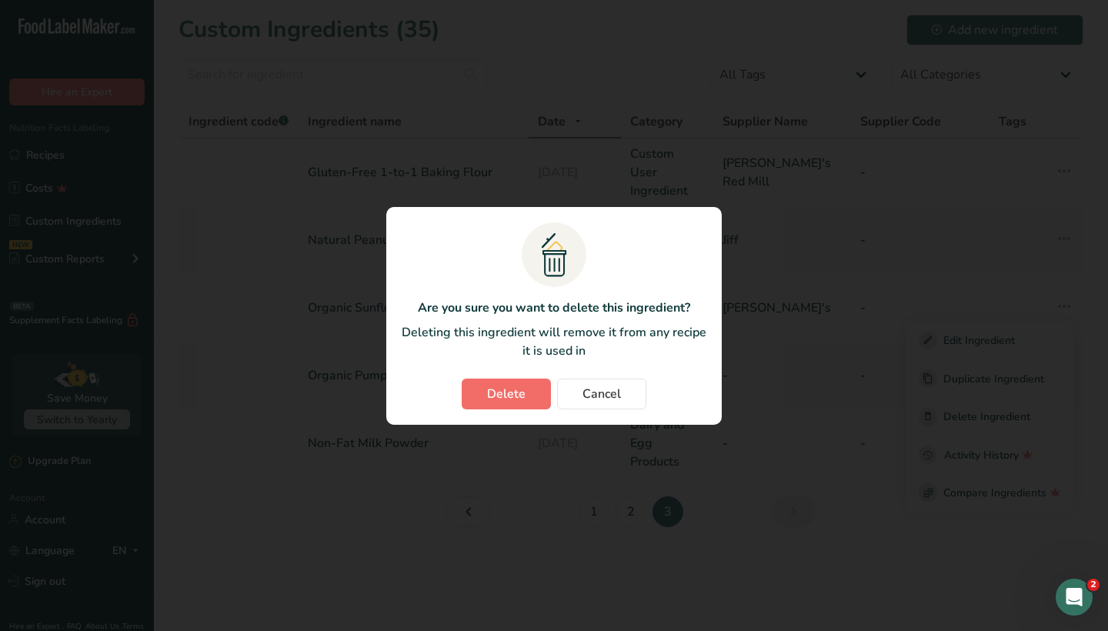
click at [488, 390] on span "Delete" at bounding box center [506, 394] width 38 height 18
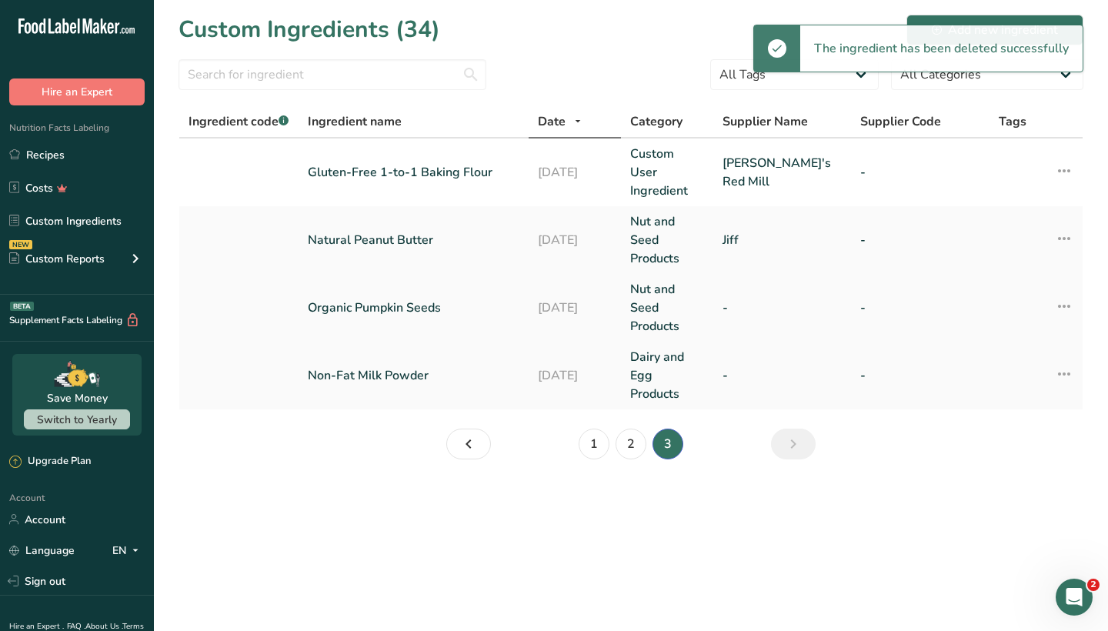
click at [1063, 292] on icon at bounding box center [1064, 306] width 18 height 28
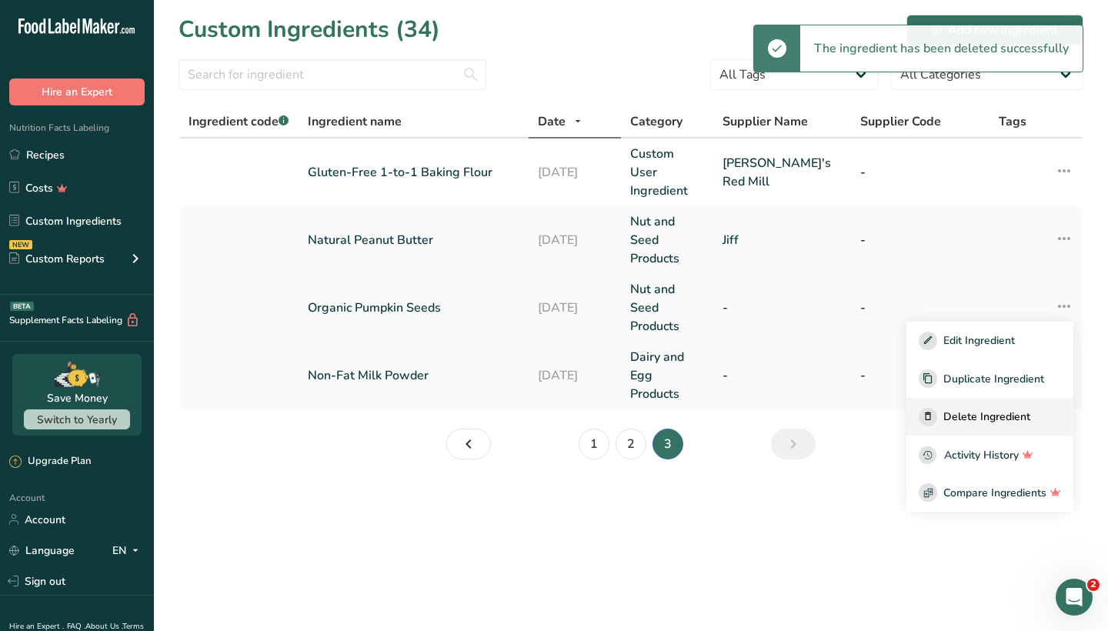
click at [966, 408] on div "Delete Ingredient" at bounding box center [990, 417] width 142 height 18
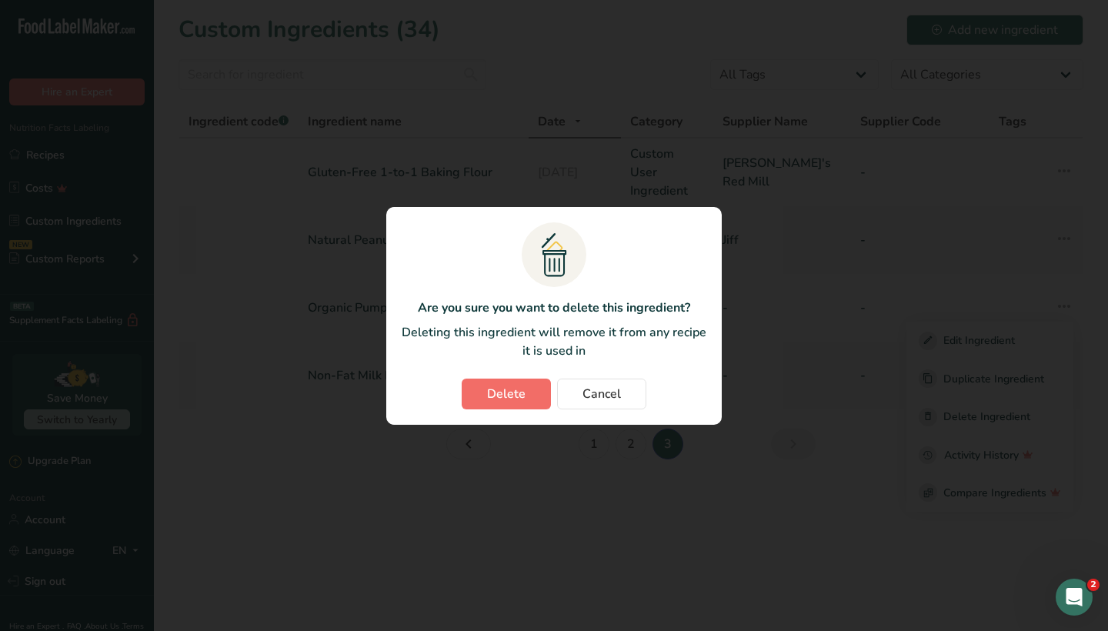
click at [493, 390] on span "Delete" at bounding box center [506, 394] width 38 height 18
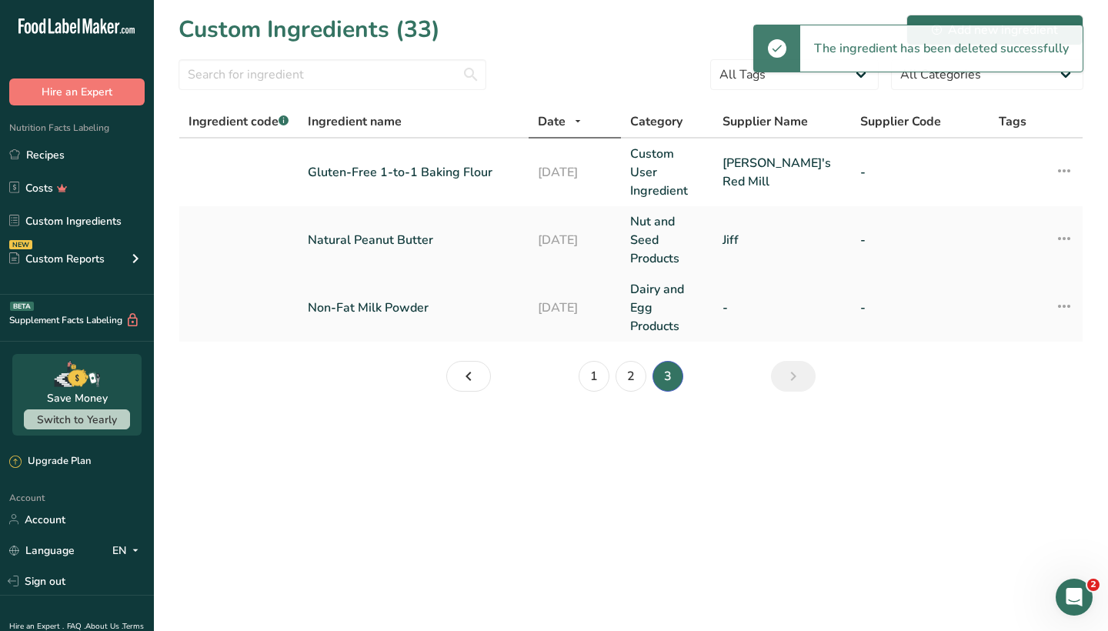
click at [1064, 292] on icon at bounding box center [1064, 306] width 18 height 28
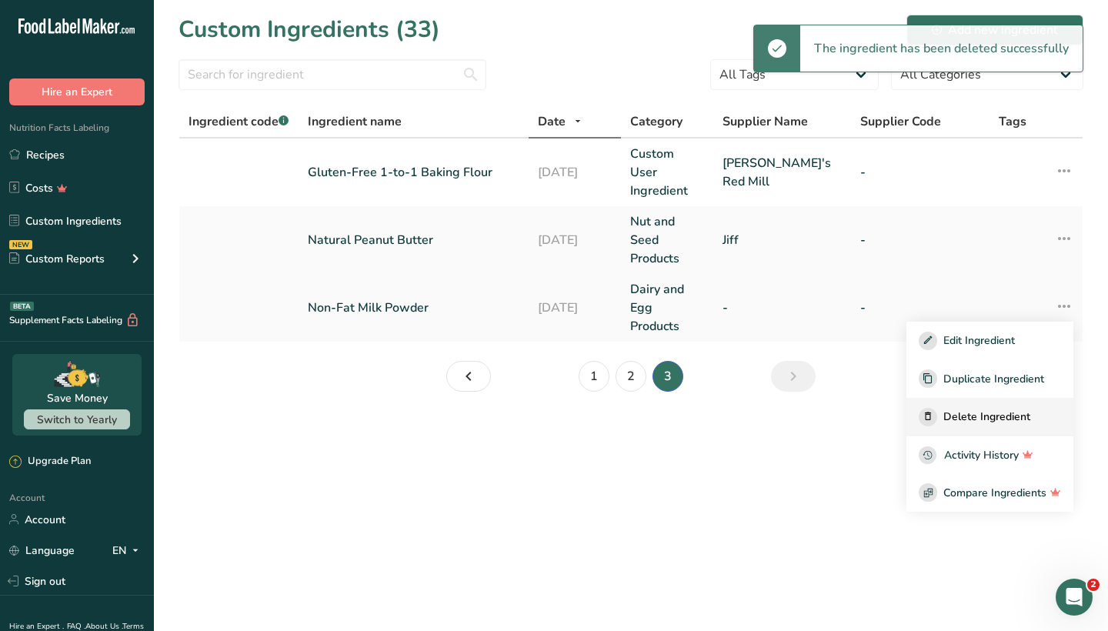
click at [994, 409] on span "Delete Ingredient" at bounding box center [986, 417] width 87 height 16
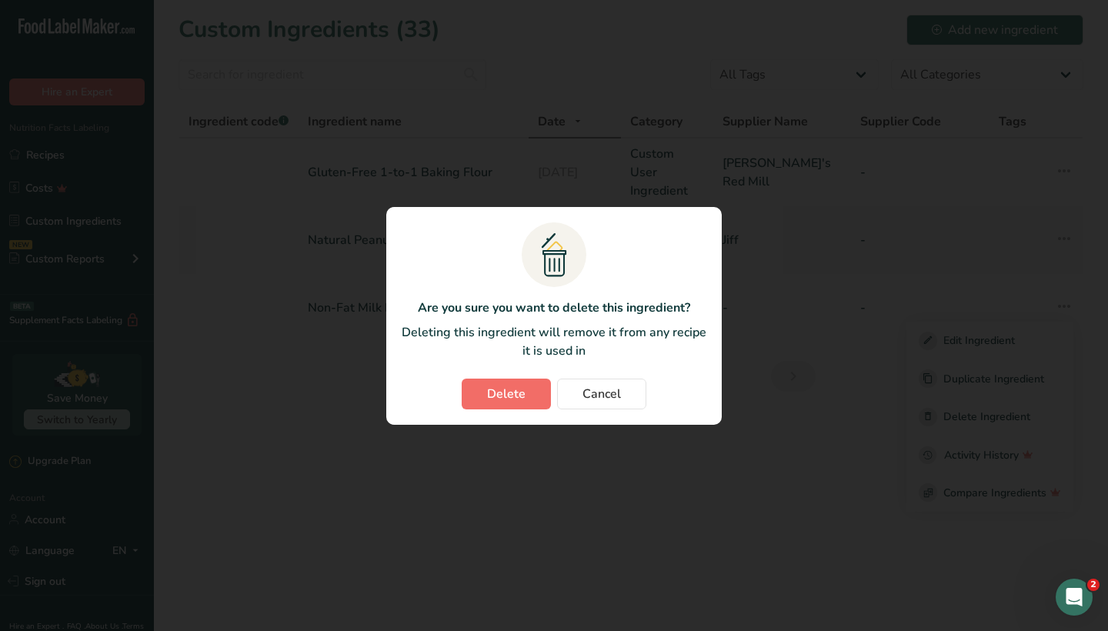
click at [528, 396] on button "Delete" at bounding box center [506, 394] width 89 height 31
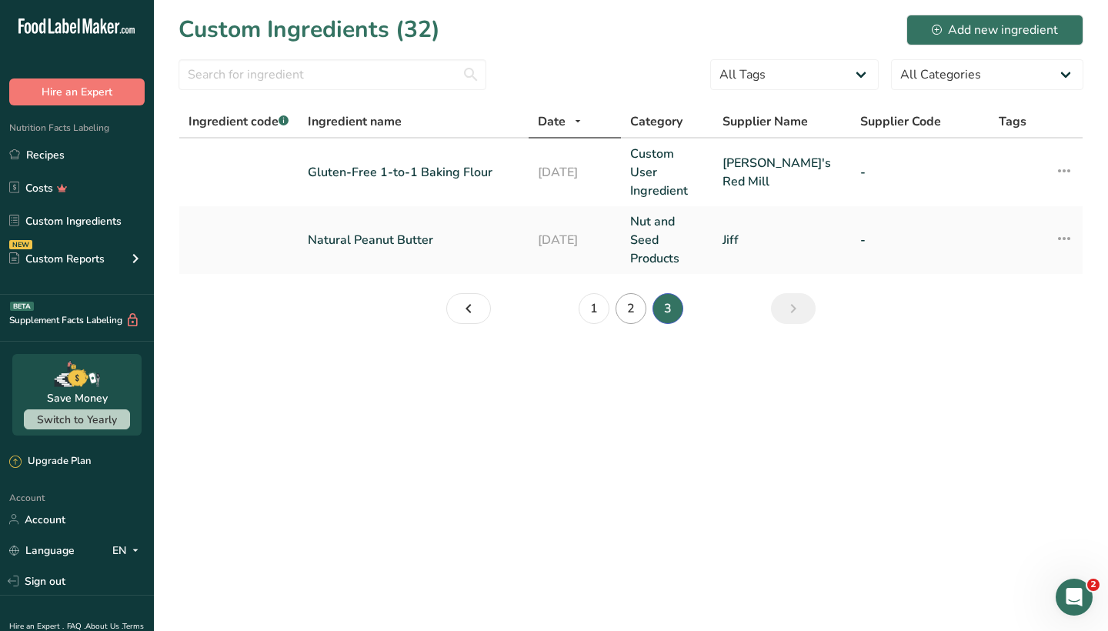
click at [633, 293] on link "2" at bounding box center [631, 308] width 31 height 31
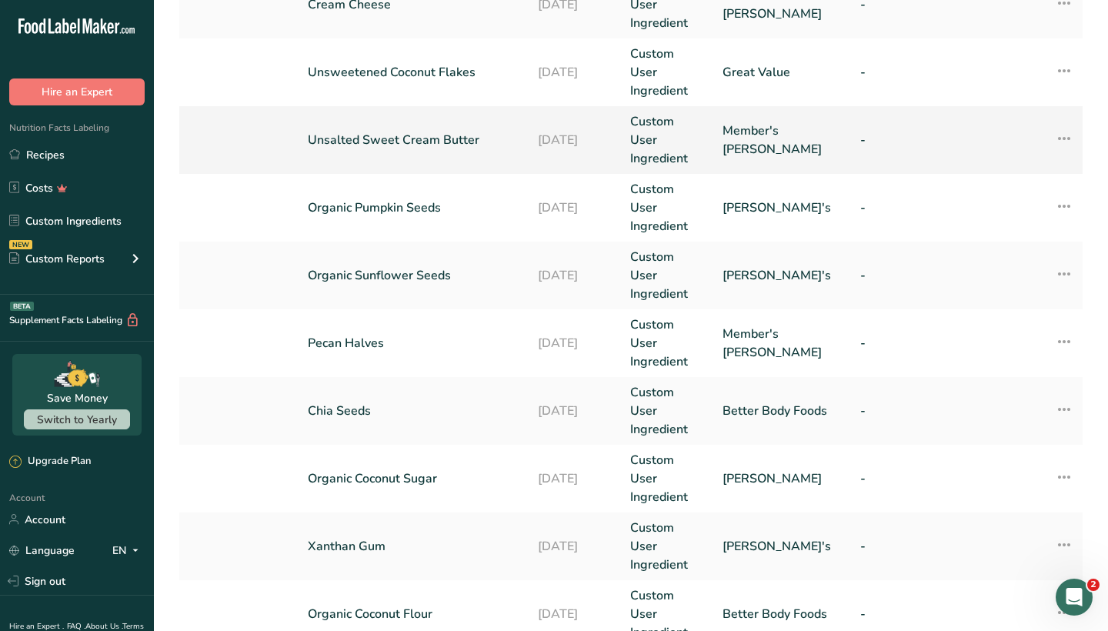
scroll to position [370, 0]
